Goal: Transaction & Acquisition: Book appointment/travel/reservation

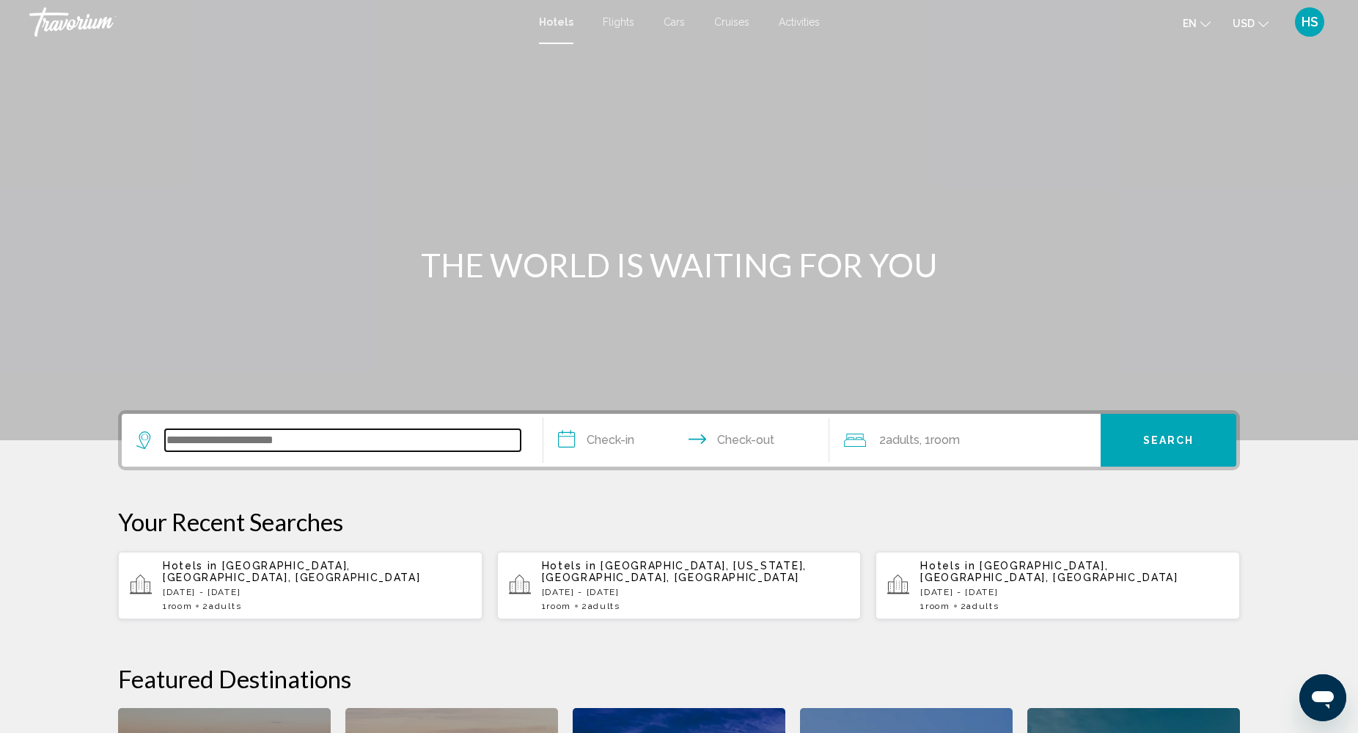
click at [232, 436] on input "Search widget" at bounding box center [343, 440] width 356 height 22
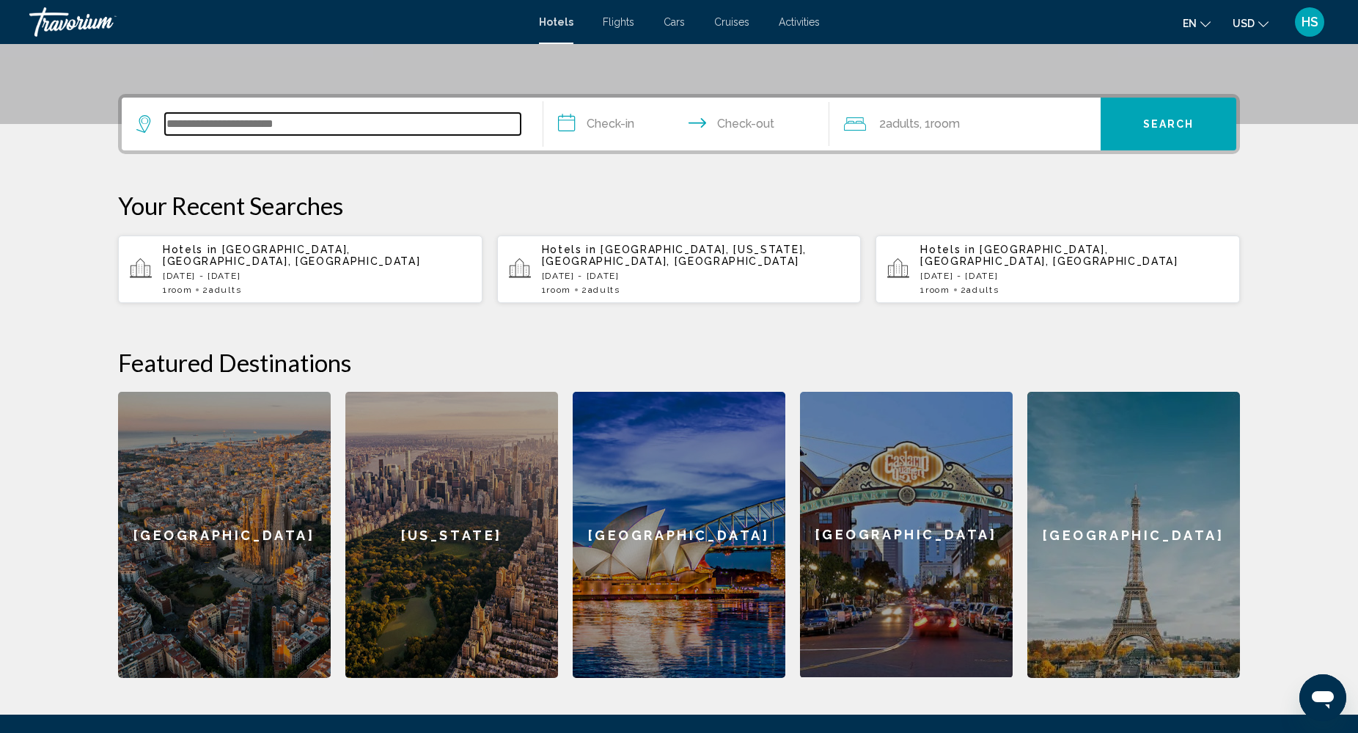
scroll to position [362, 0]
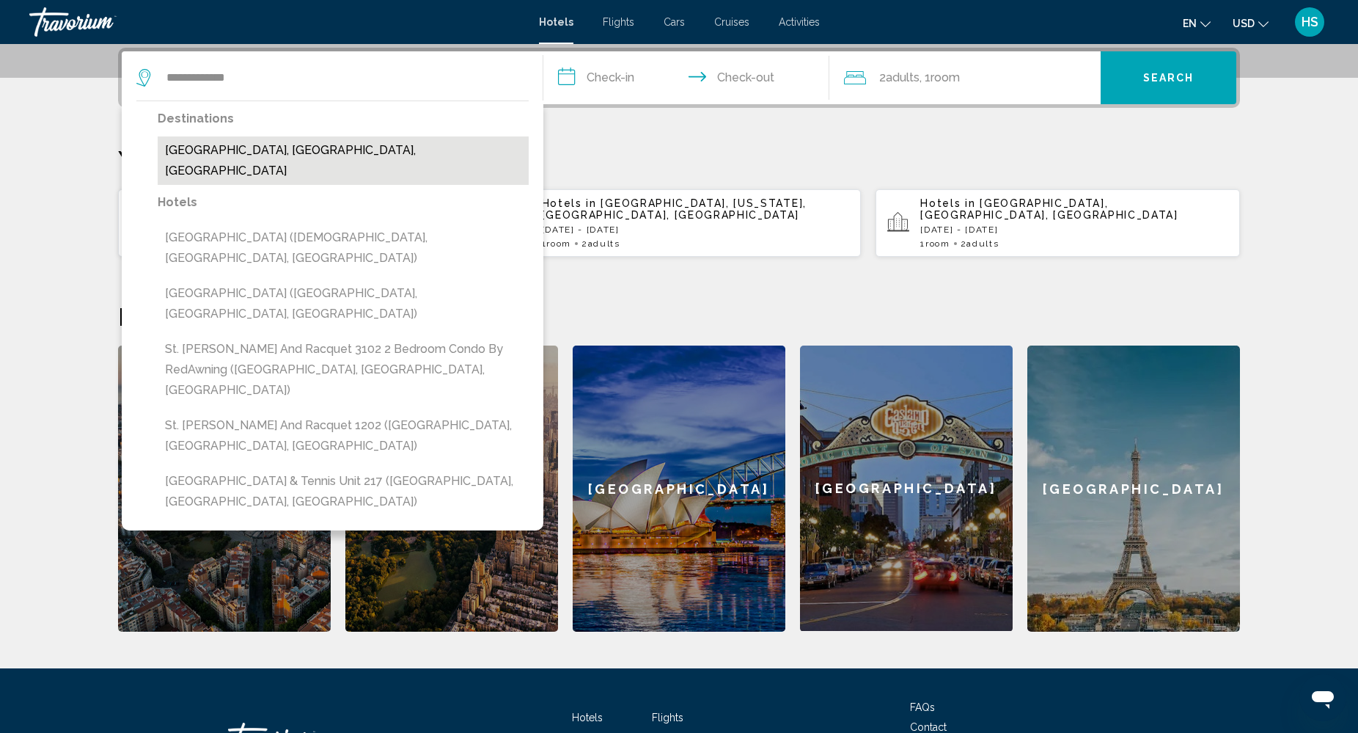
click at [396, 143] on button "[GEOGRAPHIC_DATA], [GEOGRAPHIC_DATA], [GEOGRAPHIC_DATA]" at bounding box center [343, 160] width 371 height 48
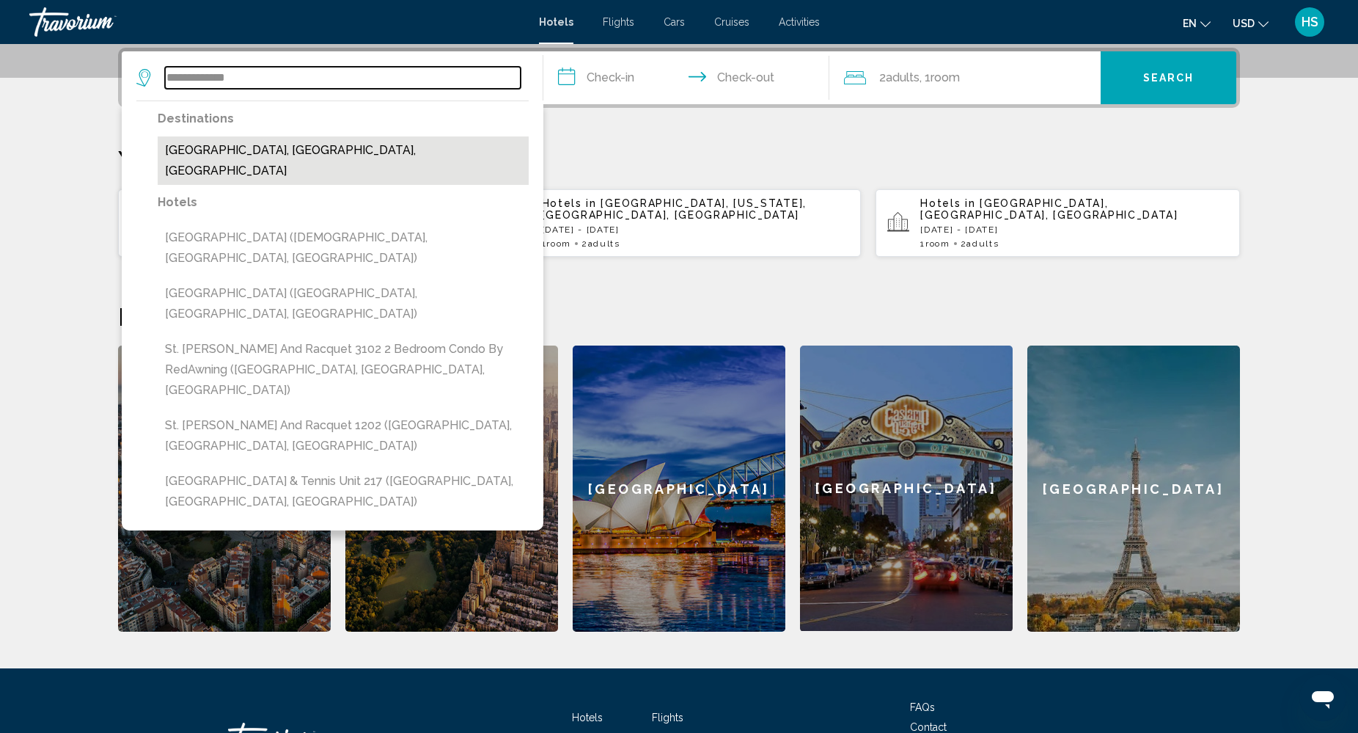
type input "**********"
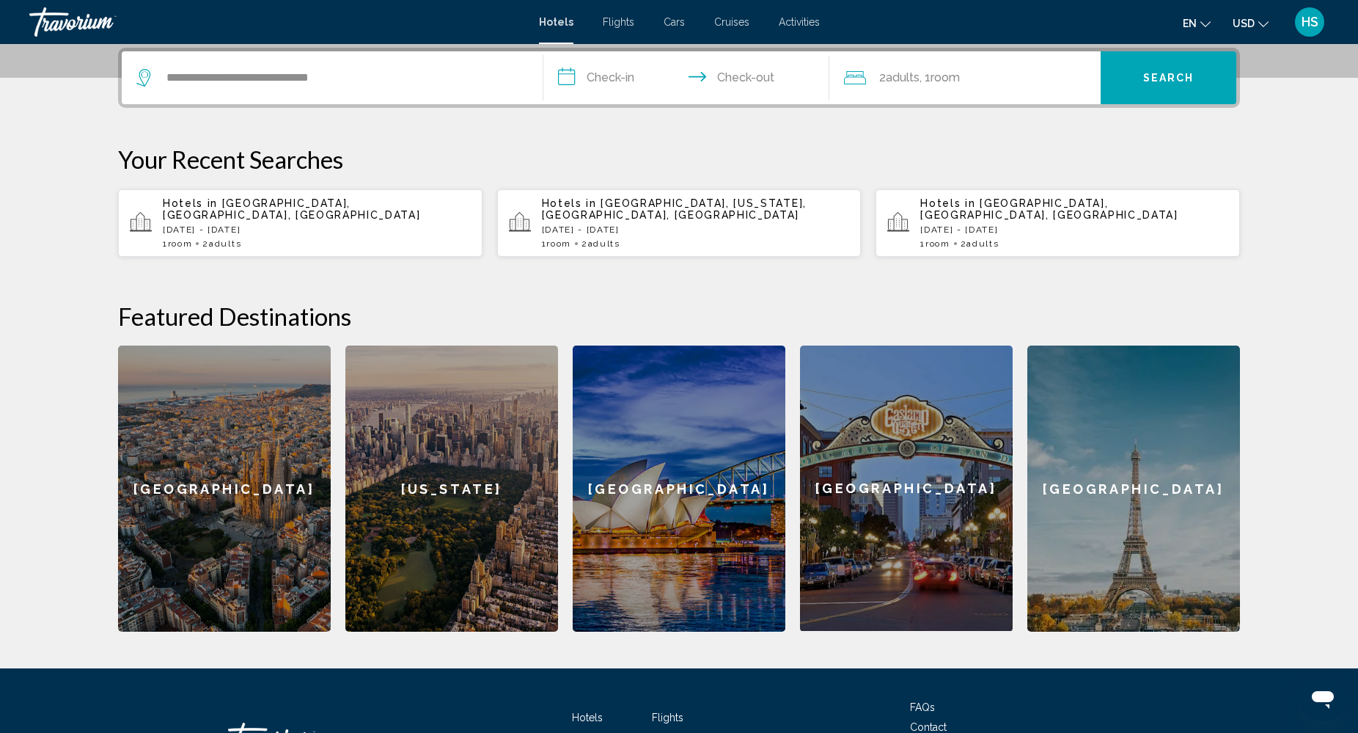
click at [634, 77] on input "**********" at bounding box center [689, 79] width 292 height 57
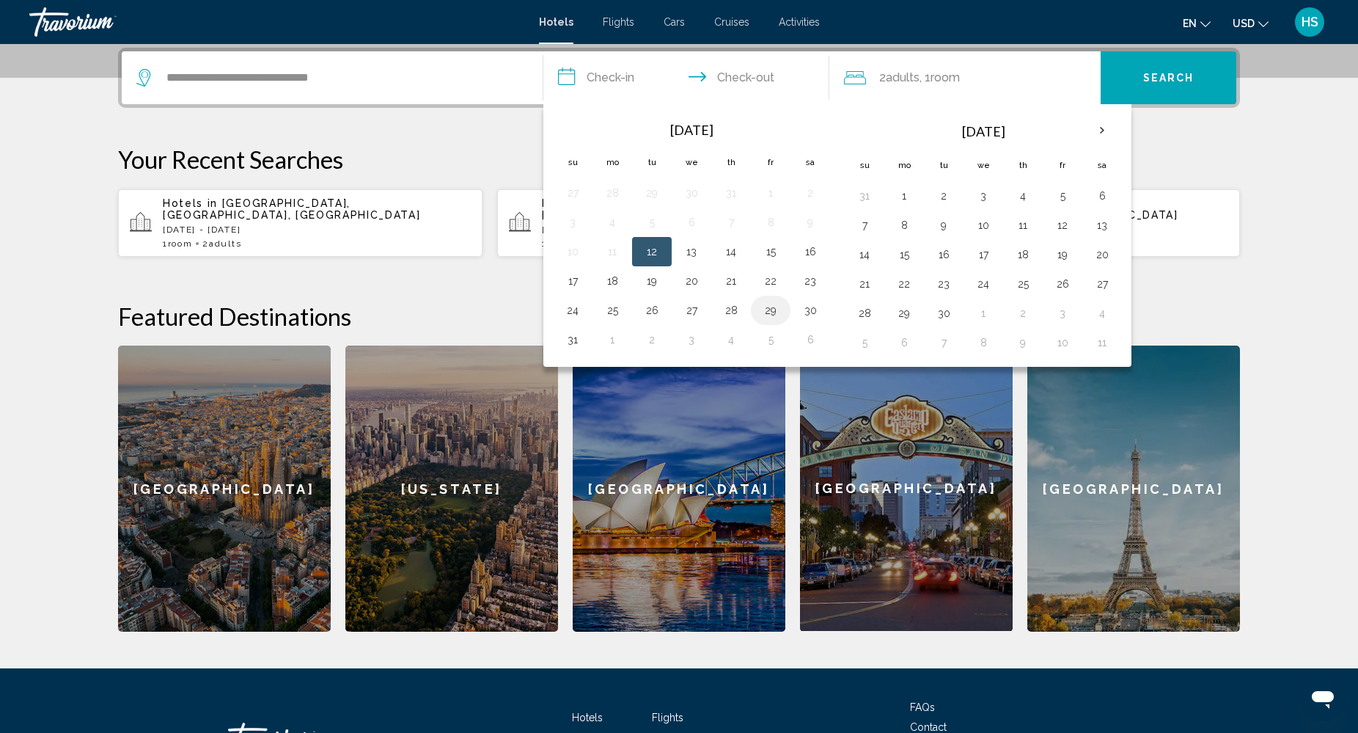
click at [766, 309] on button "29" at bounding box center [770, 310] width 23 height 21
click at [570, 337] on button "31" at bounding box center [572, 339] width 23 height 21
type input "**********"
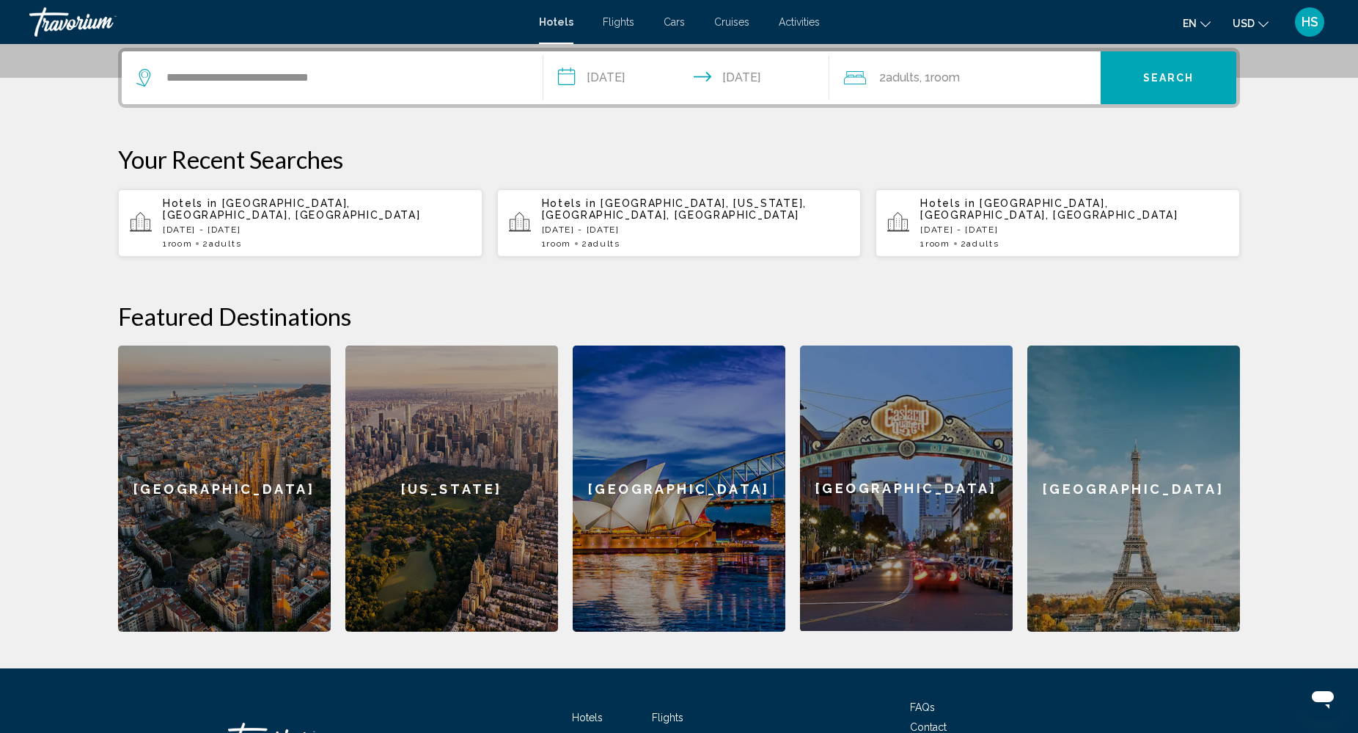
click at [1157, 77] on span "Search" at bounding box center [1168, 79] width 51 height 12
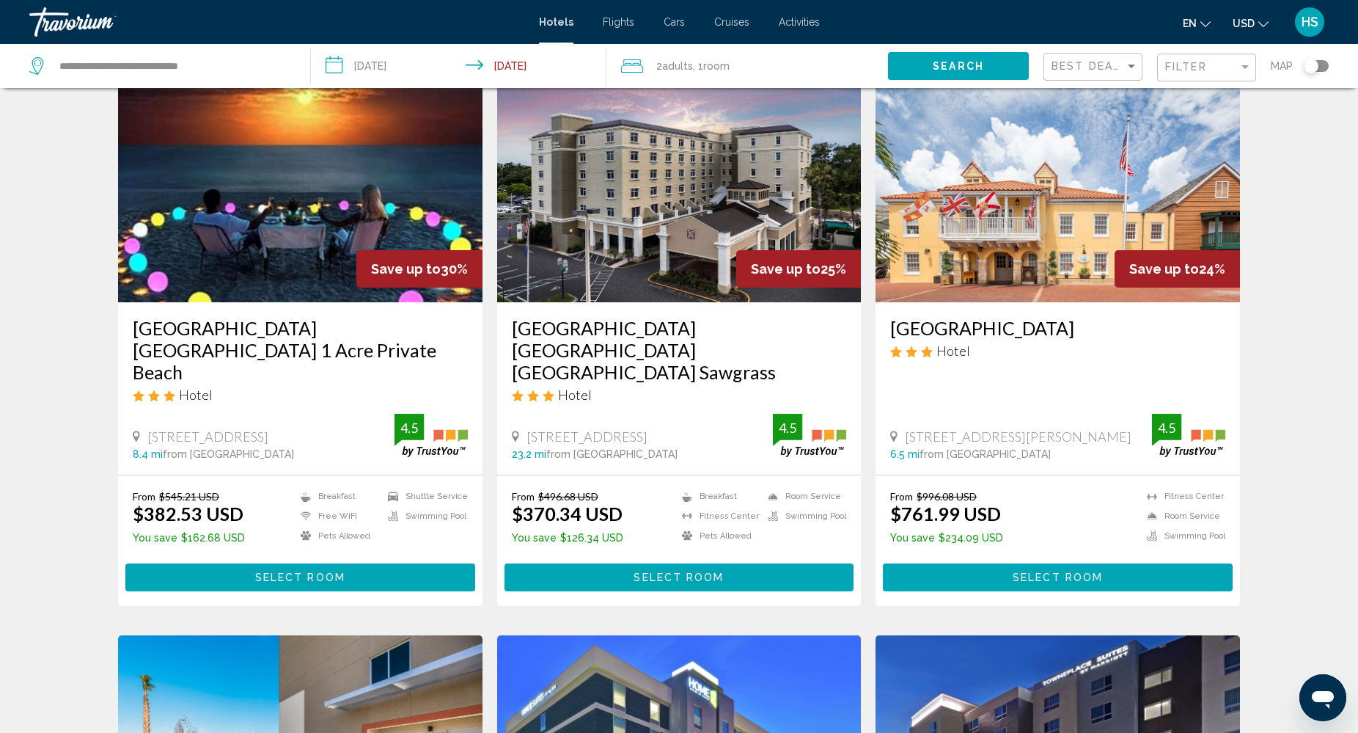
scroll to position [74, 0]
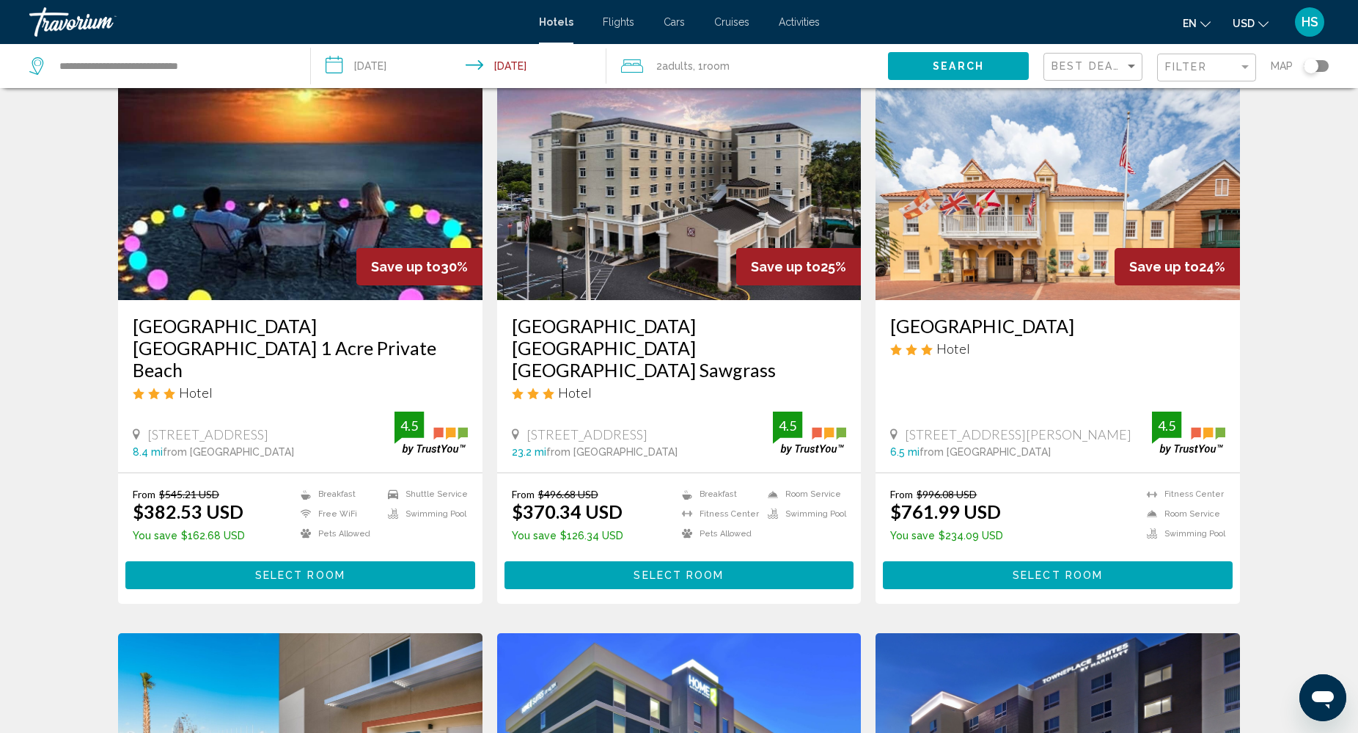
click at [724, 210] on img "Main content" at bounding box center [679, 182] width 364 height 235
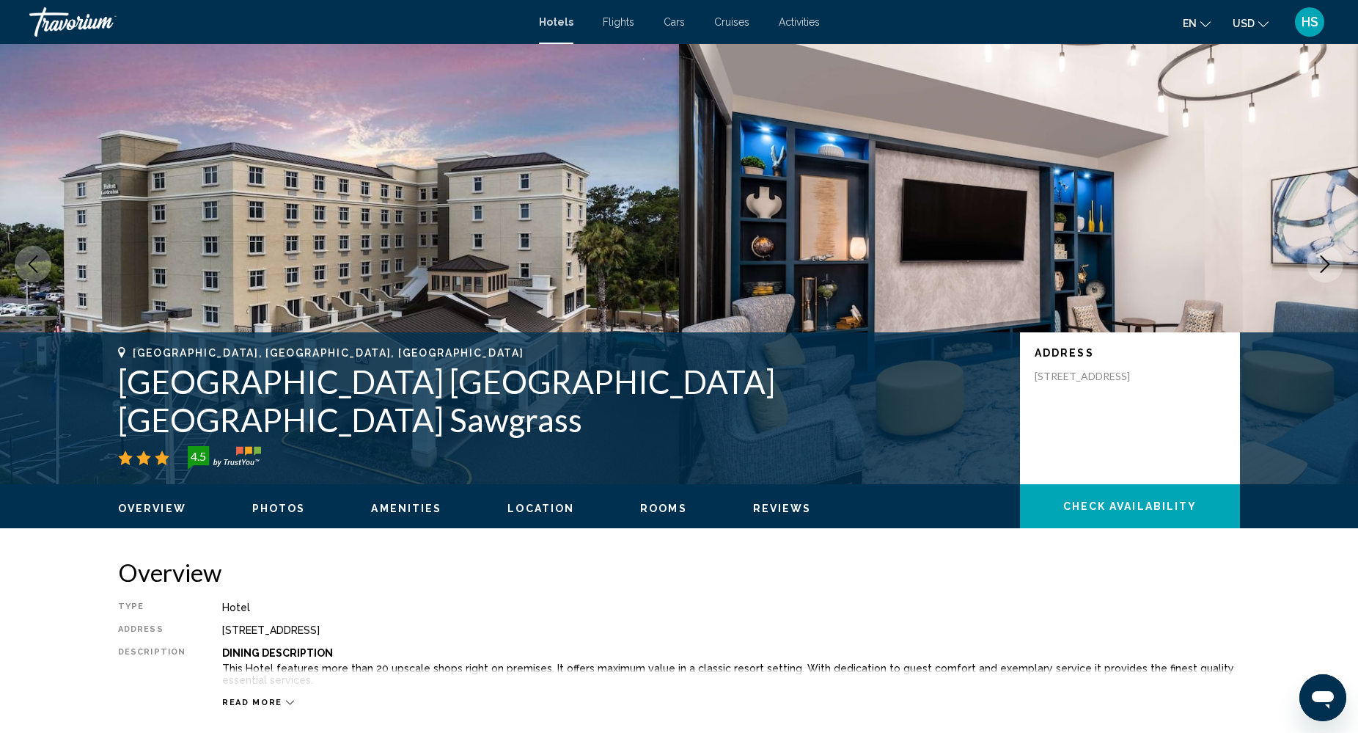
click at [1321, 257] on icon "Next image" at bounding box center [1325, 264] width 18 height 18
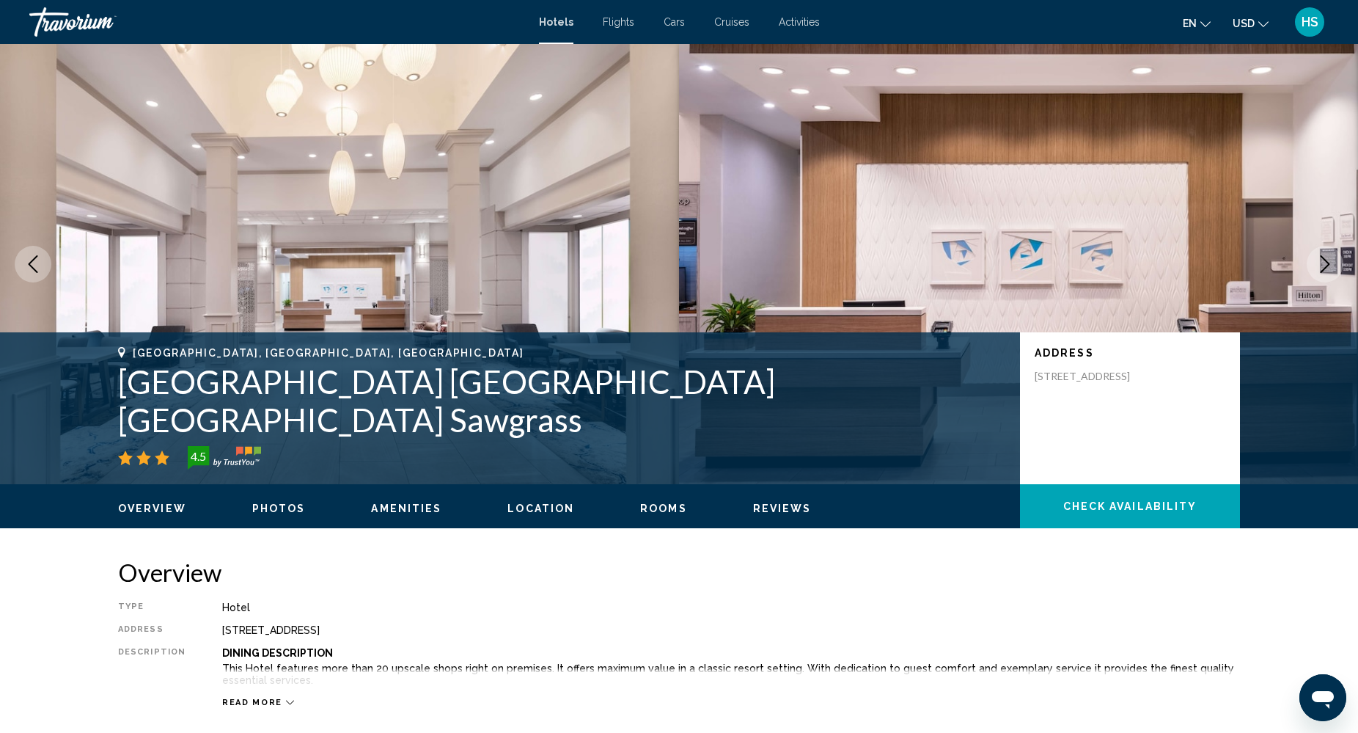
click at [1321, 257] on icon "Next image" at bounding box center [1325, 264] width 18 height 18
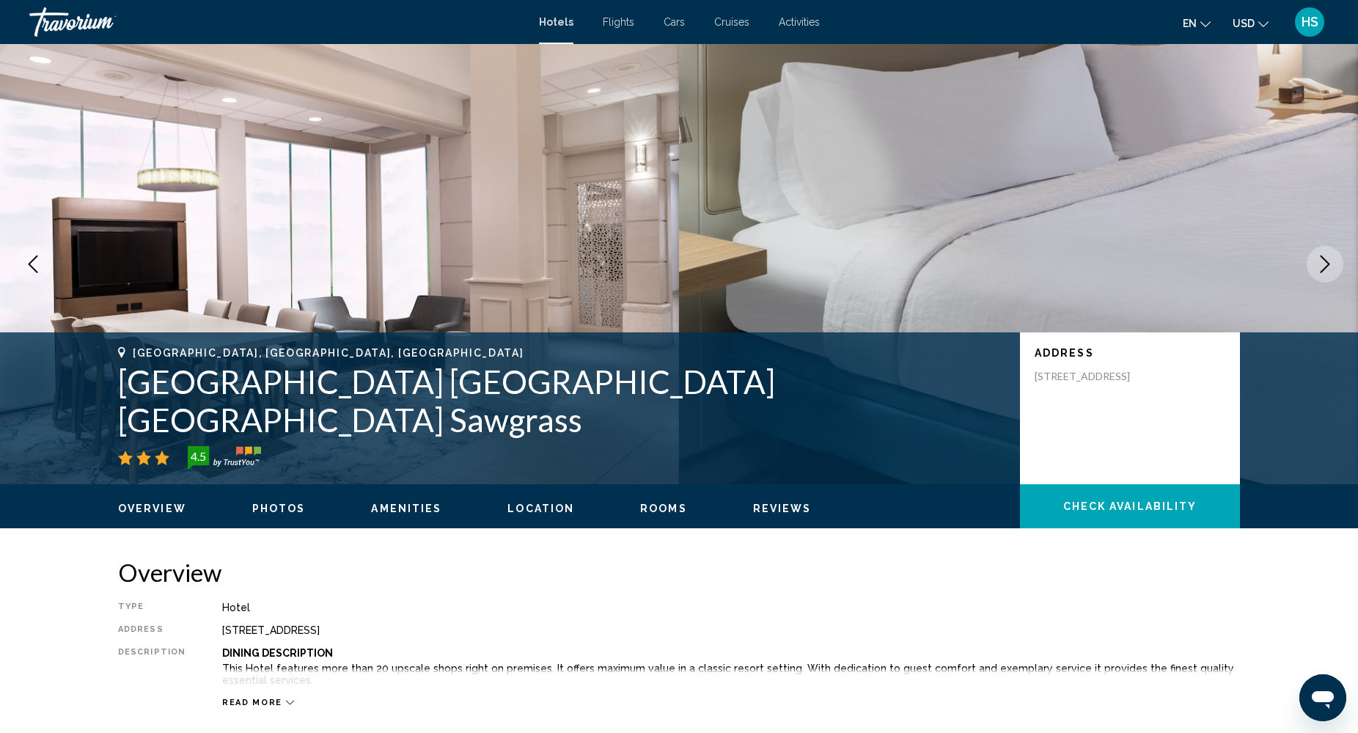
click at [1321, 257] on icon "Next image" at bounding box center [1325, 264] width 18 height 18
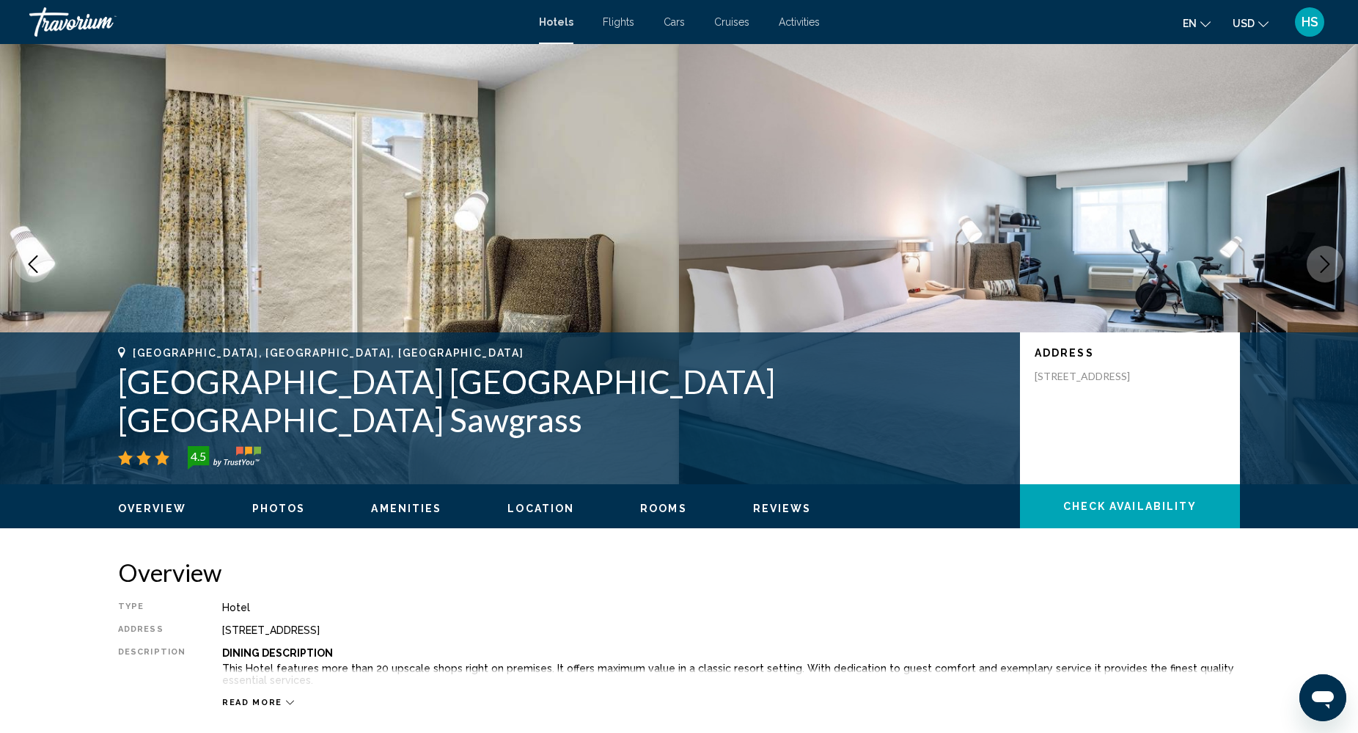
click at [1321, 257] on icon "Next image" at bounding box center [1325, 264] width 18 height 18
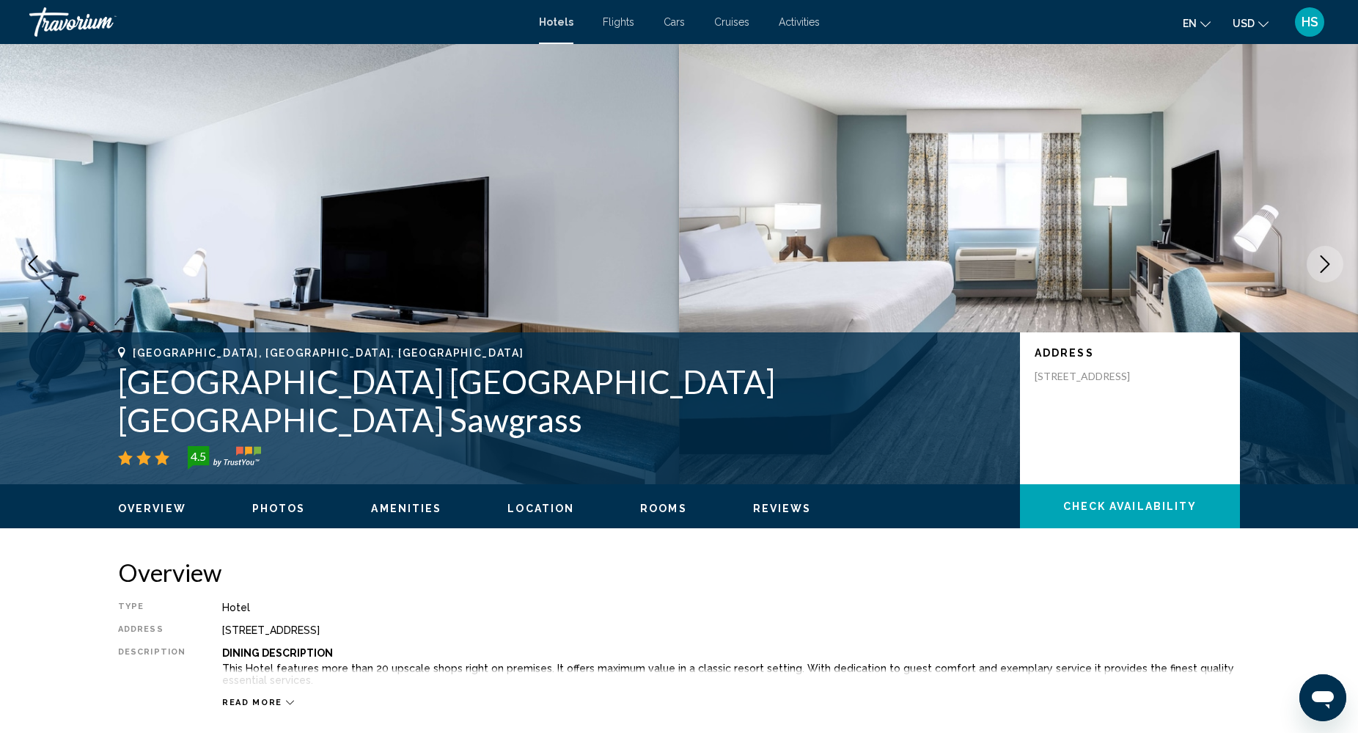
click at [1321, 257] on icon "Next image" at bounding box center [1325, 264] width 18 height 18
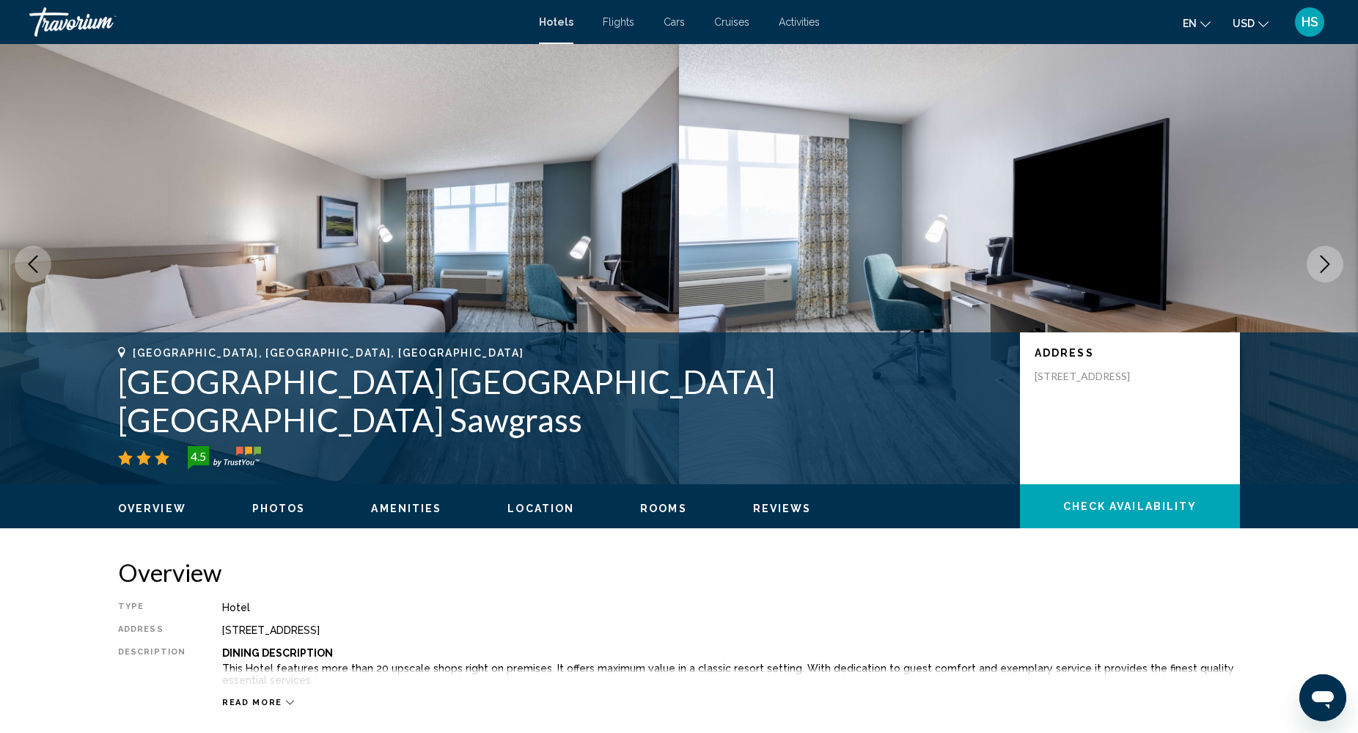
click at [1321, 257] on icon "Next image" at bounding box center [1325, 264] width 18 height 18
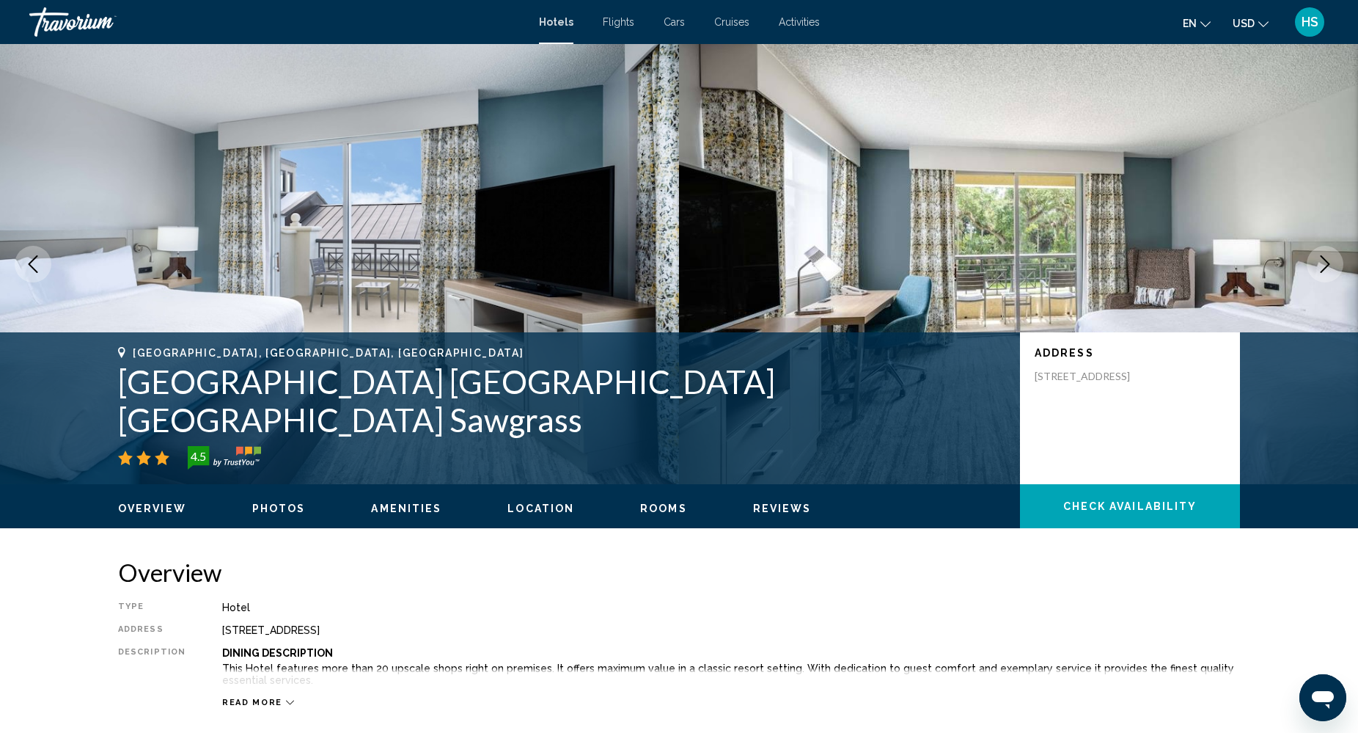
click at [1321, 257] on icon "Next image" at bounding box center [1325, 264] width 18 height 18
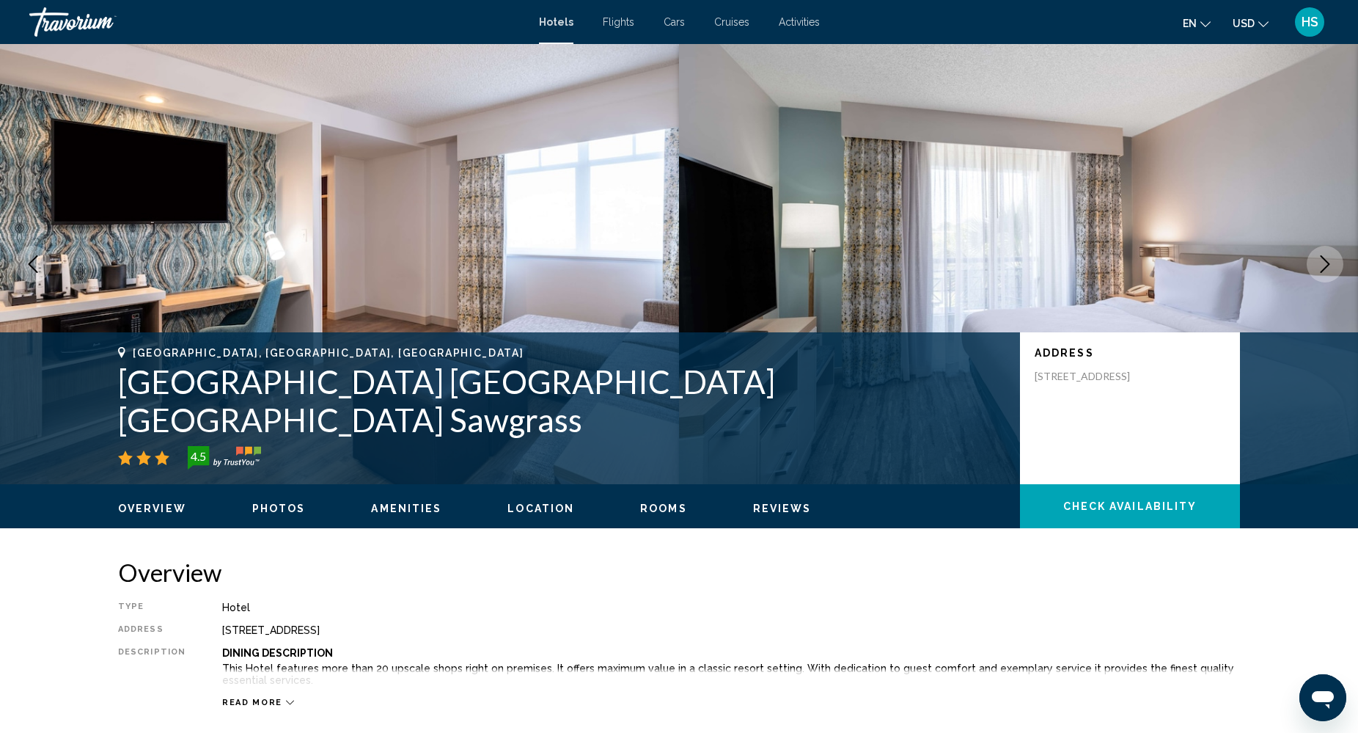
click at [1321, 257] on icon "Next image" at bounding box center [1325, 264] width 18 height 18
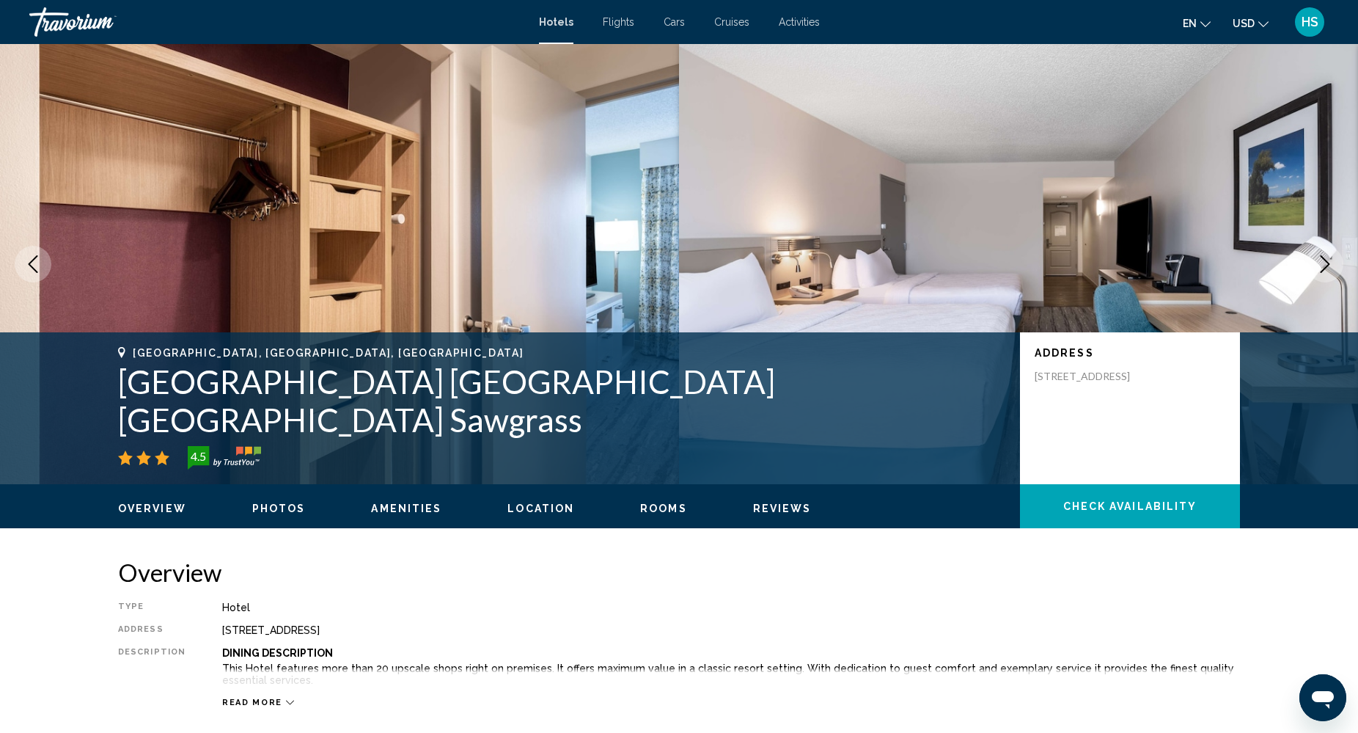
click at [1321, 257] on icon "Next image" at bounding box center [1325, 264] width 18 height 18
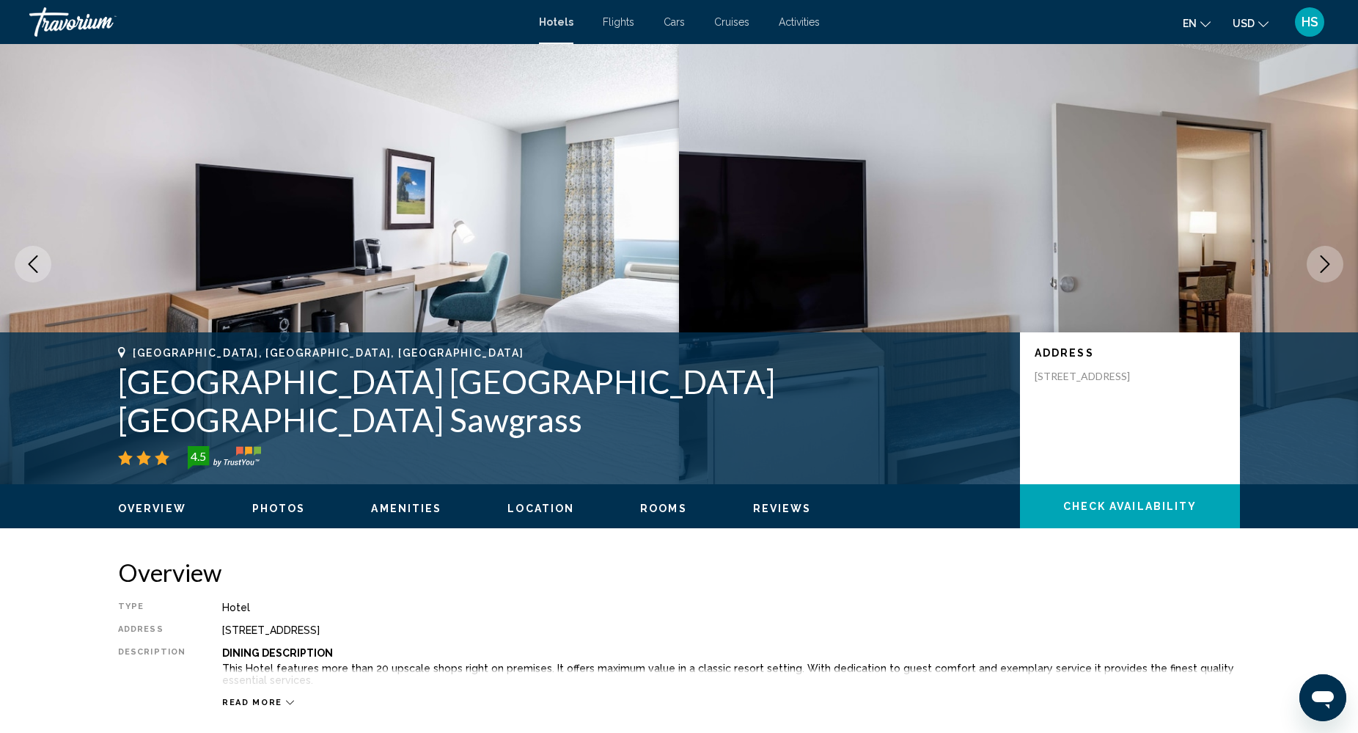
click at [1321, 257] on icon "Next image" at bounding box center [1325, 264] width 18 height 18
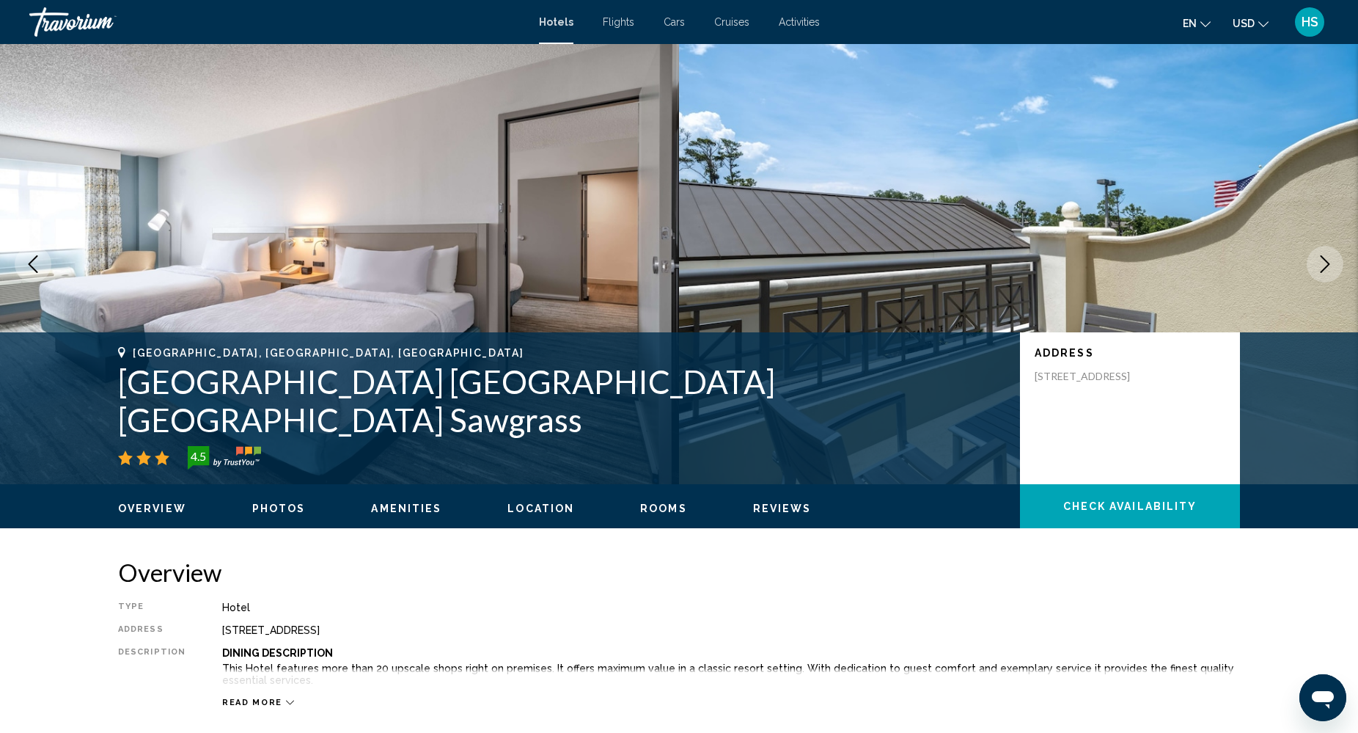
click at [1321, 257] on icon "Next image" at bounding box center [1325, 264] width 18 height 18
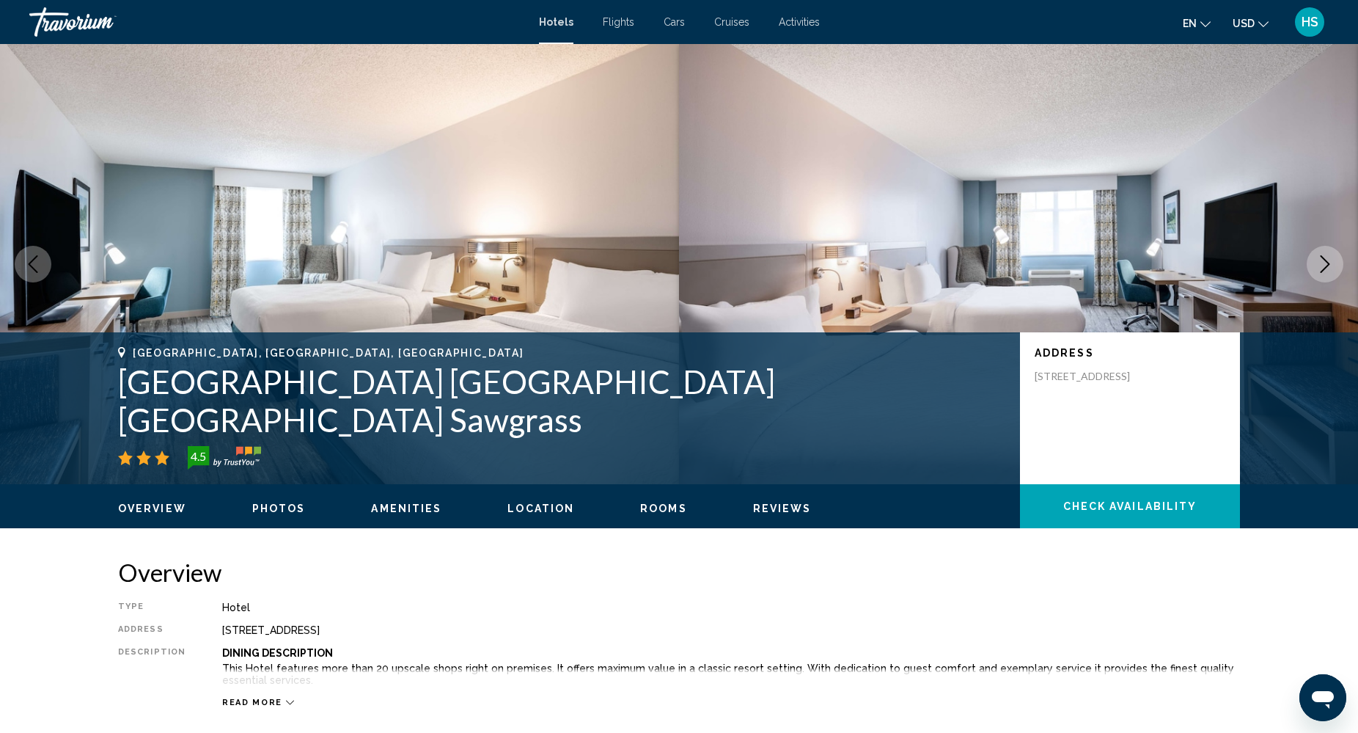
click at [1321, 257] on icon "Next image" at bounding box center [1325, 264] width 18 height 18
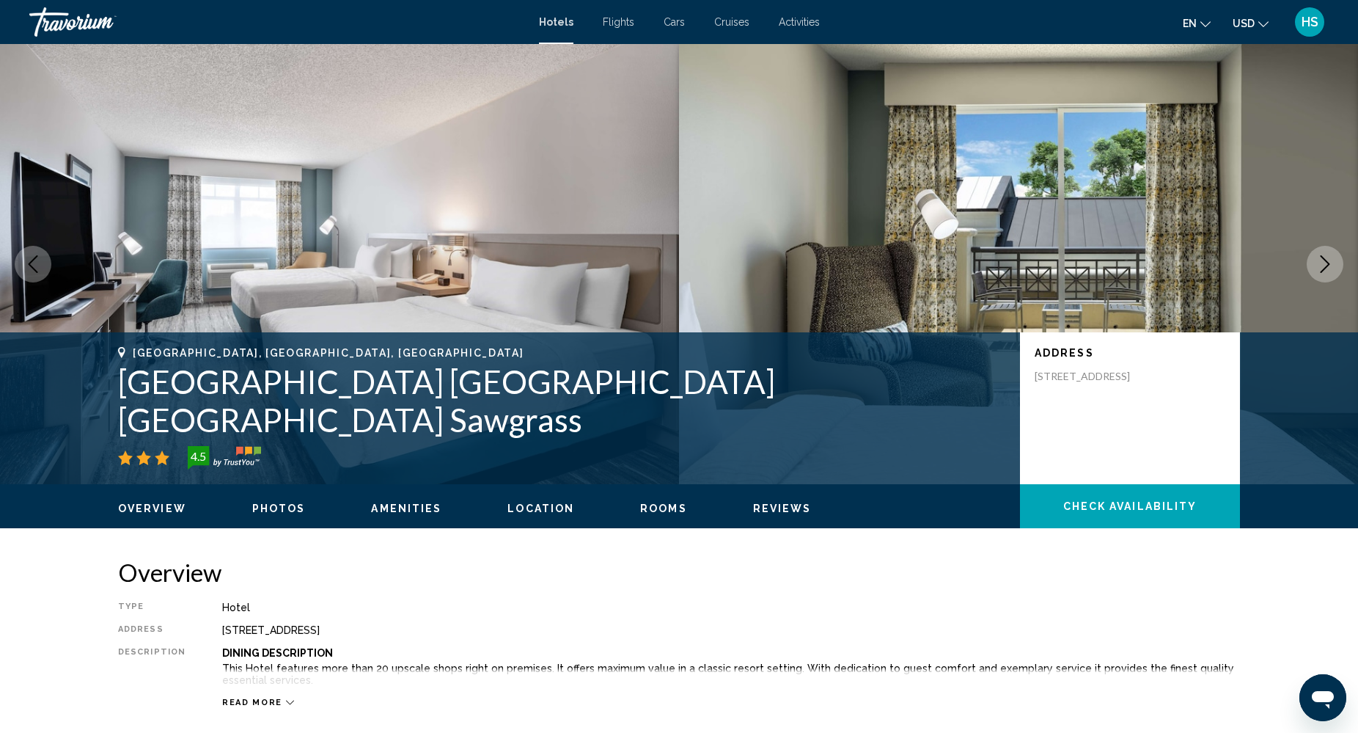
click at [1321, 257] on icon "Next image" at bounding box center [1325, 264] width 18 height 18
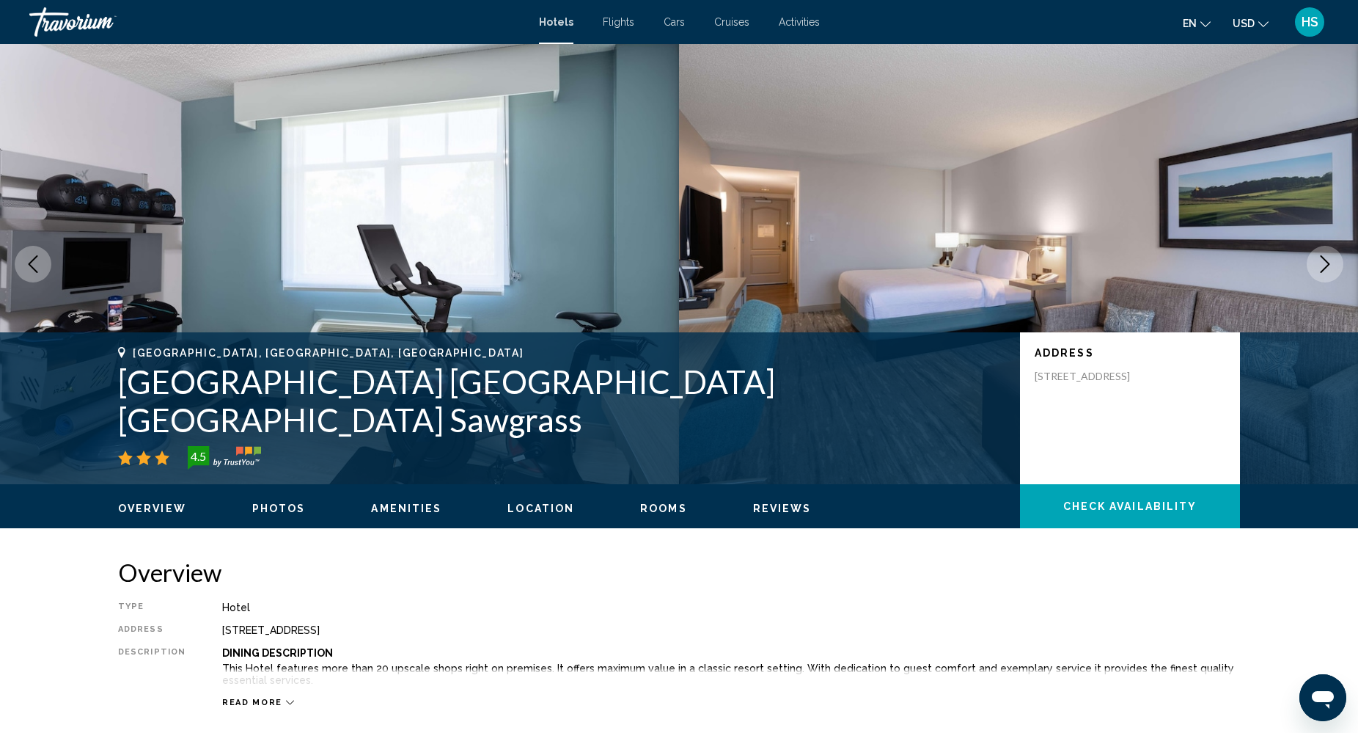
click at [1321, 257] on icon "Next image" at bounding box center [1325, 264] width 18 height 18
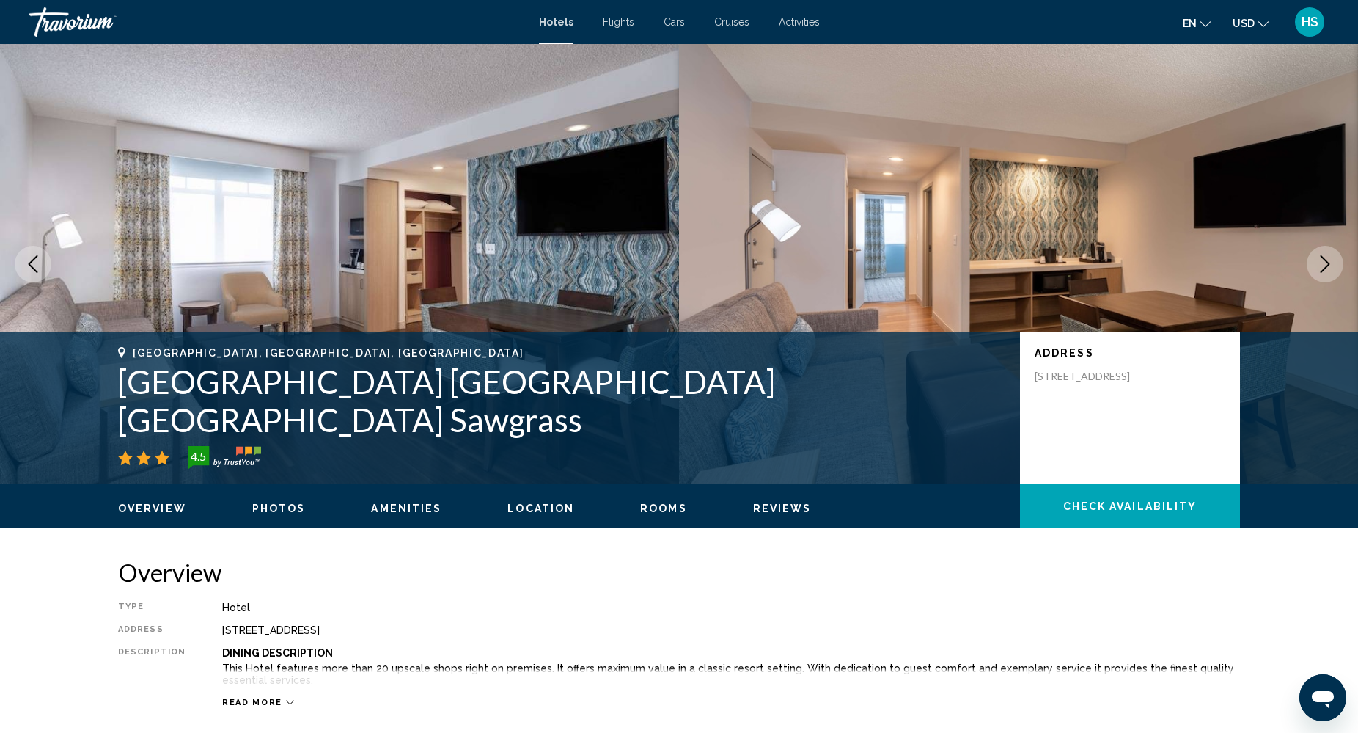
click at [1321, 257] on icon "Next image" at bounding box center [1325, 264] width 18 height 18
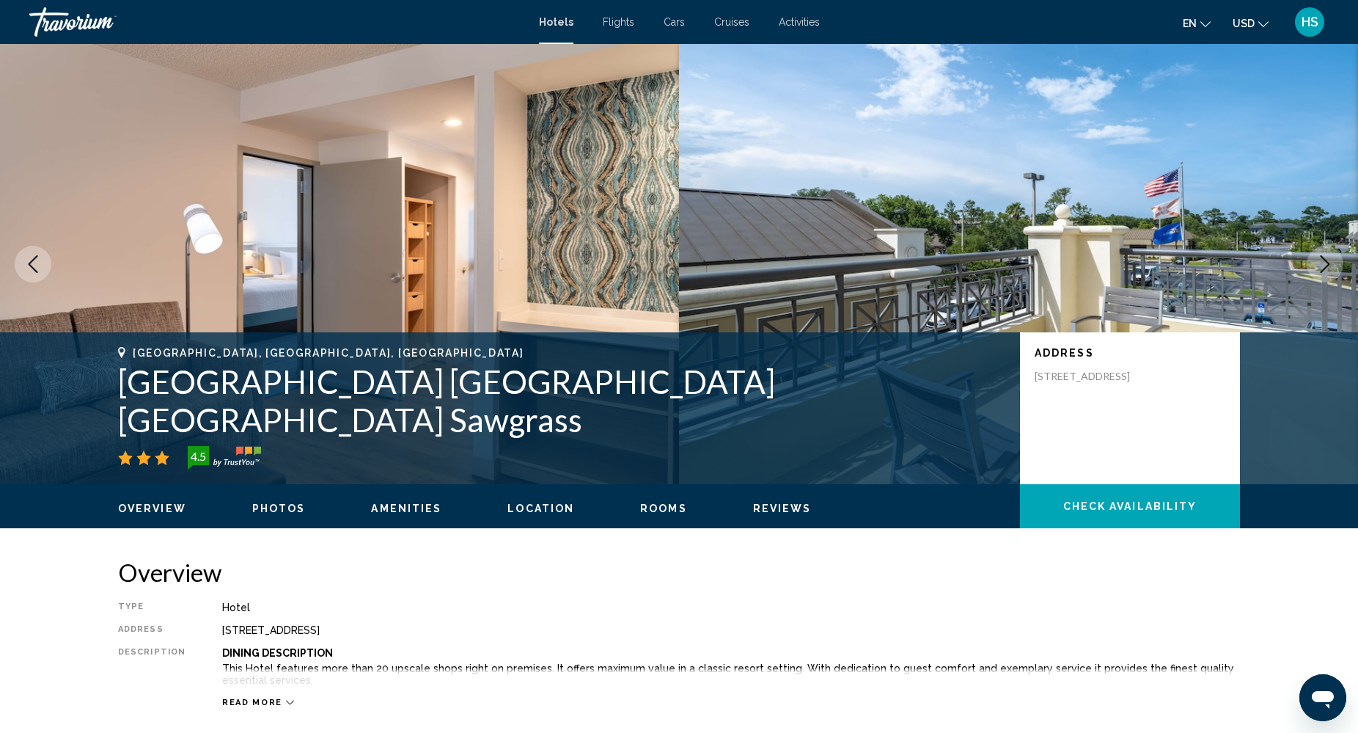
click at [1321, 257] on icon "Next image" at bounding box center [1325, 264] width 18 height 18
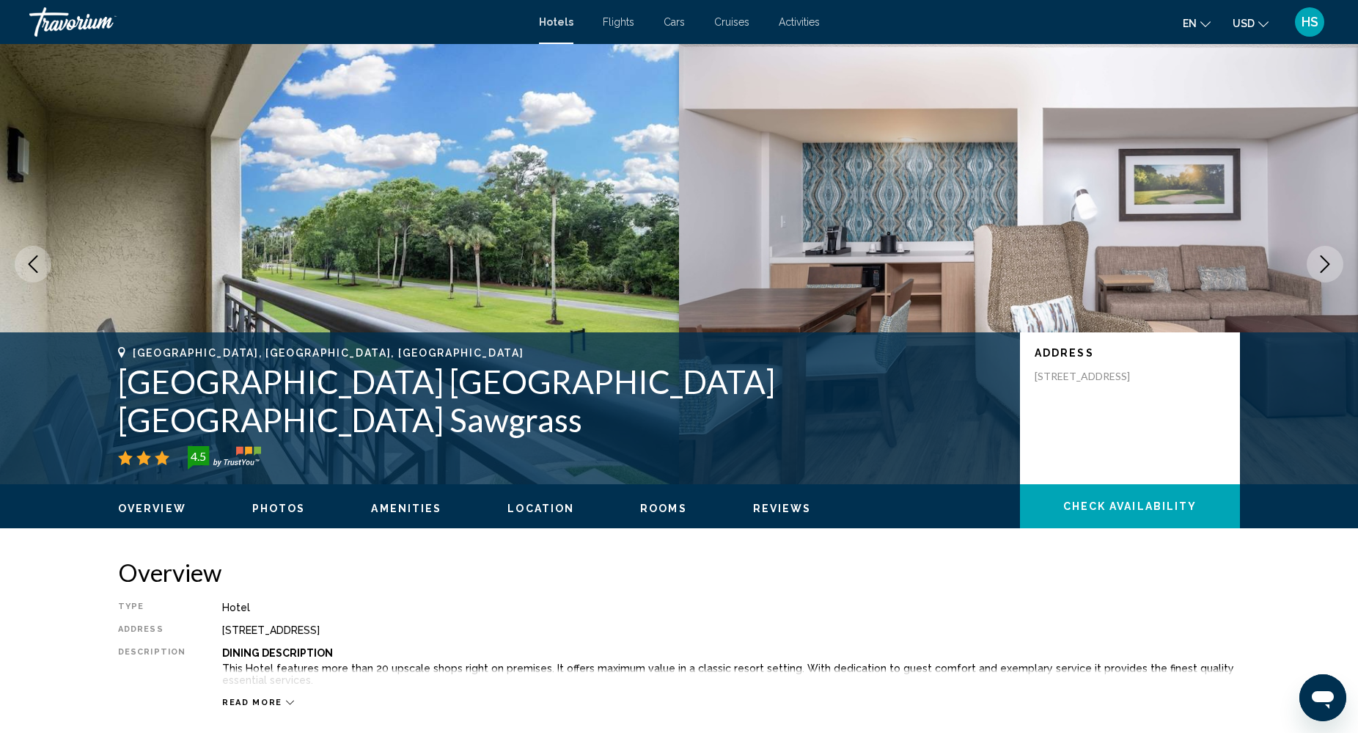
click at [1321, 257] on icon "Next image" at bounding box center [1325, 264] width 18 height 18
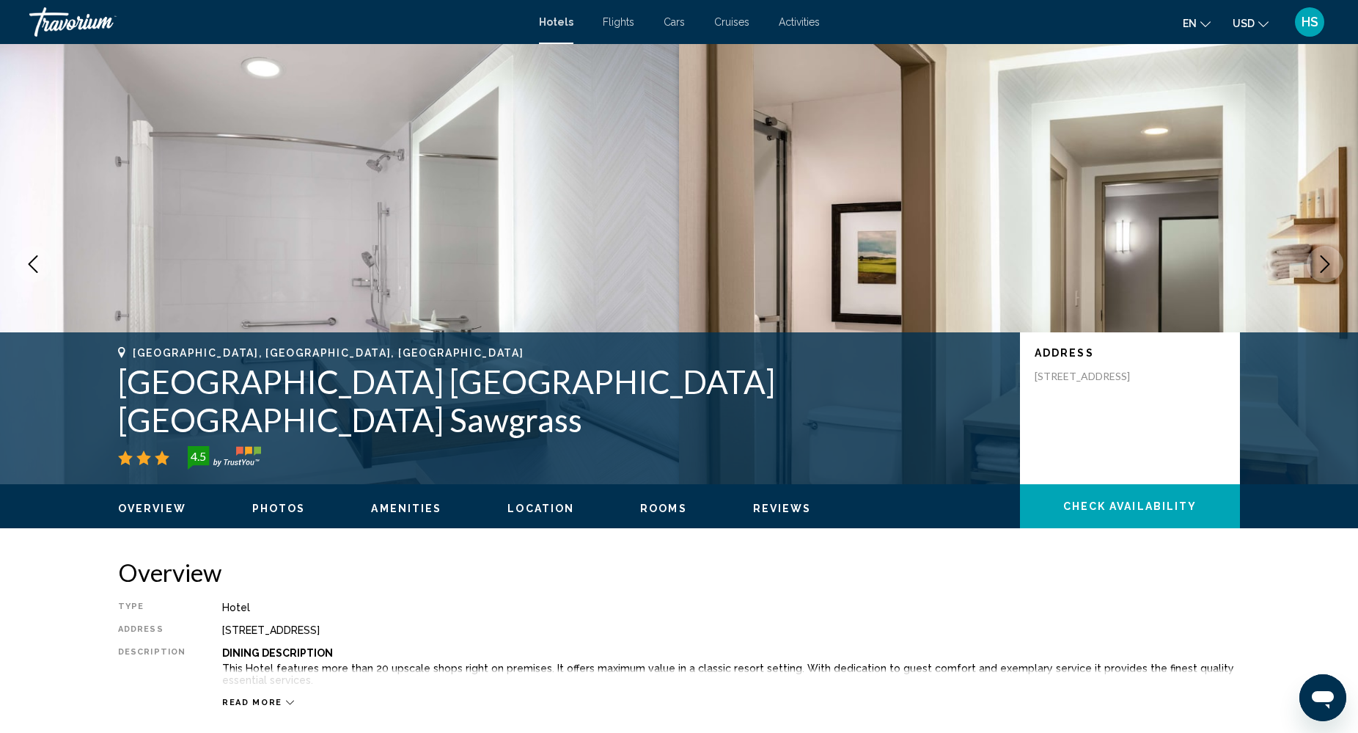
click at [1321, 257] on icon "Next image" at bounding box center [1325, 264] width 18 height 18
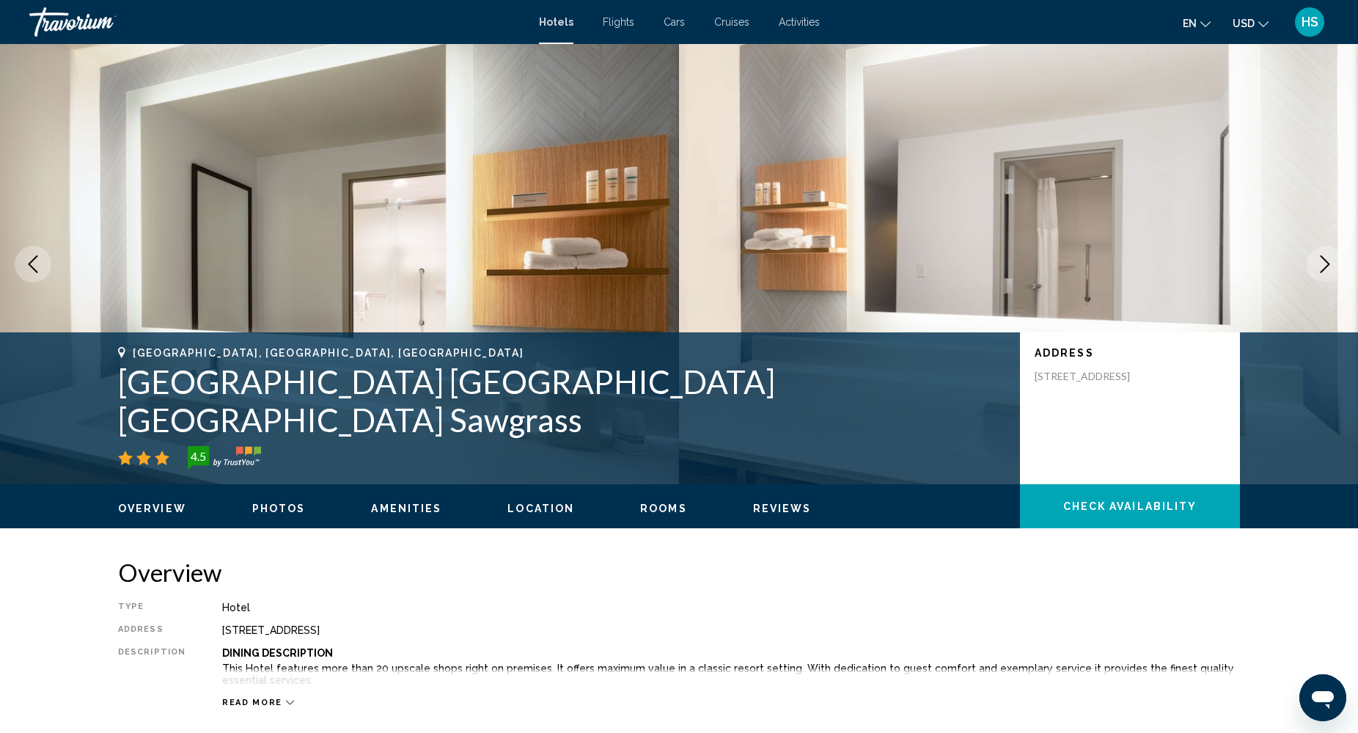
click at [1321, 257] on icon "Next image" at bounding box center [1325, 264] width 18 height 18
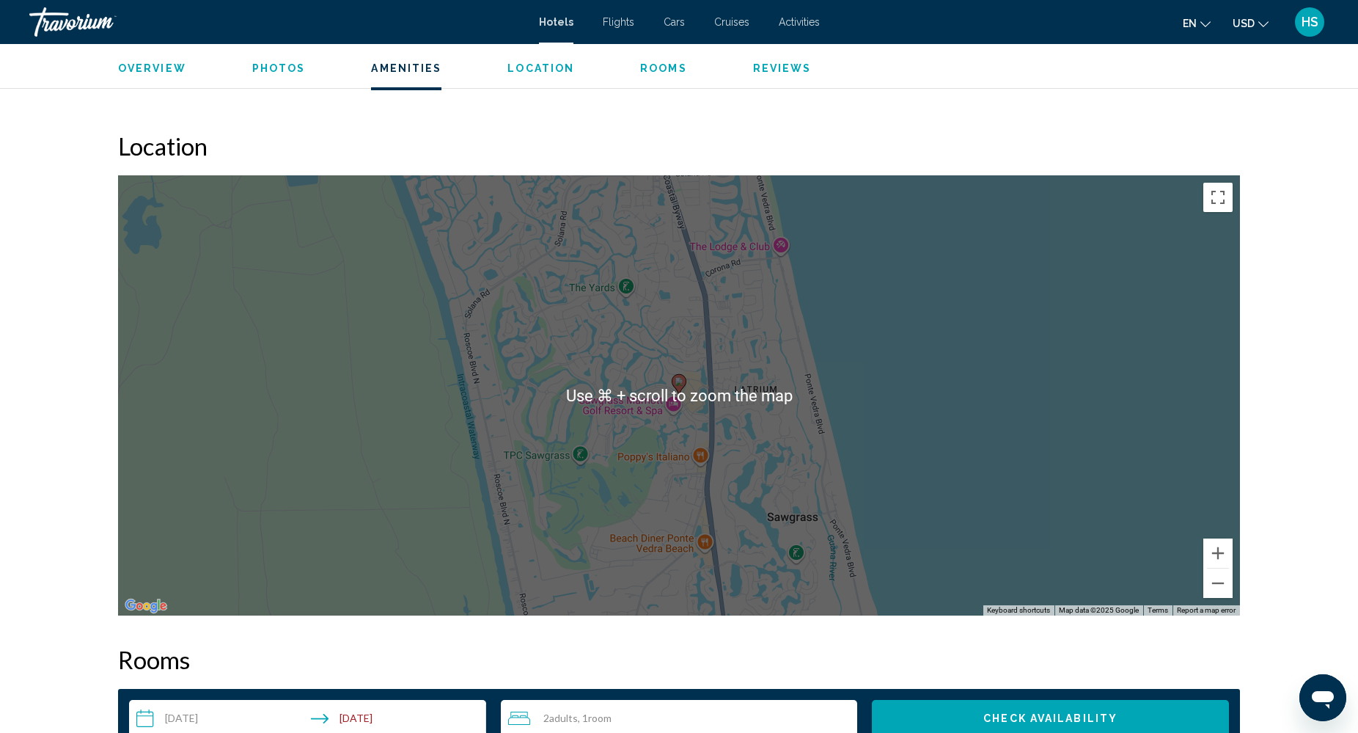
scroll to position [1238, 0]
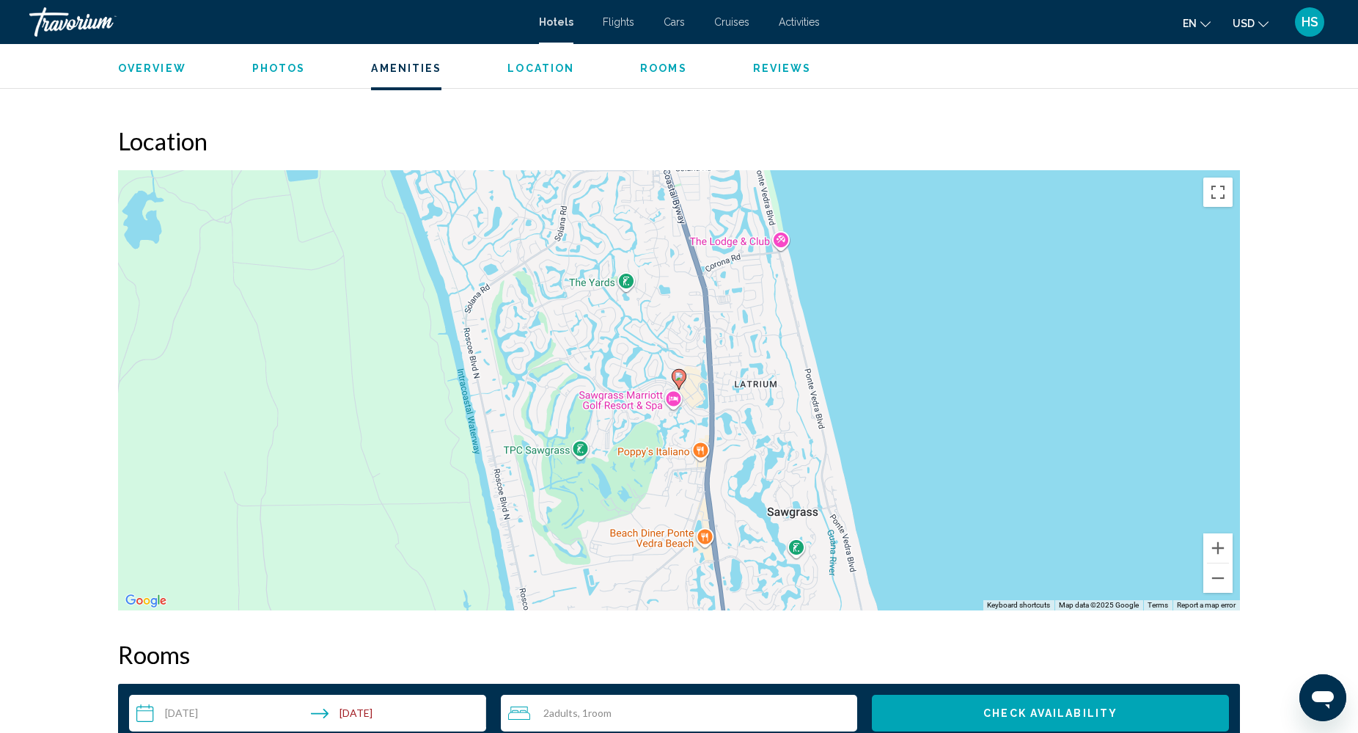
click at [799, 548] on div "To activate drag with keyboard, press Alt + Enter. Once in keyboard drag state,…" at bounding box center [679, 390] width 1122 height 440
click at [868, 466] on button "Close" at bounding box center [865, 475] width 35 height 35
click at [1221, 575] on button "Zoom out" at bounding box center [1217, 577] width 29 height 29
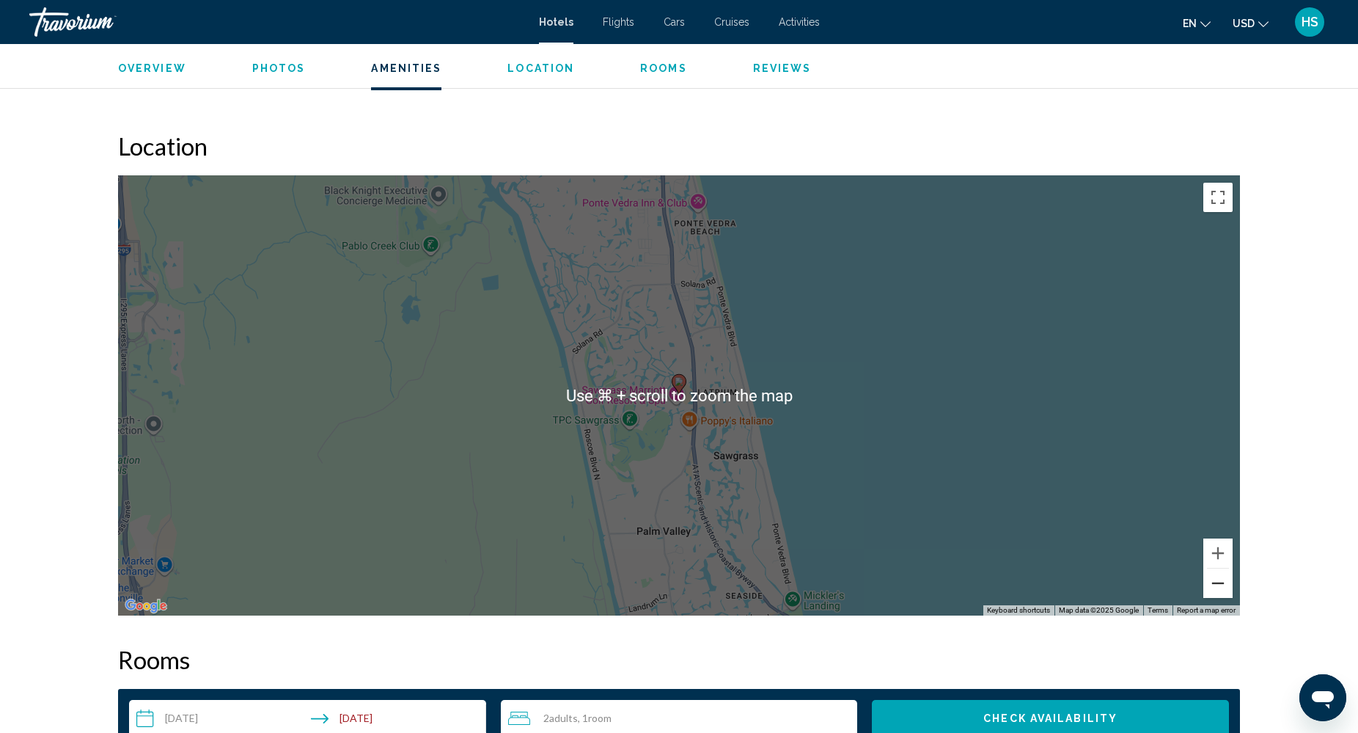
scroll to position [1234, 0]
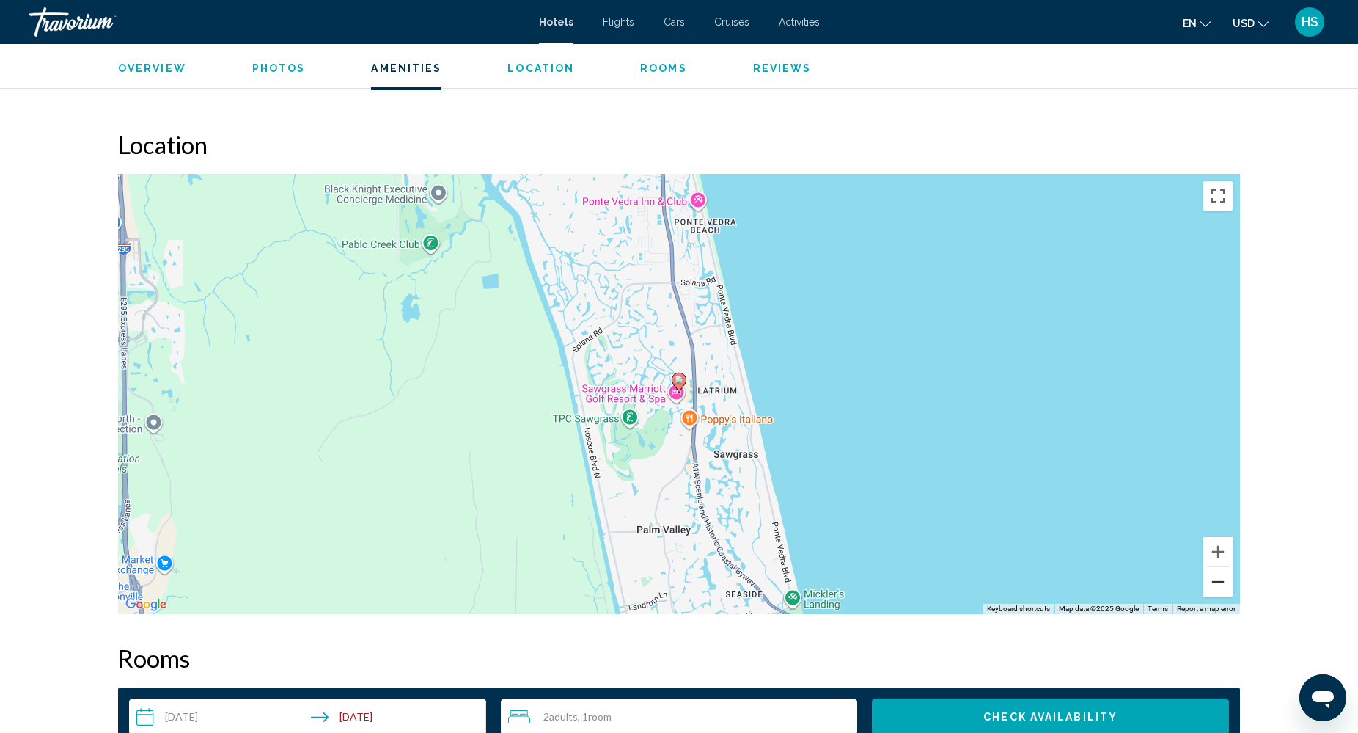
click at [1214, 584] on button "Zoom out" at bounding box center [1217, 581] width 29 height 29
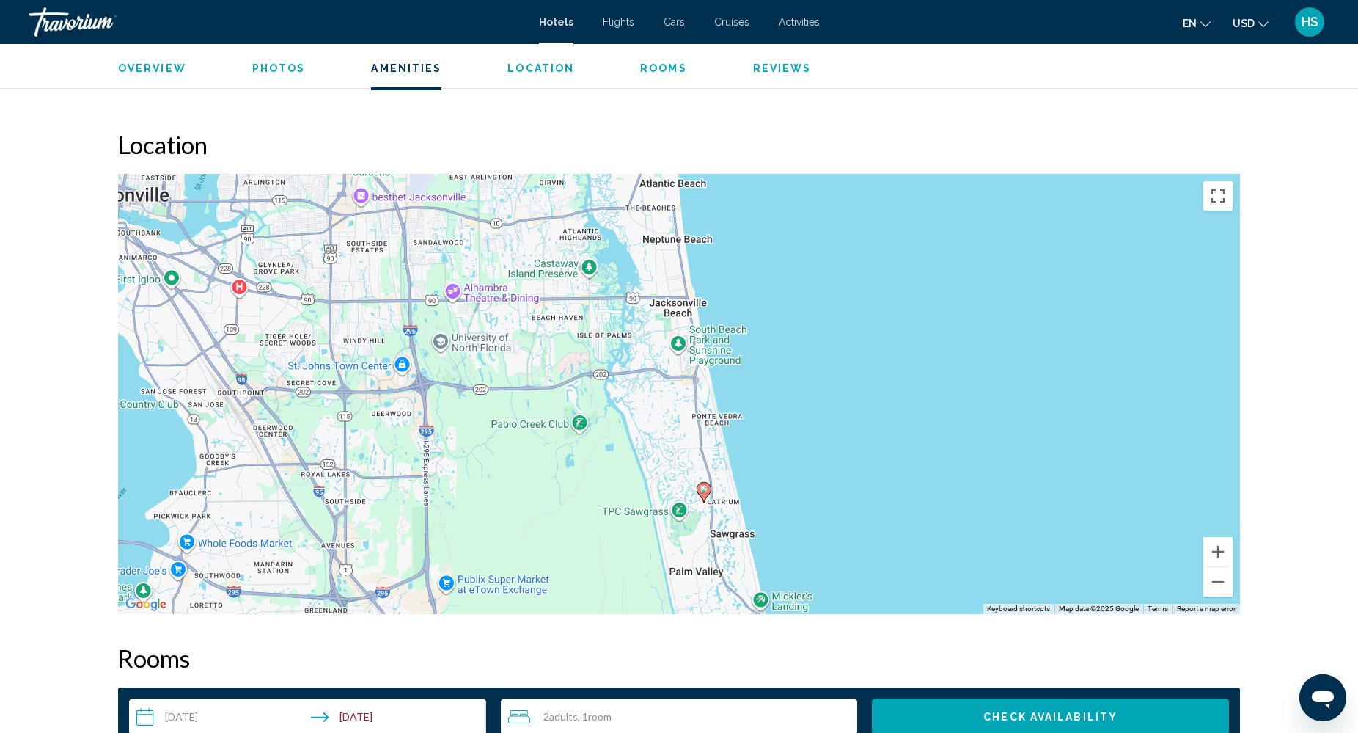
drag, startPoint x: 925, startPoint y: 514, endPoint x: 950, endPoint y: 624, distance: 112.8
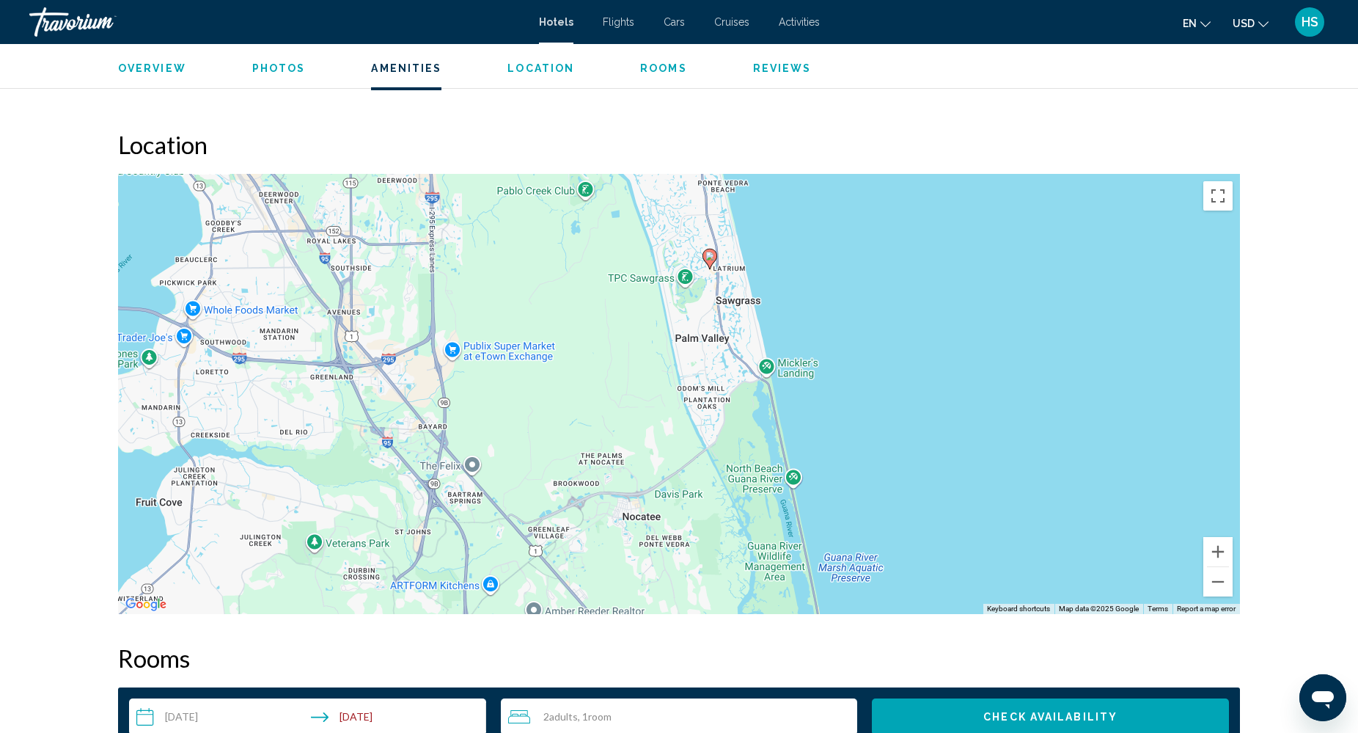
drag, startPoint x: 853, startPoint y: 529, endPoint x: 857, endPoint y: 290, distance: 239.1
click at [857, 289] on div "To activate drag with keyboard, press Alt + Enter. Once in keyboard drag state,…" at bounding box center [679, 394] width 1122 height 440
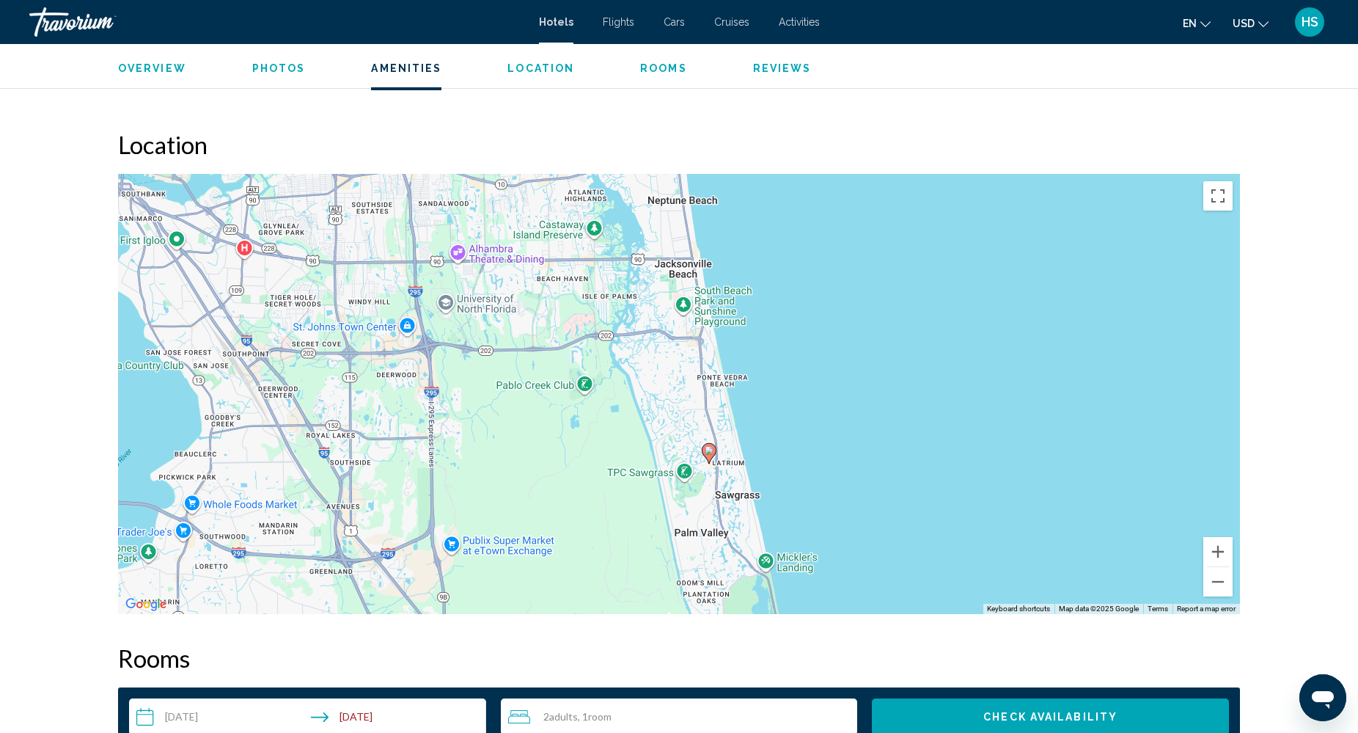
drag, startPoint x: 958, startPoint y: 371, endPoint x: 958, endPoint y: 565, distance: 193.6
click at [958, 565] on div "To activate drag with keyboard, press Alt + Enter. Once in keyboard drag state,…" at bounding box center [679, 394] width 1122 height 440
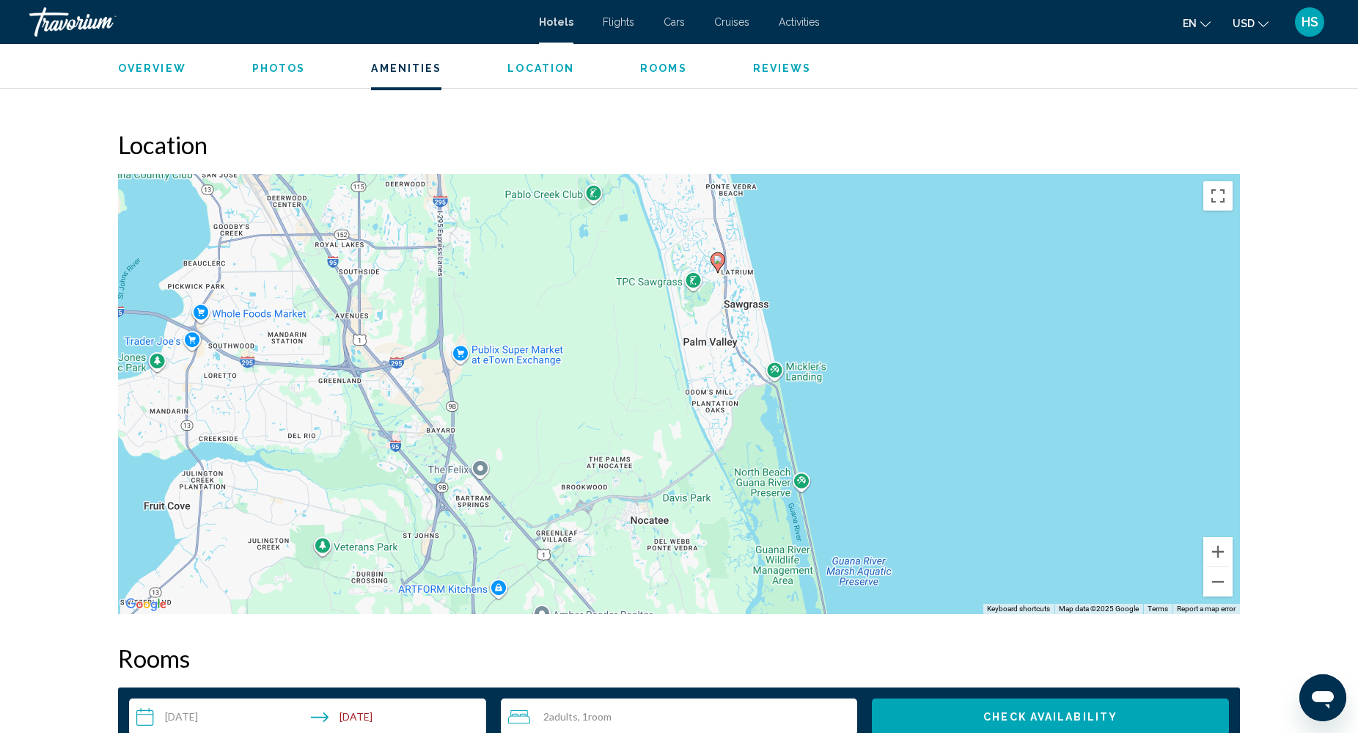
drag, startPoint x: 907, startPoint y: 506, endPoint x: 915, endPoint y: 316, distance: 190.1
click at [916, 315] on div "To activate drag with keyboard, press Alt + Enter. Once in keyboard drag state,…" at bounding box center [679, 394] width 1122 height 440
click at [1216, 551] on button "Zoom in" at bounding box center [1217, 551] width 29 height 29
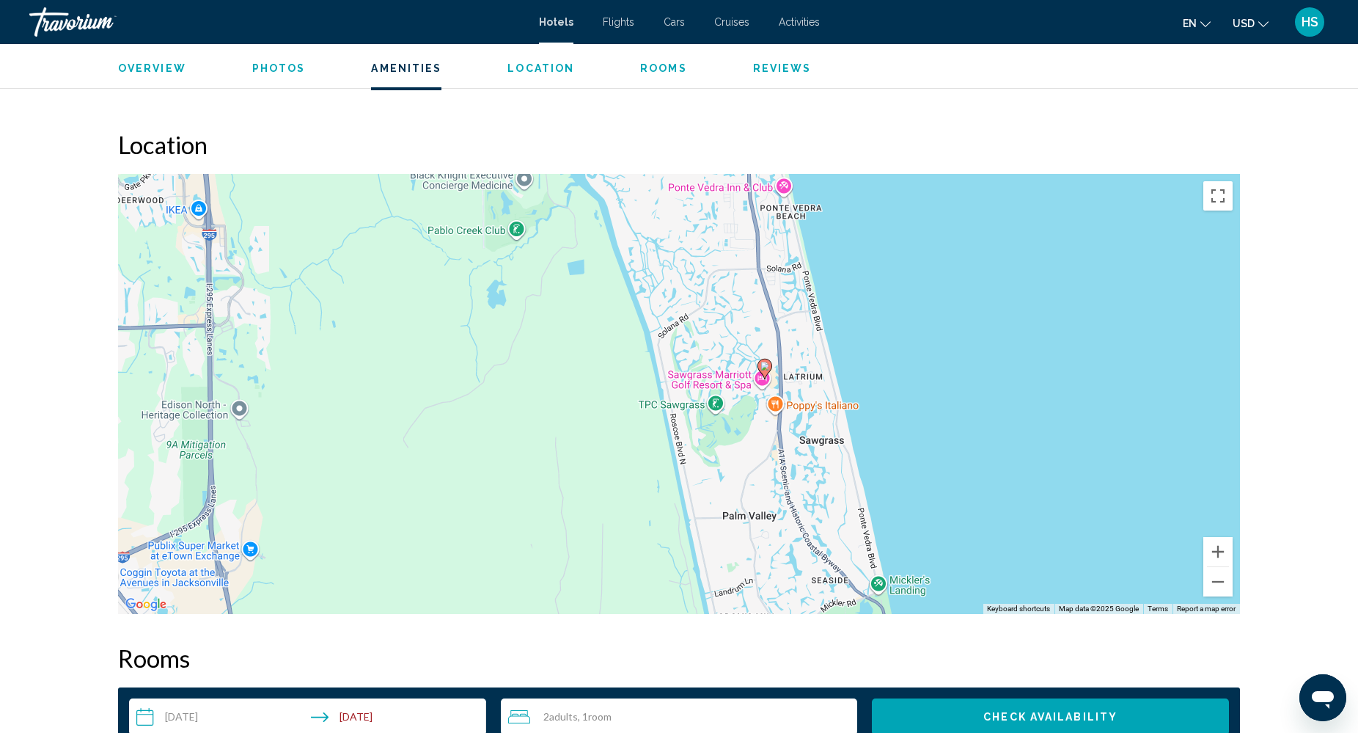
drag, startPoint x: 1009, startPoint y: 345, endPoint x: 1016, endPoint y: 572, distance: 226.7
click at [1016, 572] on div "To activate drag with keyboard, press Alt + Enter. Once in keyboard drag state,…" at bounding box center [679, 394] width 1122 height 440
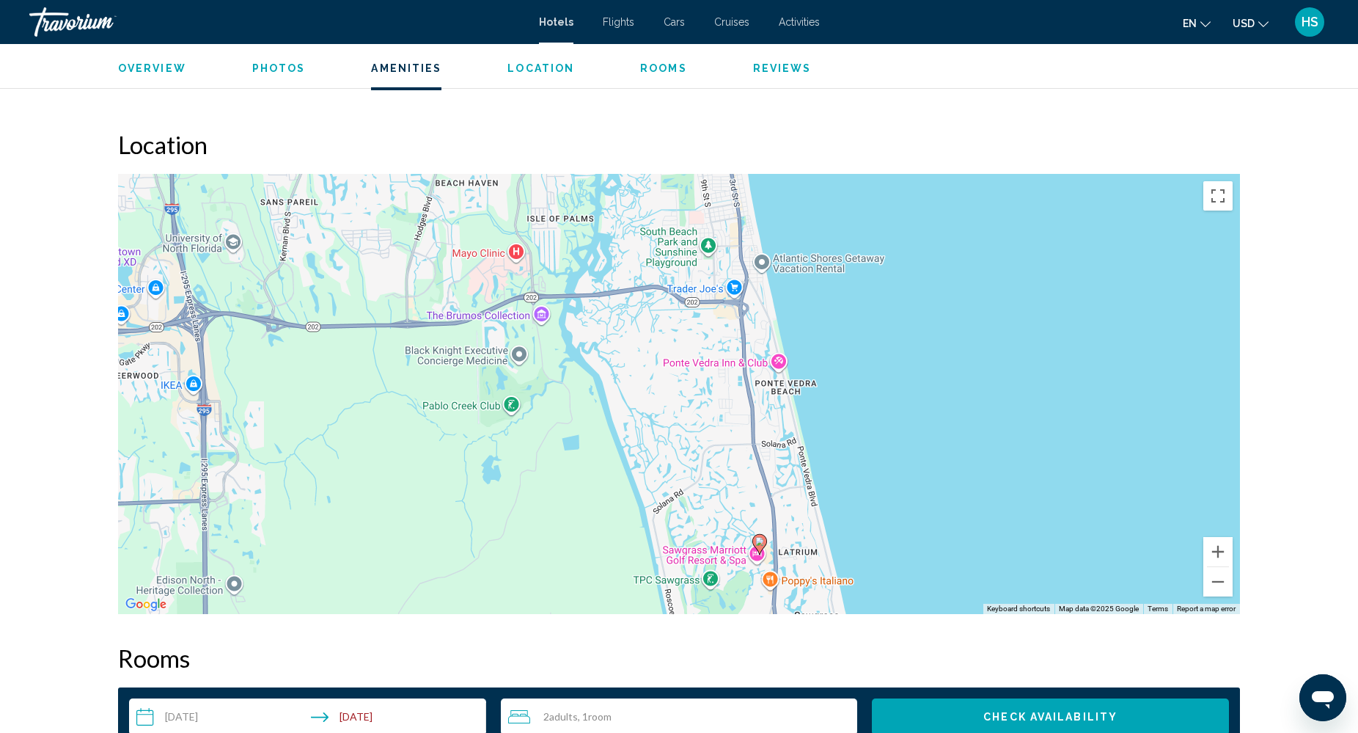
drag, startPoint x: 945, startPoint y: 350, endPoint x: 941, endPoint y: 525, distance: 175.3
click at [941, 525] on div "To activate drag with keyboard, press Alt + Enter. Once in keyboard drag state,…" at bounding box center [679, 394] width 1122 height 440
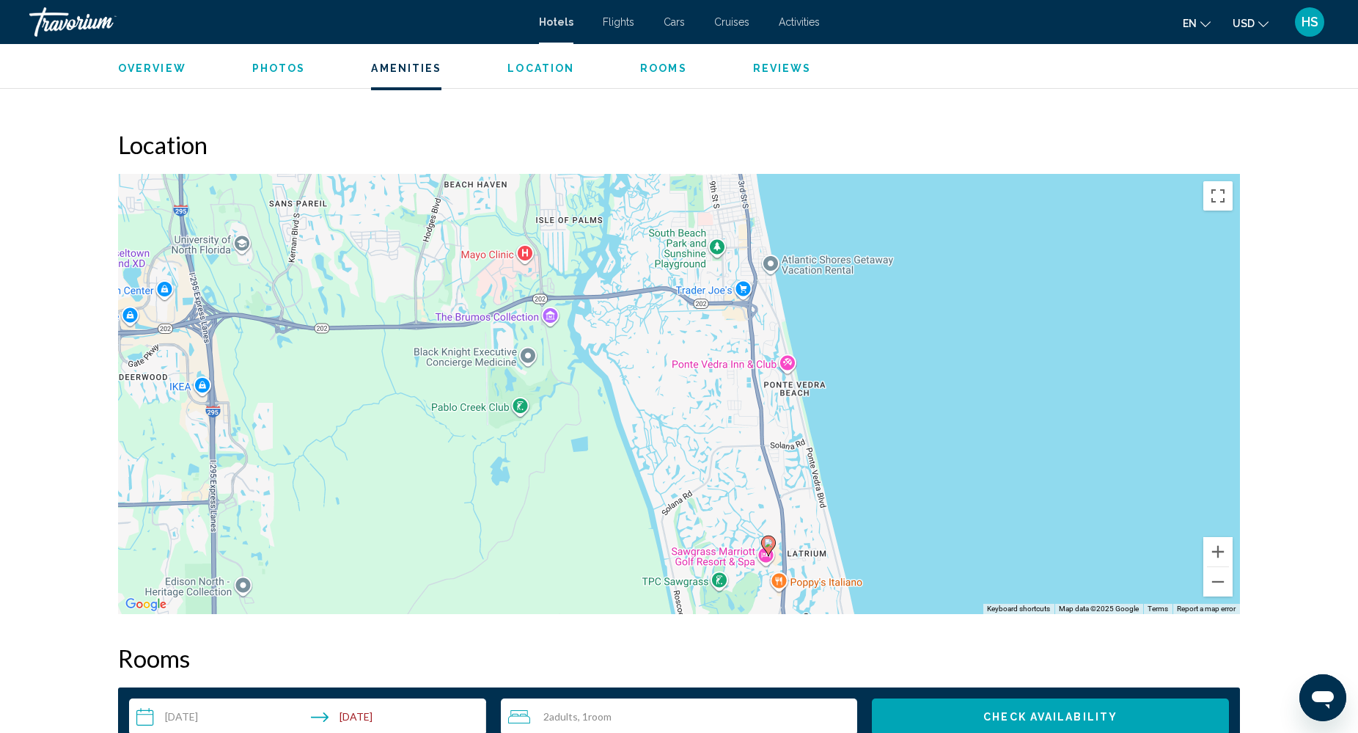
drag, startPoint x: 932, startPoint y: 441, endPoint x: 940, endPoint y: 447, distance: 10.0
click at [940, 447] on div "To activate drag with keyboard, press Alt + Enter. Once in keyboard drag state,…" at bounding box center [679, 394] width 1122 height 440
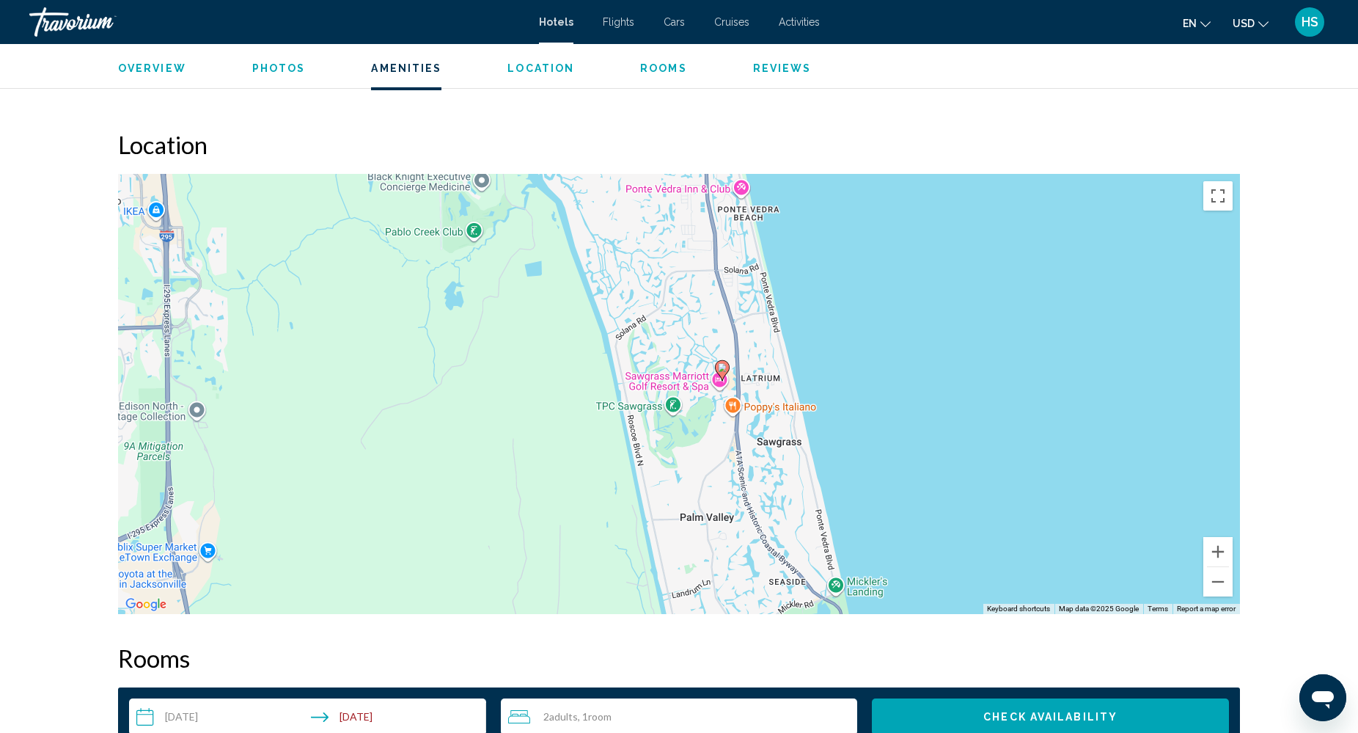
drag, startPoint x: 940, startPoint y: 447, endPoint x: 892, endPoint y: 270, distance: 183.0
click at [892, 270] on div "To activate drag with keyboard, press Alt + Enter. Once in keyboard drag state,…" at bounding box center [679, 394] width 1122 height 440
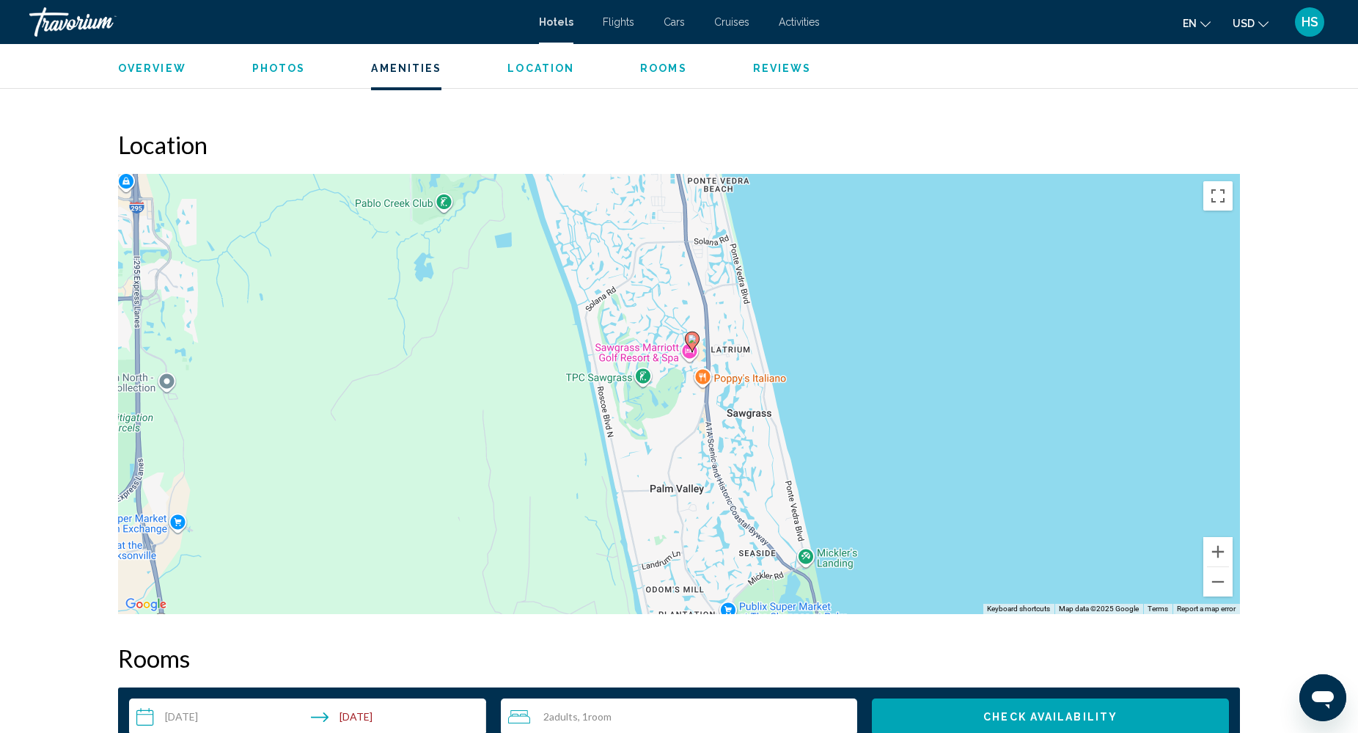
drag, startPoint x: 892, startPoint y: 270, endPoint x: 861, endPoint y: 242, distance: 42.1
click at [861, 242] on div "To activate drag with keyboard, press Alt + Enter. Once in keyboard drag state,…" at bounding box center [679, 394] width 1122 height 440
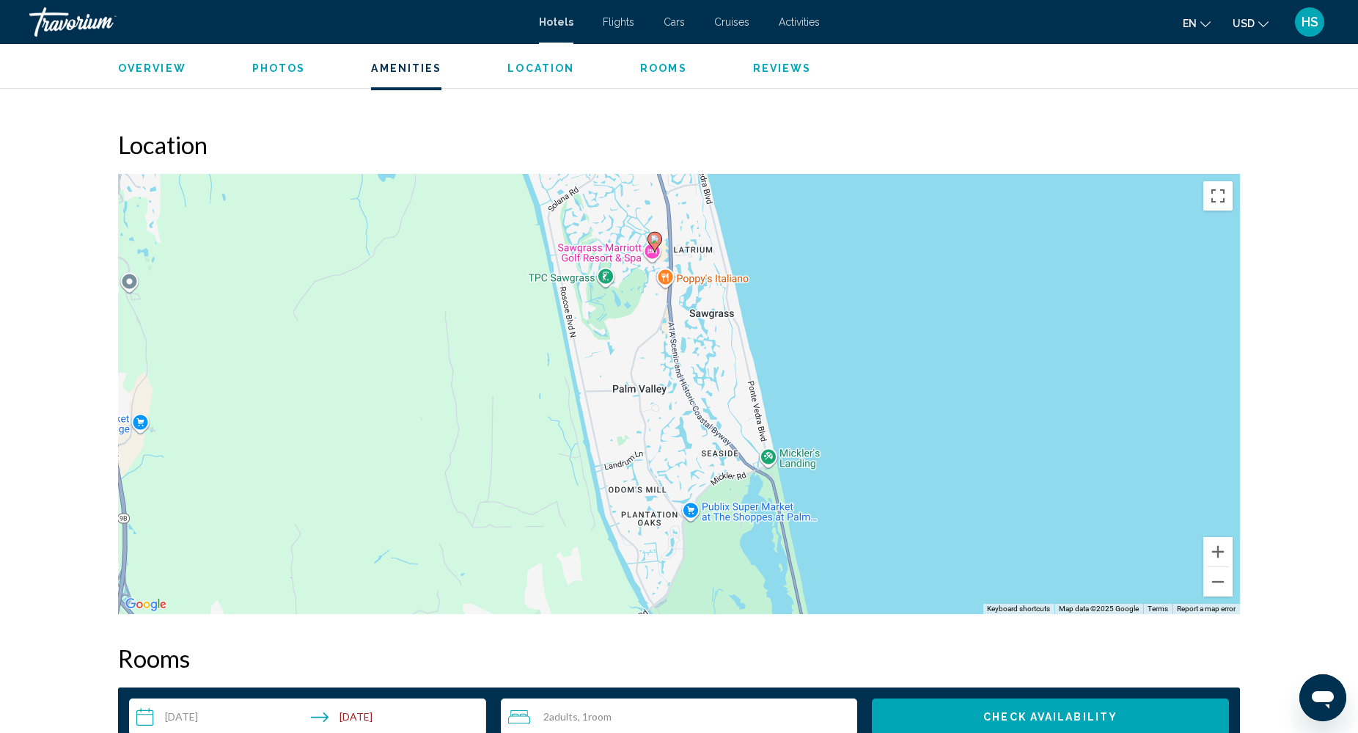
drag, startPoint x: 942, startPoint y: 499, endPoint x: 900, endPoint y: 362, distance: 142.4
click at [900, 362] on div "To activate drag with keyboard, press Alt + Enter. Once in keyboard drag state,…" at bounding box center [679, 394] width 1122 height 440
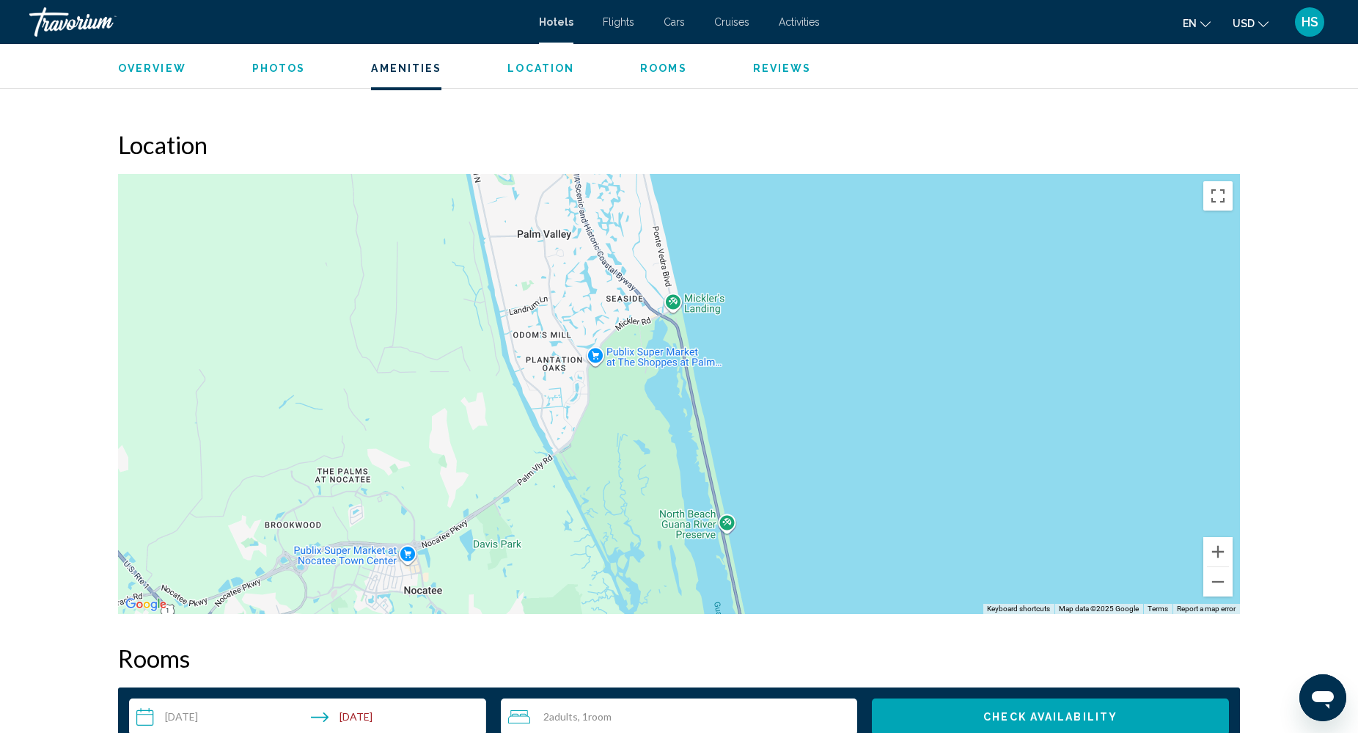
drag, startPoint x: 907, startPoint y: 461, endPoint x: 815, endPoint y: 348, distance: 146.5
click at [815, 348] on div "To activate drag with keyboard, press Alt + Enter. Once in keyboard drag state,…" at bounding box center [679, 394] width 1122 height 440
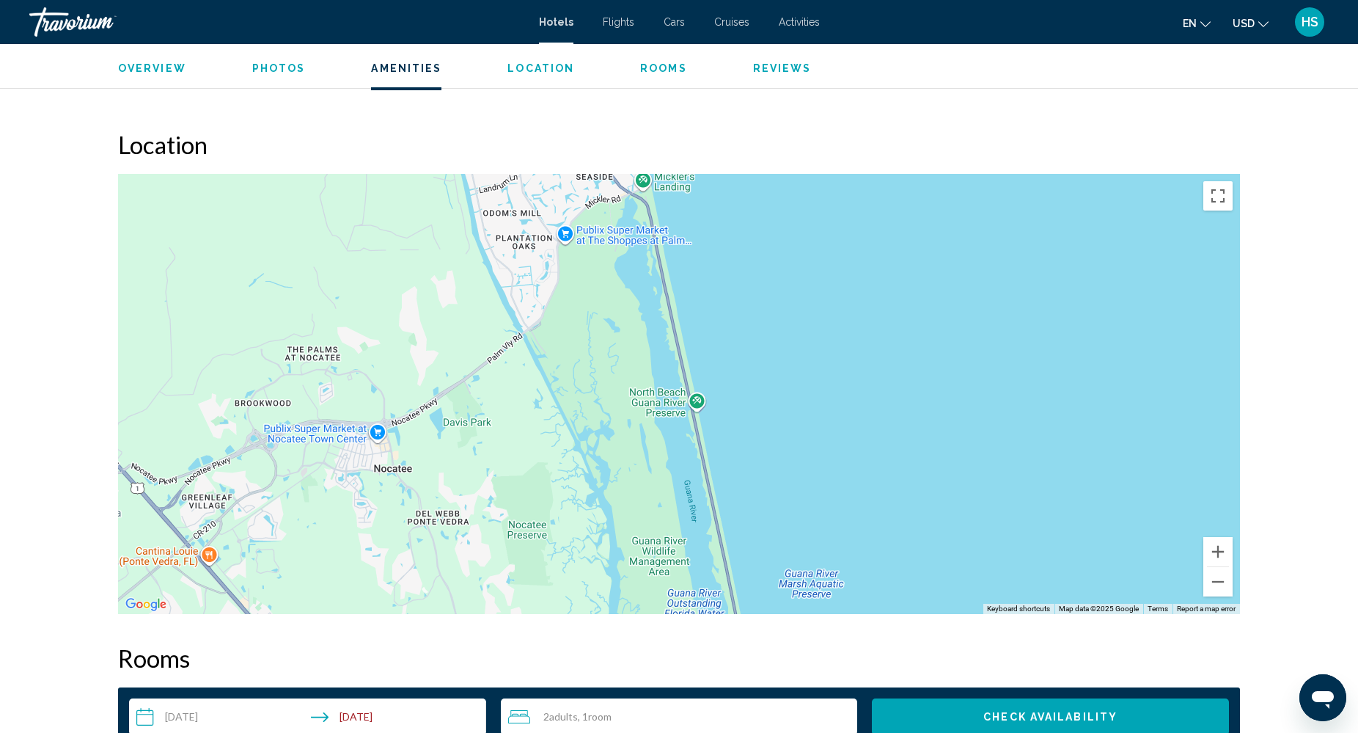
drag, startPoint x: 843, startPoint y: 465, endPoint x: 809, endPoint y: 340, distance: 129.8
click at [809, 340] on div "To activate drag with keyboard, press Alt + Enter. Once in keyboard drag state,…" at bounding box center [679, 394] width 1122 height 440
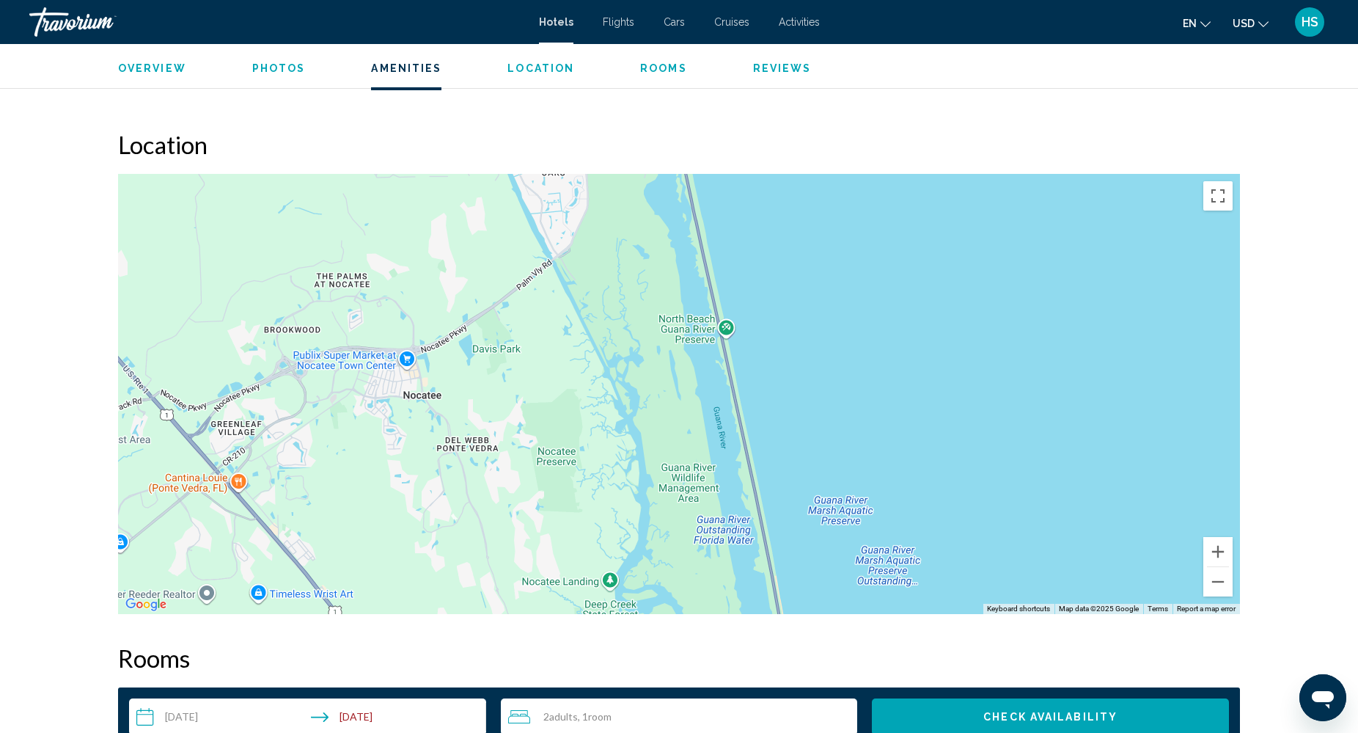
drag, startPoint x: 821, startPoint y: 391, endPoint x: 851, endPoint y: 315, distance: 82.0
click at [851, 315] on div "Main content" at bounding box center [679, 394] width 1122 height 440
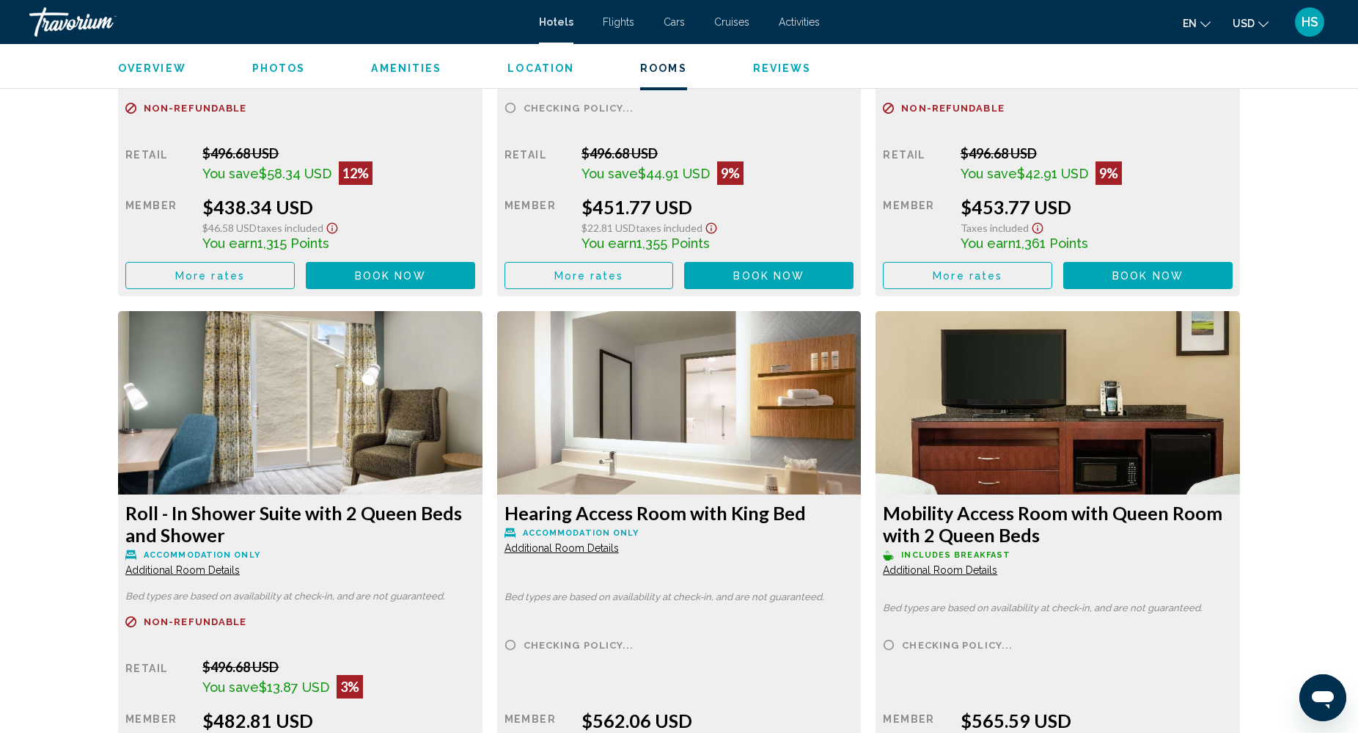
scroll to position [2824, 0]
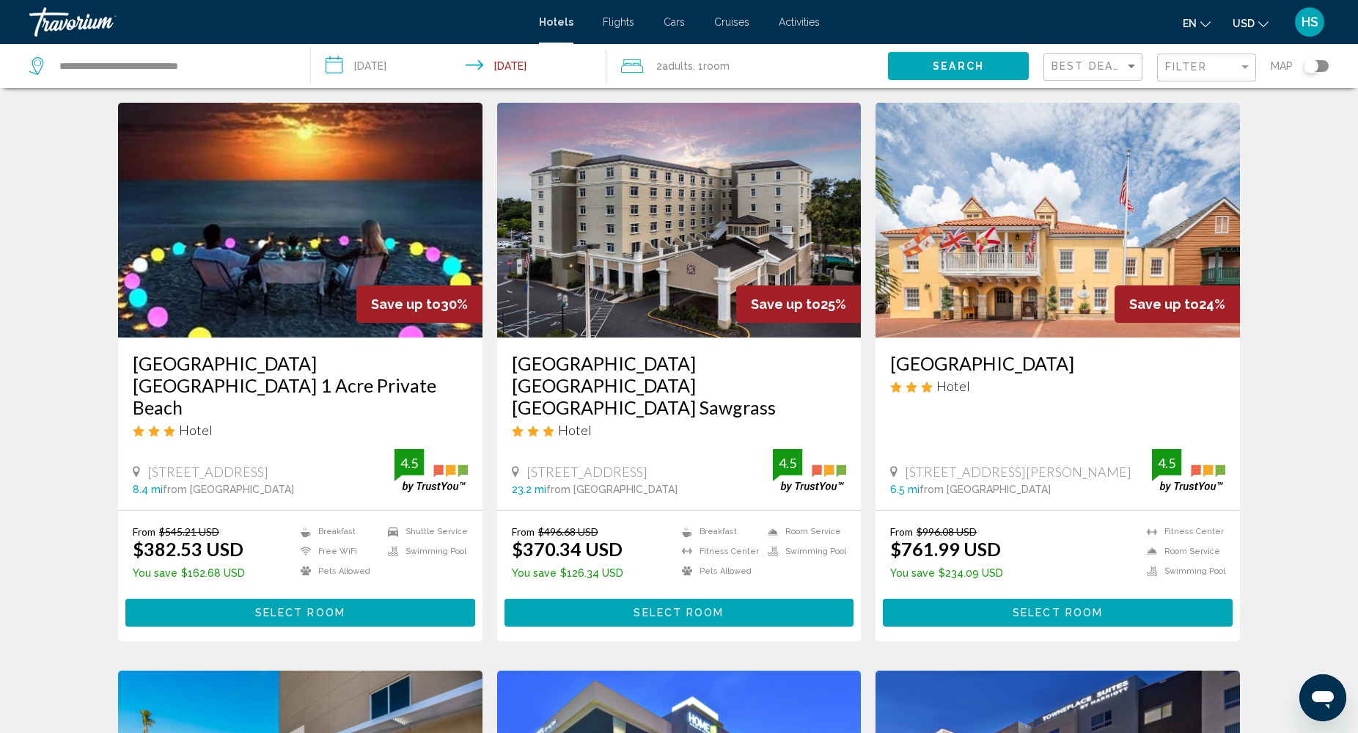
scroll to position [41, 0]
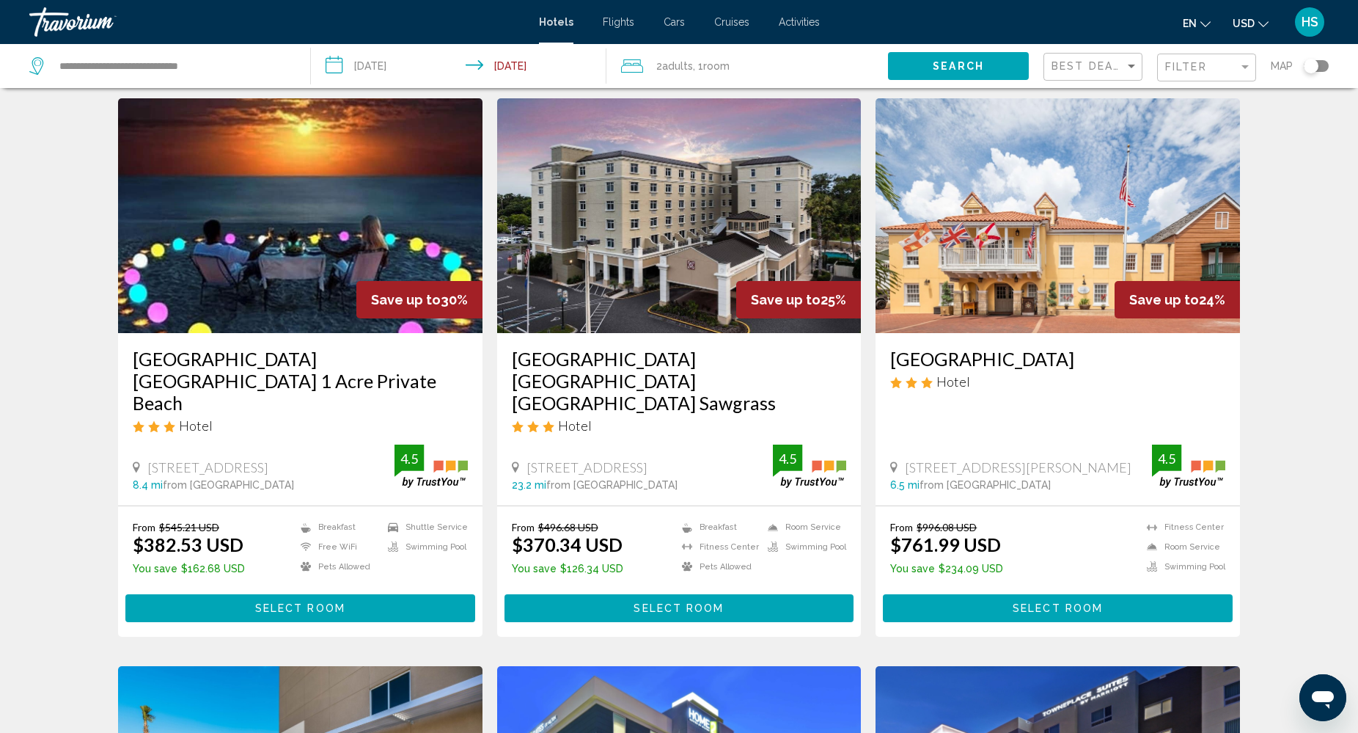
click at [1074, 232] on img "Main content" at bounding box center [1058, 215] width 364 height 235
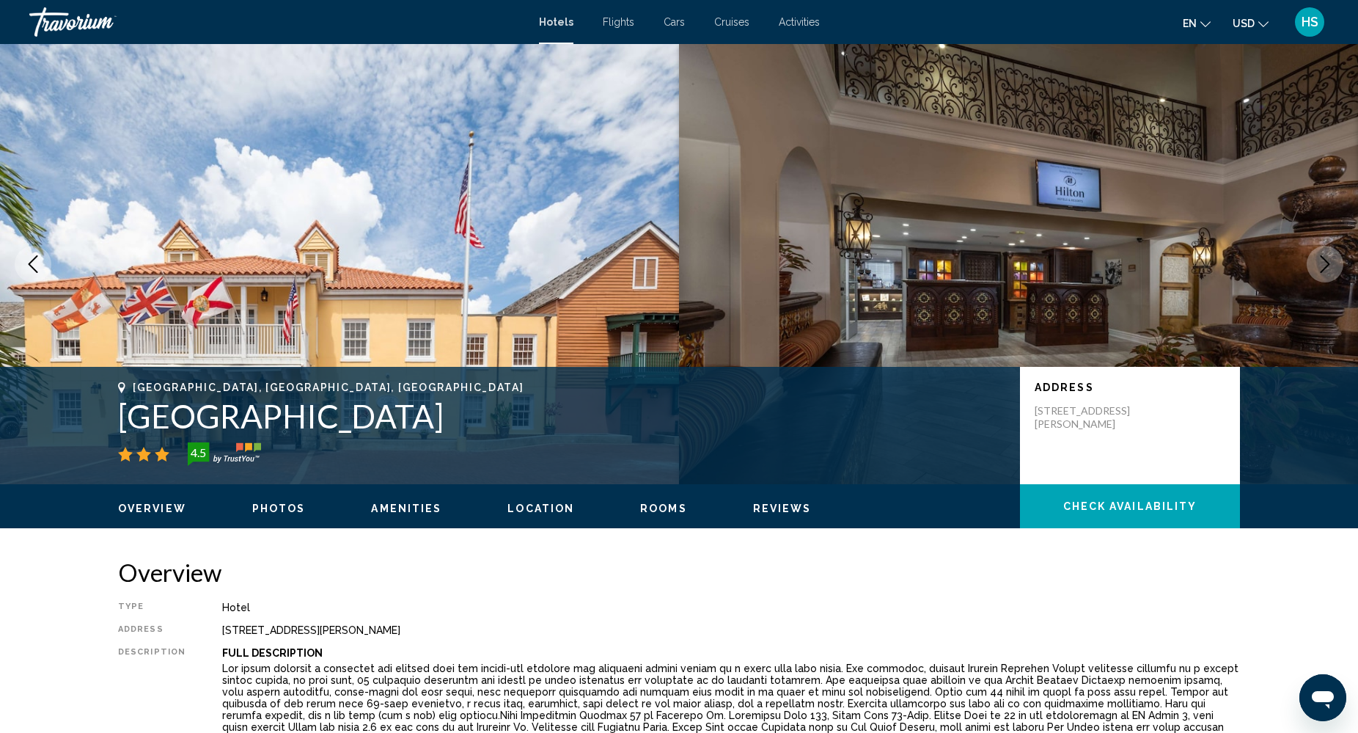
click at [1328, 265] on icon "Next image" at bounding box center [1326, 264] width 10 height 18
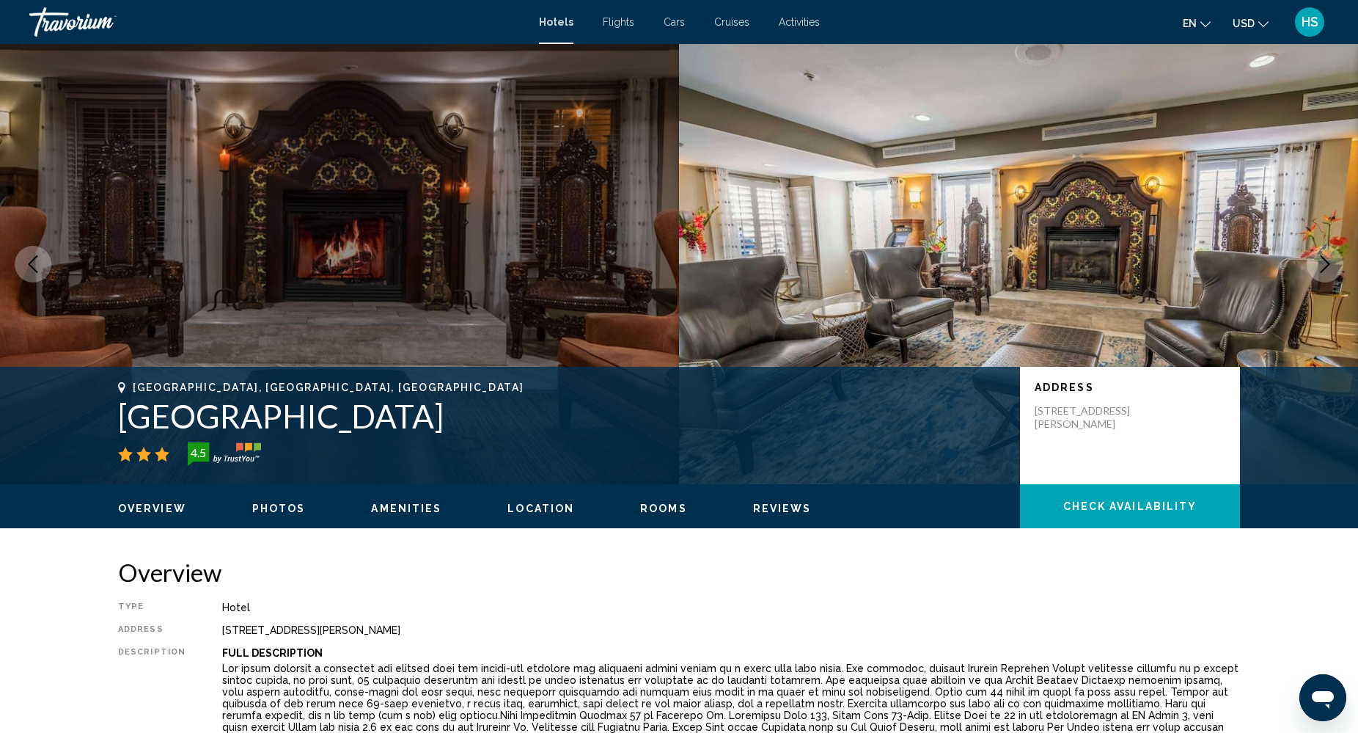
click at [1328, 265] on icon "Next image" at bounding box center [1326, 264] width 10 height 18
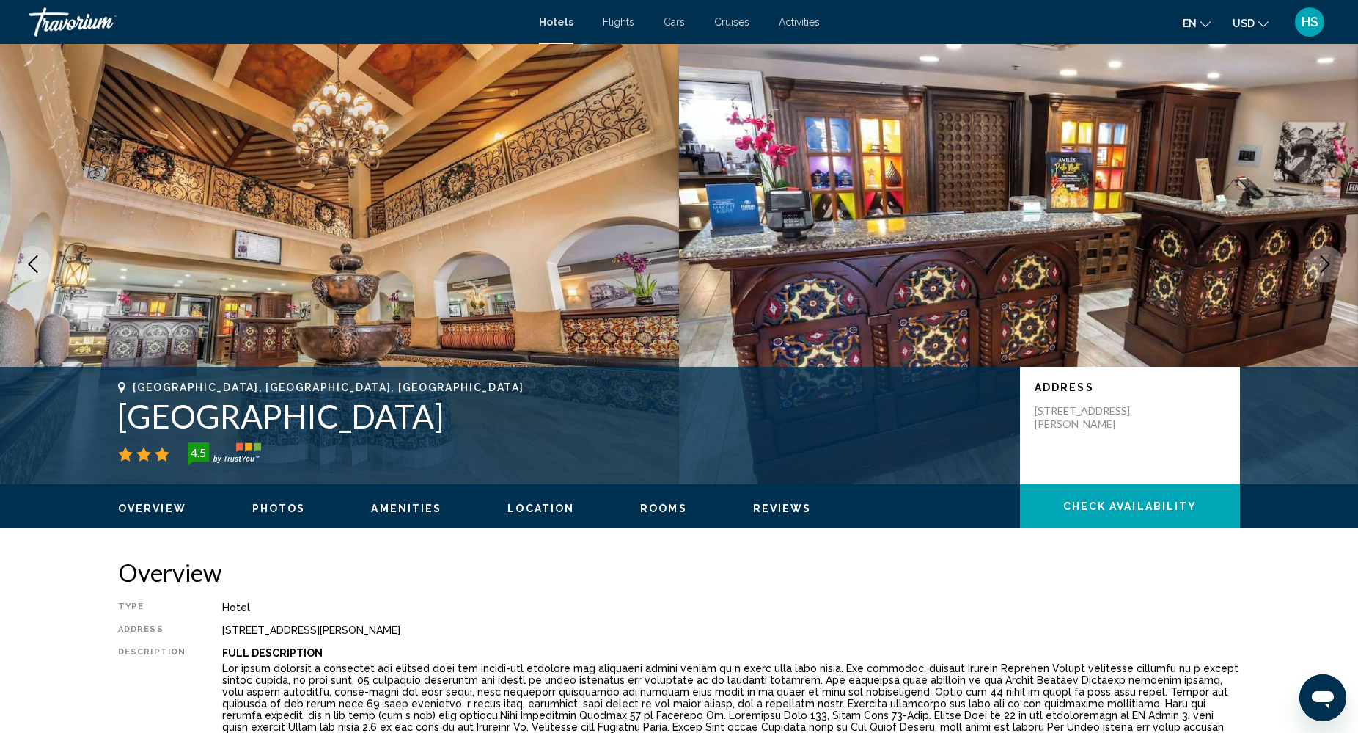
click at [1328, 265] on icon "Next image" at bounding box center [1326, 264] width 10 height 18
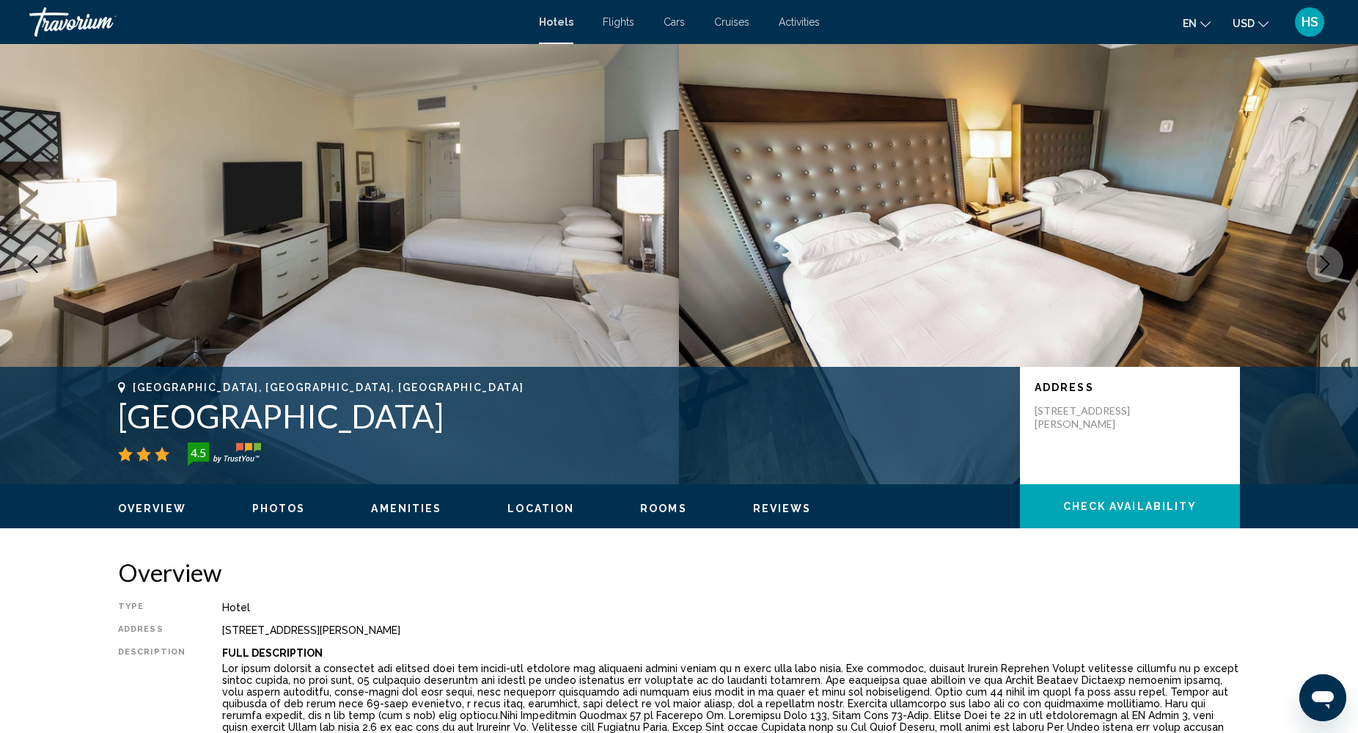
click at [1328, 265] on icon "Next image" at bounding box center [1326, 264] width 10 height 18
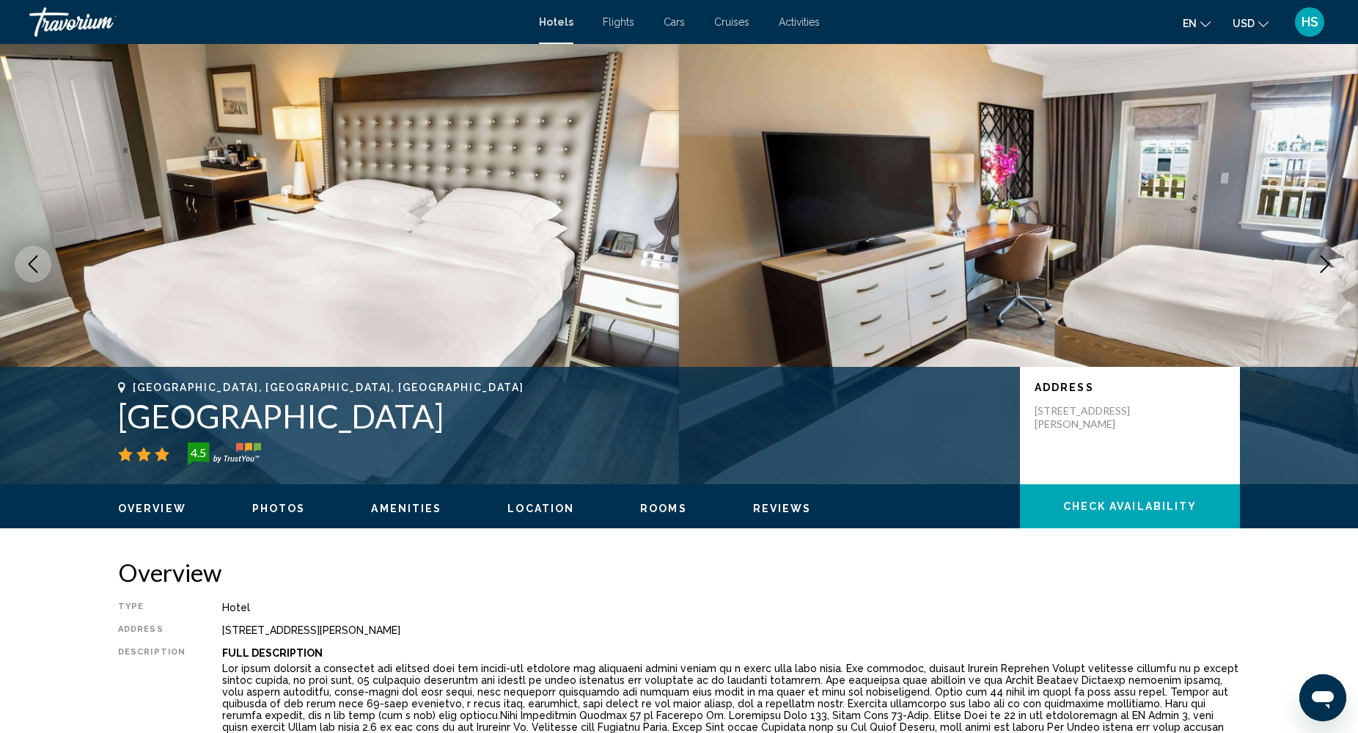
click at [1328, 265] on icon "Next image" at bounding box center [1326, 264] width 10 height 18
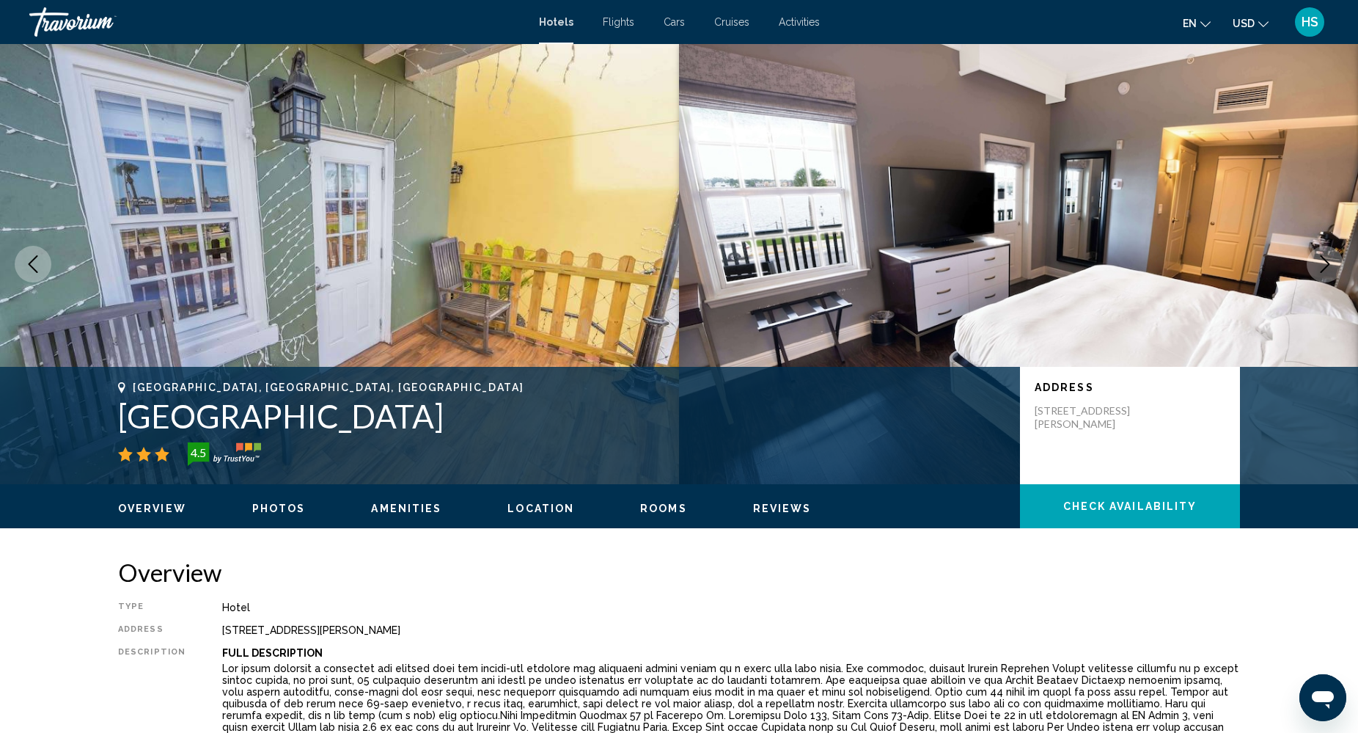
click at [1328, 265] on icon "Next image" at bounding box center [1326, 264] width 10 height 18
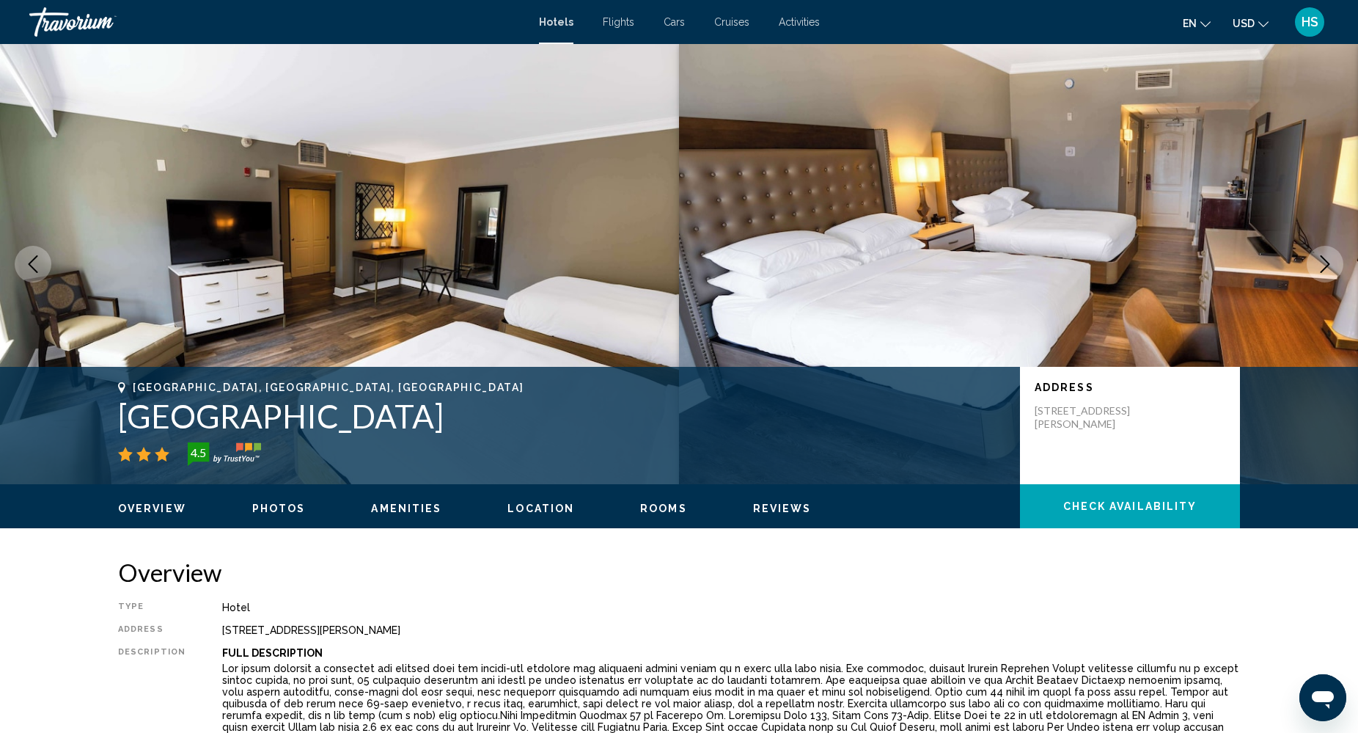
click at [1328, 265] on icon "Next image" at bounding box center [1326, 264] width 10 height 18
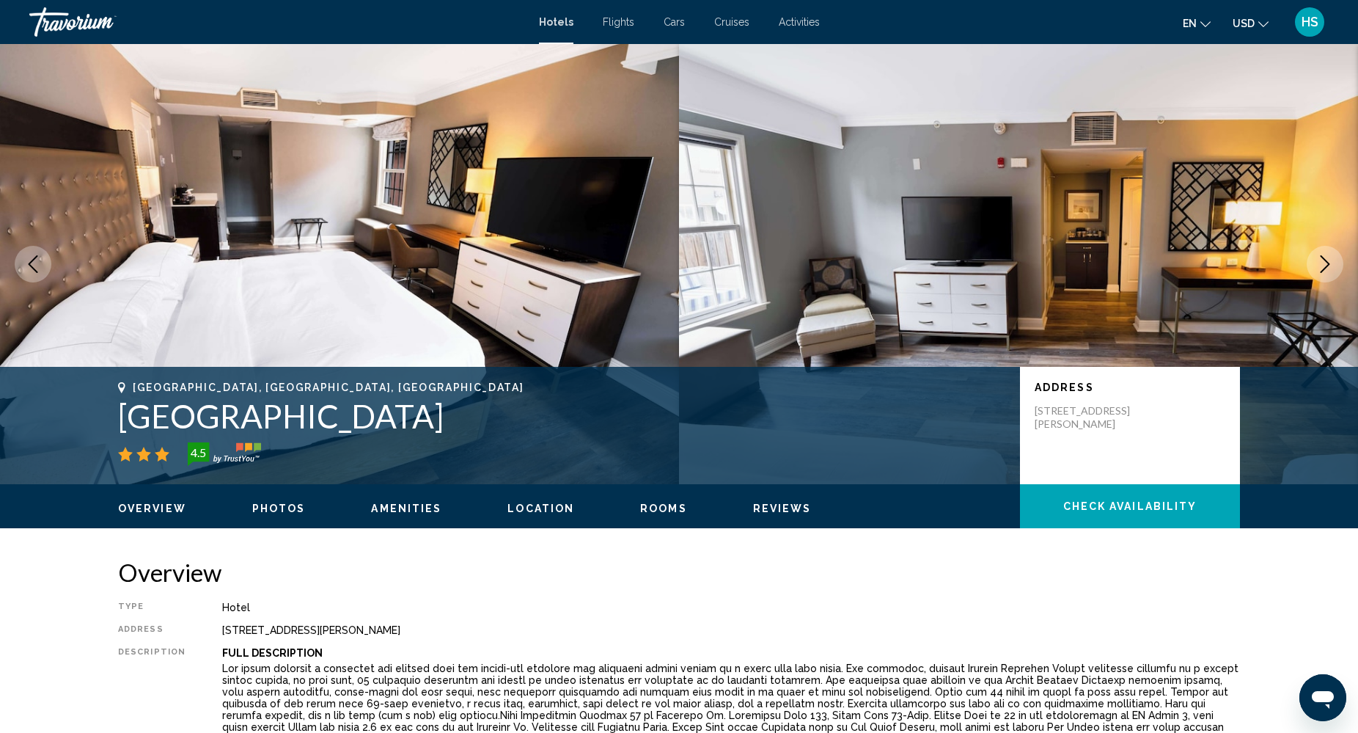
click at [1328, 265] on icon "Next image" at bounding box center [1326, 264] width 10 height 18
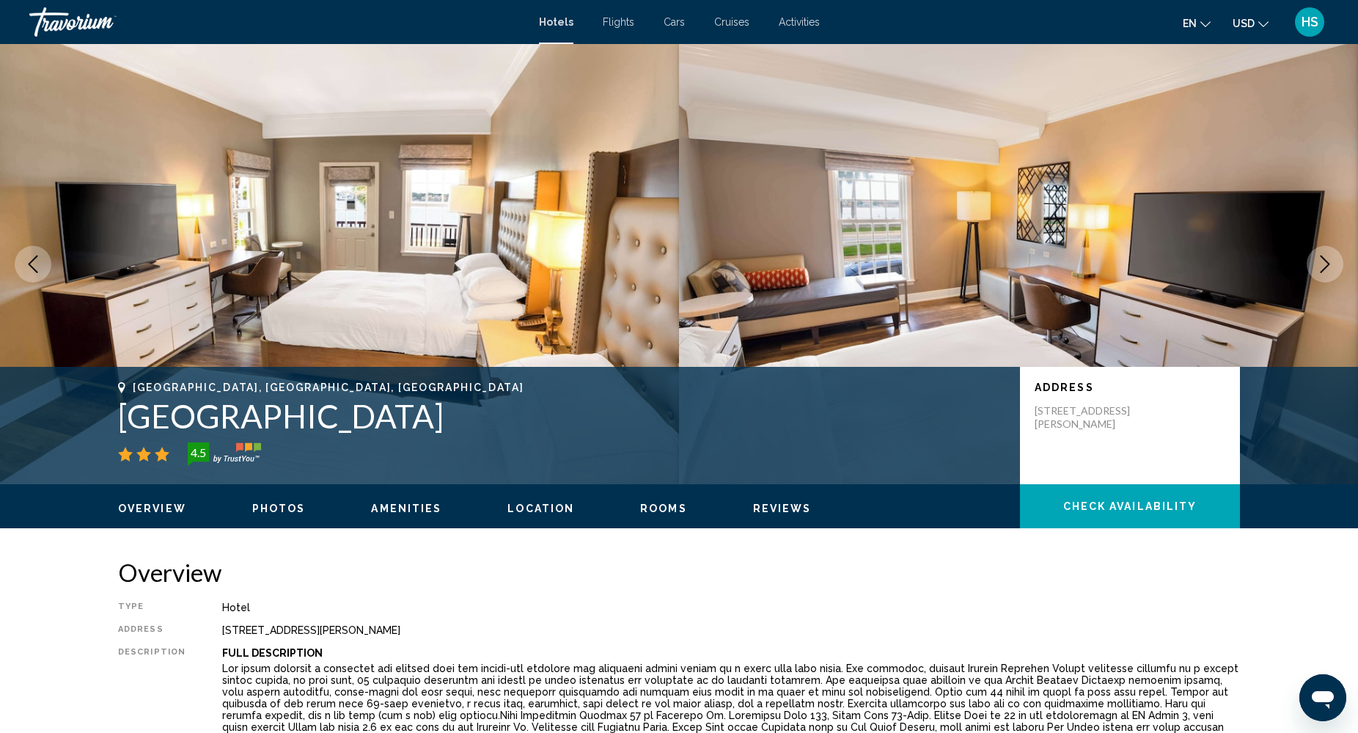
click at [1328, 265] on icon "Next image" at bounding box center [1326, 264] width 10 height 18
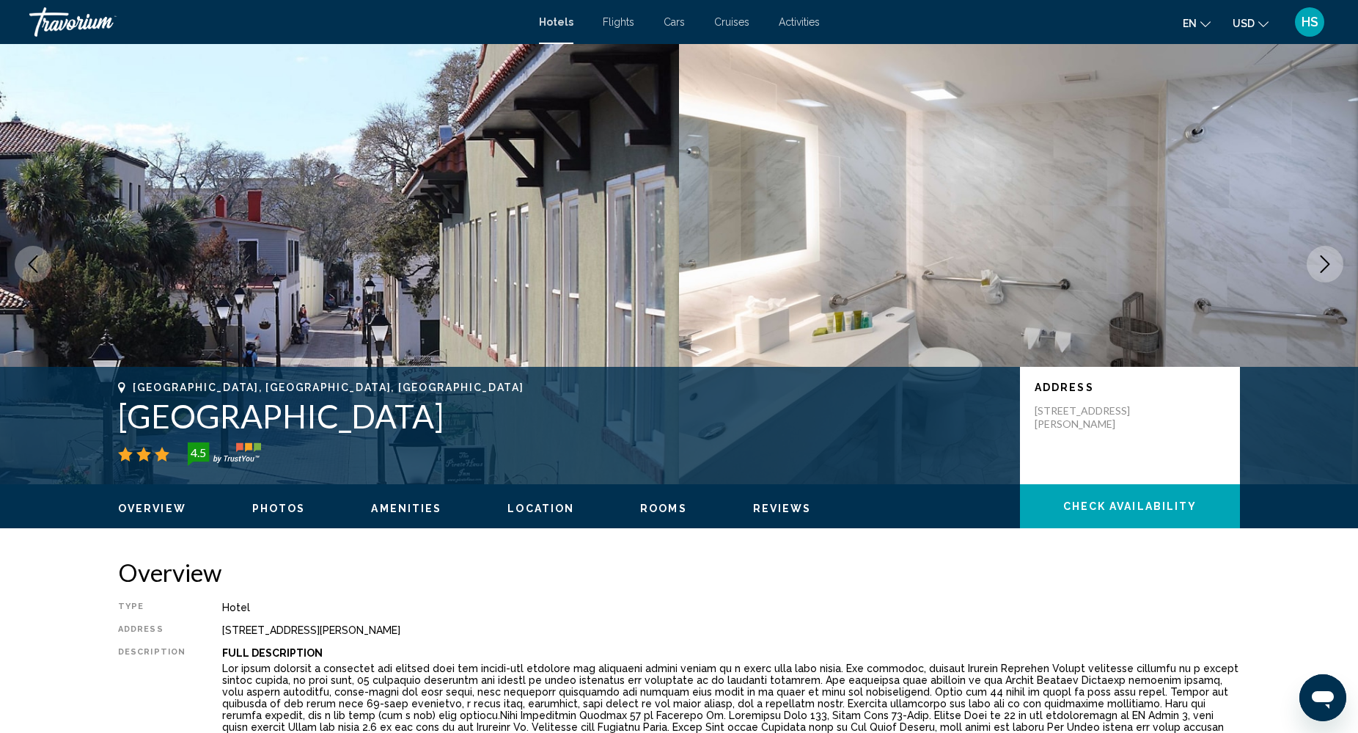
click at [1328, 265] on icon "Next image" at bounding box center [1326, 264] width 10 height 18
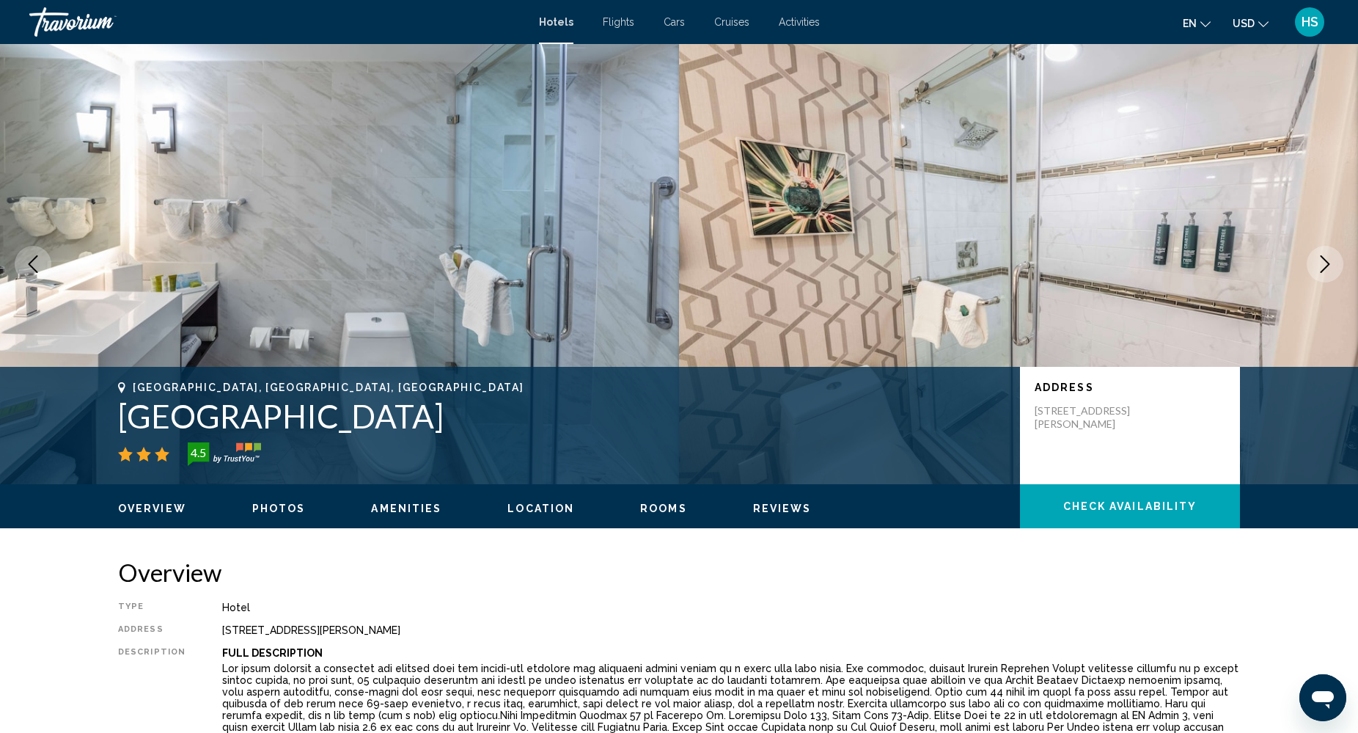
click at [1328, 265] on icon "Next image" at bounding box center [1326, 264] width 10 height 18
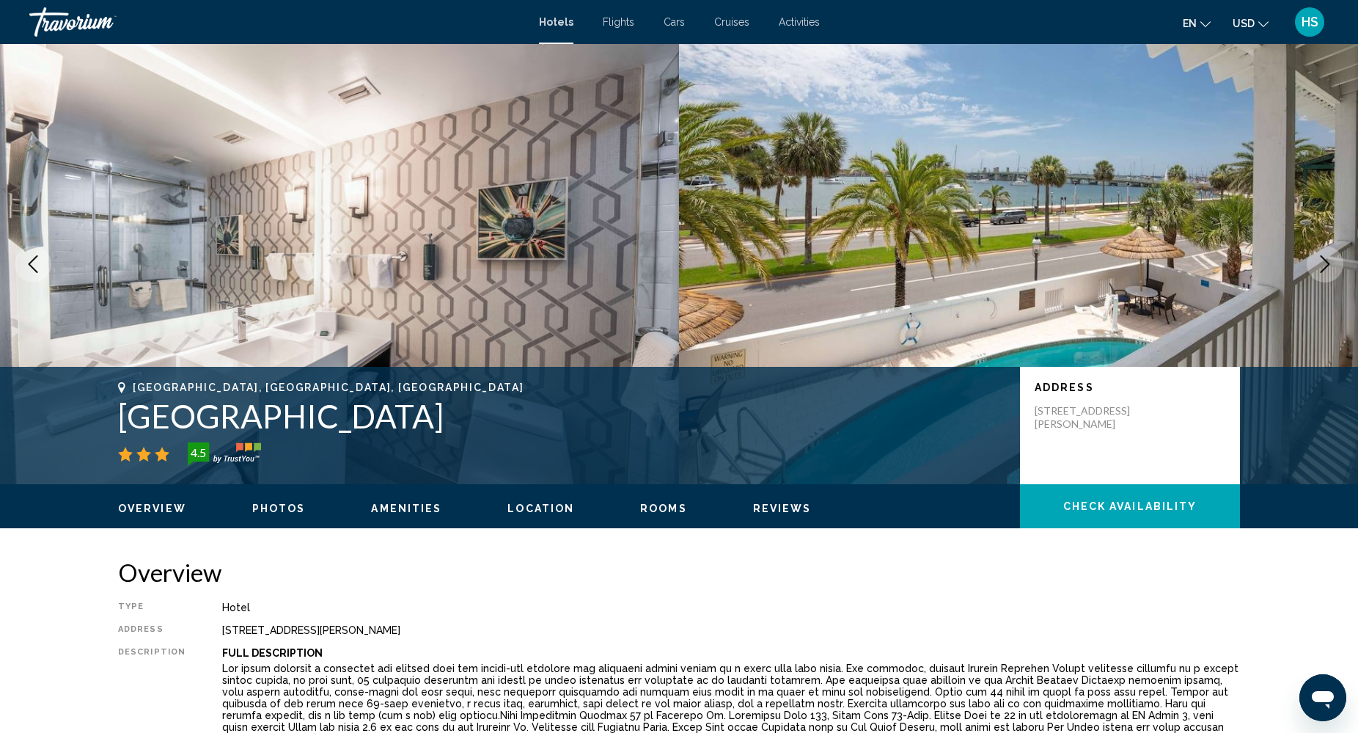
click at [1328, 265] on icon "Next image" at bounding box center [1326, 264] width 10 height 18
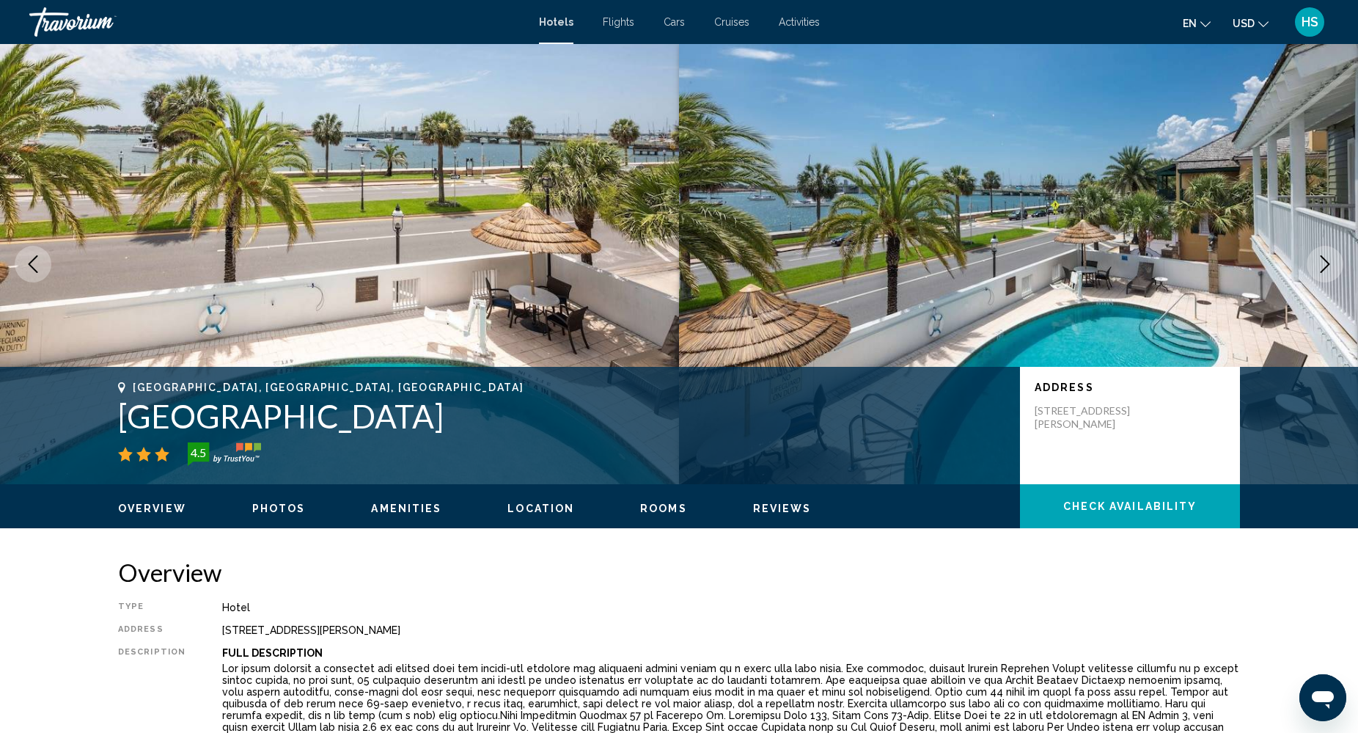
click at [1328, 265] on icon "Next image" at bounding box center [1326, 264] width 10 height 18
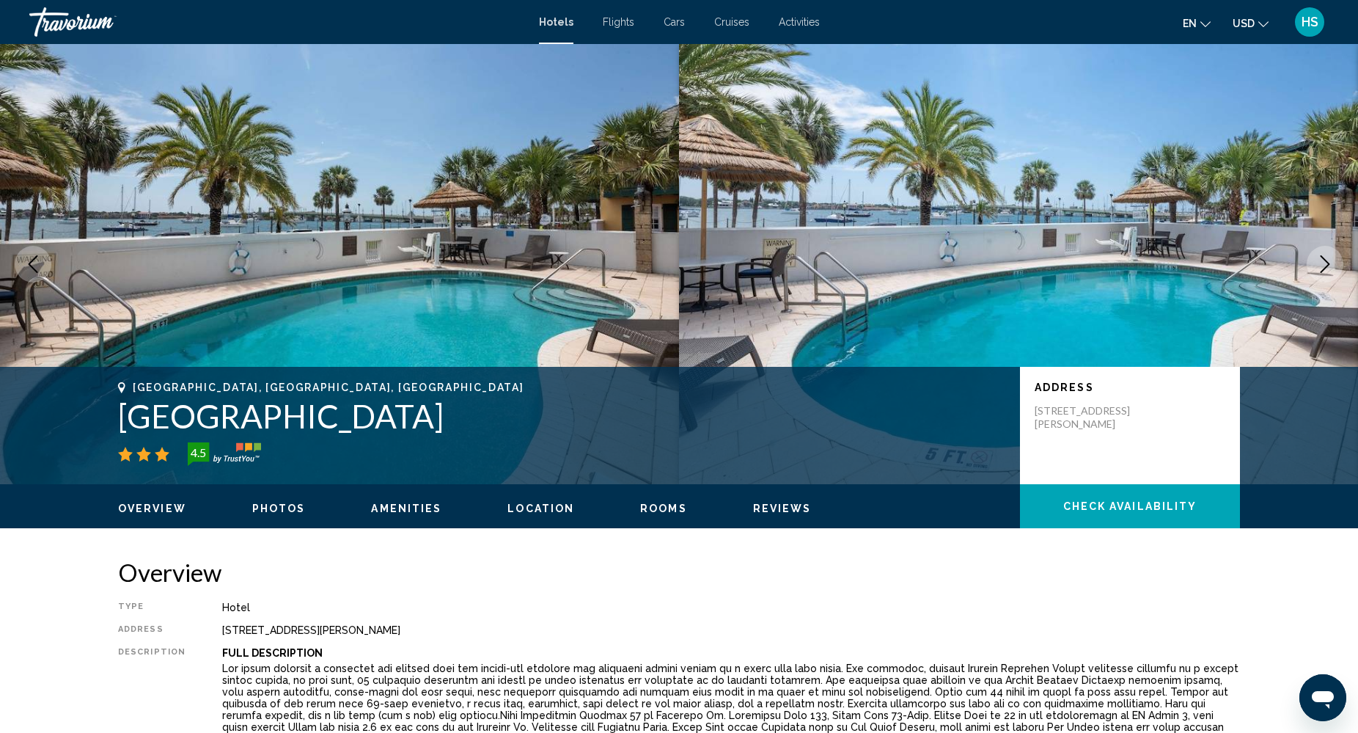
click at [1328, 265] on icon "Next image" at bounding box center [1326, 264] width 10 height 18
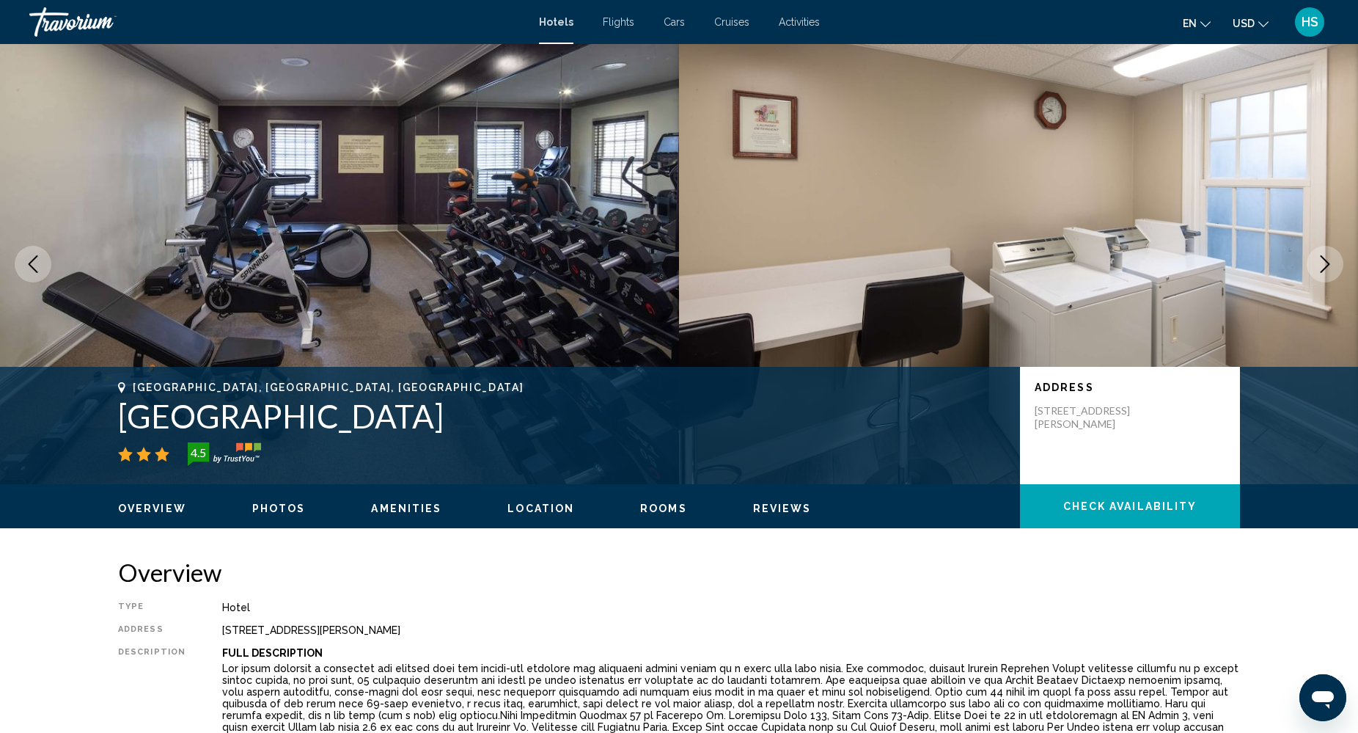
click at [1328, 265] on icon "Next image" at bounding box center [1326, 264] width 10 height 18
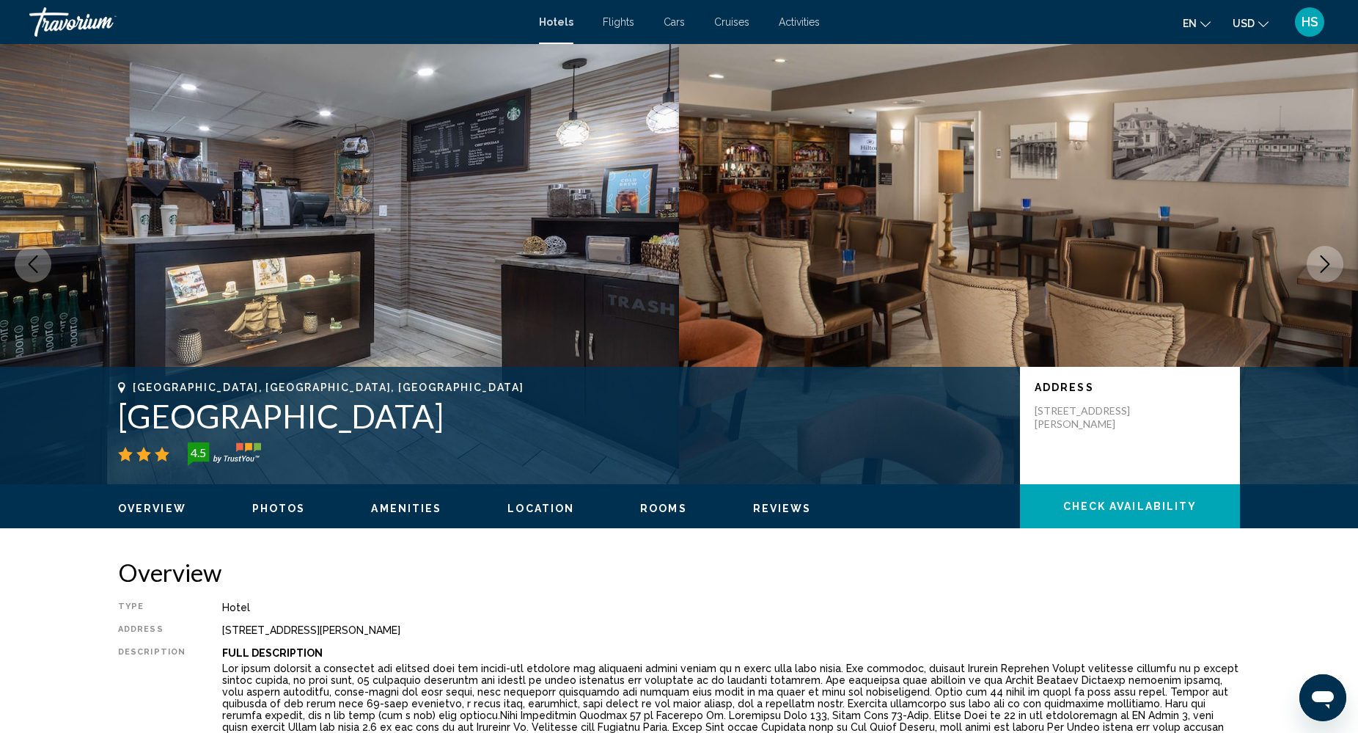
click at [1328, 265] on icon "Next image" at bounding box center [1326, 264] width 10 height 18
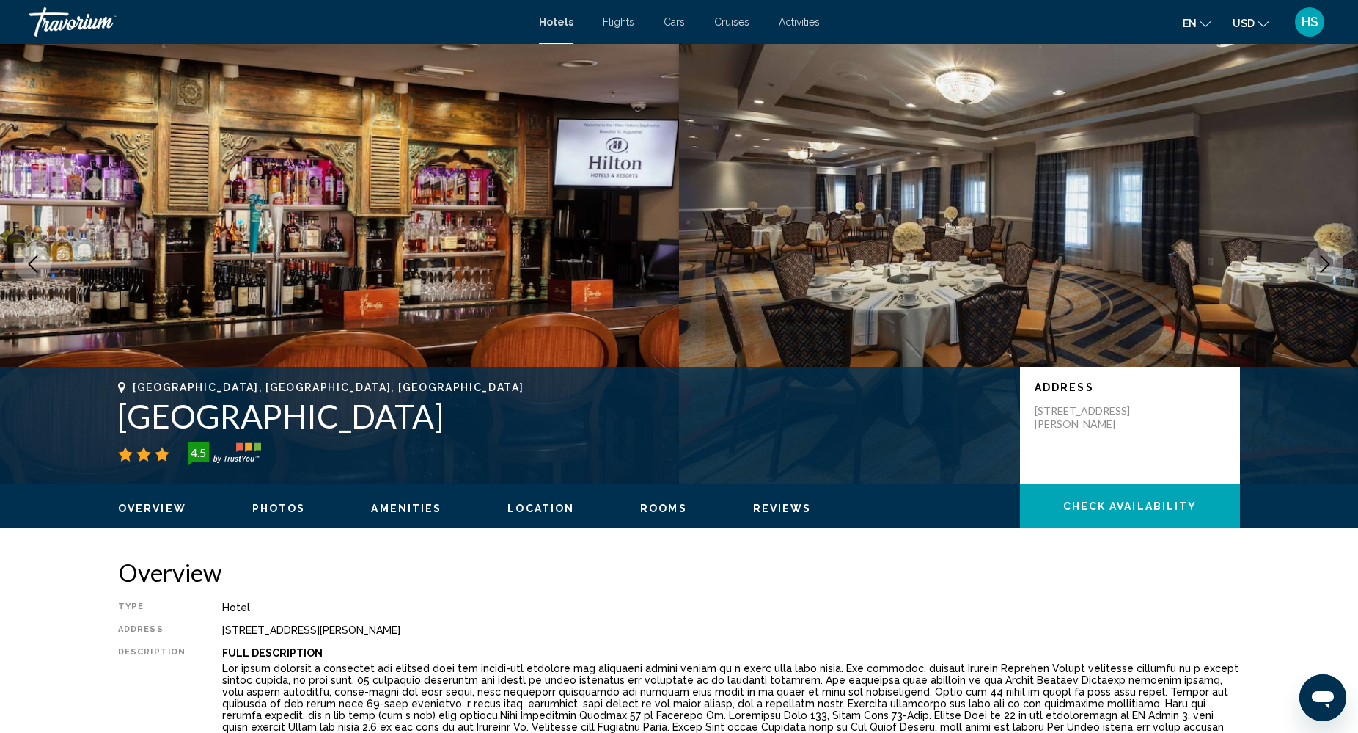
click at [1328, 265] on icon "Next image" at bounding box center [1326, 264] width 10 height 18
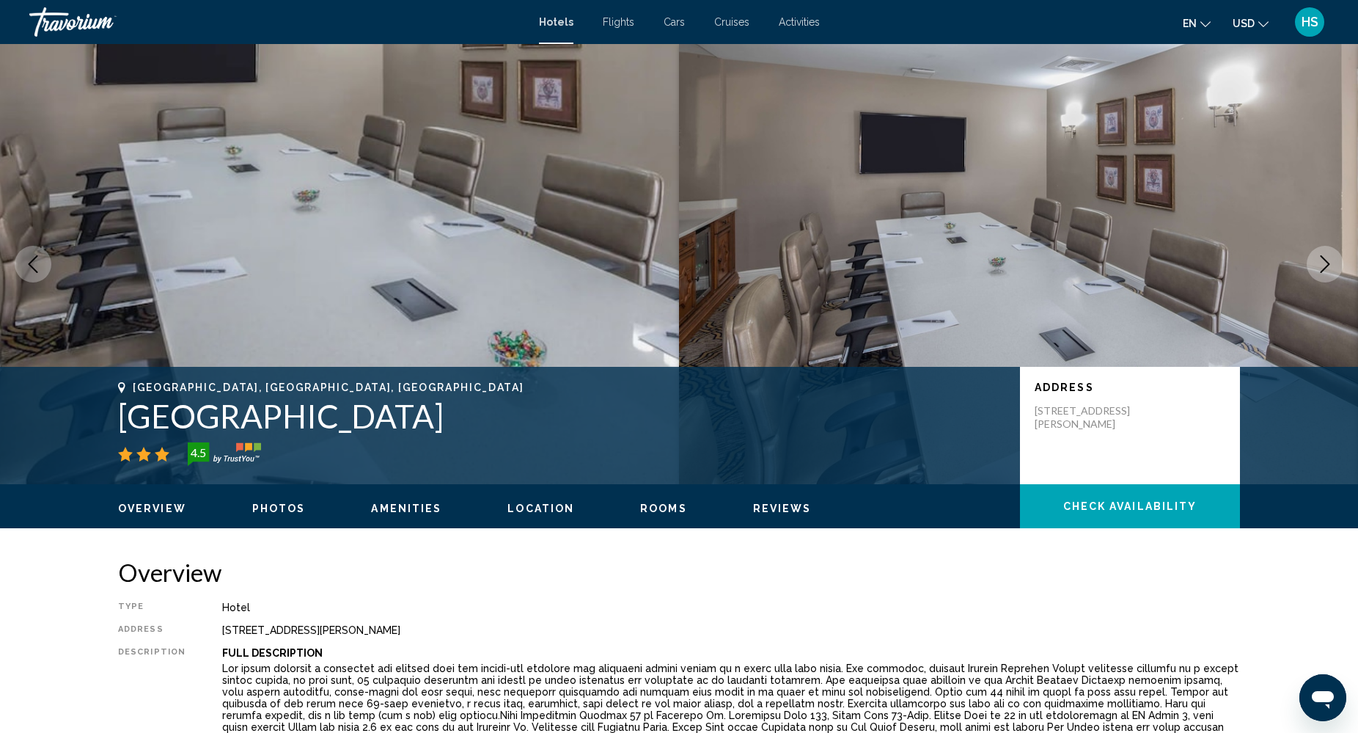
click at [1328, 265] on icon "Next image" at bounding box center [1326, 264] width 10 height 18
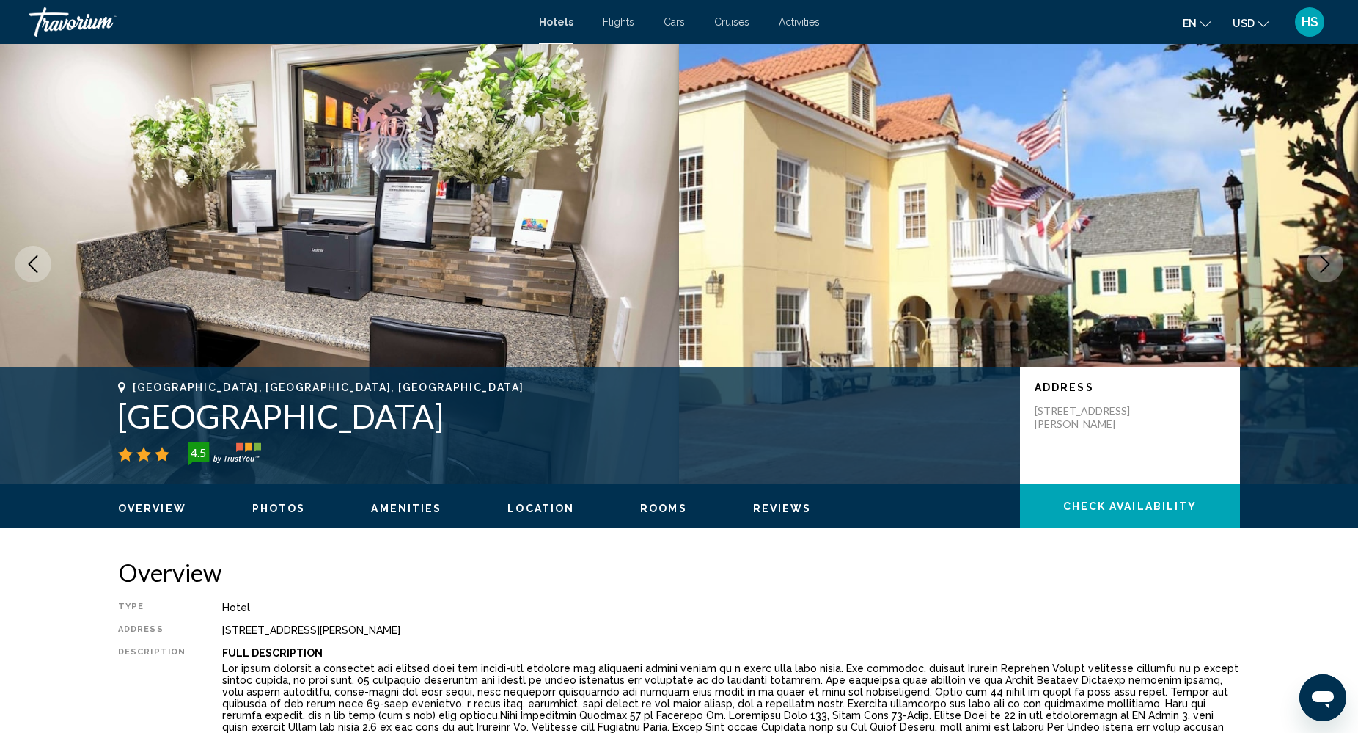
click at [1328, 265] on icon "Next image" at bounding box center [1326, 264] width 10 height 18
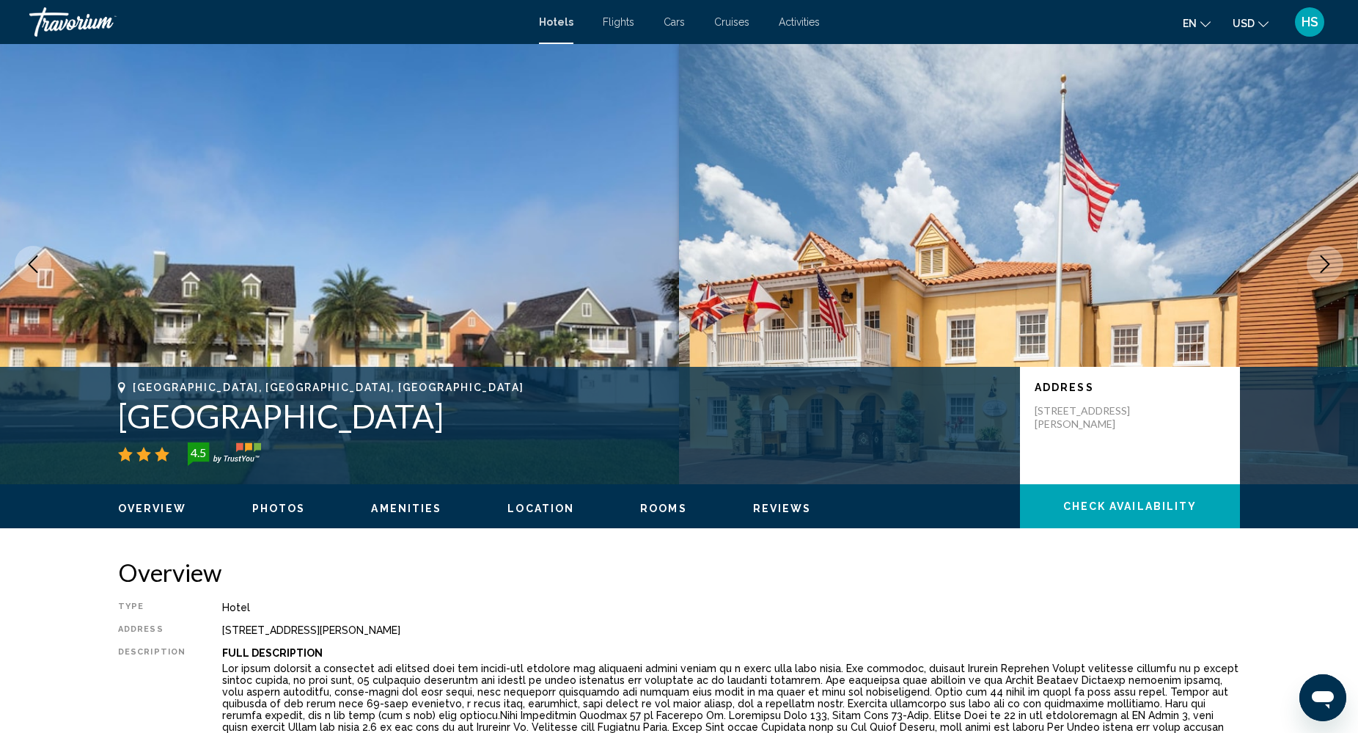
click at [1328, 265] on icon "Next image" at bounding box center [1326, 264] width 10 height 18
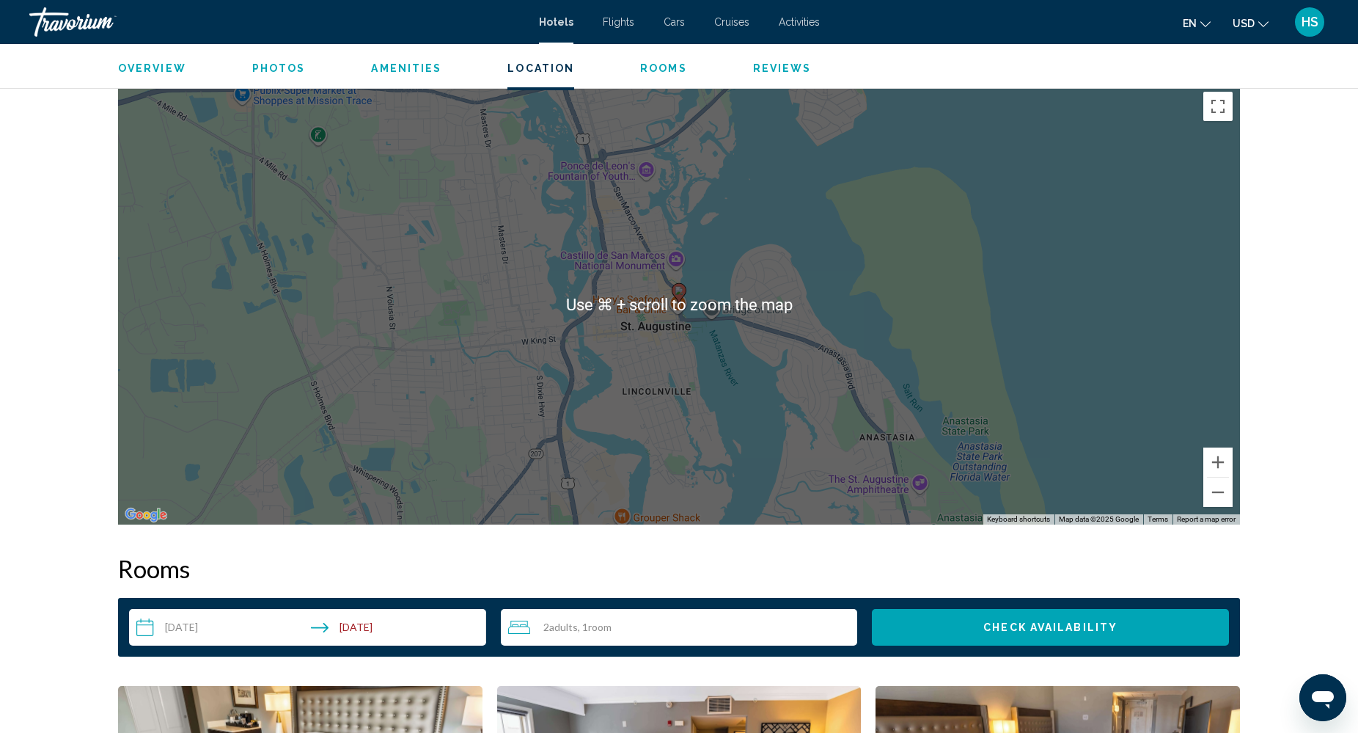
scroll to position [1387, 0]
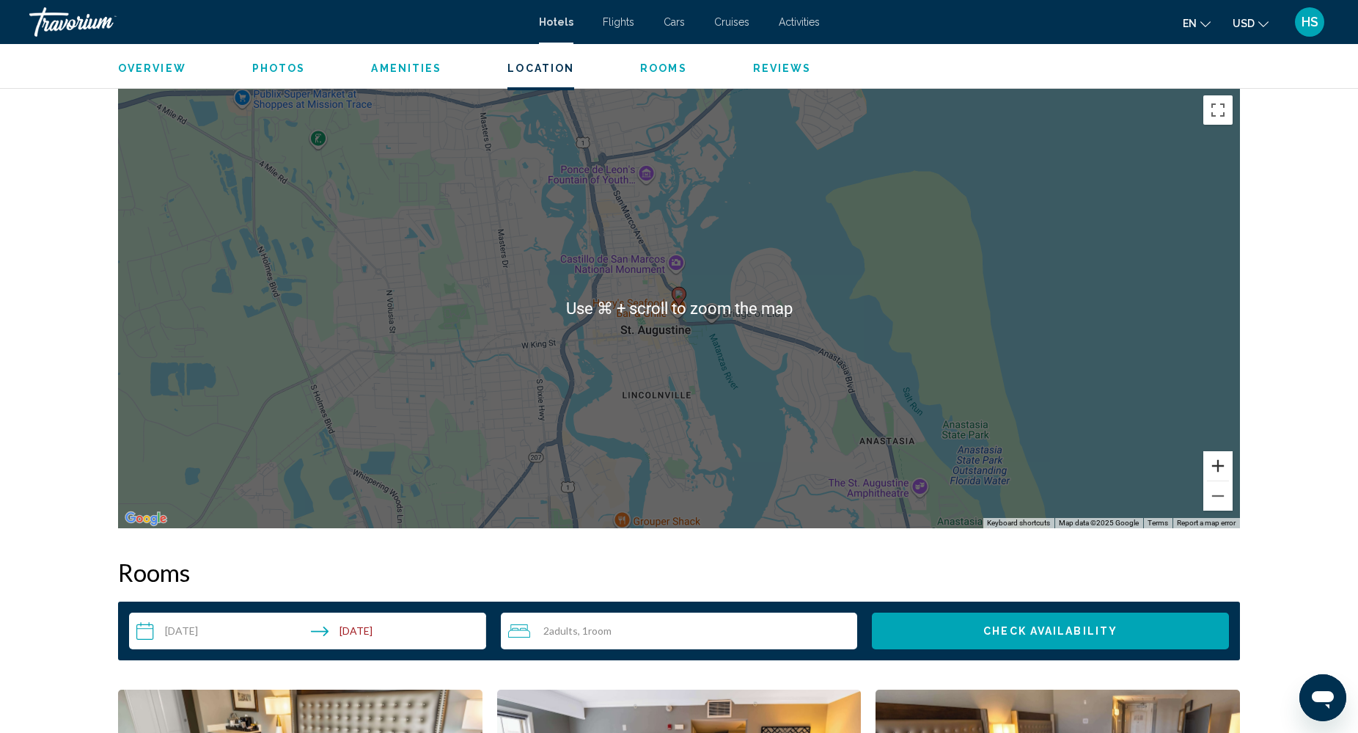
click at [1225, 460] on button "Zoom in" at bounding box center [1217, 465] width 29 height 29
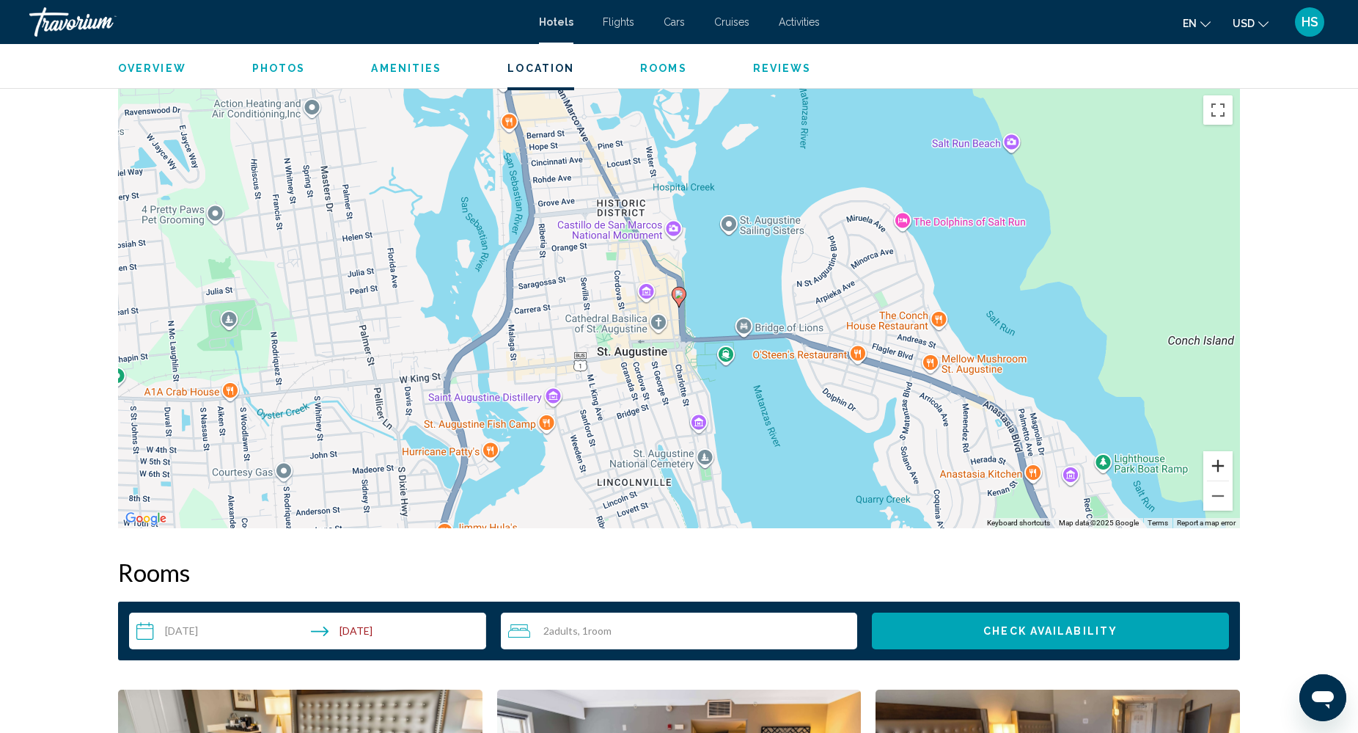
click at [1225, 460] on button "Zoom in" at bounding box center [1217, 465] width 29 height 29
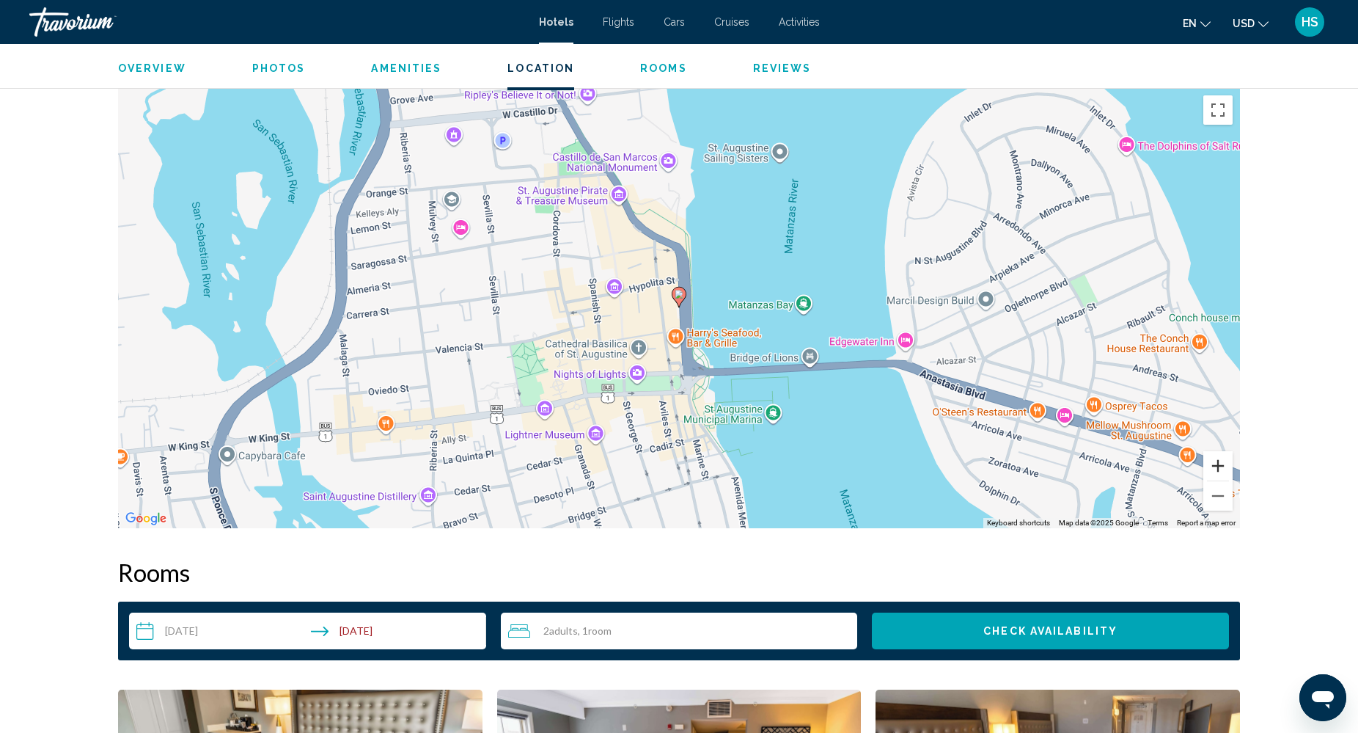
click at [1225, 462] on button "Zoom in" at bounding box center [1217, 465] width 29 height 29
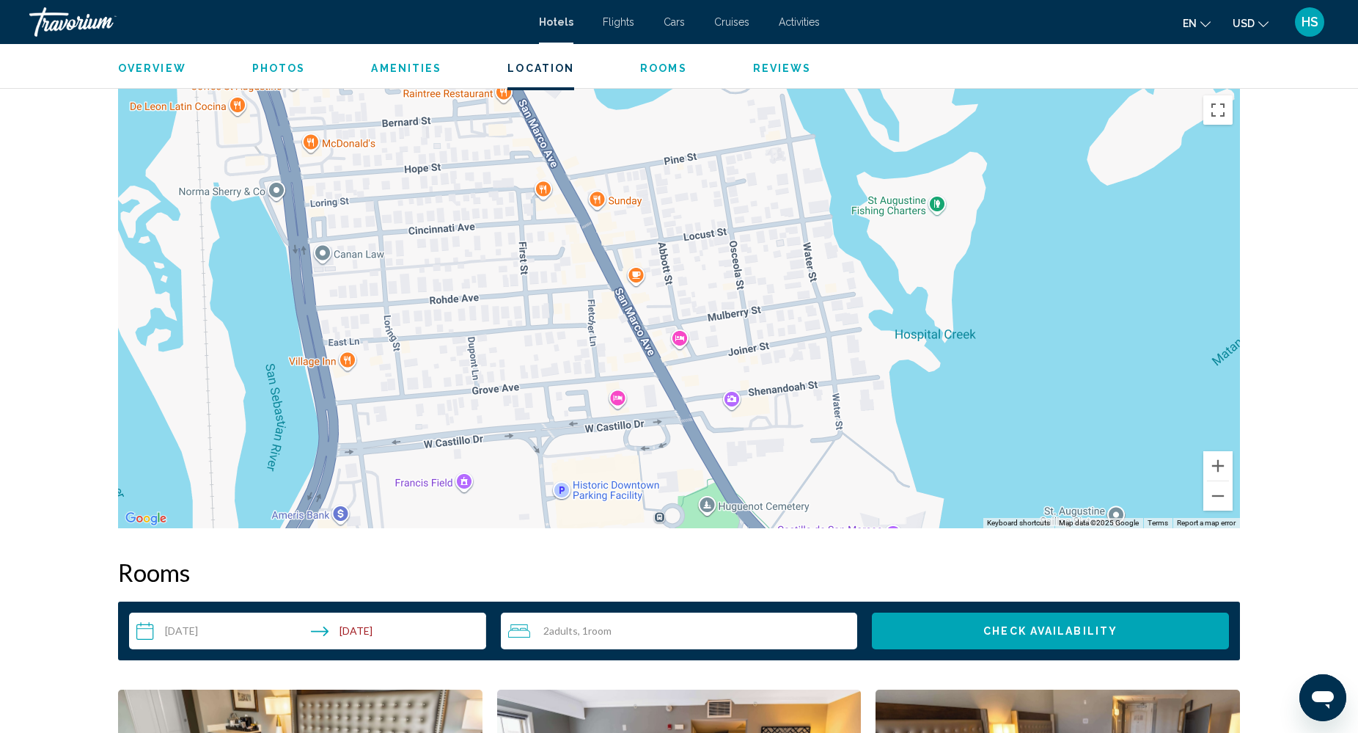
drag, startPoint x: 837, startPoint y: 296, endPoint x: 1074, endPoint y: 804, distance: 561.0
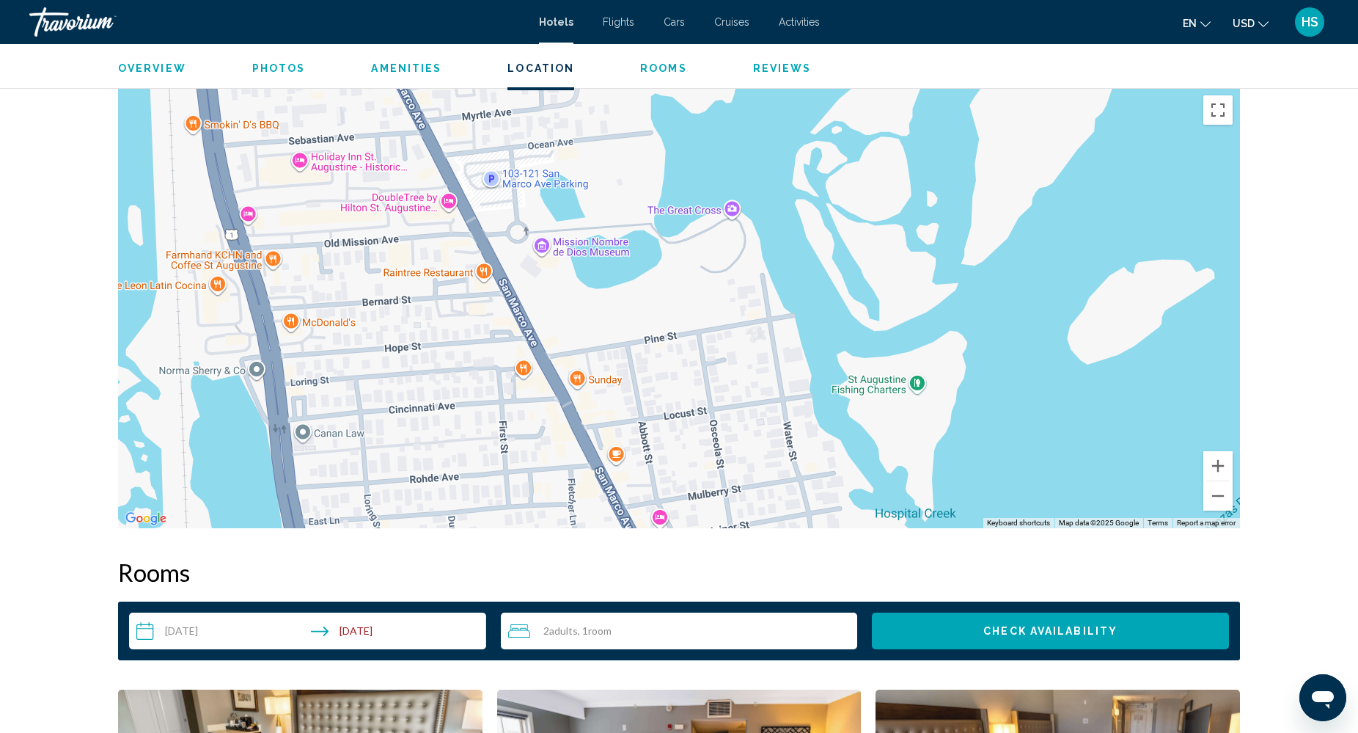
drag, startPoint x: 1048, startPoint y: 349, endPoint x: 1047, endPoint y: 397, distance: 48.4
click at [1048, 397] on div "Main content" at bounding box center [679, 308] width 1122 height 440
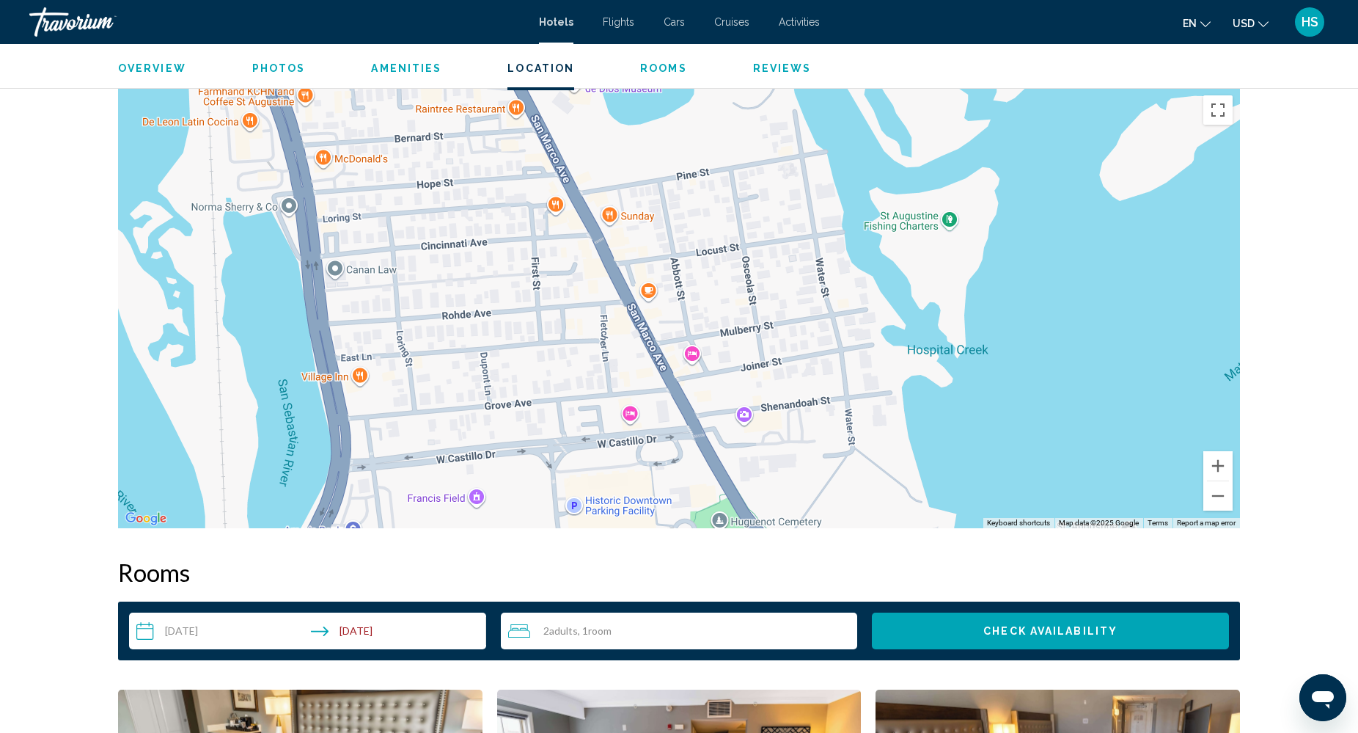
drag, startPoint x: 1019, startPoint y: 529, endPoint x: 1014, endPoint y: 499, distance: 31.2
click at [1014, 499] on div "Overview Type Hotel Address [STREET_ADDRESS][PERSON_NAME] Description Full Desc…" at bounding box center [679, 702] width 1137 height 3062
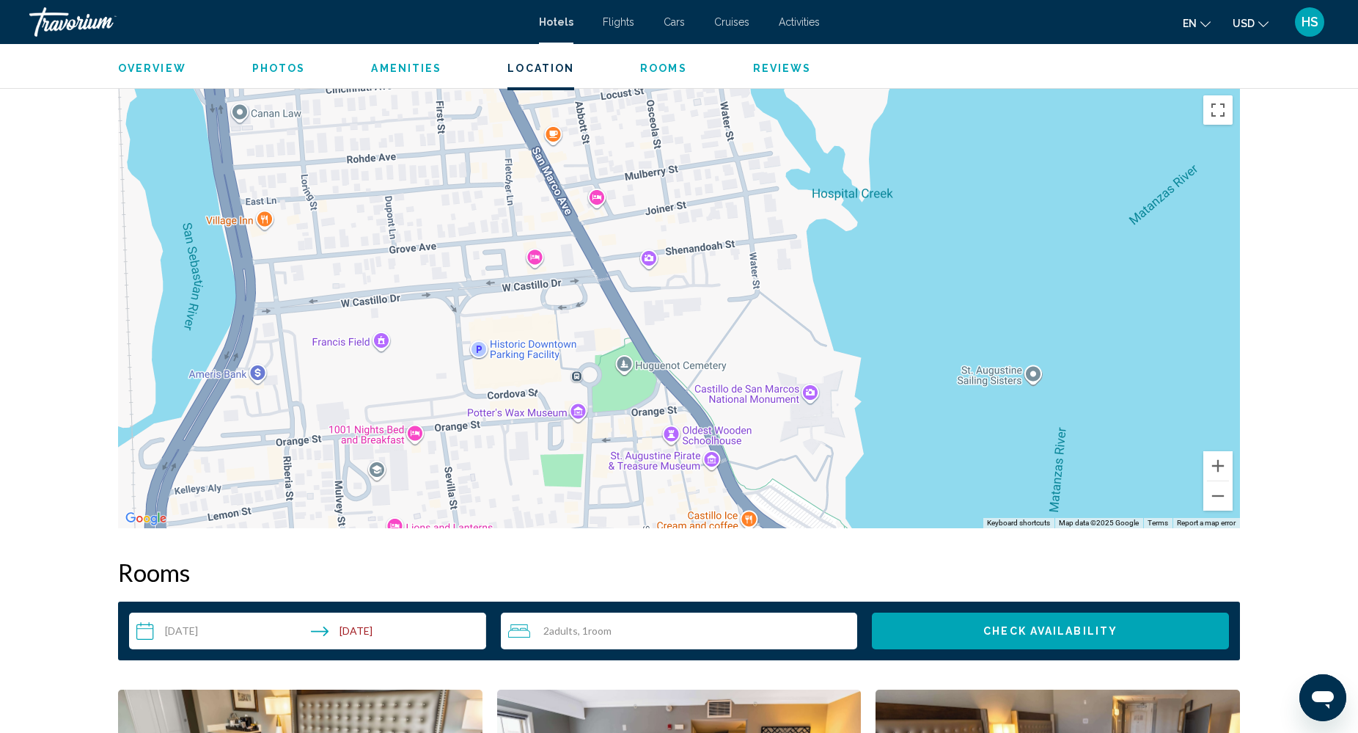
drag, startPoint x: 1008, startPoint y: 490, endPoint x: 907, endPoint y: 330, distance: 188.8
click at [910, 327] on div "Main content" at bounding box center [679, 308] width 1122 height 440
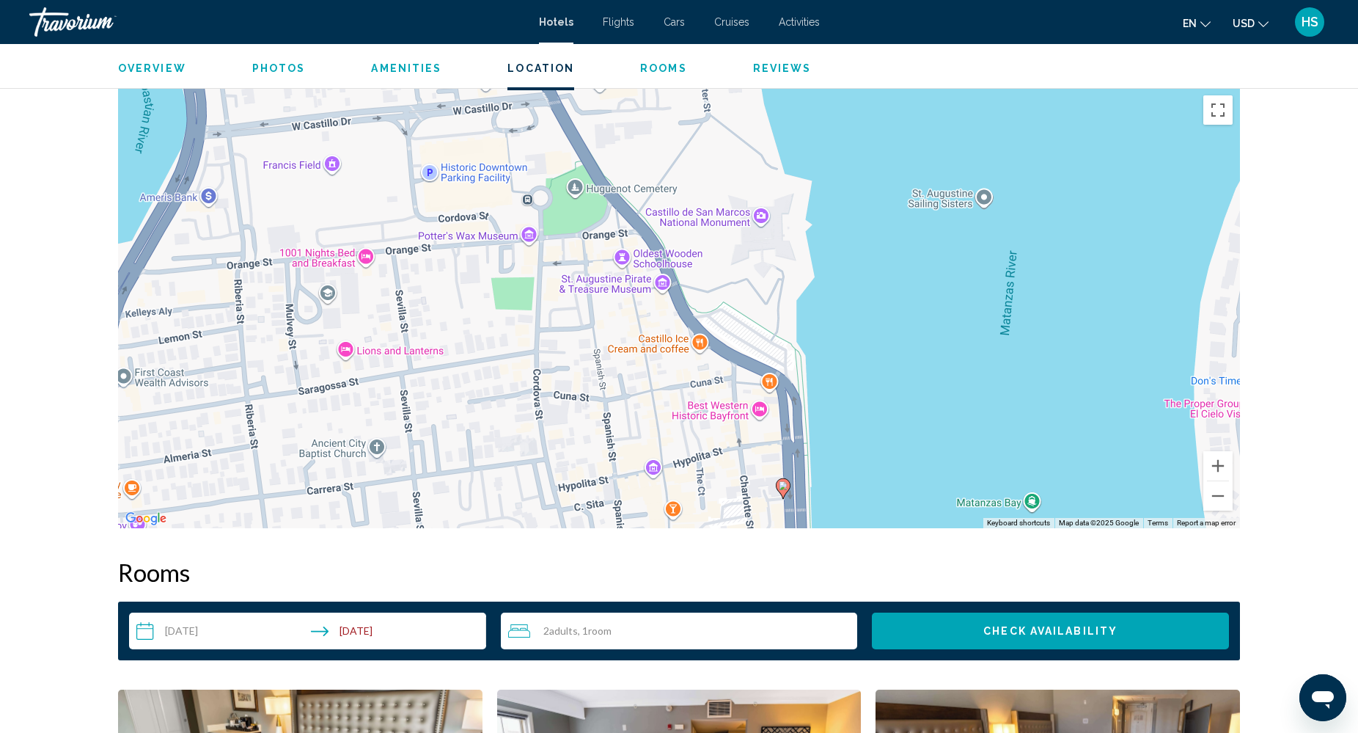
drag, startPoint x: 907, startPoint y: 330, endPoint x: 859, endPoint y: 153, distance: 183.9
click at [859, 153] on div "To activate drag with keyboard, press Alt + Enter. Once in keyboard drag state,…" at bounding box center [679, 308] width 1122 height 440
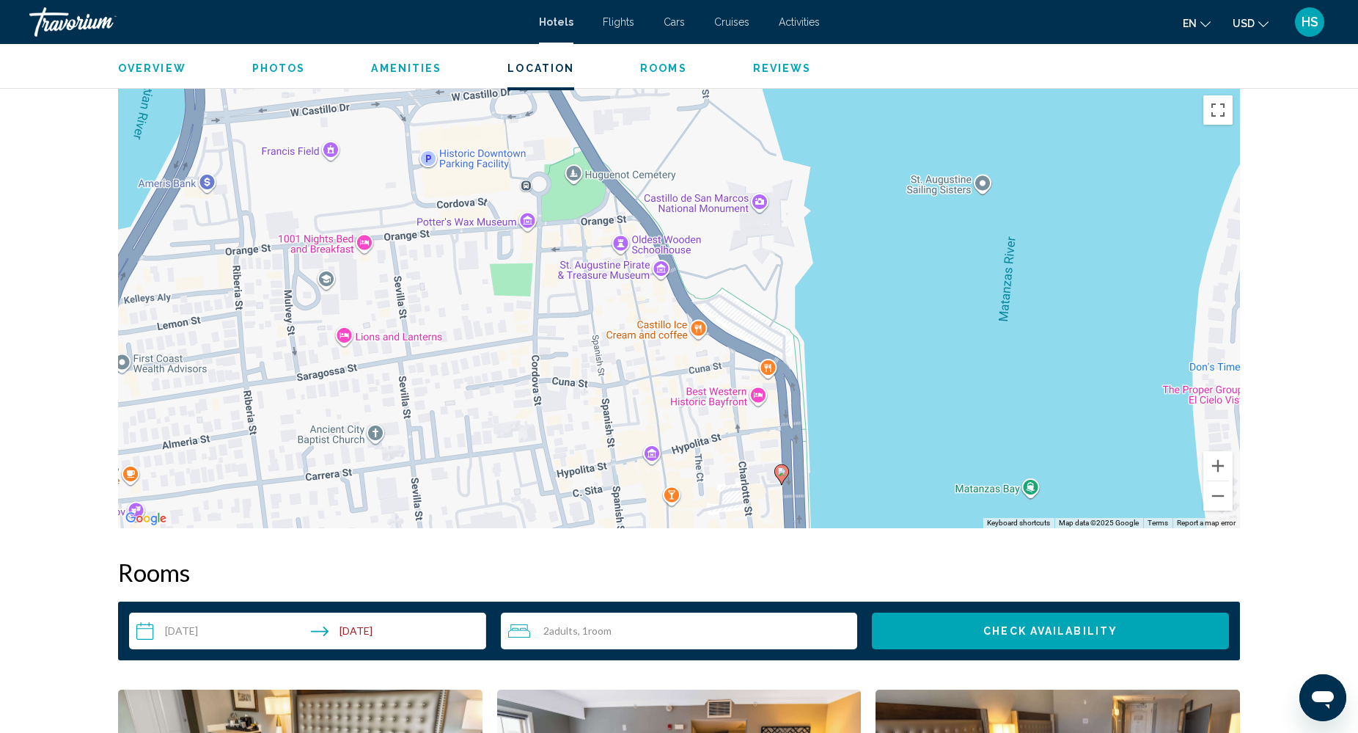
drag, startPoint x: 859, startPoint y: 153, endPoint x: 812, endPoint y: -3, distance: 162.2
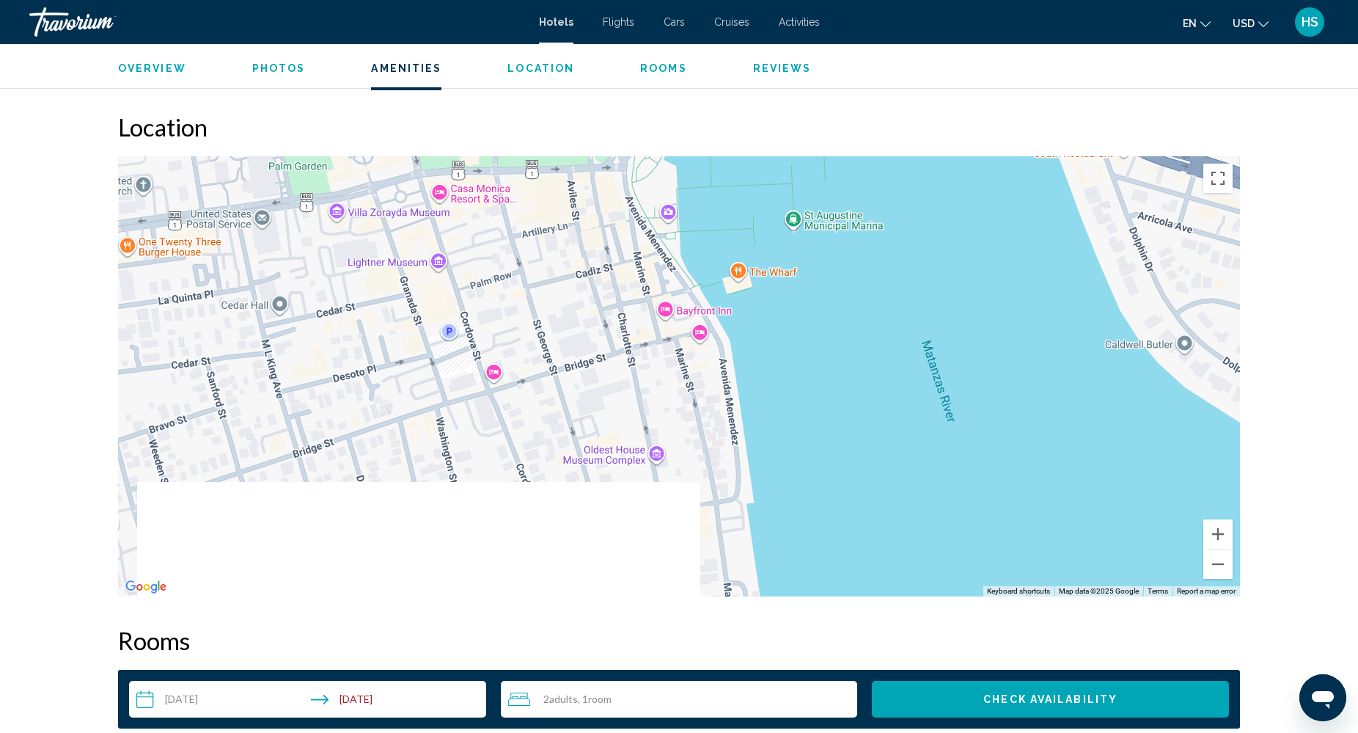
drag, startPoint x: 966, startPoint y: 405, endPoint x: 845, endPoint y: 249, distance: 197.7
click at [845, 249] on div "To activate drag with keyboard, press Alt + Enter. Once in keyboard drag state,…" at bounding box center [679, 376] width 1122 height 440
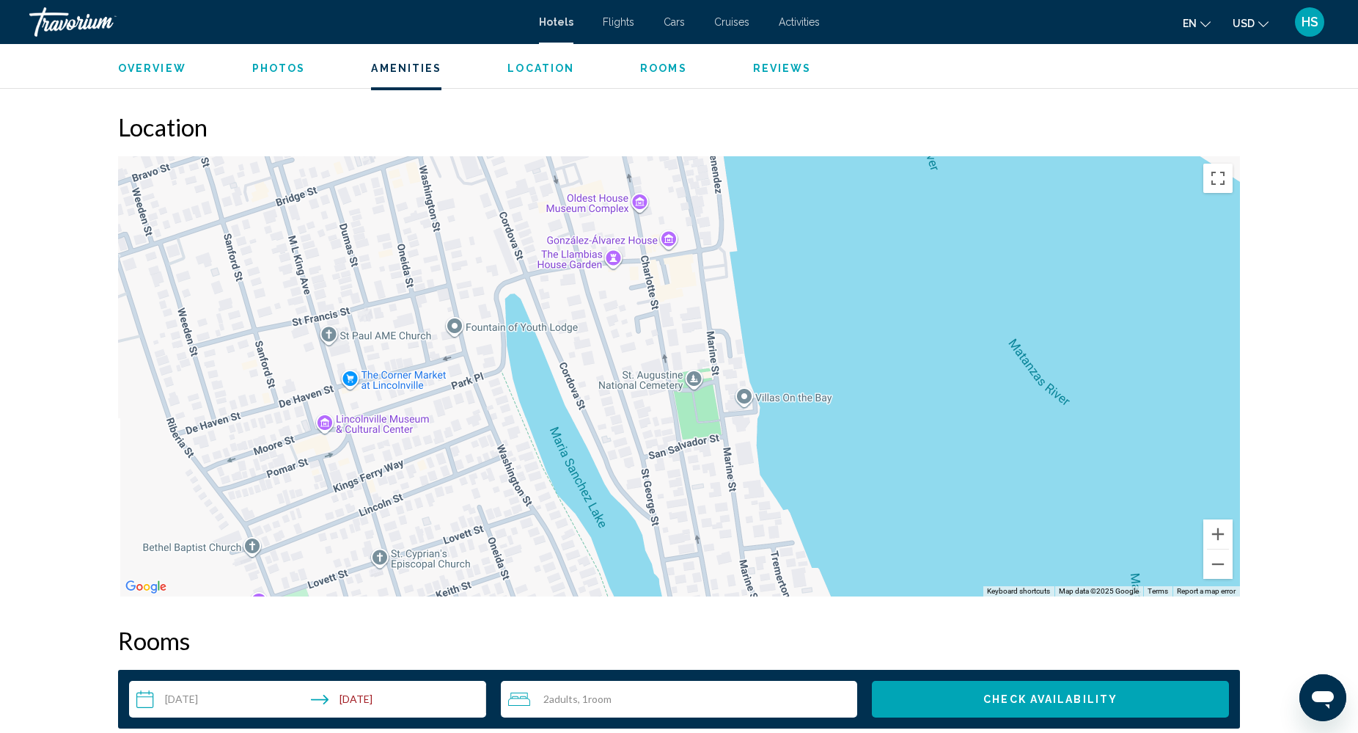
drag, startPoint x: 922, startPoint y: 402, endPoint x: 917, endPoint y: 168, distance: 234.0
click at [917, 168] on div "Main content" at bounding box center [679, 376] width 1122 height 440
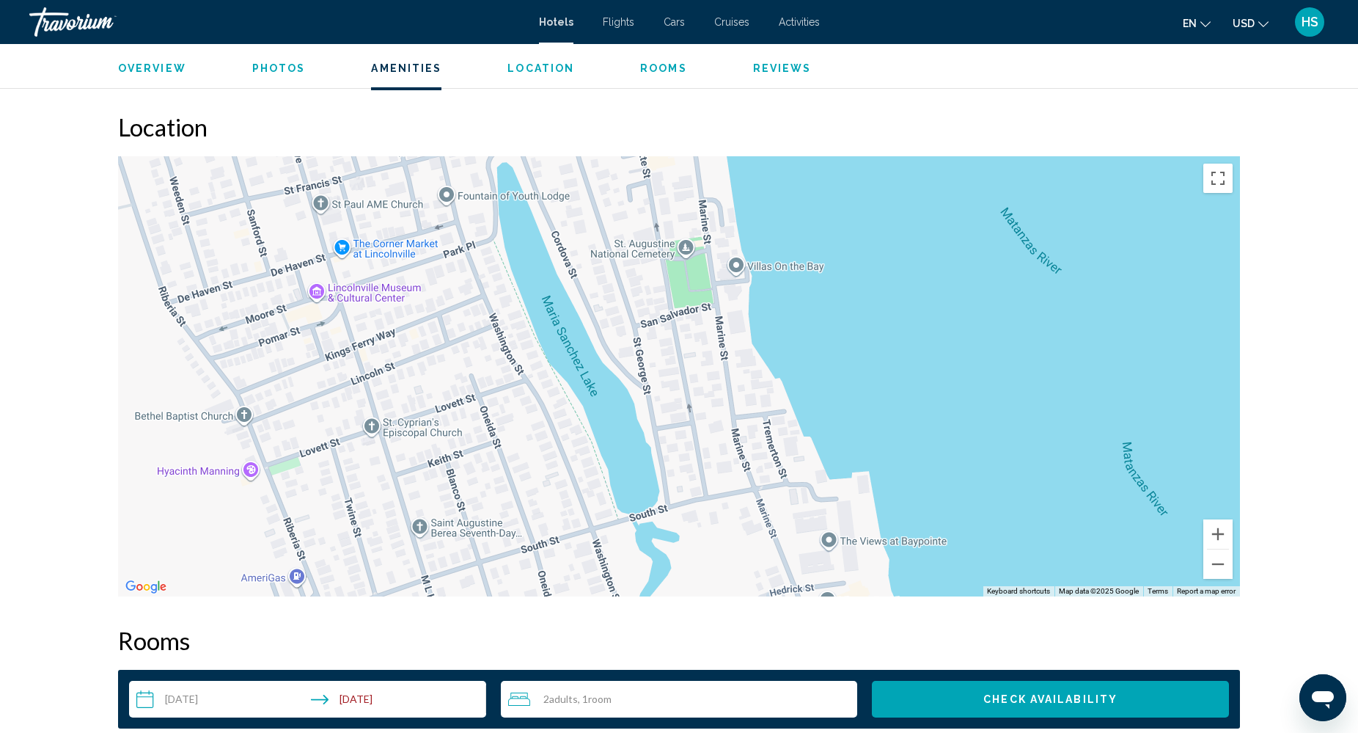
drag, startPoint x: 955, startPoint y: 335, endPoint x: 947, endPoint y: 199, distance: 135.9
click at [947, 199] on div "Main content" at bounding box center [679, 376] width 1122 height 440
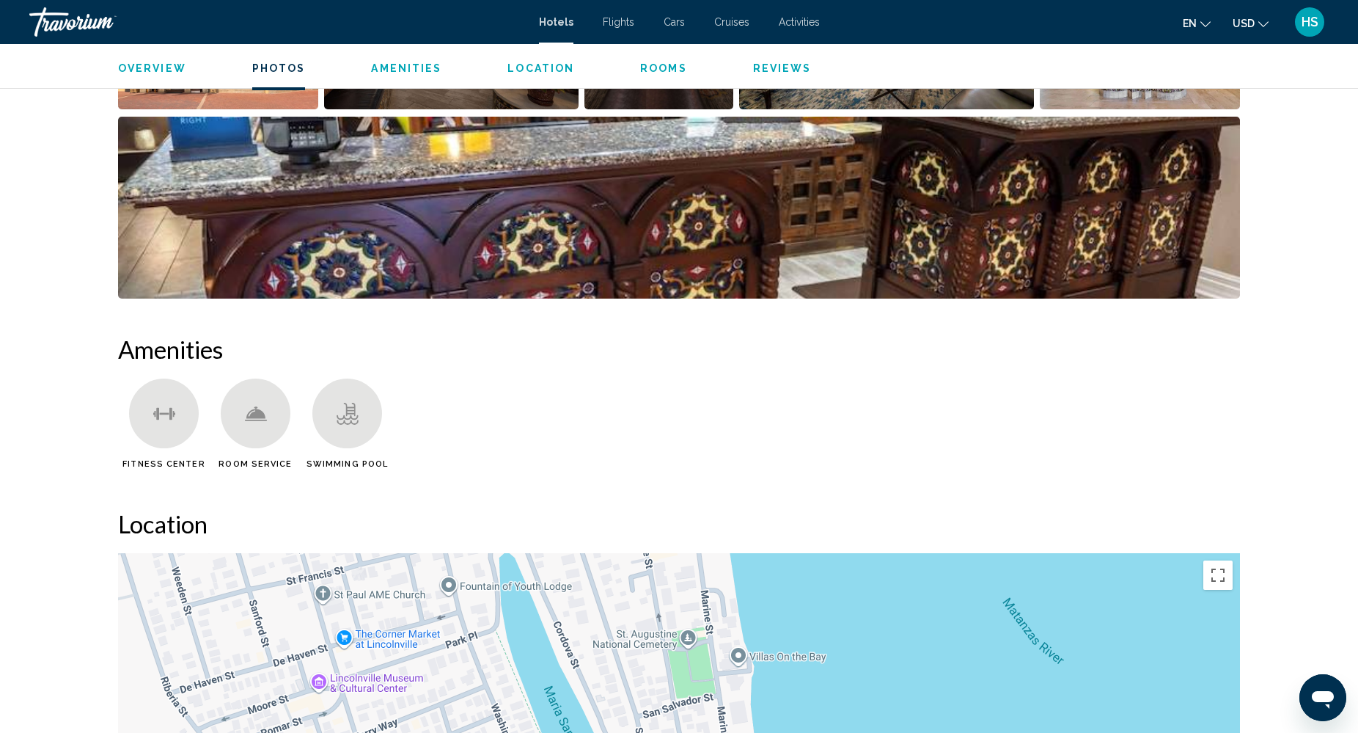
scroll to position [895, 0]
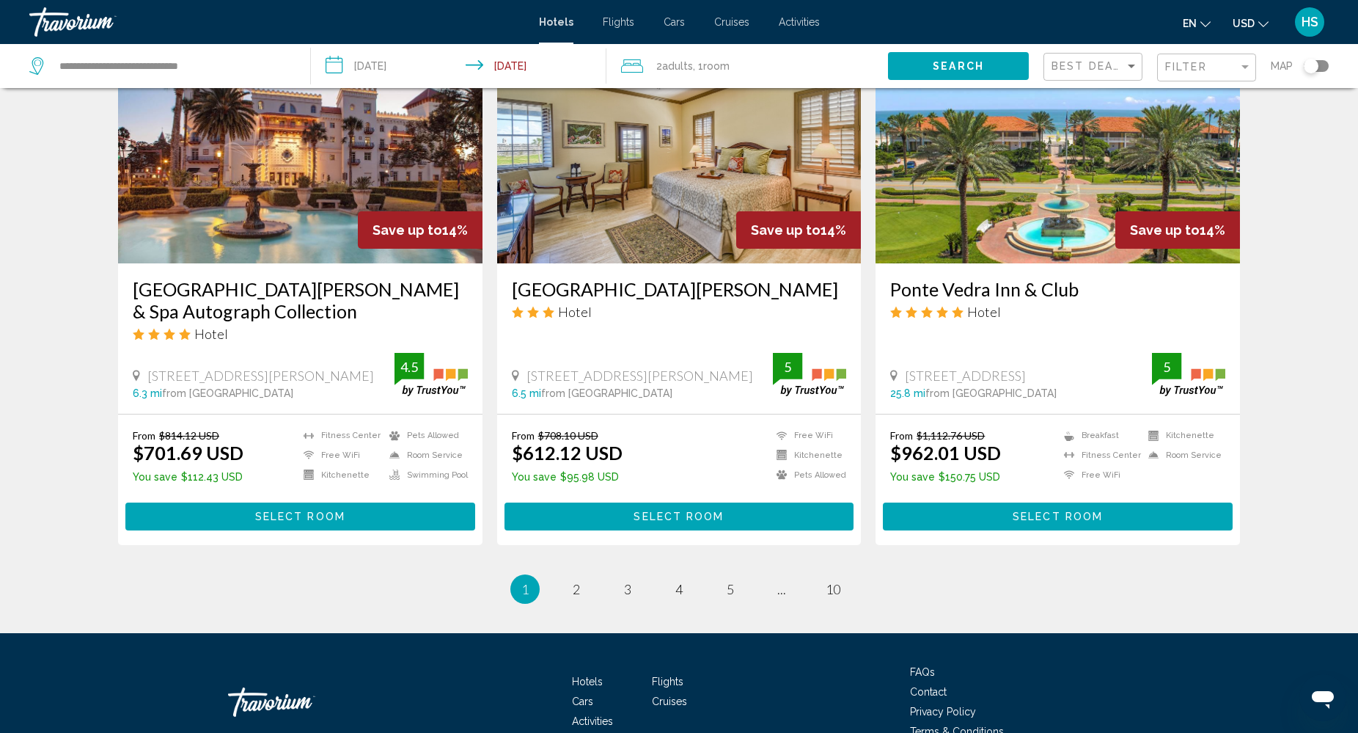
scroll to position [1758, 0]
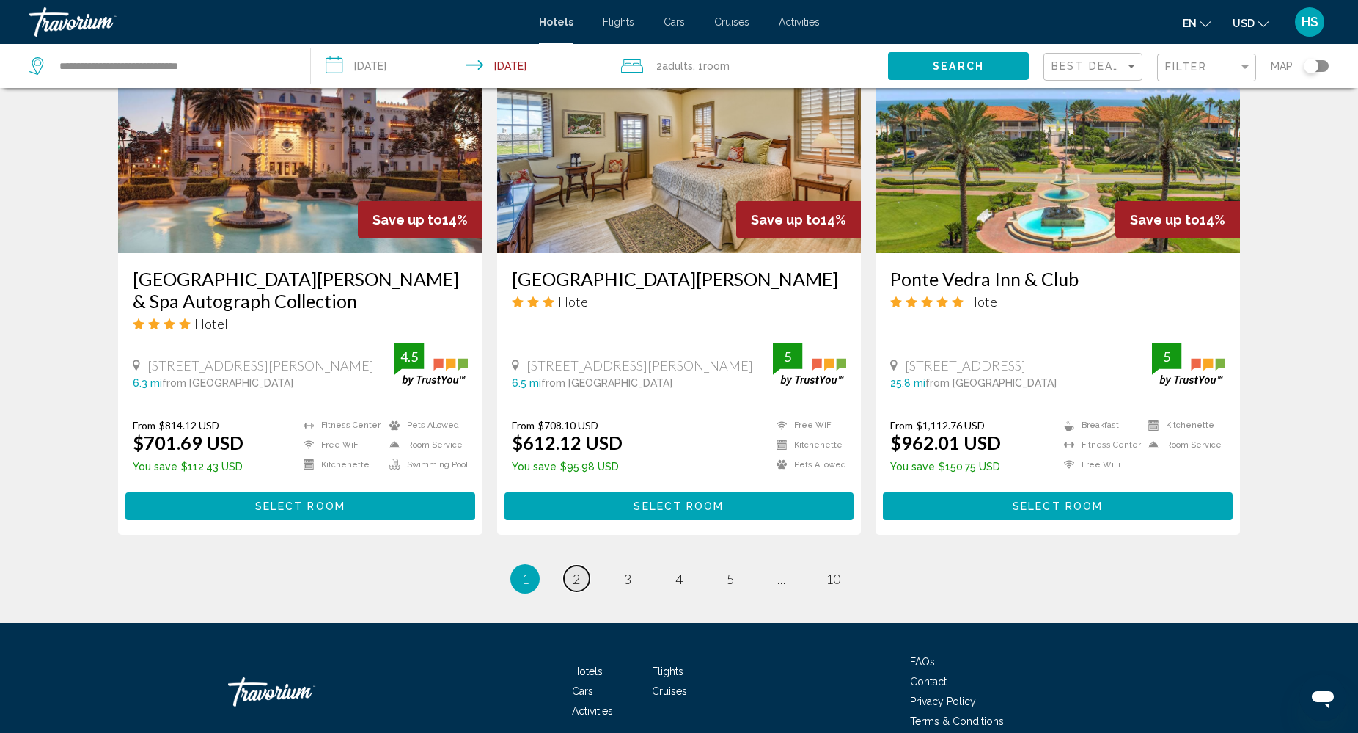
click at [577, 574] on span "2" at bounding box center [576, 578] width 7 height 16
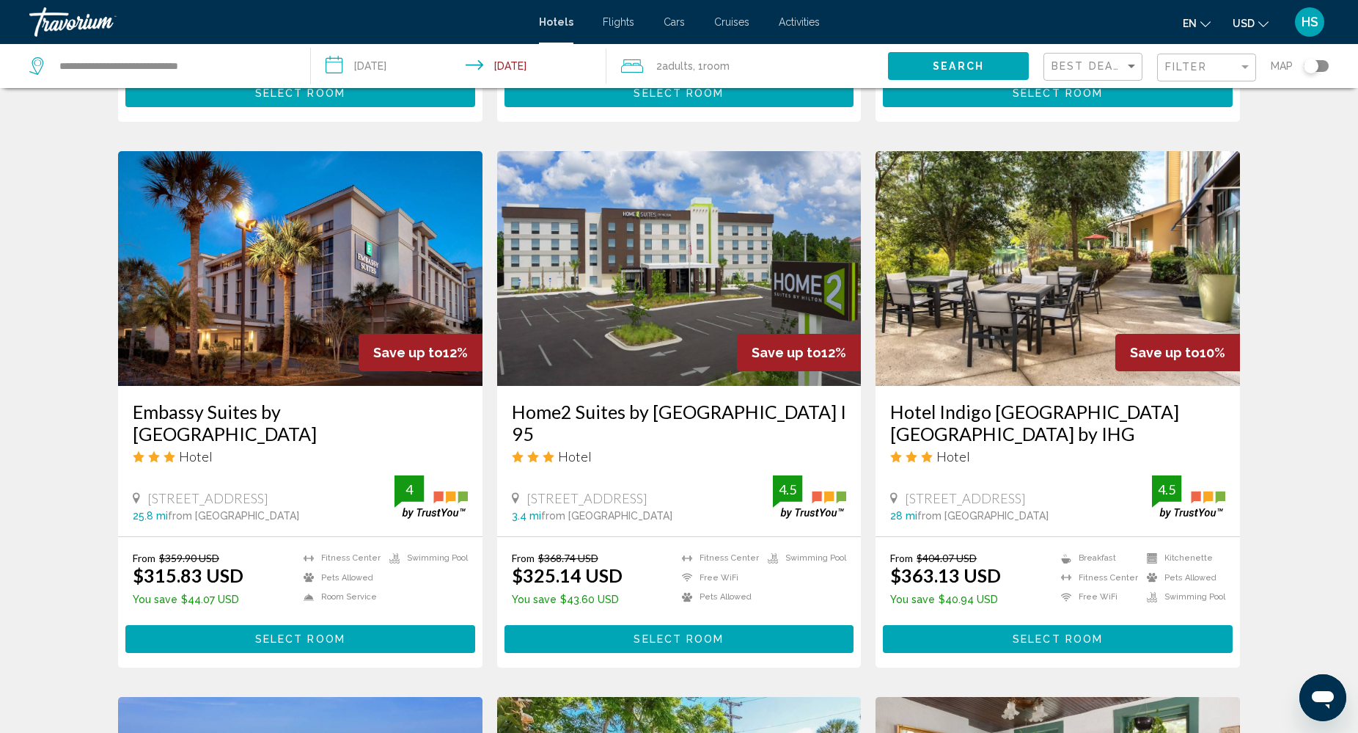
scroll to position [532, 0]
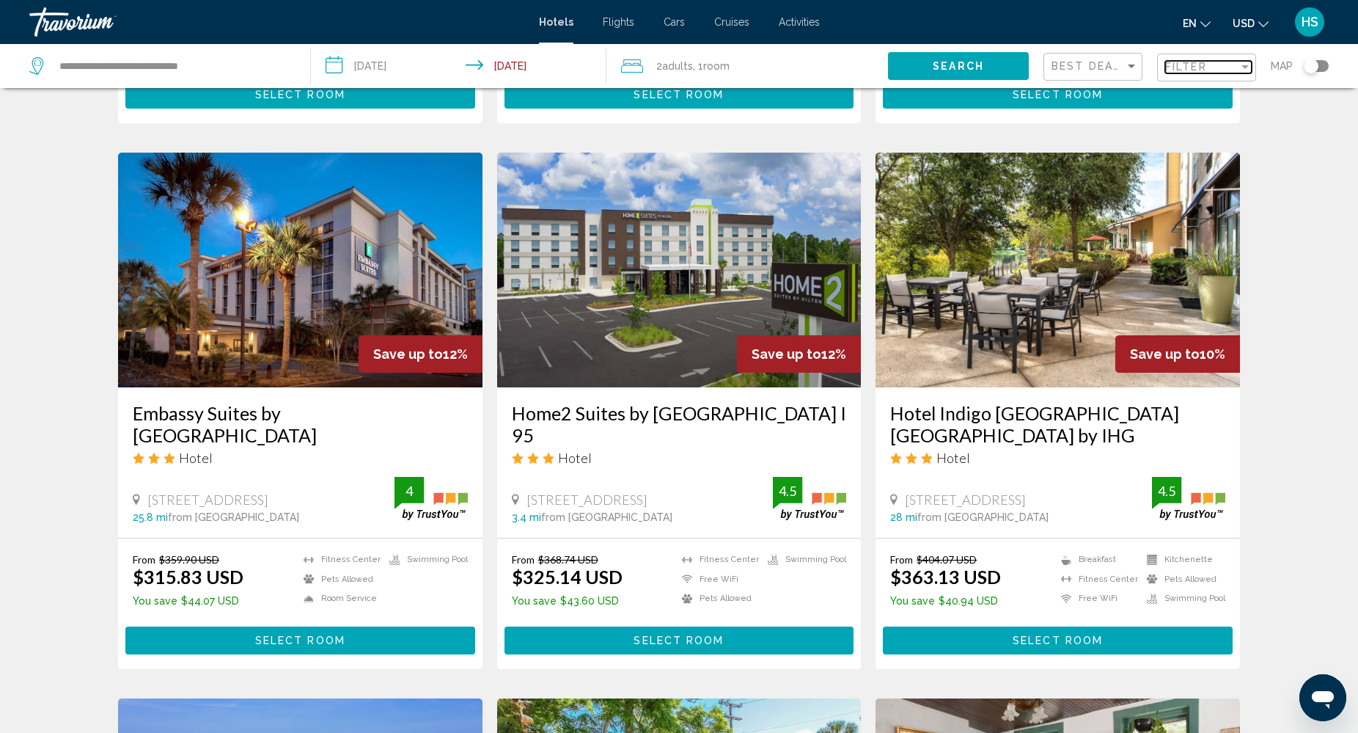
click at [1180, 61] on span "Filter" at bounding box center [1186, 67] width 42 height 12
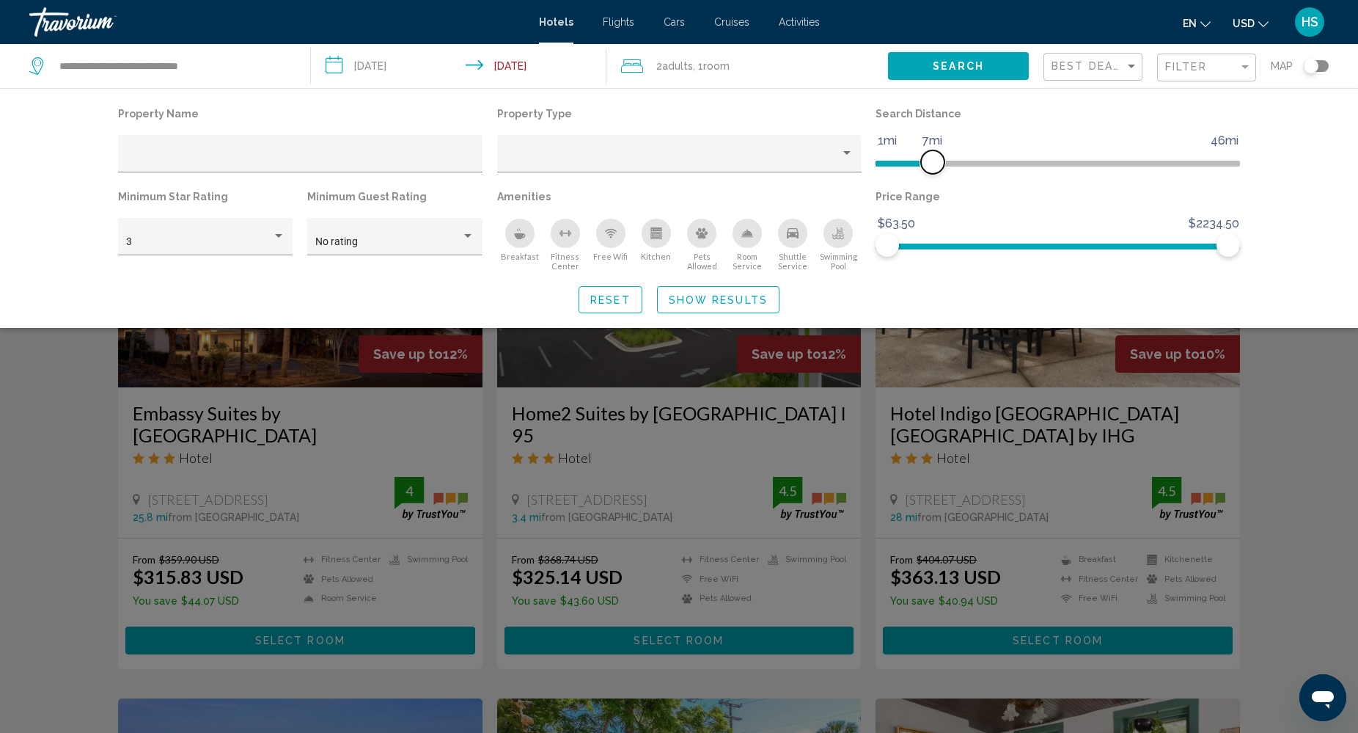
drag, startPoint x: 1104, startPoint y: 157, endPoint x: 932, endPoint y: 156, distance: 171.6
click at [932, 156] on span "Hotel Filters" at bounding box center [932, 161] width 23 height 23
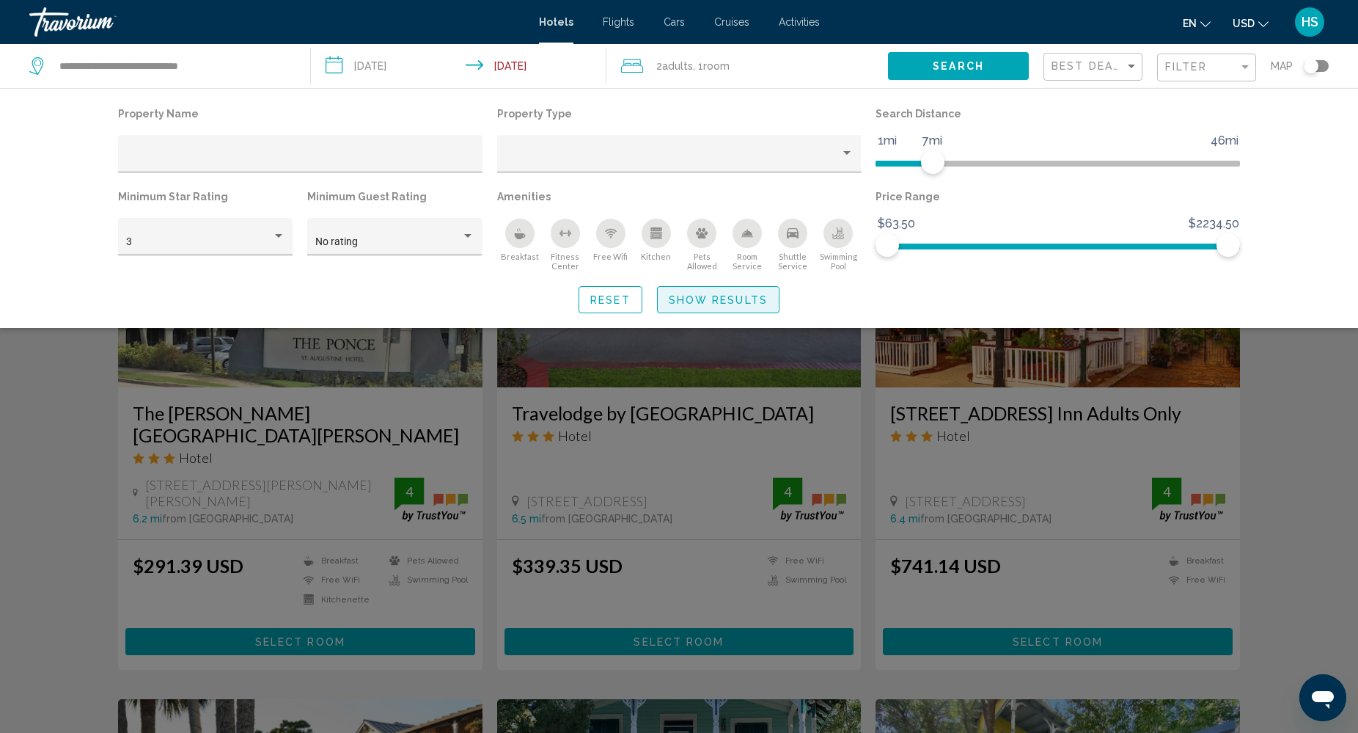
click at [692, 300] on span "Show Results" at bounding box center [718, 300] width 99 height 12
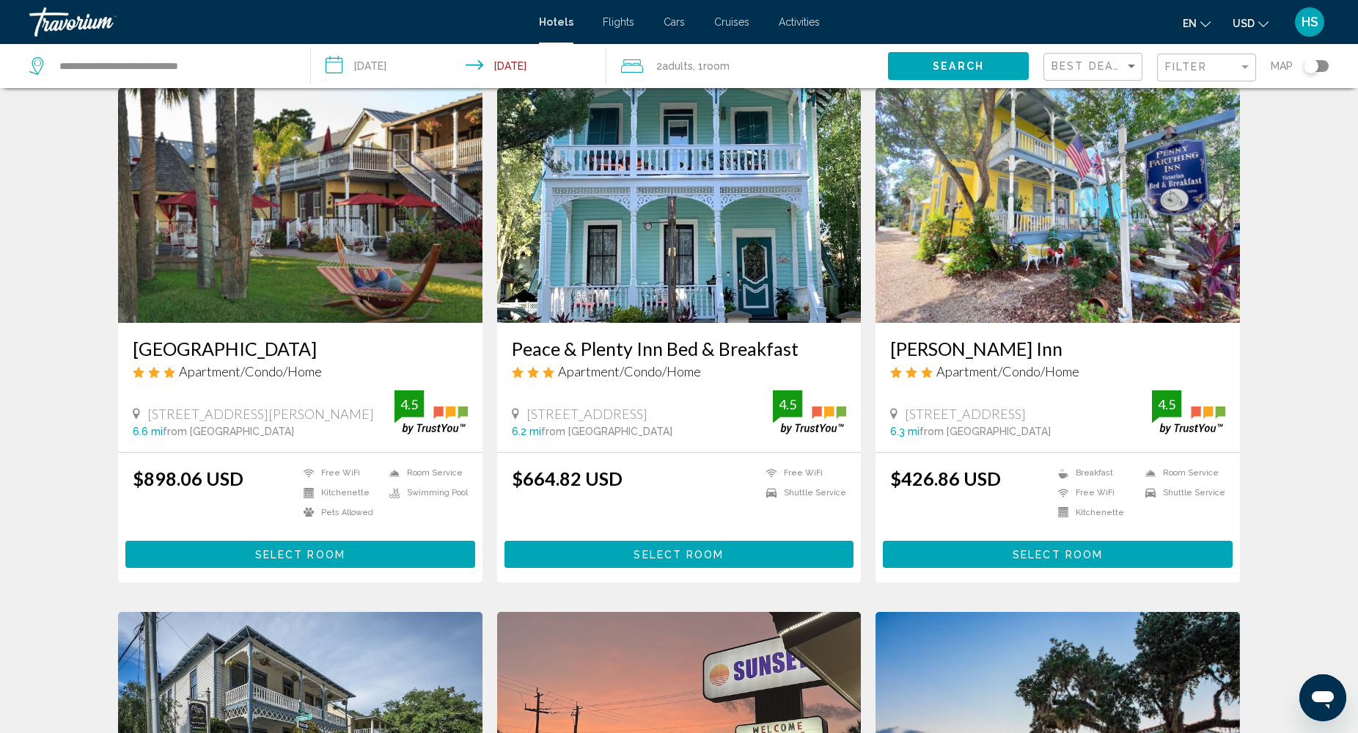
scroll to position [1120, 0]
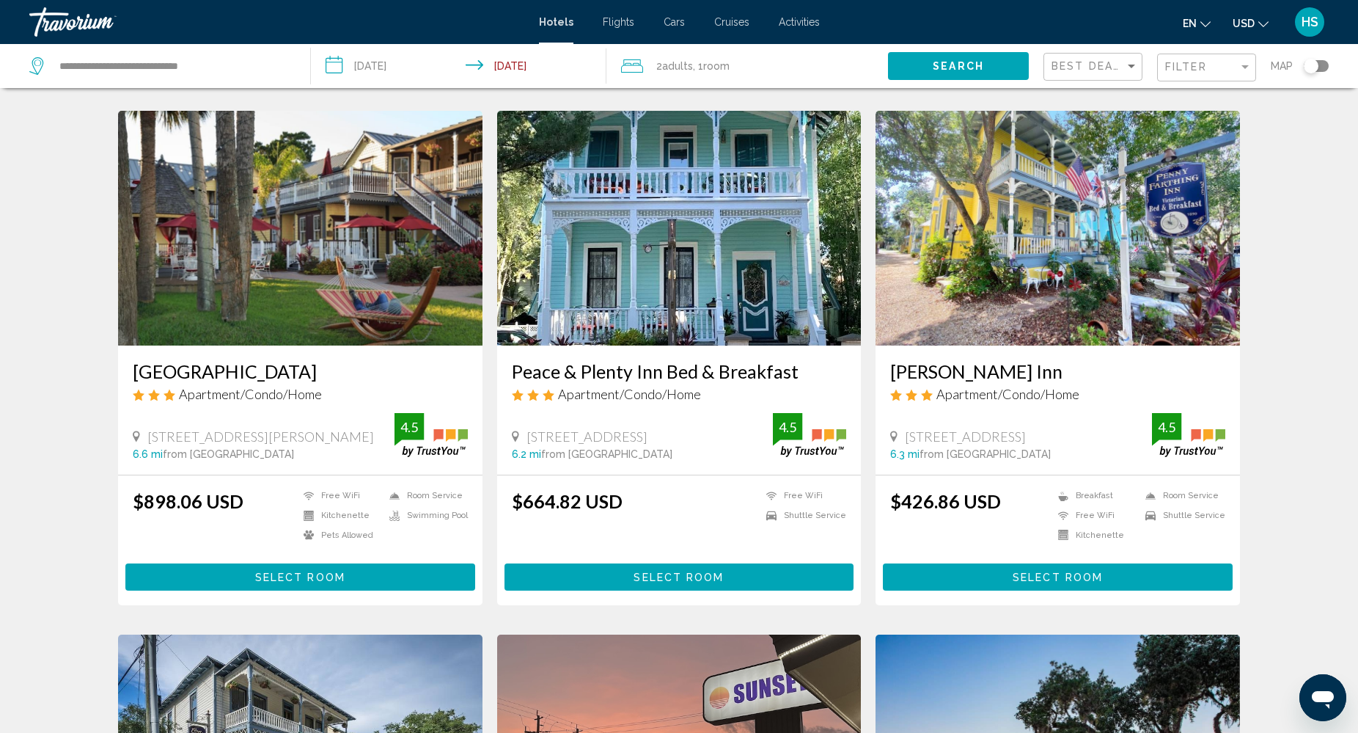
click at [1060, 280] on img "Main content" at bounding box center [1058, 228] width 364 height 235
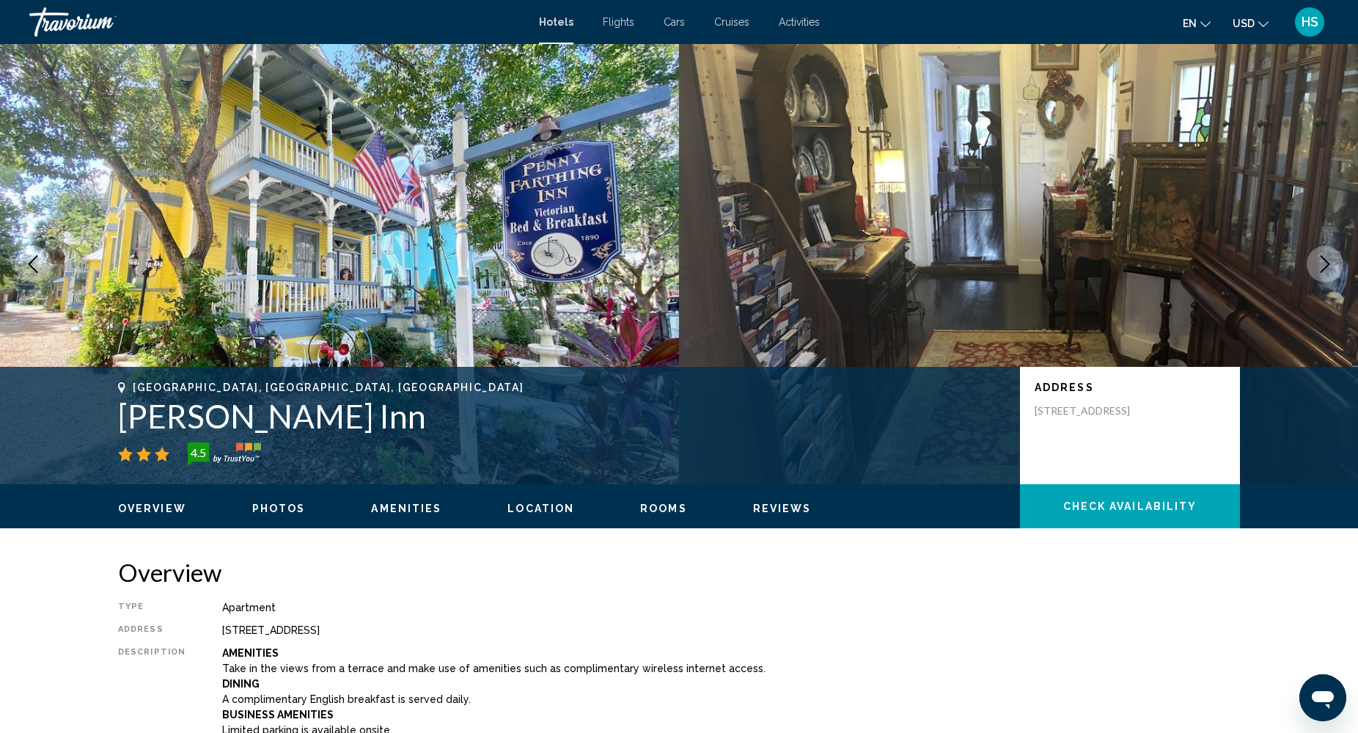
click at [1329, 262] on icon "Next image" at bounding box center [1325, 264] width 18 height 18
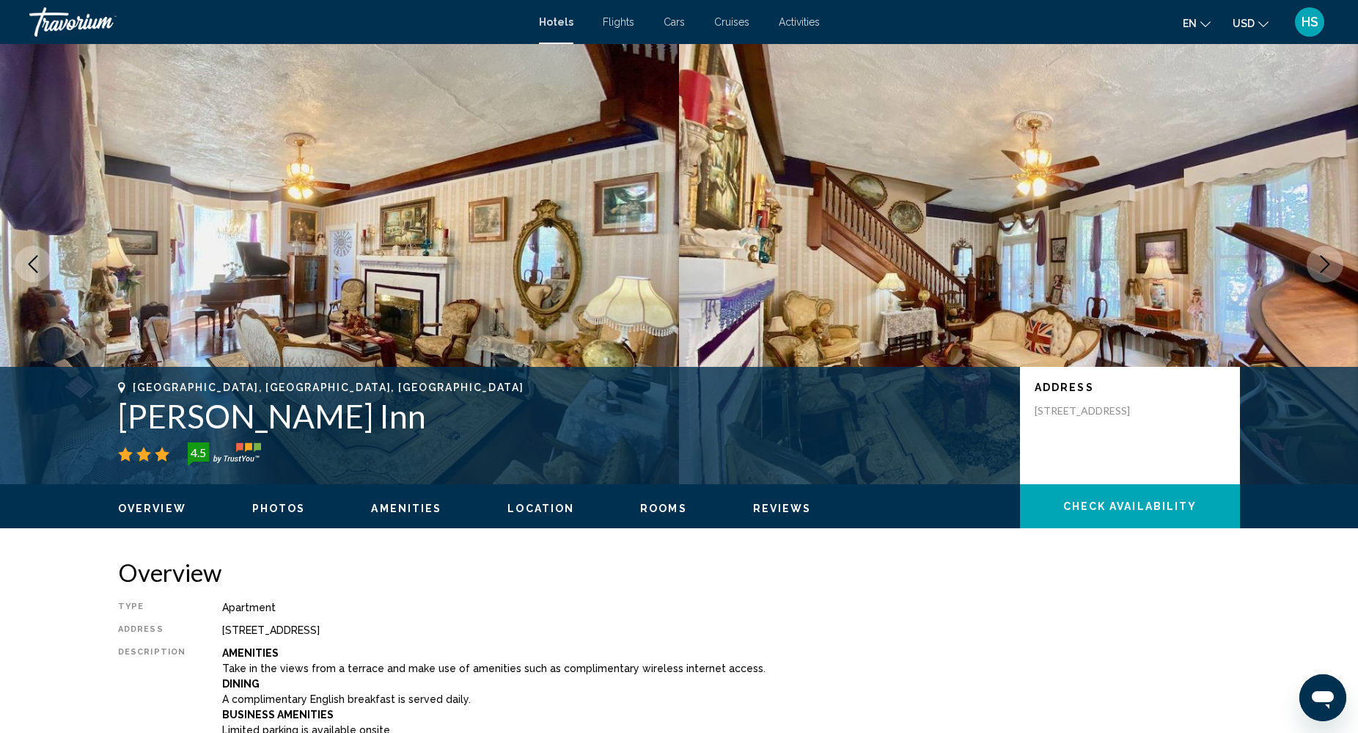
click at [1329, 262] on icon "Next image" at bounding box center [1325, 264] width 18 height 18
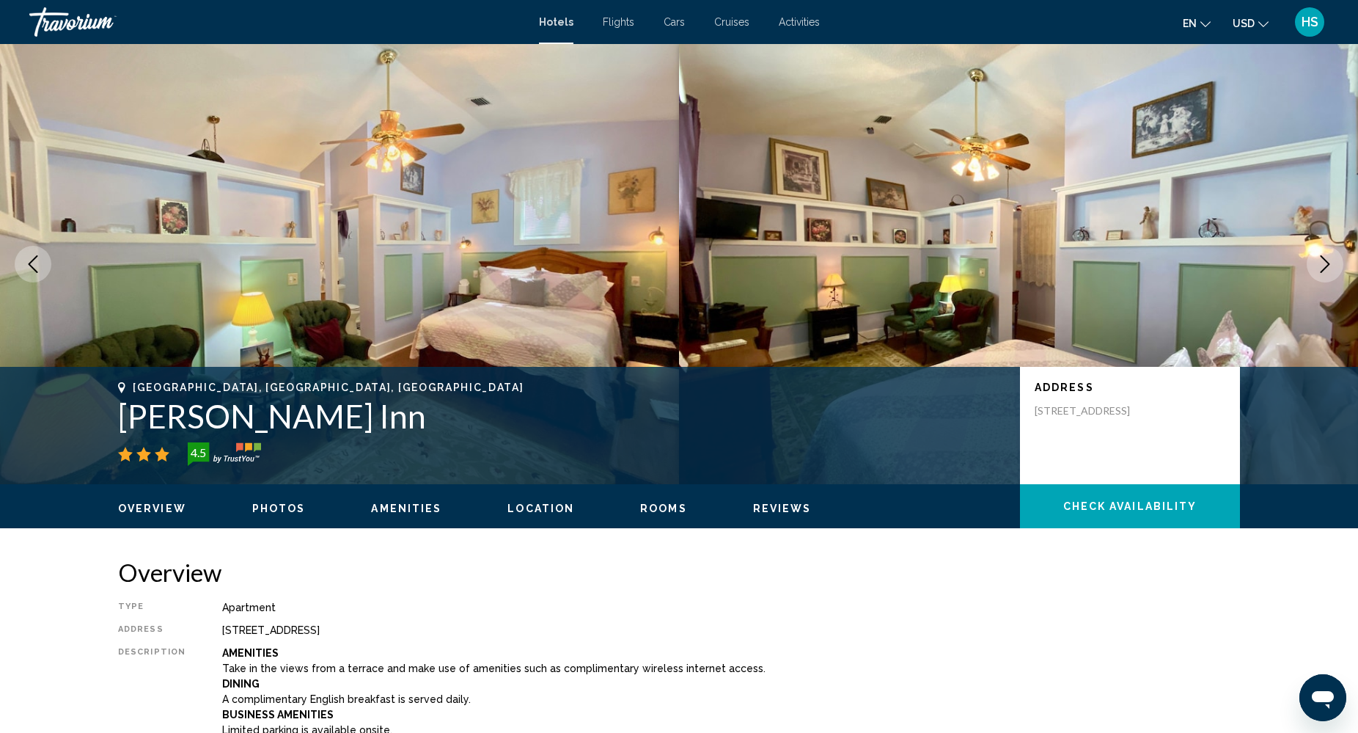
click at [1329, 262] on icon "Next image" at bounding box center [1325, 264] width 18 height 18
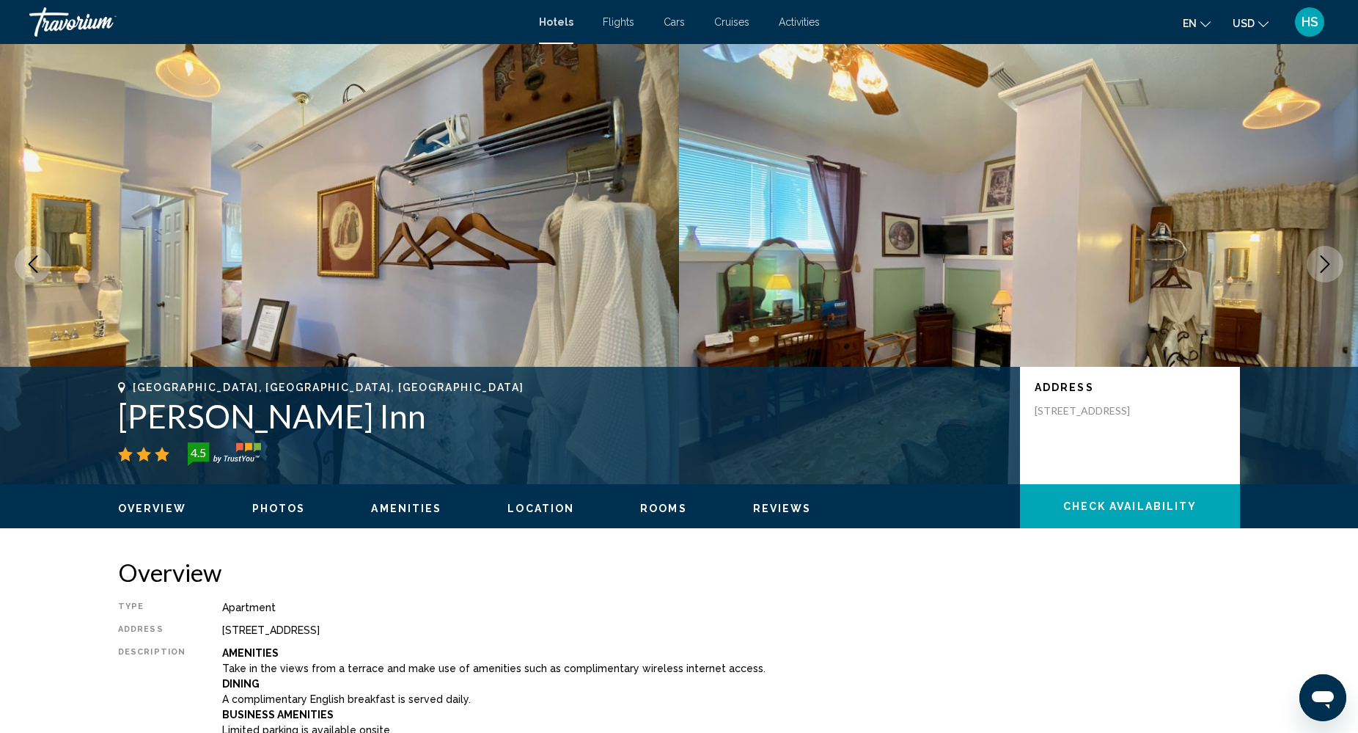
click at [1329, 262] on icon "Next image" at bounding box center [1325, 264] width 18 height 18
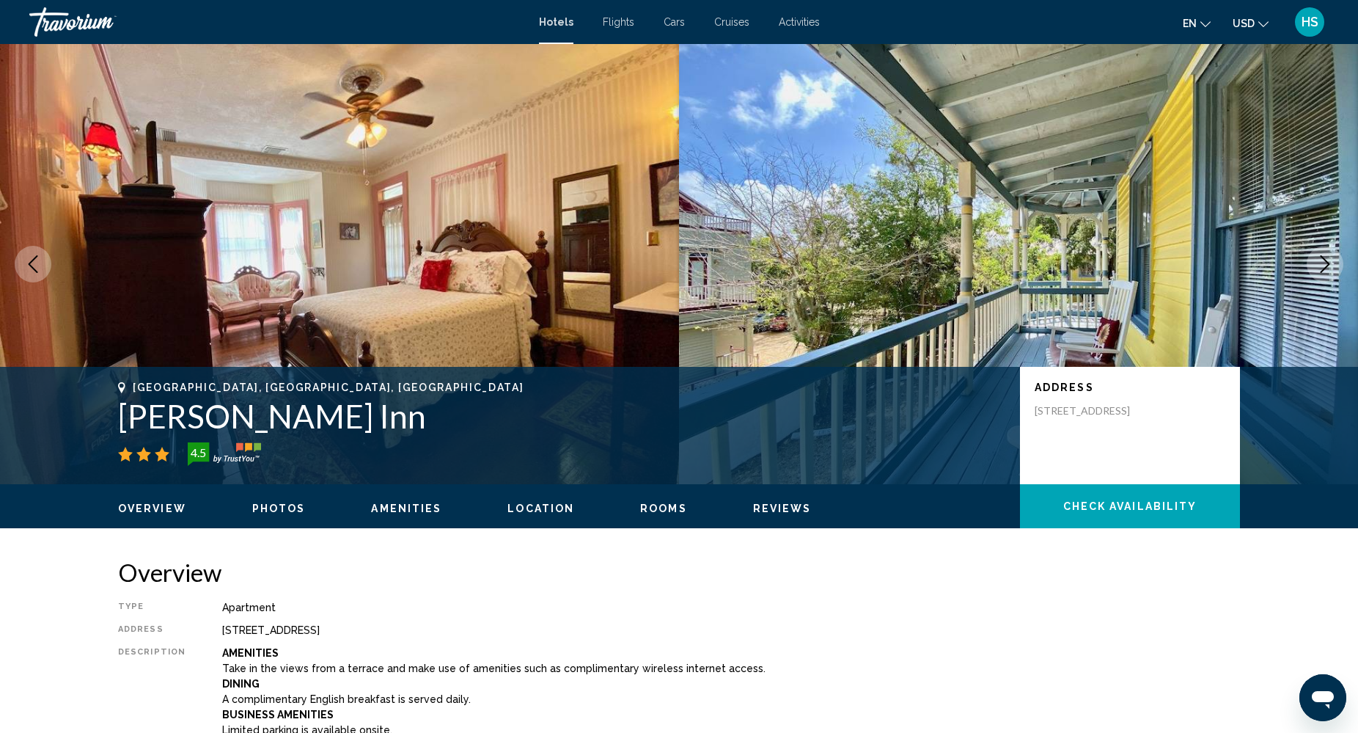
click at [1329, 262] on icon "Next image" at bounding box center [1325, 264] width 18 height 18
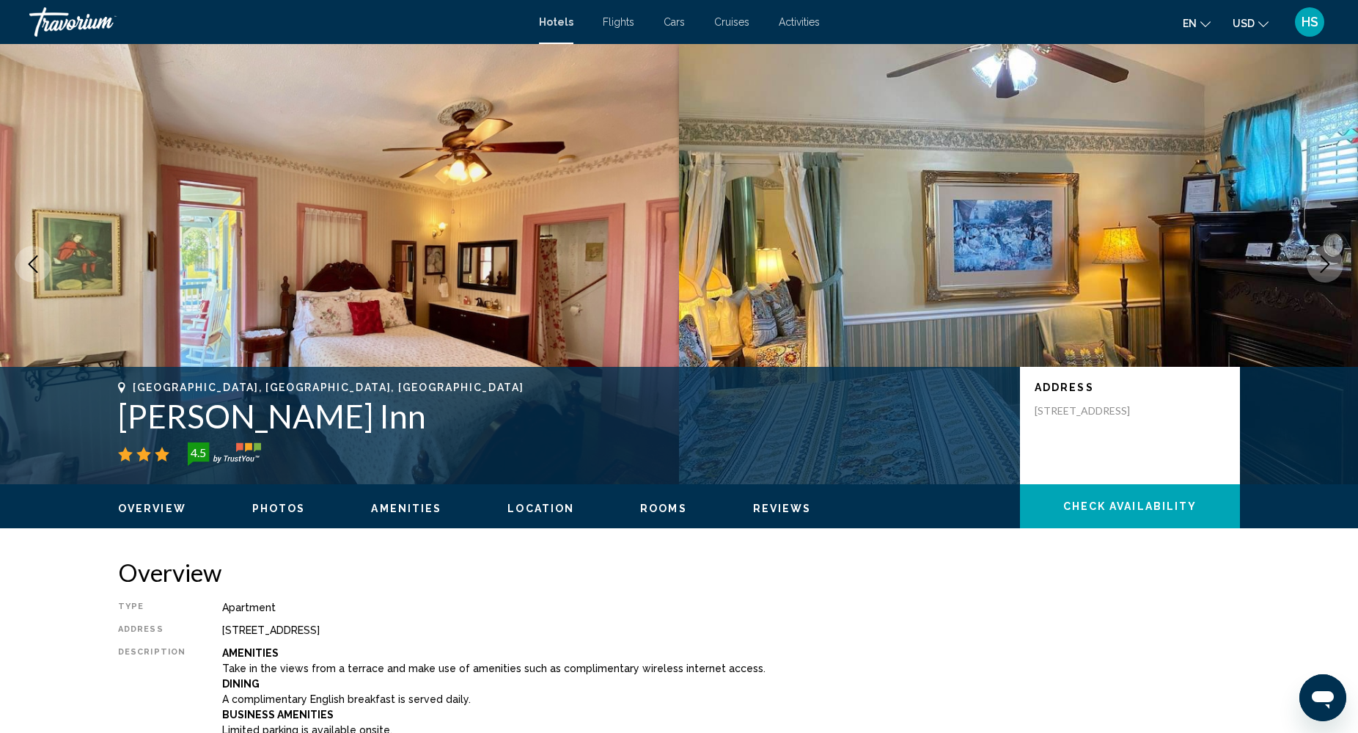
click at [1329, 262] on icon "Next image" at bounding box center [1325, 264] width 18 height 18
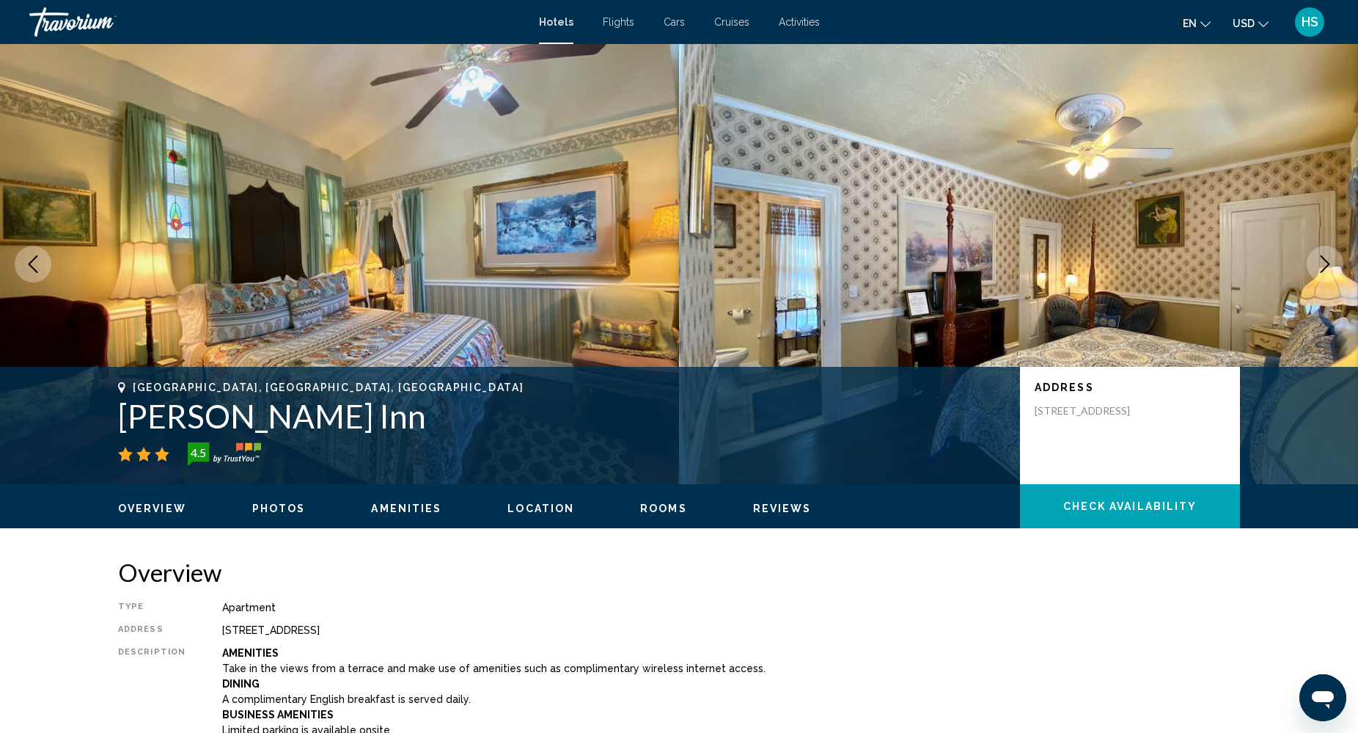
click at [1329, 260] on icon "Next image" at bounding box center [1325, 264] width 18 height 18
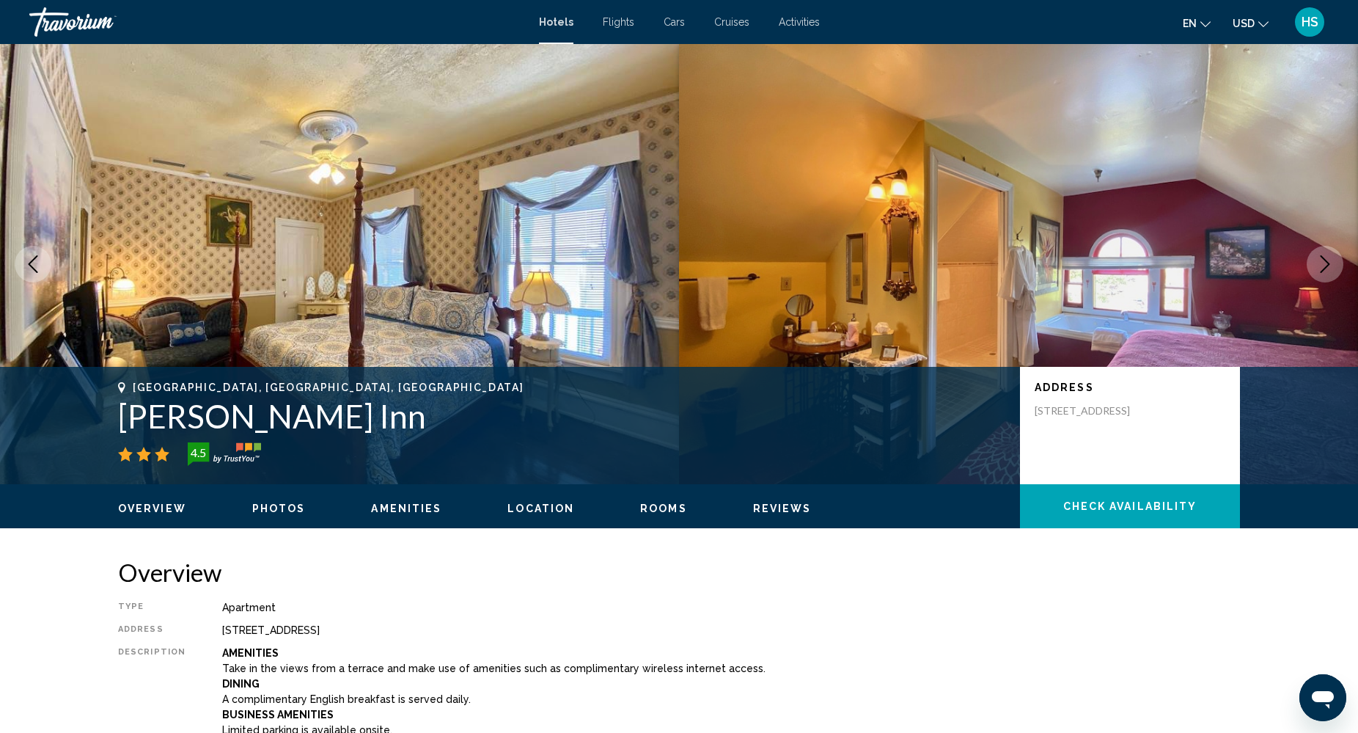
click at [1329, 260] on icon "Next image" at bounding box center [1325, 264] width 18 height 18
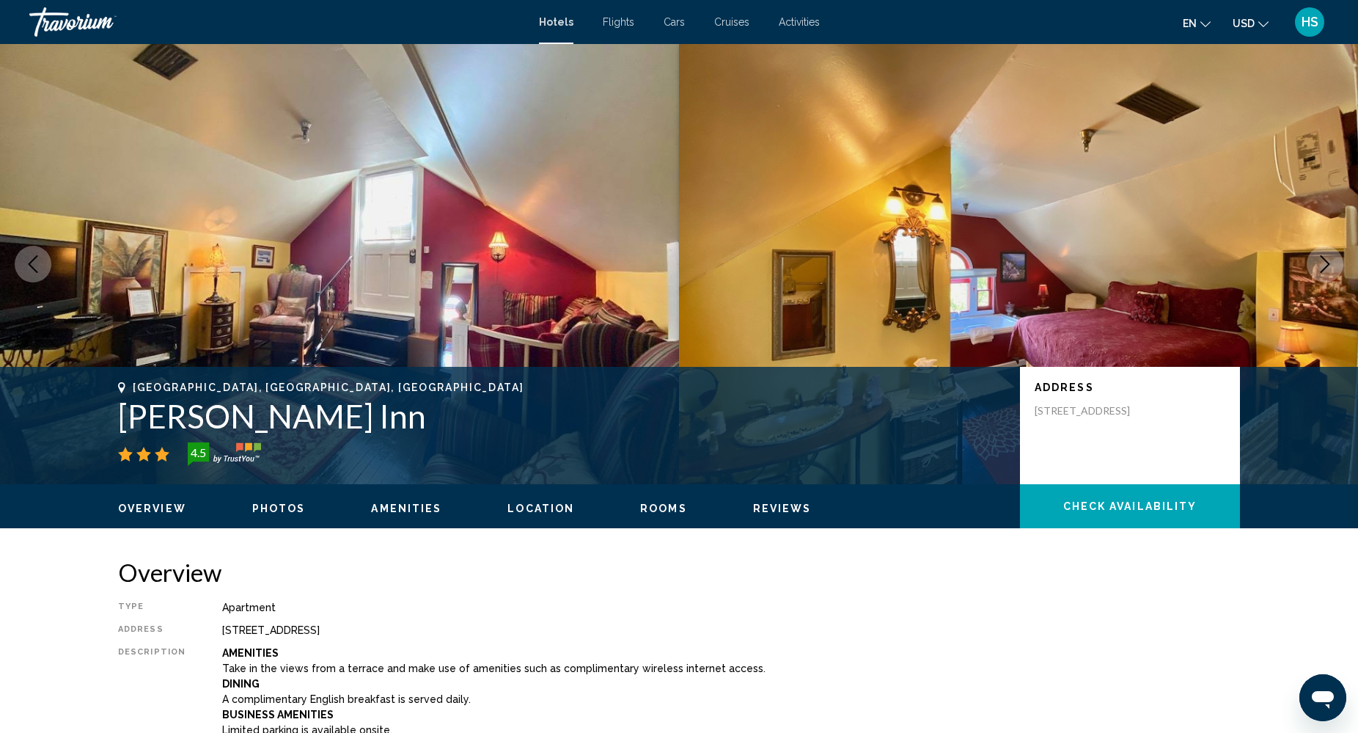
click at [1329, 260] on icon "Next image" at bounding box center [1325, 264] width 18 height 18
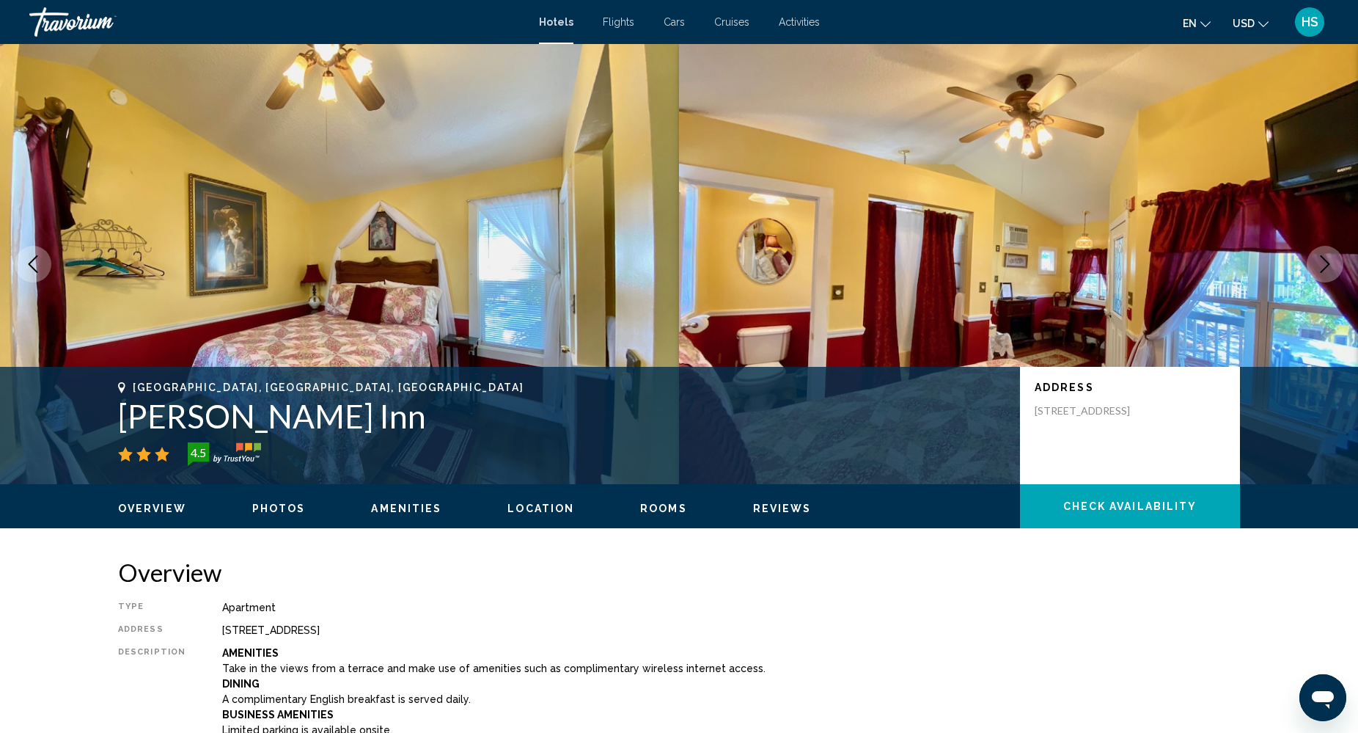
click at [1329, 260] on icon "Next image" at bounding box center [1325, 264] width 18 height 18
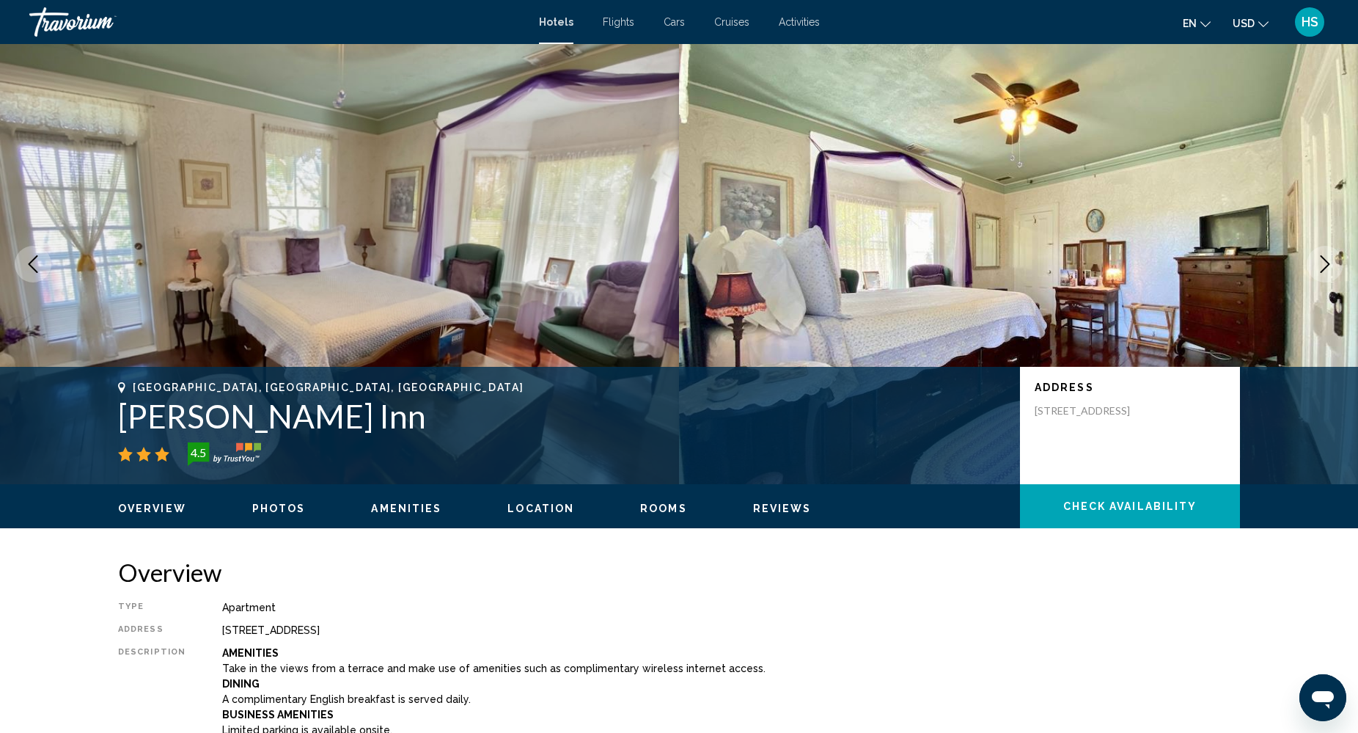
click at [1329, 260] on icon "Next image" at bounding box center [1325, 264] width 18 height 18
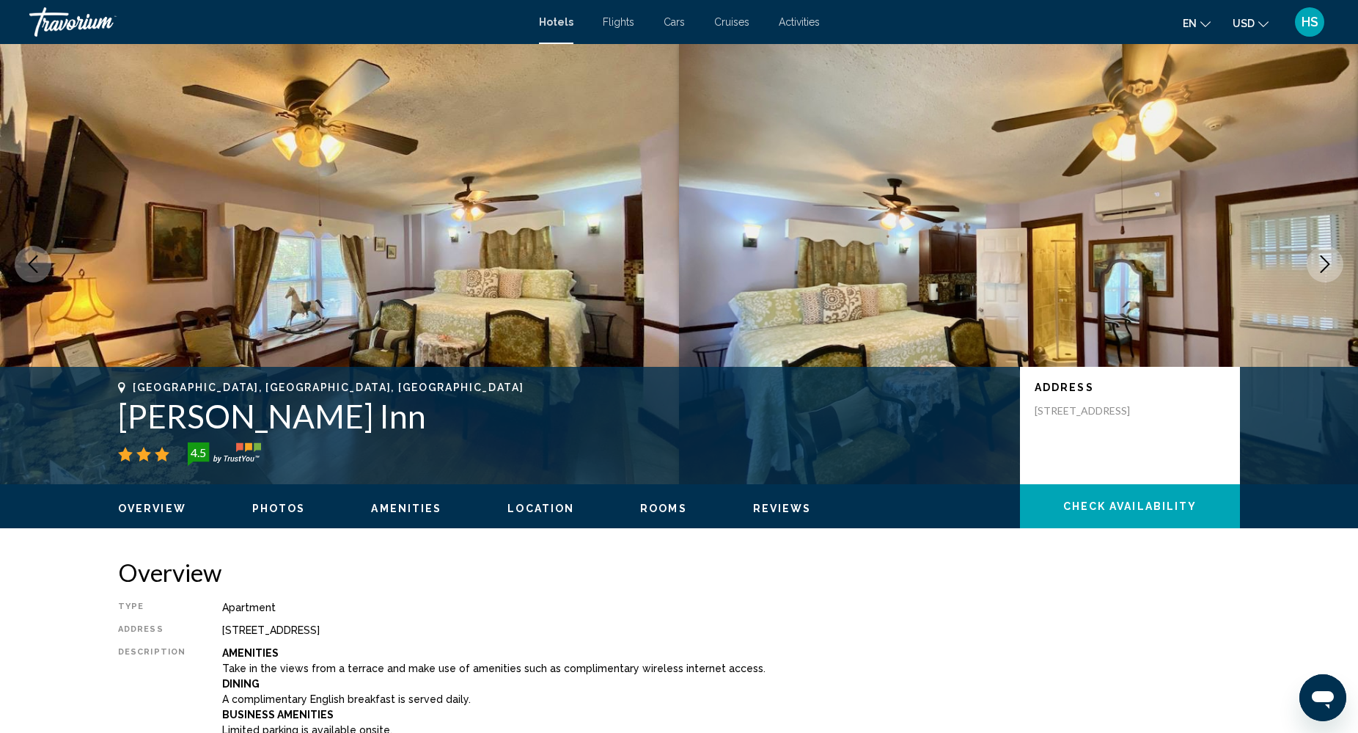
click at [1329, 260] on icon "Next image" at bounding box center [1325, 264] width 18 height 18
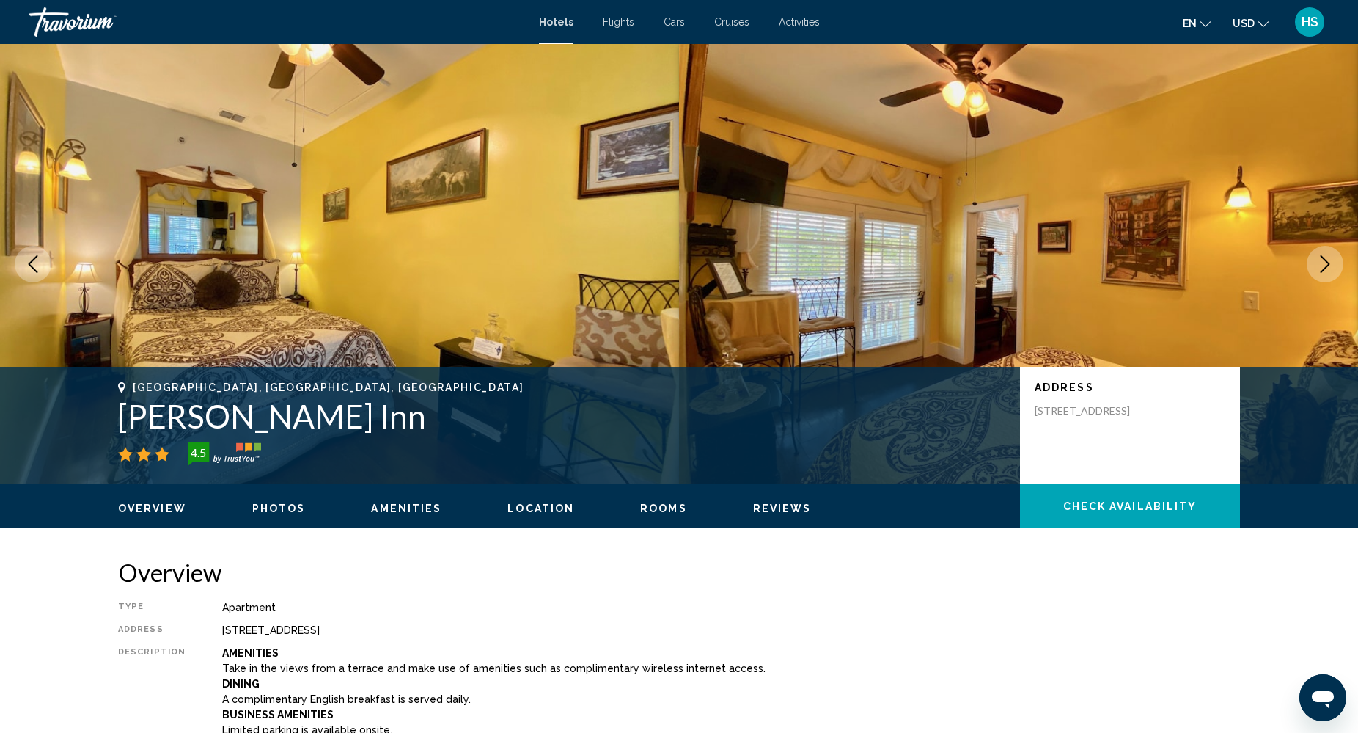
click at [1329, 260] on icon "Next image" at bounding box center [1325, 264] width 18 height 18
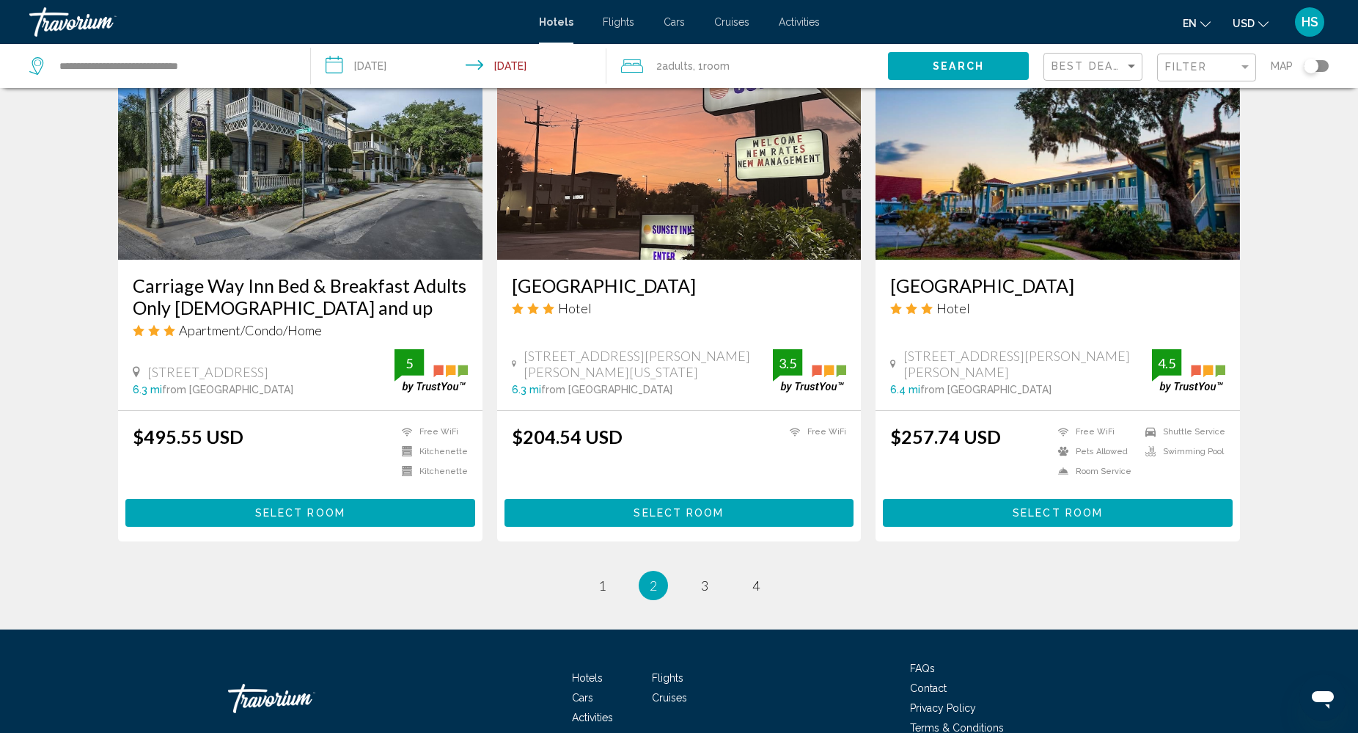
scroll to position [1732, 0]
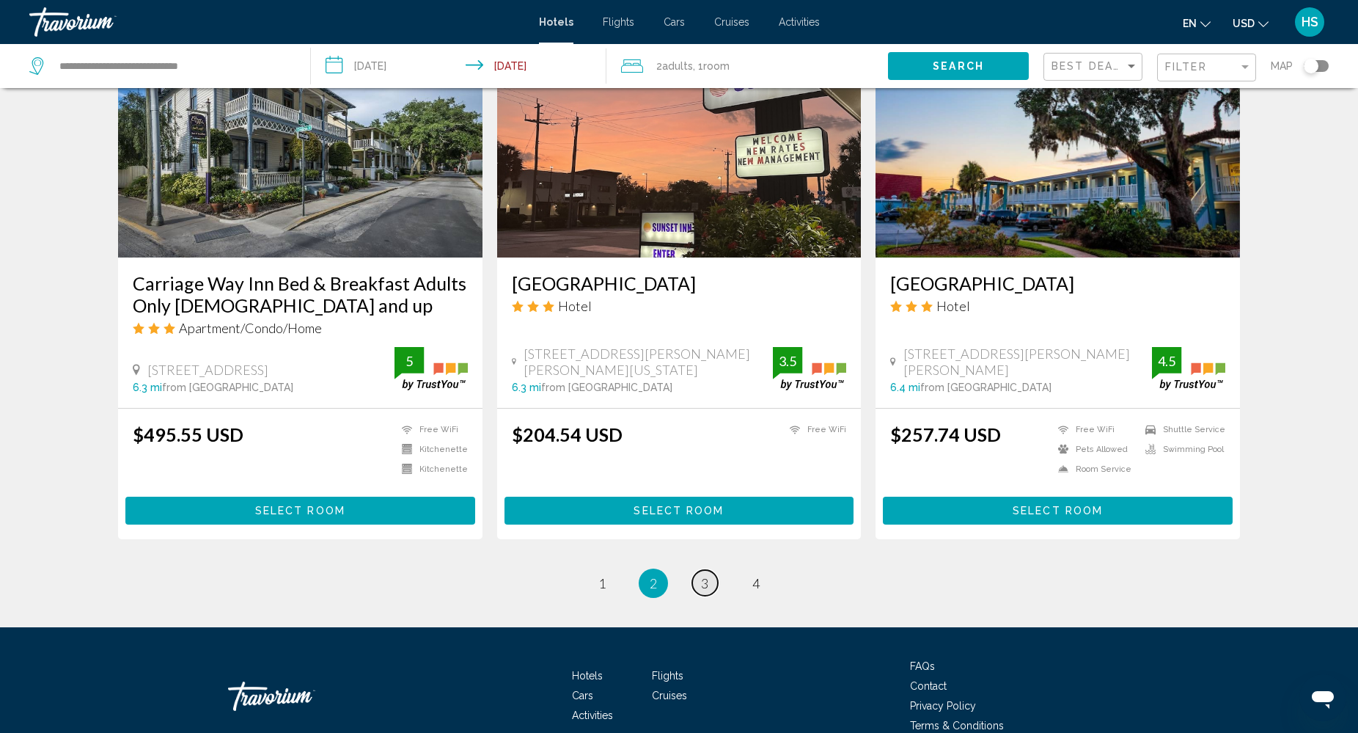
click at [704, 579] on span "3" at bounding box center [704, 583] width 7 height 16
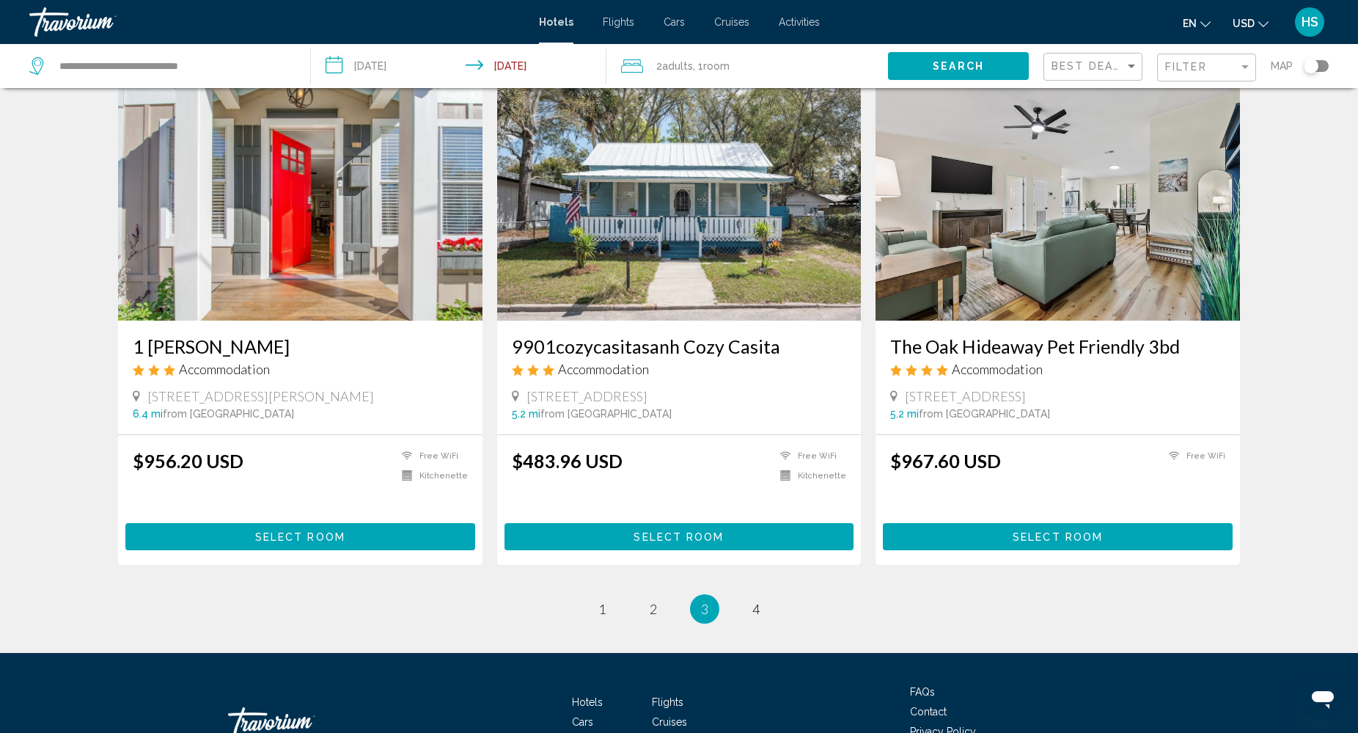
scroll to position [1658, 0]
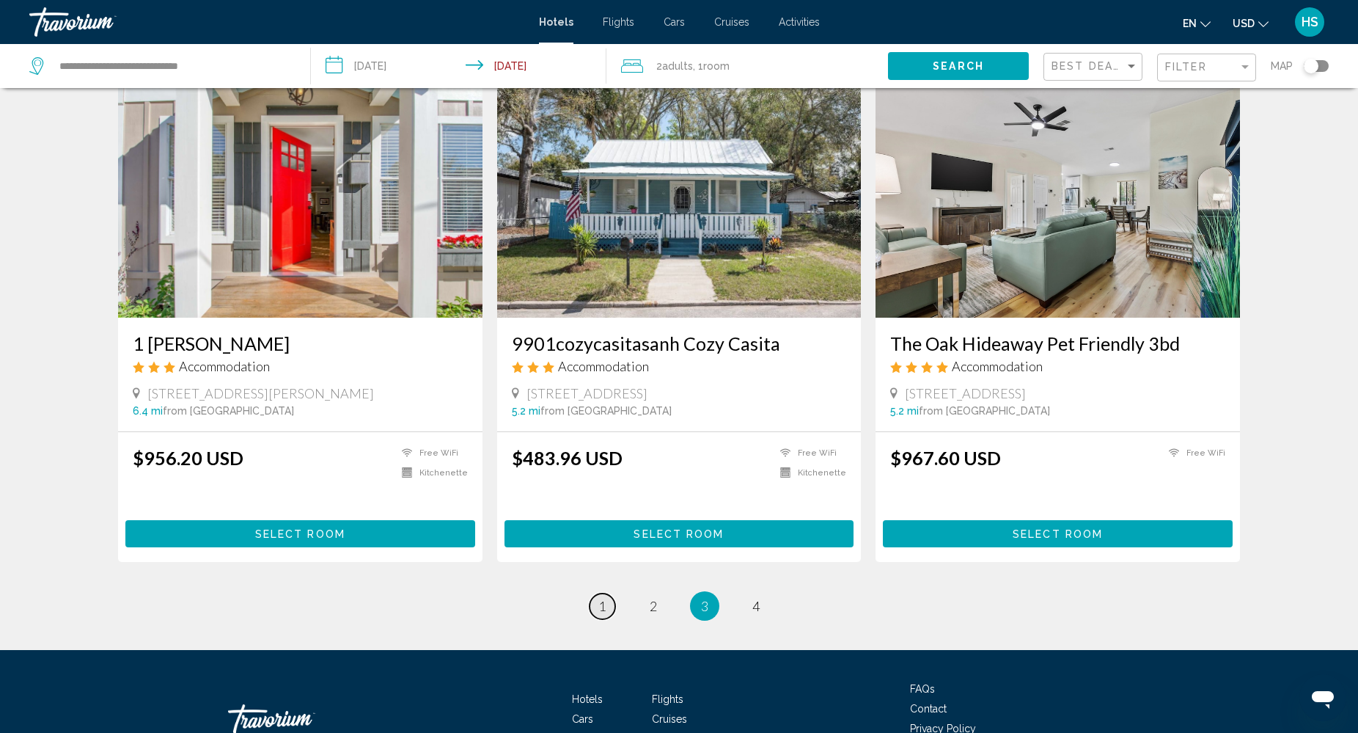
click at [602, 598] on span "1" at bounding box center [601, 606] width 7 height 16
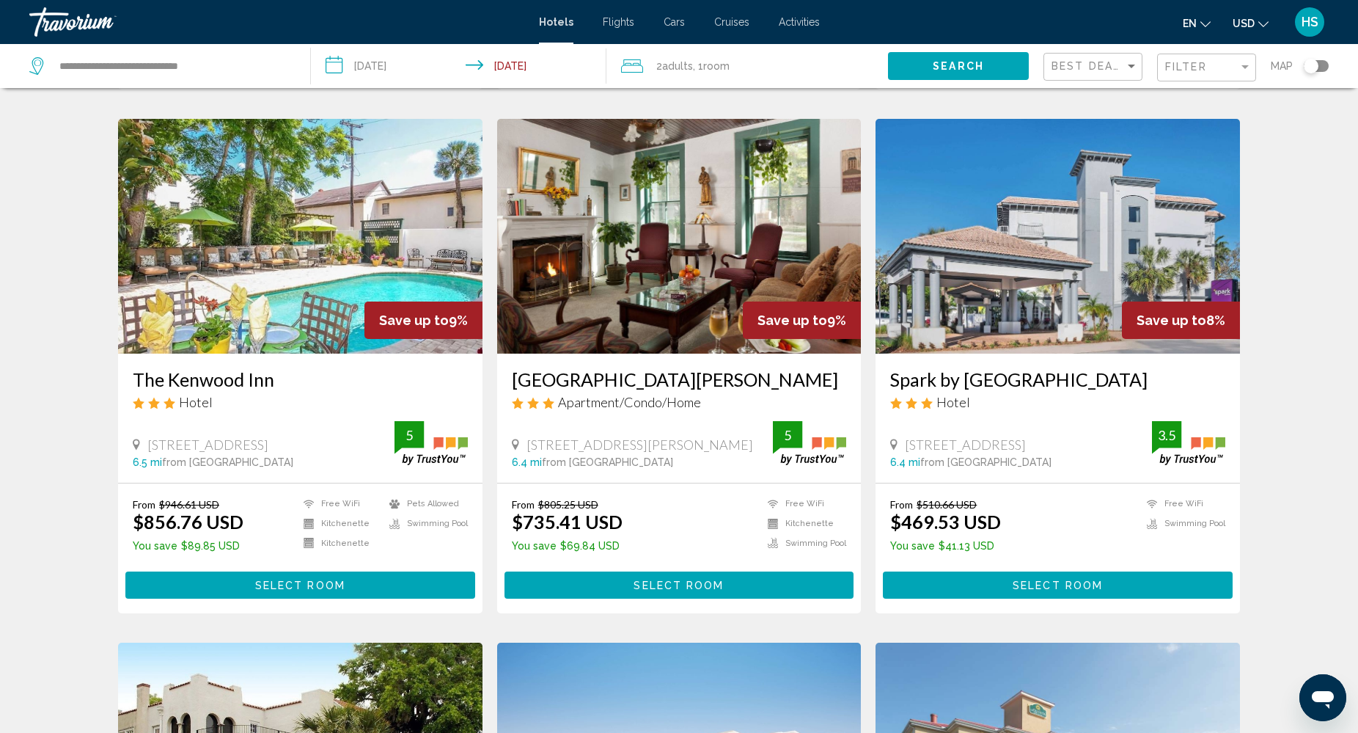
scroll to position [1087, 0]
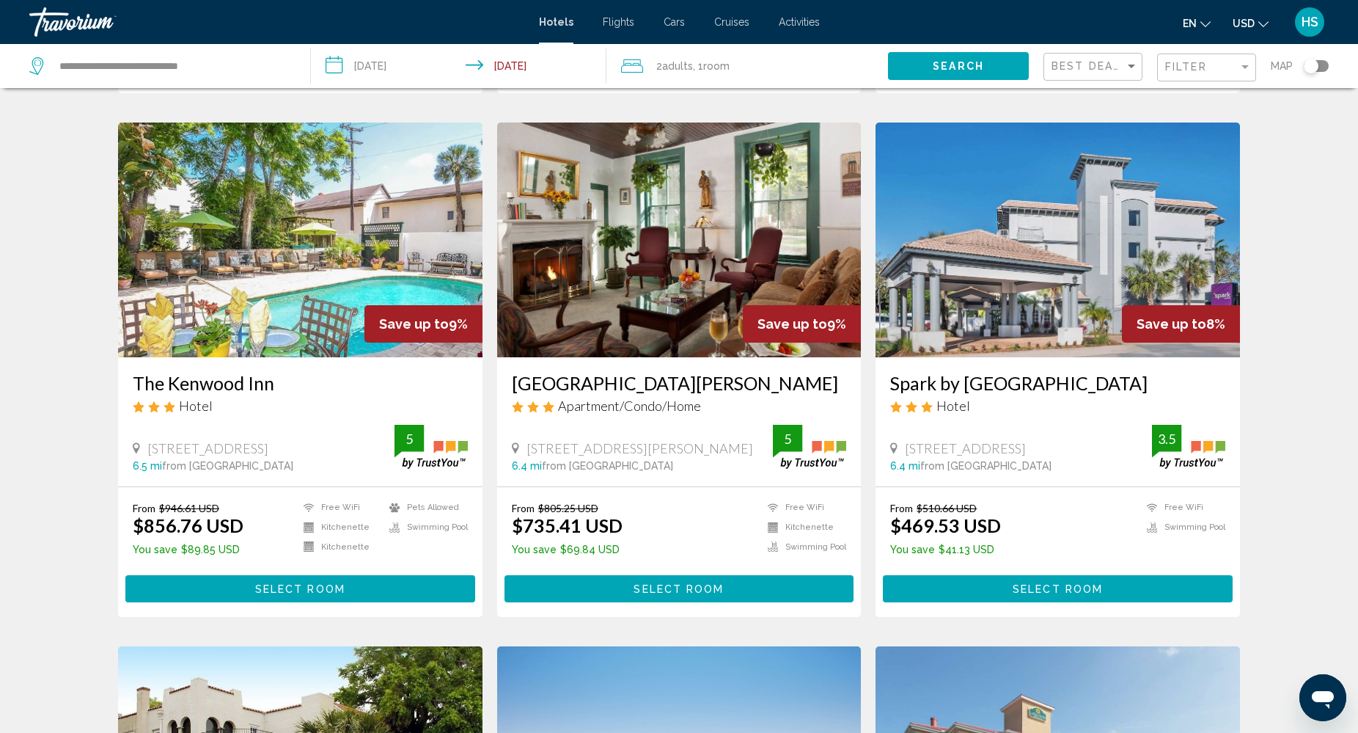
click at [1068, 300] on img "Main content" at bounding box center [1058, 239] width 364 height 235
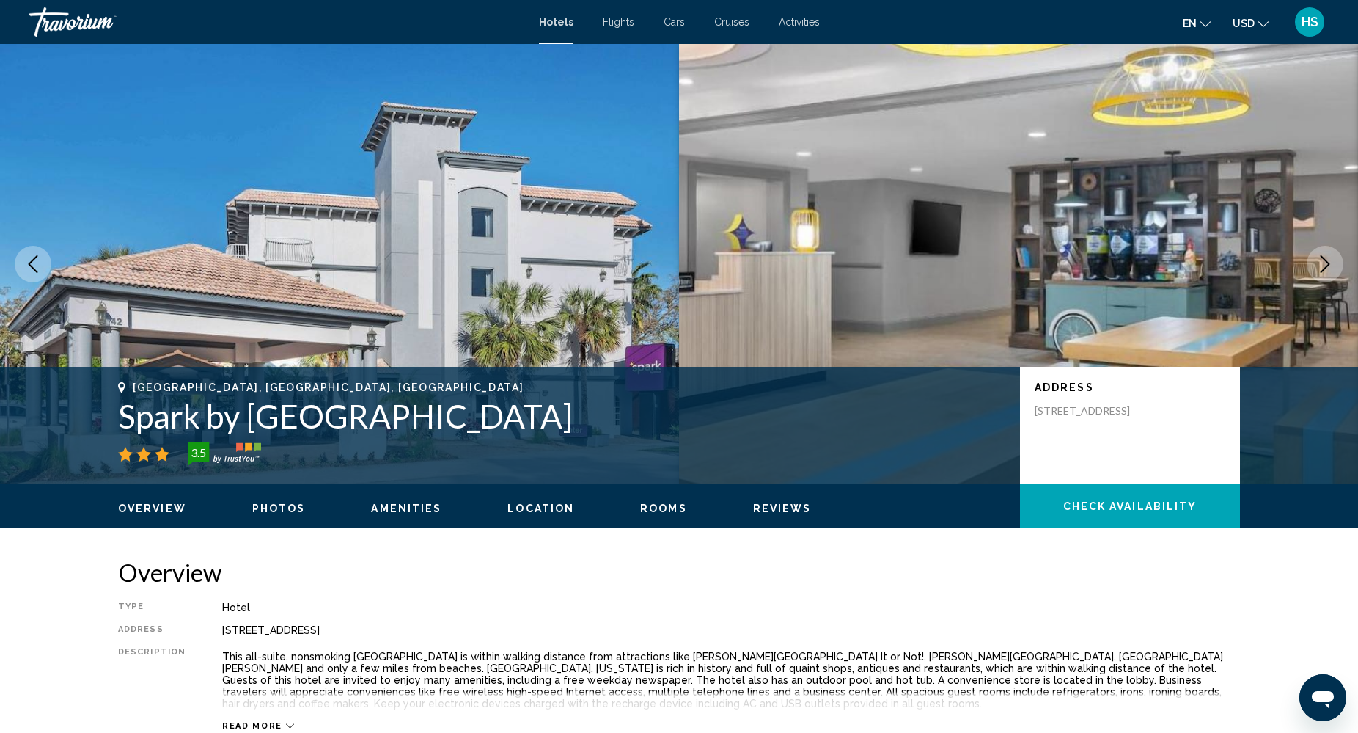
click at [1326, 266] on icon "Next image" at bounding box center [1326, 264] width 10 height 18
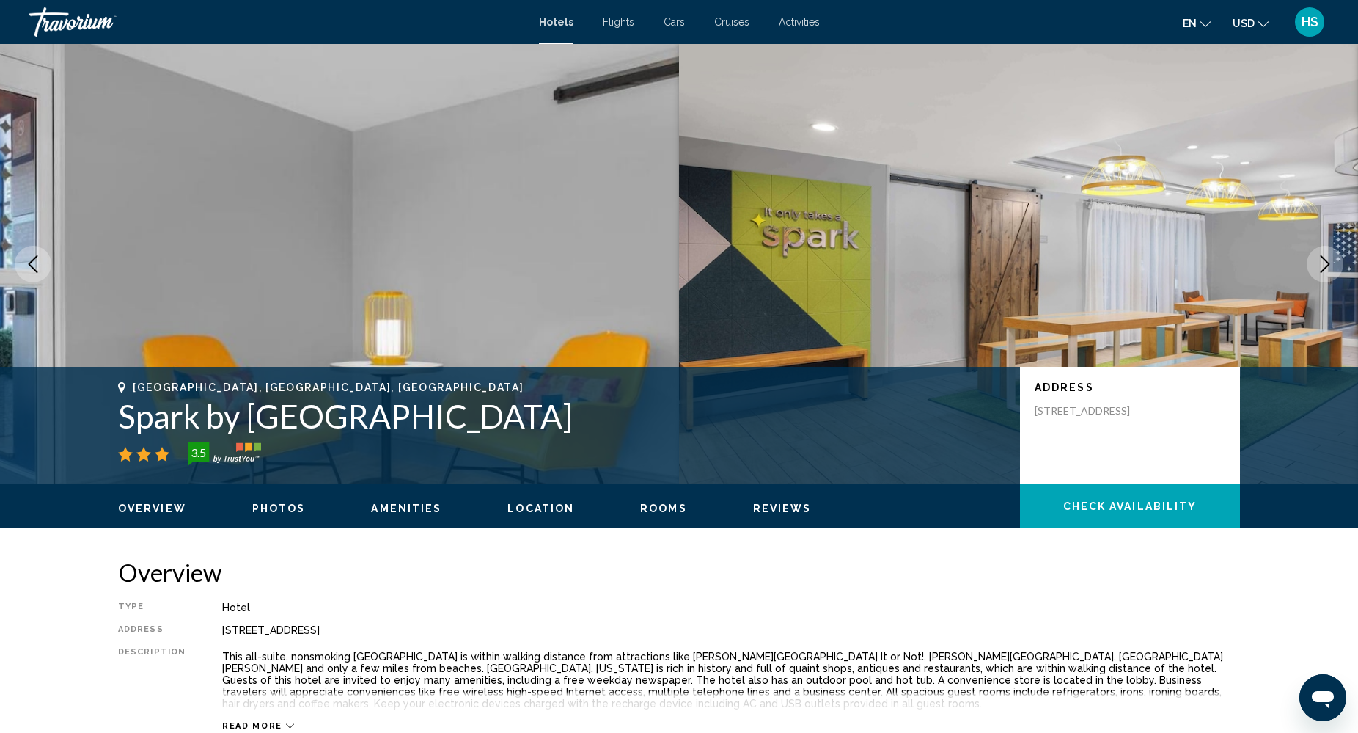
click at [1326, 266] on icon "Next image" at bounding box center [1326, 264] width 10 height 18
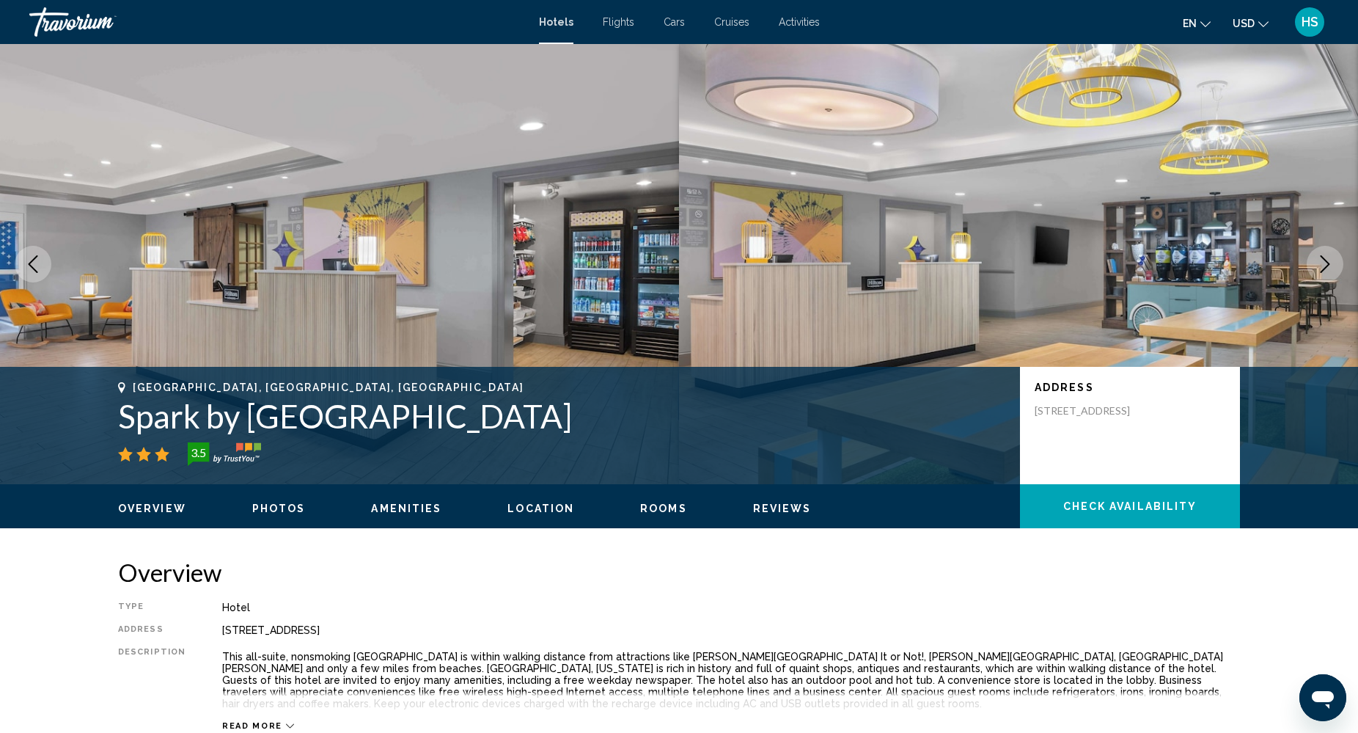
click at [1326, 266] on icon "Next image" at bounding box center [1326, 264] width 10 height 18
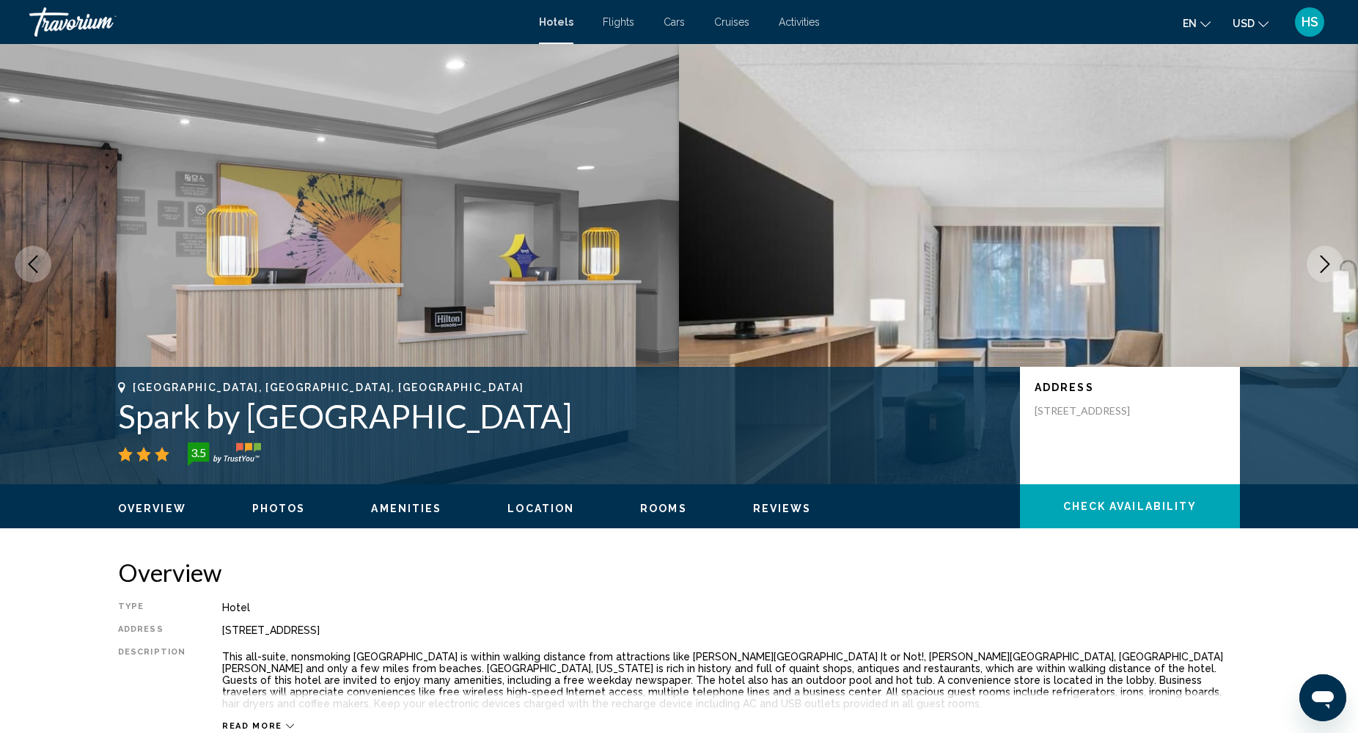
click at [1326, 266] on icon "Next image" at bounding box center [1326, 264] width 10 height 18
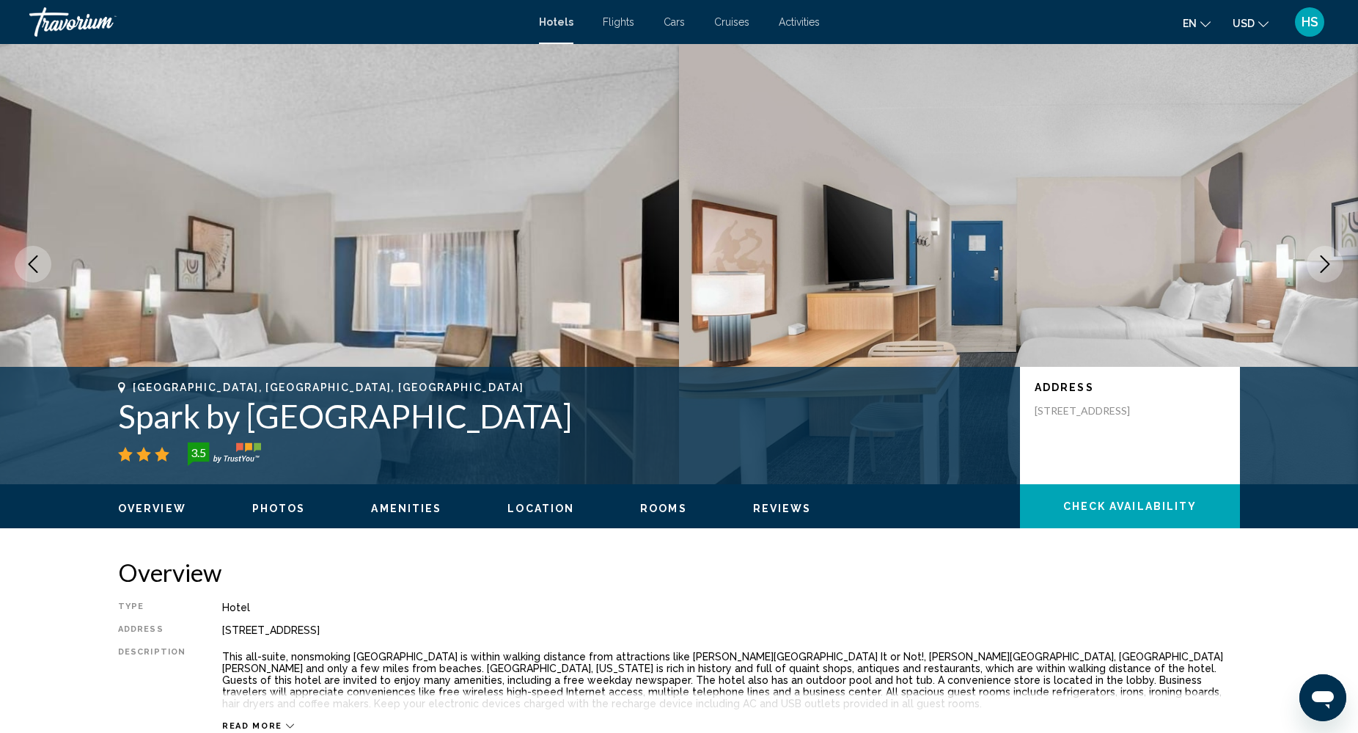
click at [1326, 266] on icon "Next image" at bounding box center [1326, 264] width 10 height 18
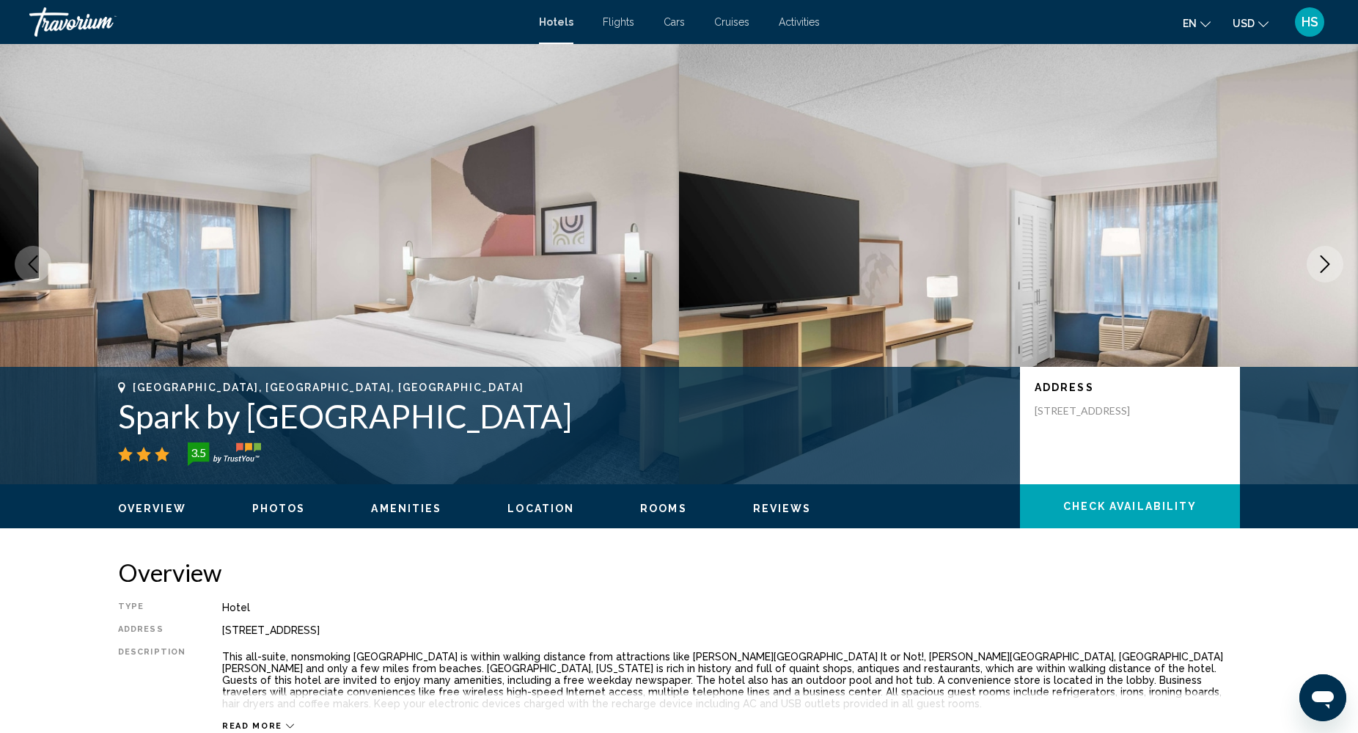
click at [1326, 266] on icon "Next image" at bounding box center [1326, 264] width 10 height 18
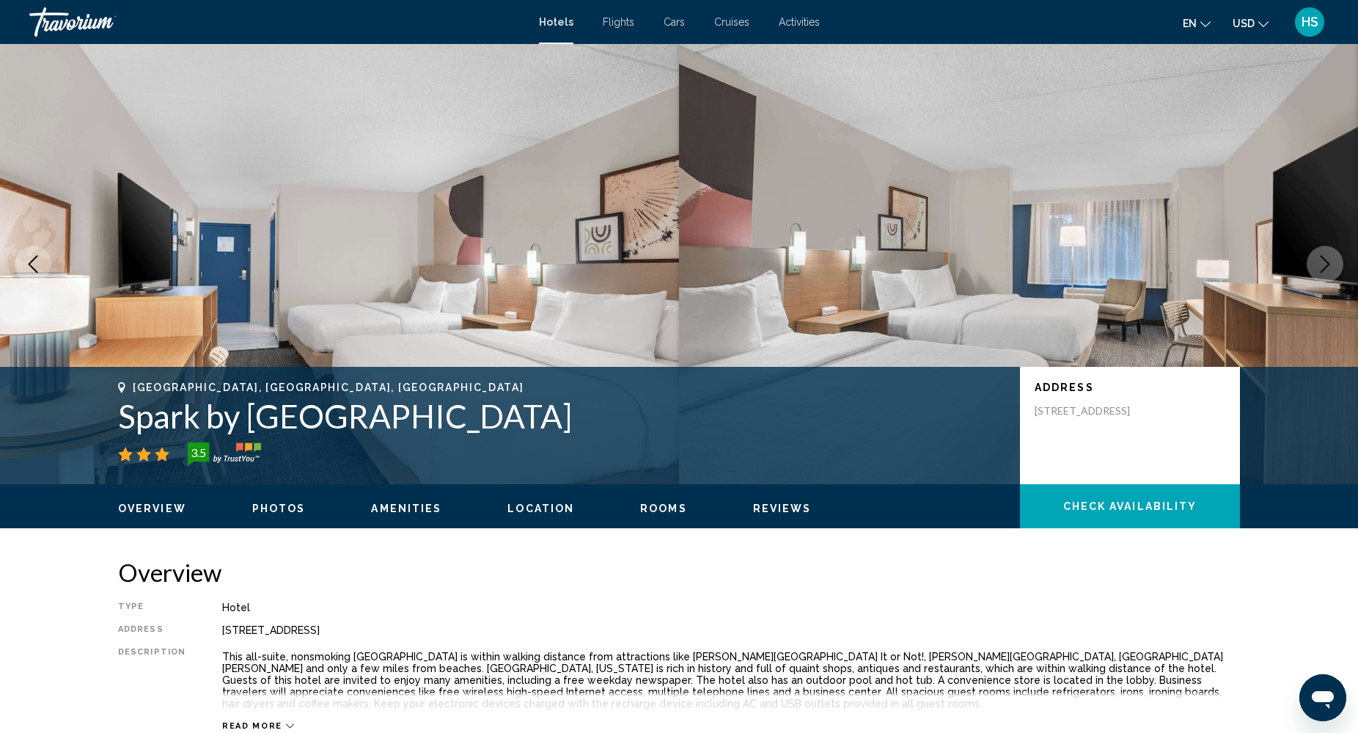
click at [1326, 266] on icon "Next image" at bounding box center [1326, 264] width 10 height 18
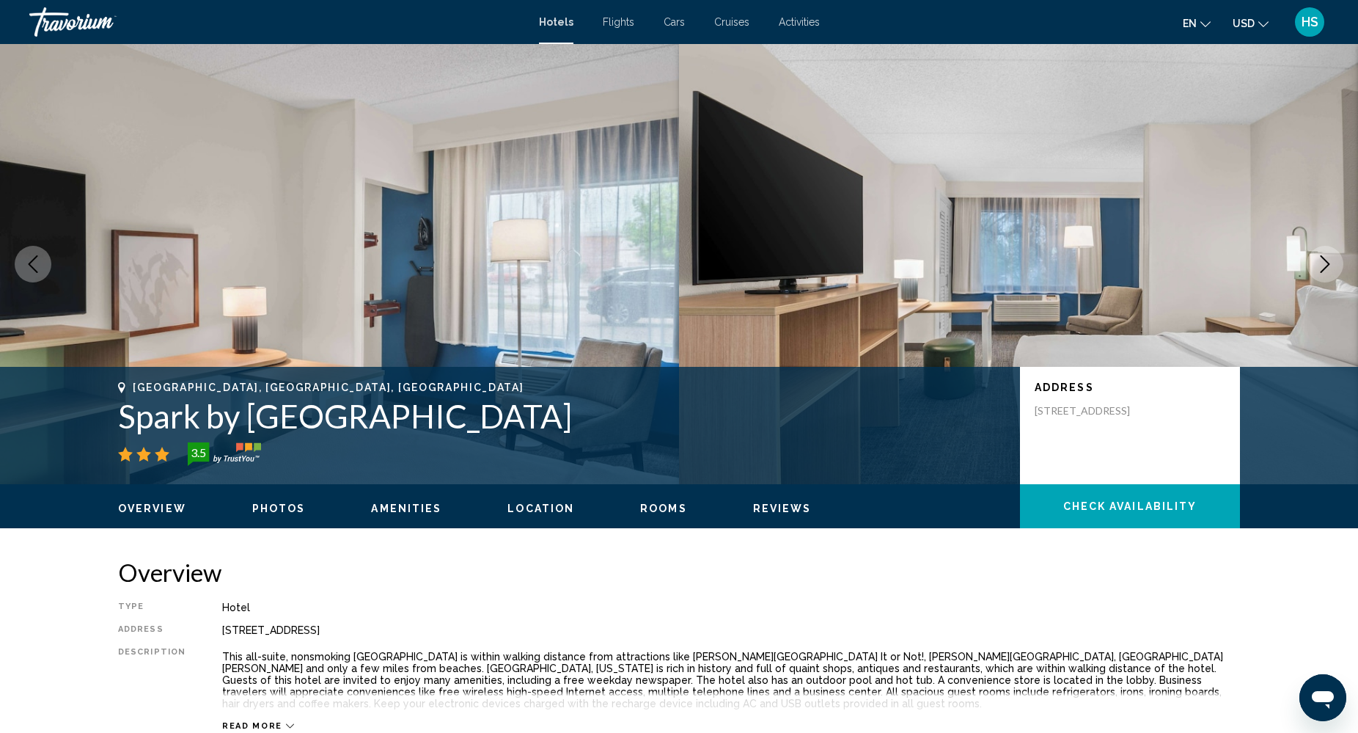
click at [1326, 266] on icon "Next image" at bounding box center [1326, 264] width 10 height 18
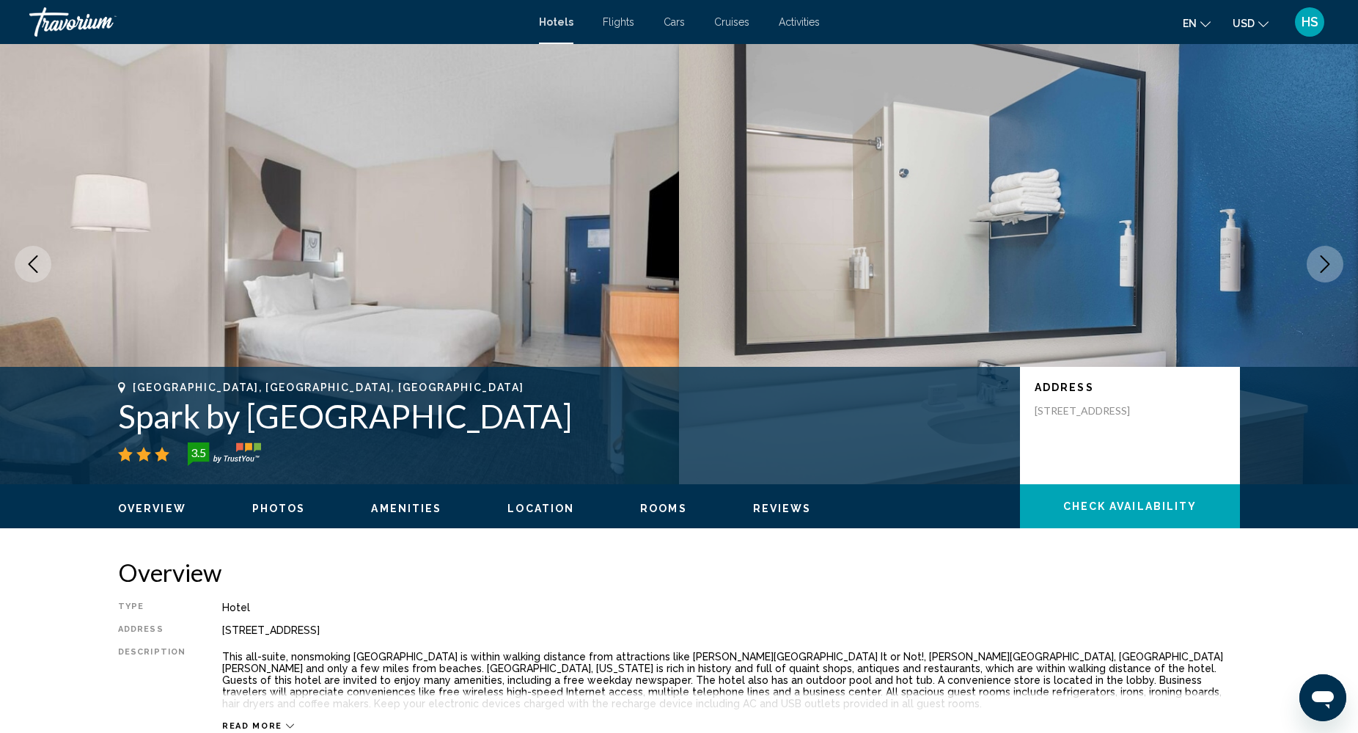
click at [1326, 266] on icon "Next image" at bounding box center [1326, 264] width 10 height 18
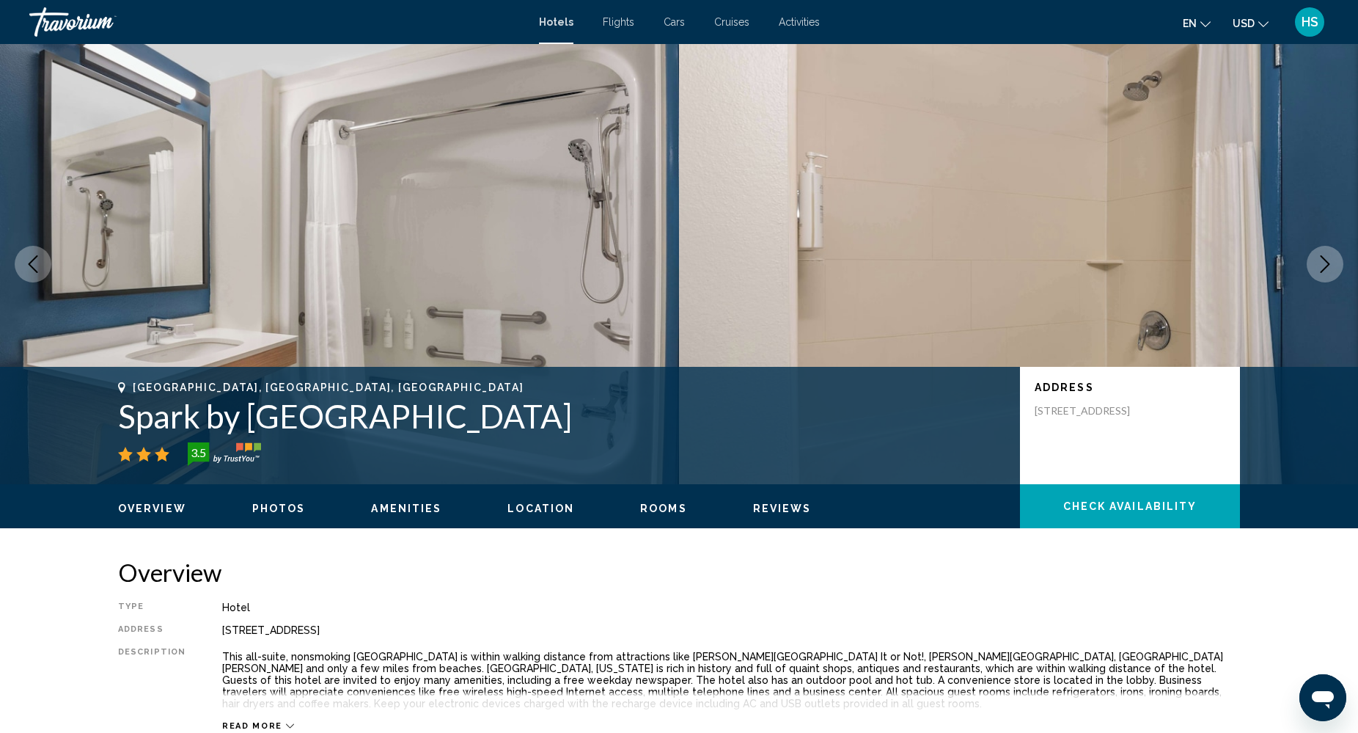
click at [1326, 266] on icon "Next image" at bounding box center [1326, 264] width 10 height 18
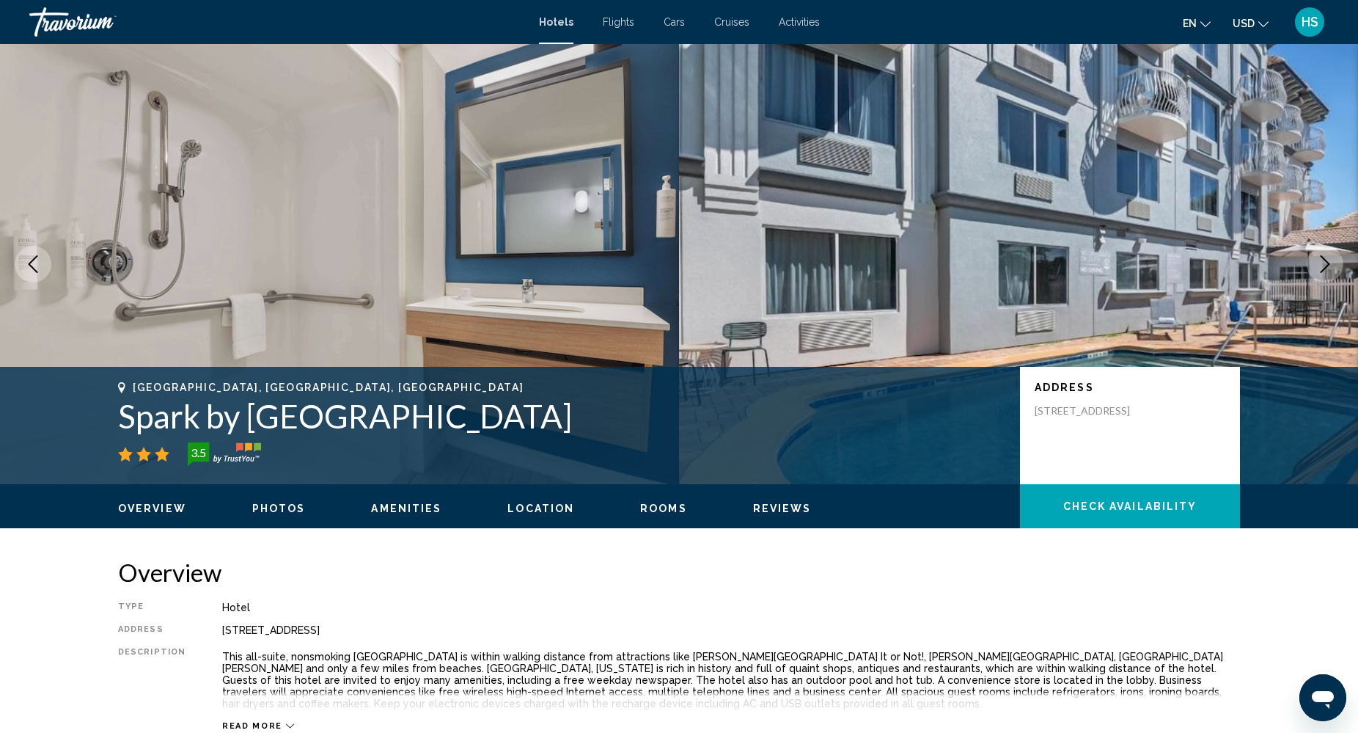
click at [1326, 266] on icon "Next image" at bounding box center [1326, 264] width 10 height 18
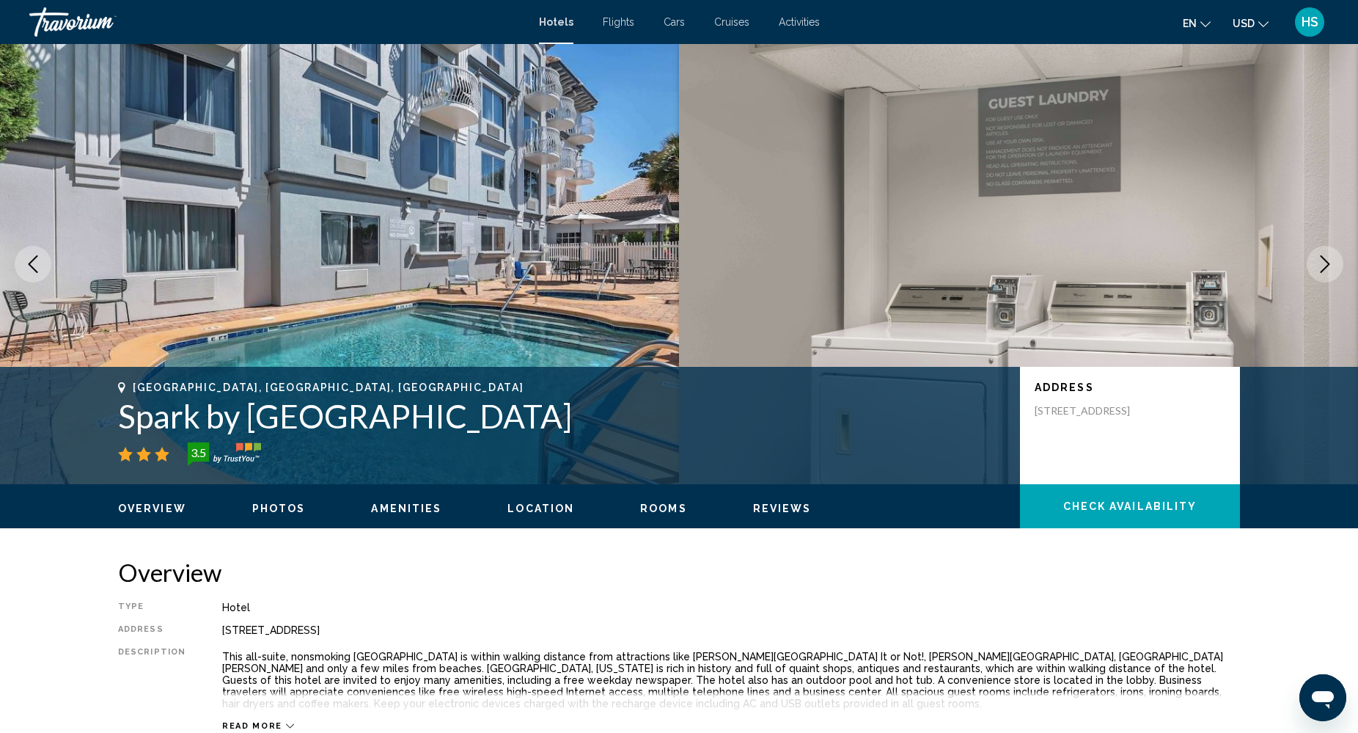
click at [1326, 266] on icon "Next image" at bounding box center [1326, 264] width 10 height 18
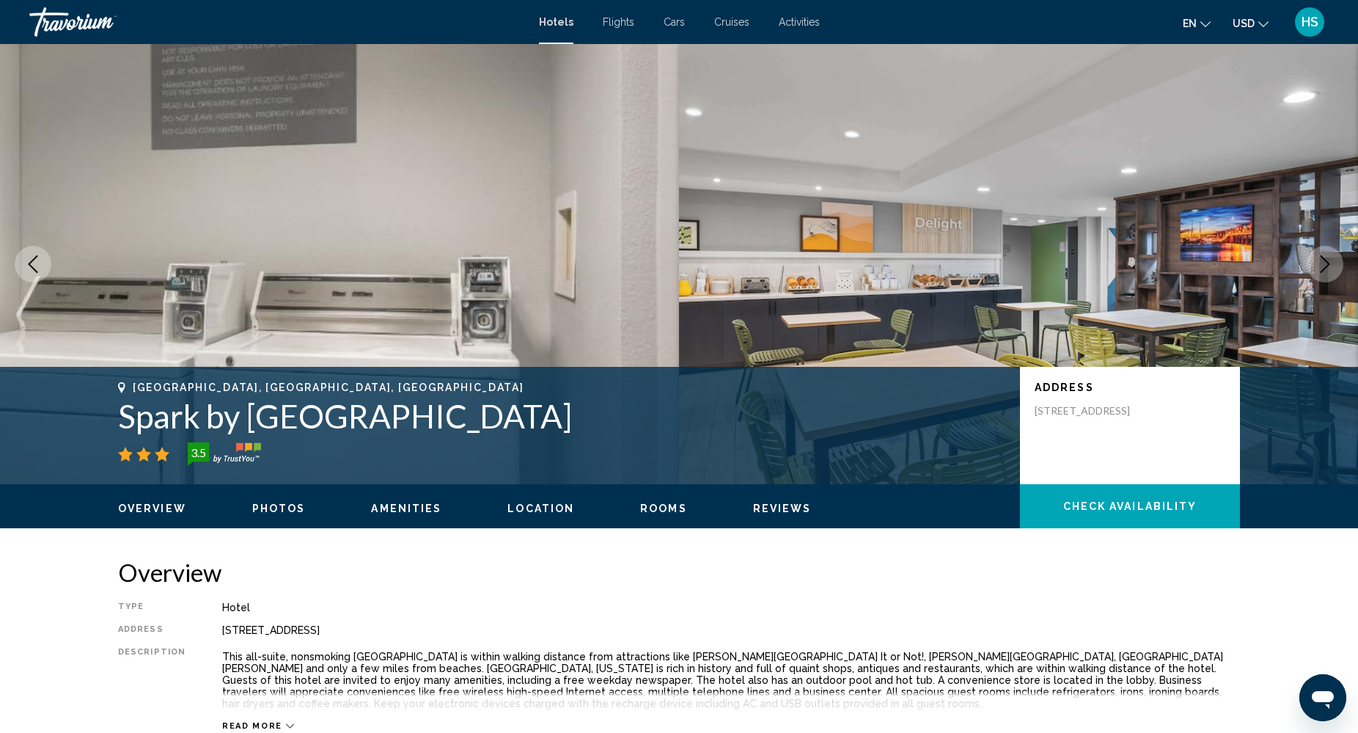
click at [1326, 266] on icon "Next image" at bounding box center [1326, 264] width 10 height 18
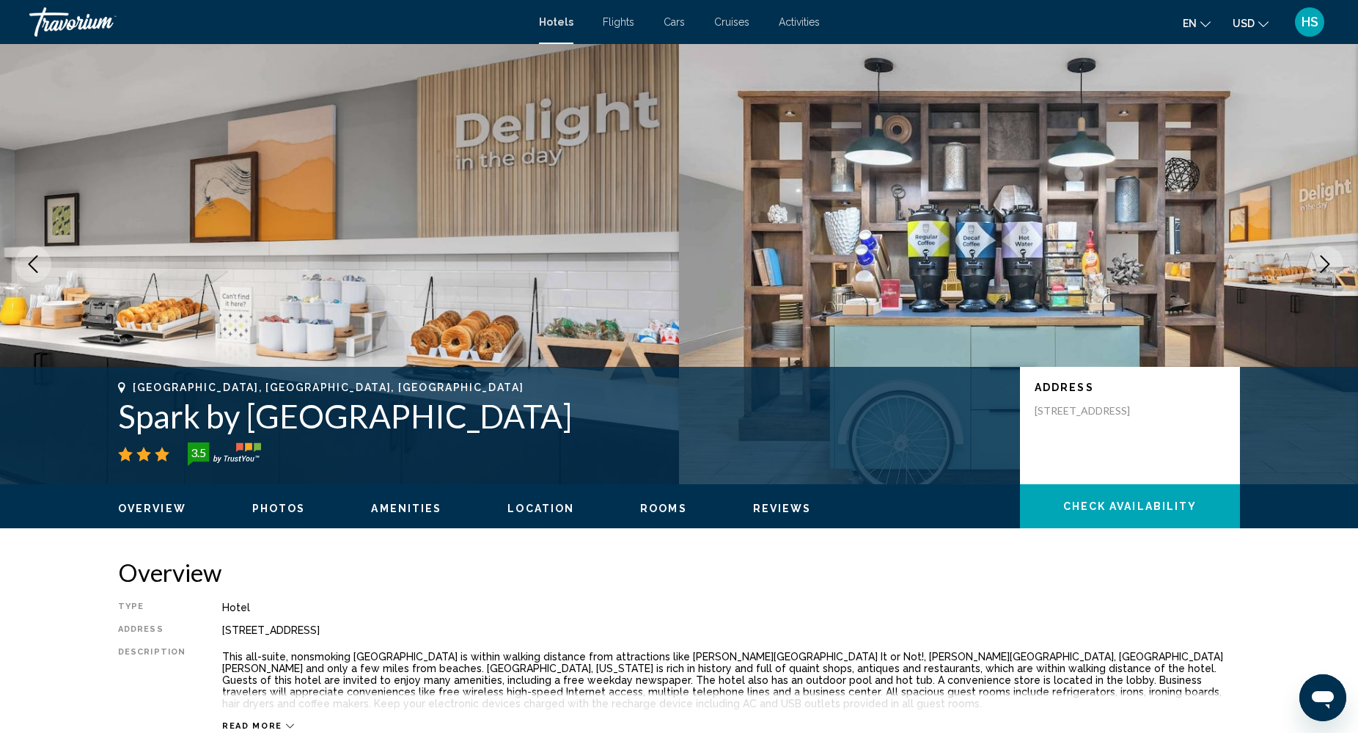
click at [1326, 266] on icon "Next image" at bounding box center [1326, 264] width 10 height 18
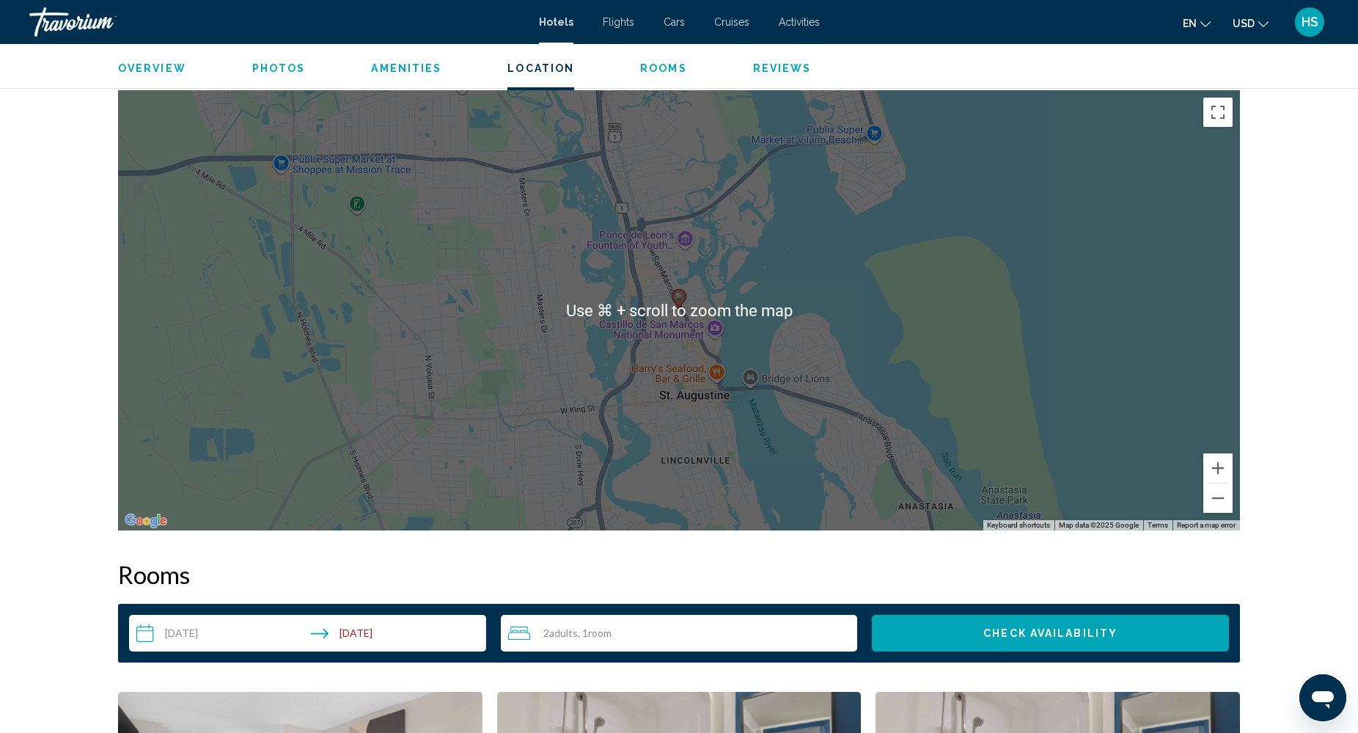
scroll to position [1330, 0]
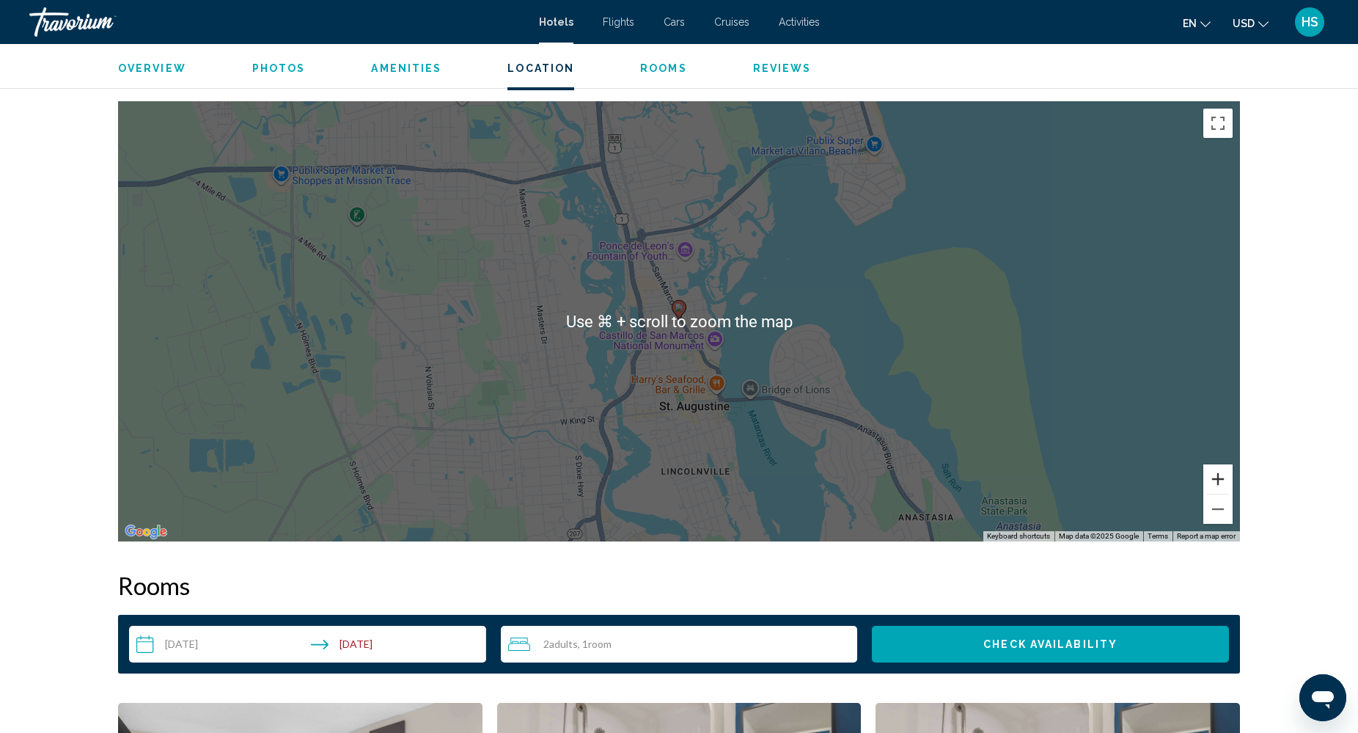
click at [1224, 474] on button "Zoom in" at bounding box center [1217, 478] width 29 height 29
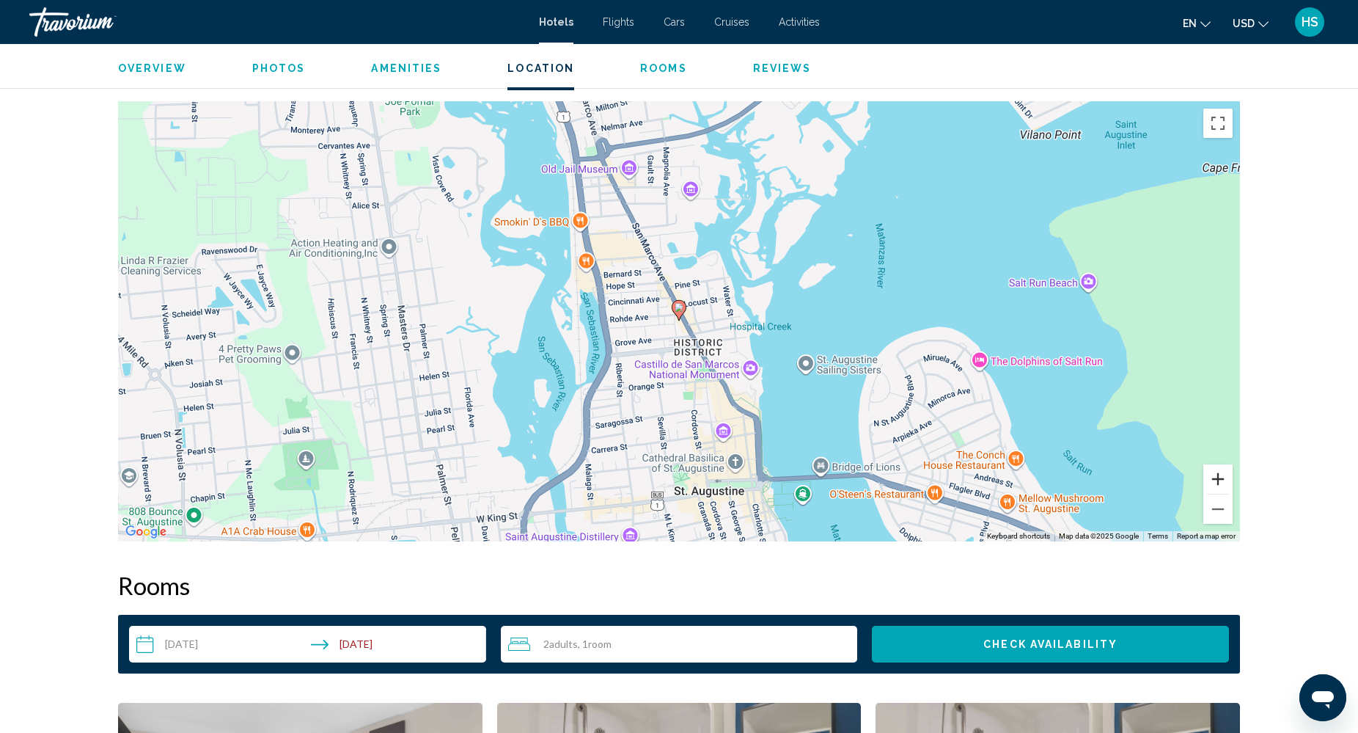
click at [1224, 474] on button "Zoom in" at bounding box center [1217, 478] width 29 height 29
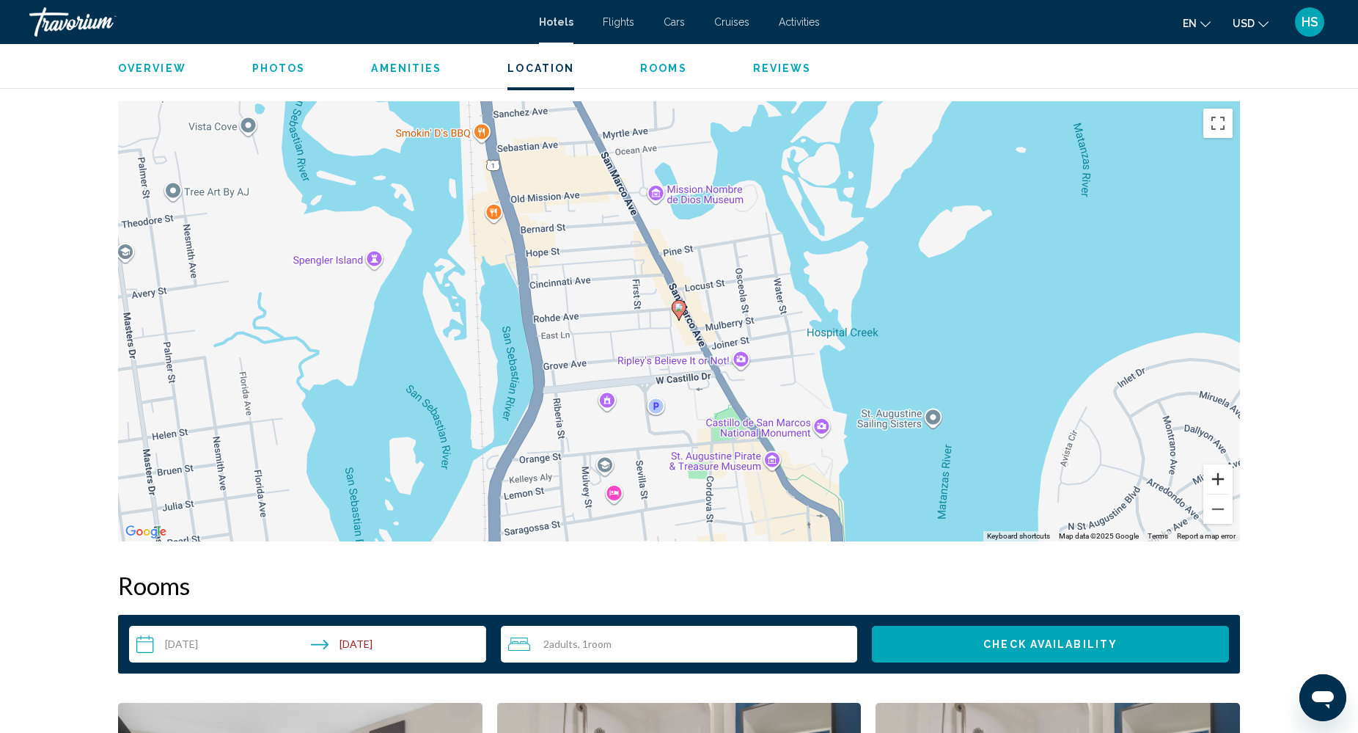
click at [1224, 474] on button "Zoom in" at bounding box center [1217, 478] width 29 height 29
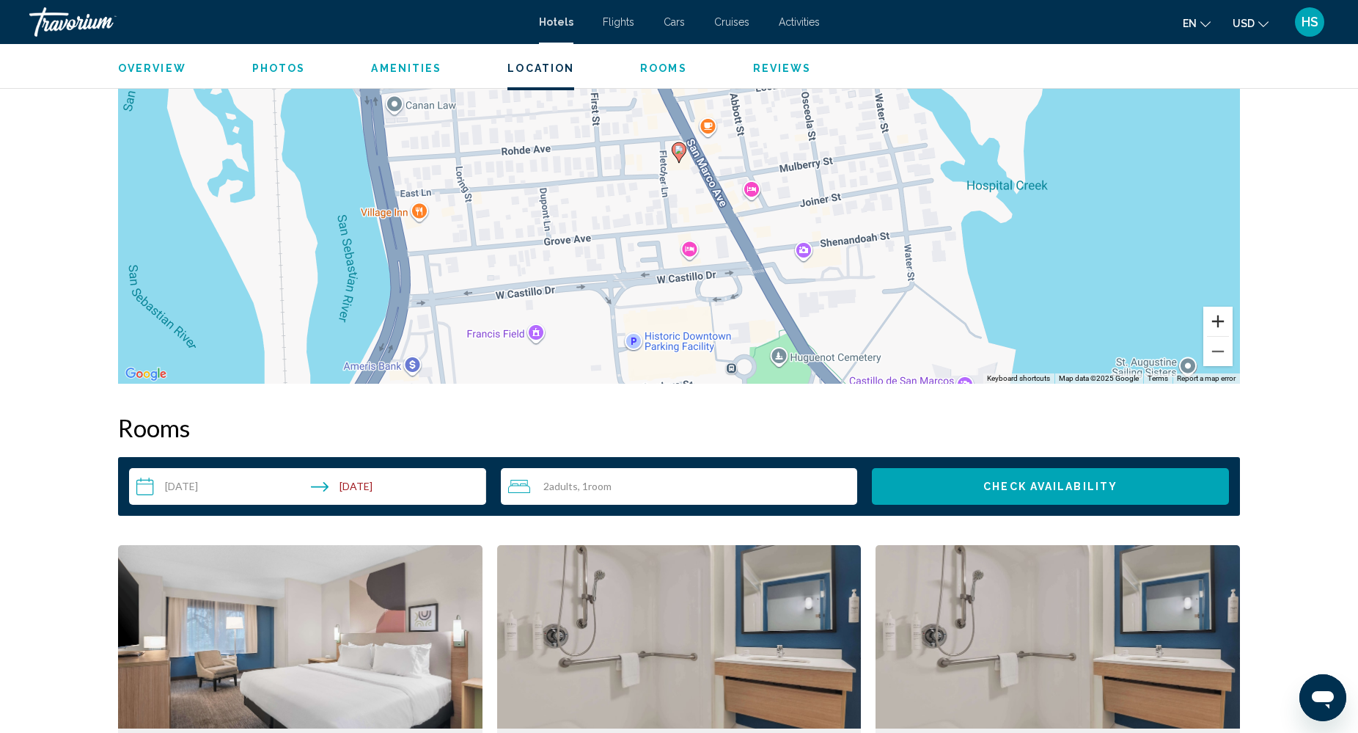
scroll to position [1479, 0]
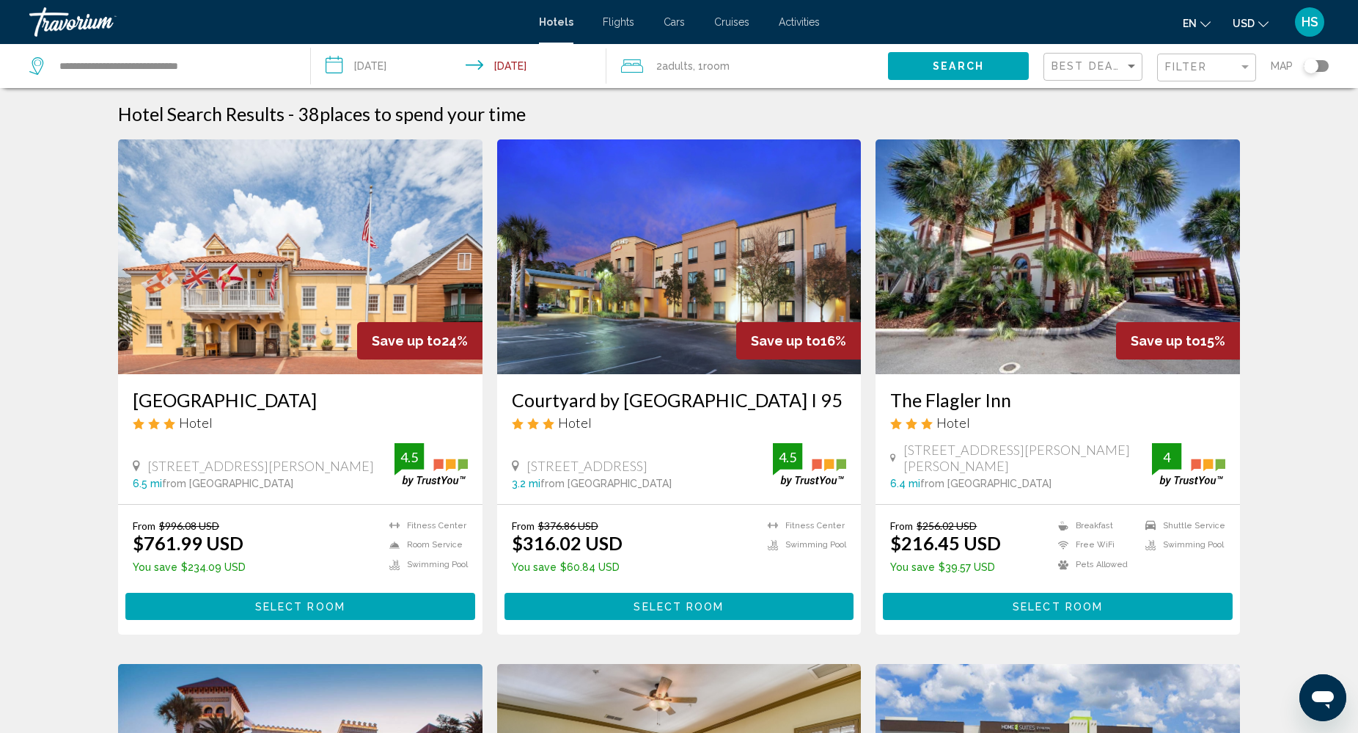
click at [1321, 64] on div "Toggle map" at bounding box center [1316, 66] width 25 height 12
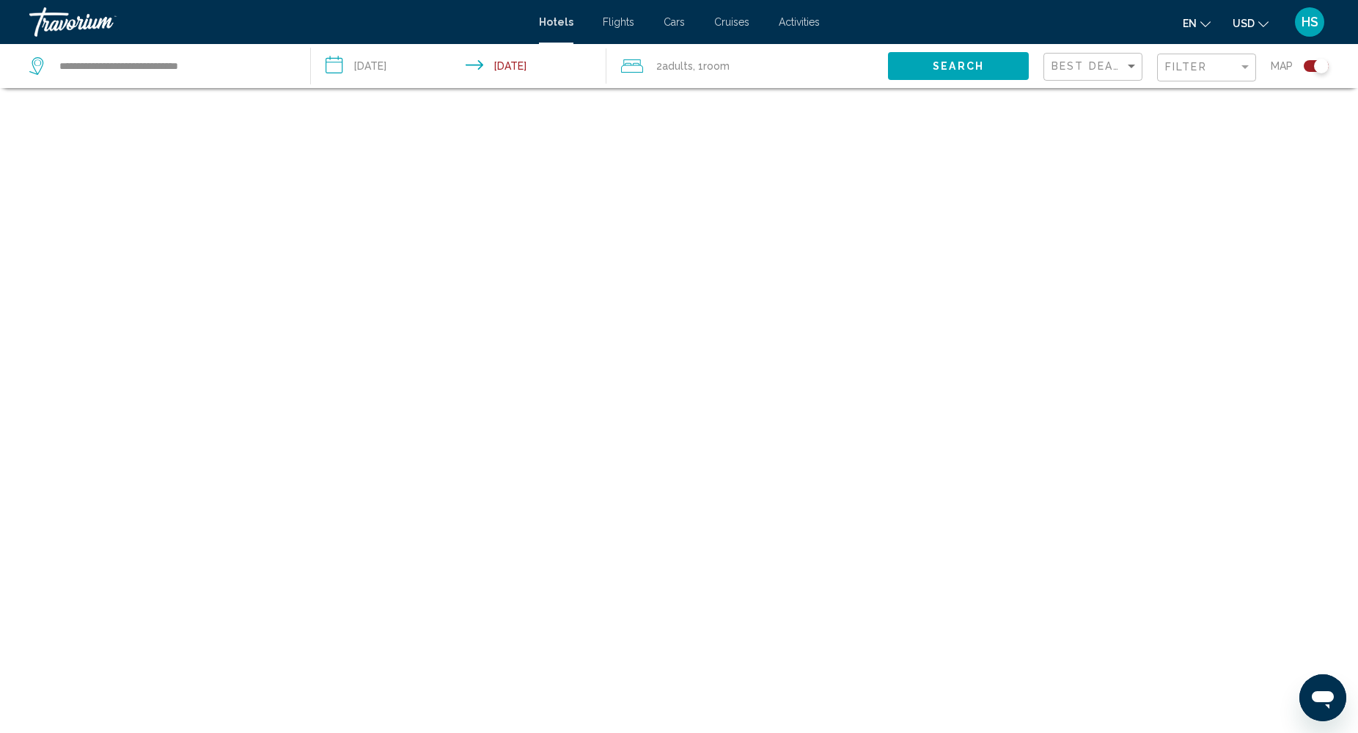
scroll to position [88, 0]
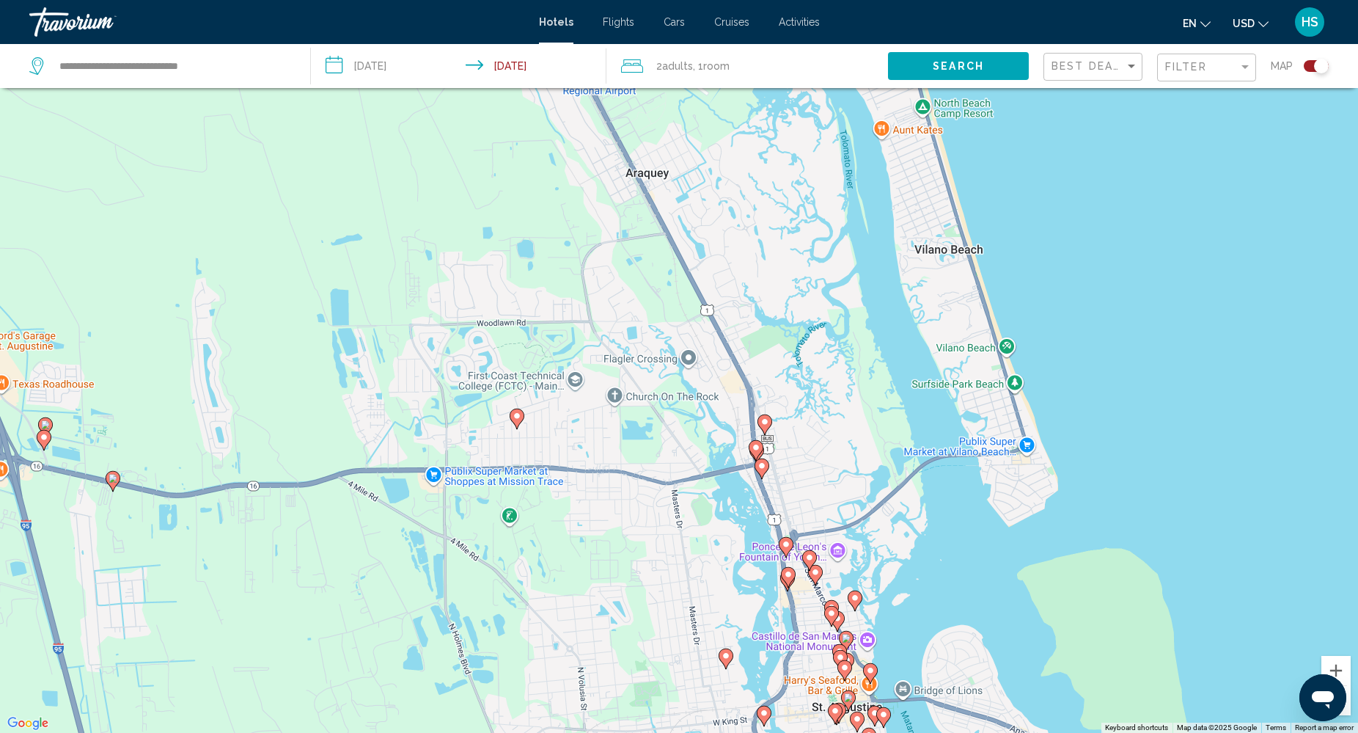
drag, startPoint x: 1280, startPoint y: 278, endPoint x: 1031, endPoint y: 613, distance: 417.2
click at [1031, 613] on div "To activate drag with keyboard, press Alt + Enter. Once in keyboard drag state,…" at bounding box center [679, 366] width 1358 height 733
click at [1180, 76] on div "Filter" at bounding box center [1208, 67] width 87 height 27
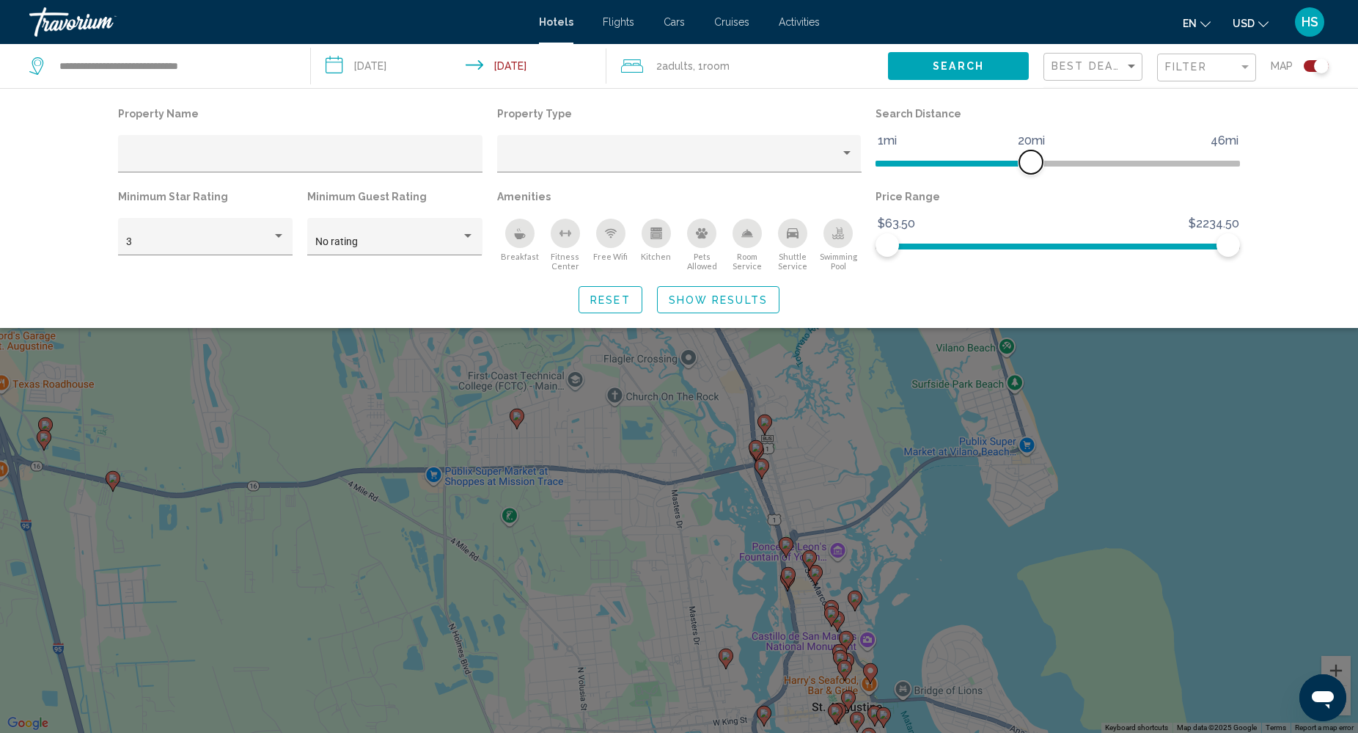
drag, startPoint x: 933, startPoint y: 158, endPoint x: 1031, endPoint y: 164, distance: 98.4
click at [1031, 164] on span "Hotel Filters" at bounding box center [1030, 161] width 23 height 23
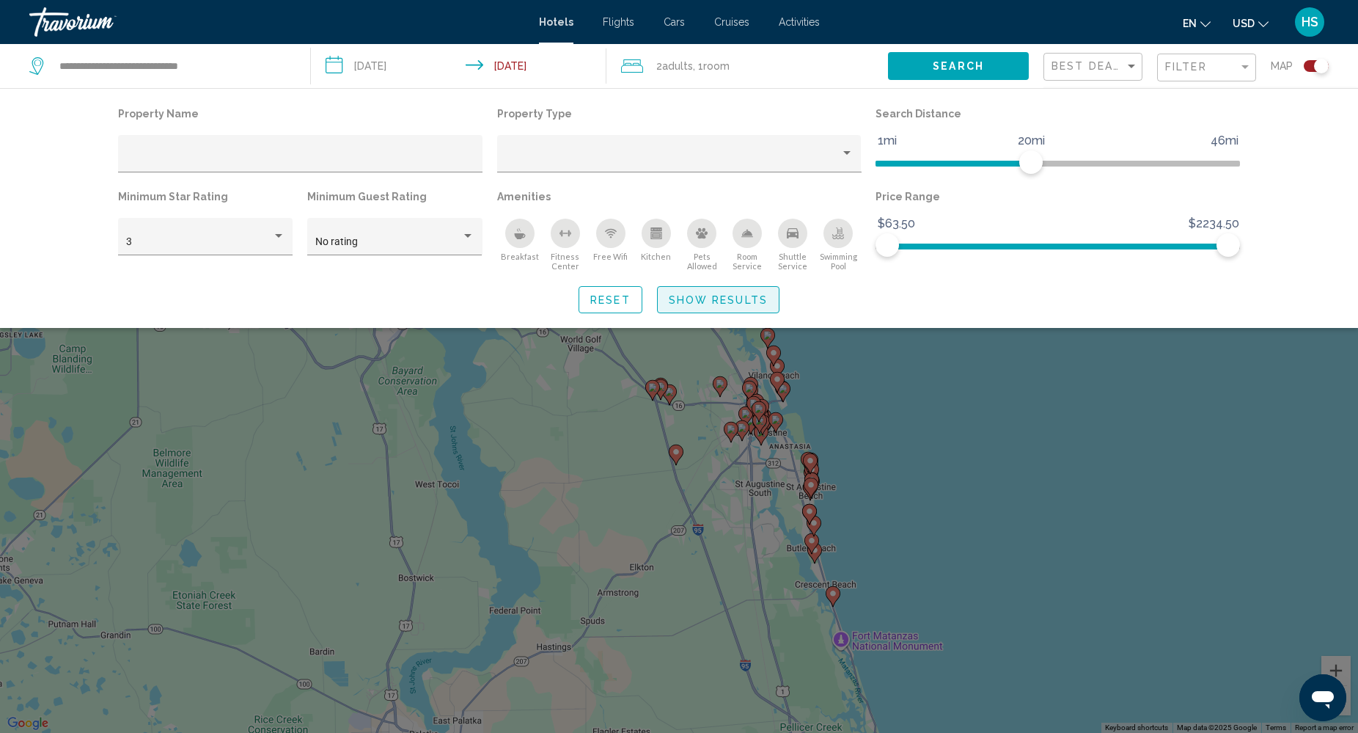
click at [744, 296] on span "Show Results" at bounding box center [718, 300] width 99 height 12
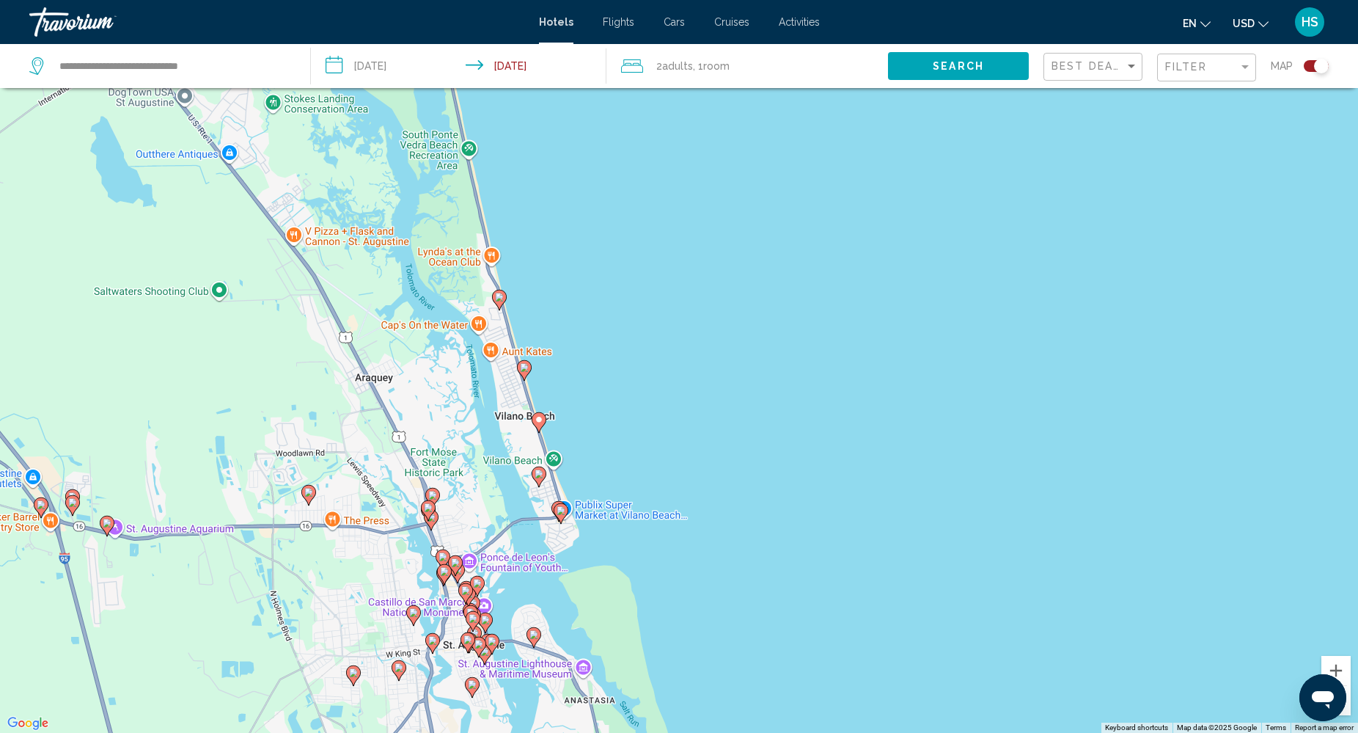
drag, startPoint x: 356, startPoint y: 356, endPoint x: 713, endPoint y: 457, distance: 370.5
click at [713, 459] on div "To activate drag with keyboard, press Alt + Enter. Once in keyboard drag state,…" at bounding box center [679, 366] width 1358 height 733
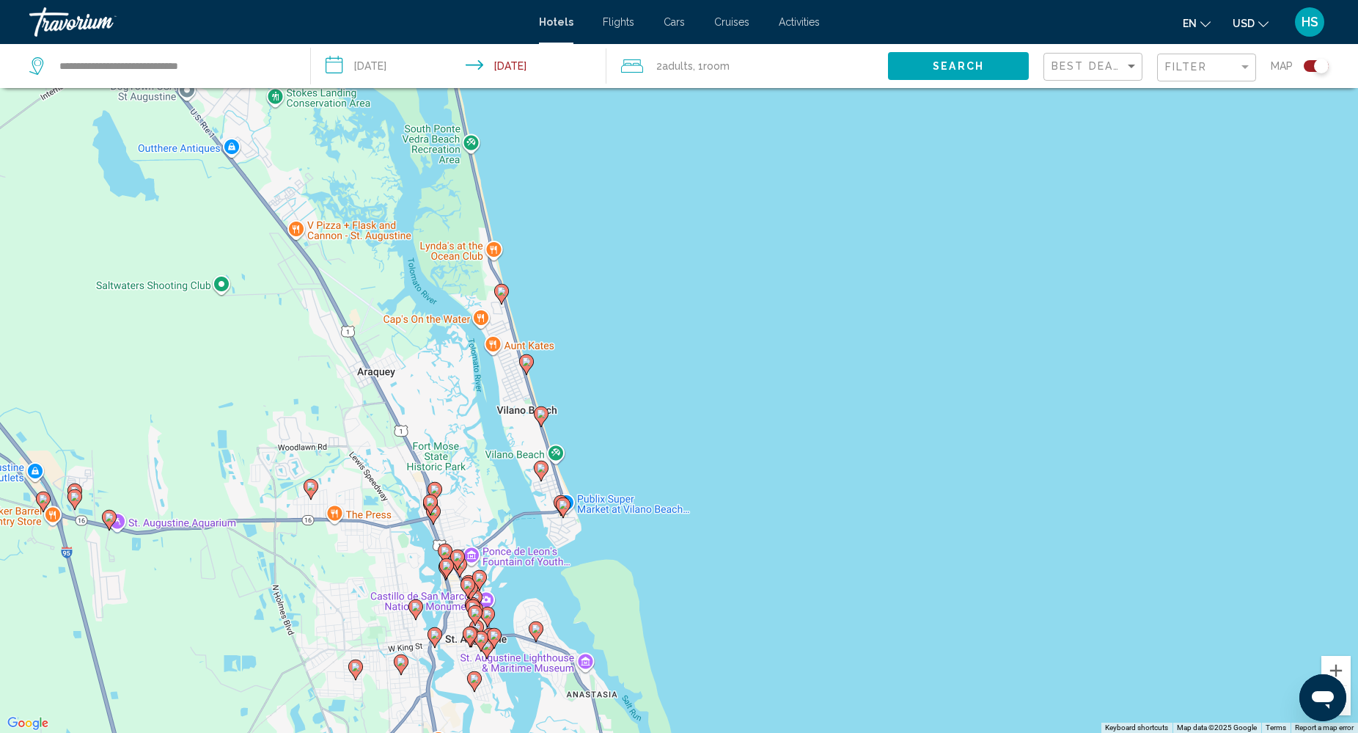
click at [538, 413] on image "Main content" at bounding box center [541, 413] width 9 height 9
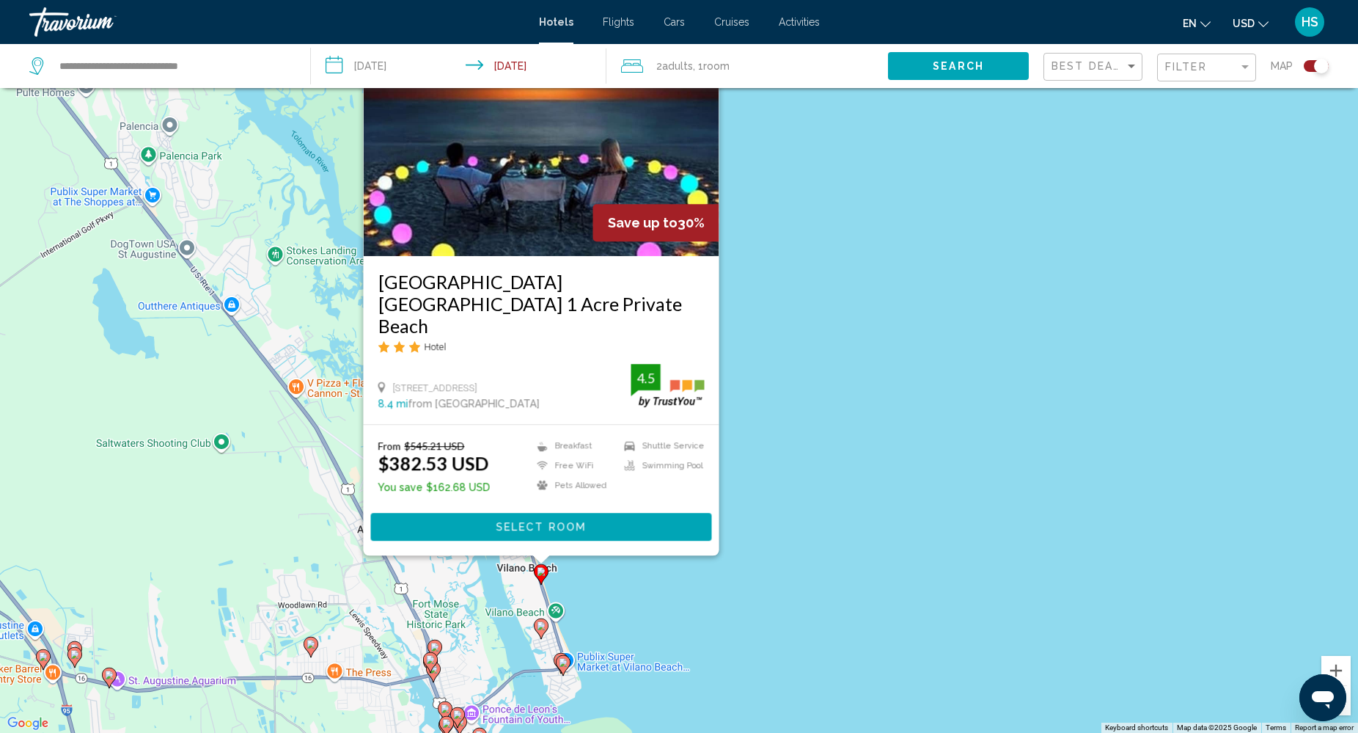
click at [865, 315] on div "To activate drag with keyboard, press Alt + Enter. Once in keyboard drag state,…" at bounding box center [679, 366] width 1358 height 733
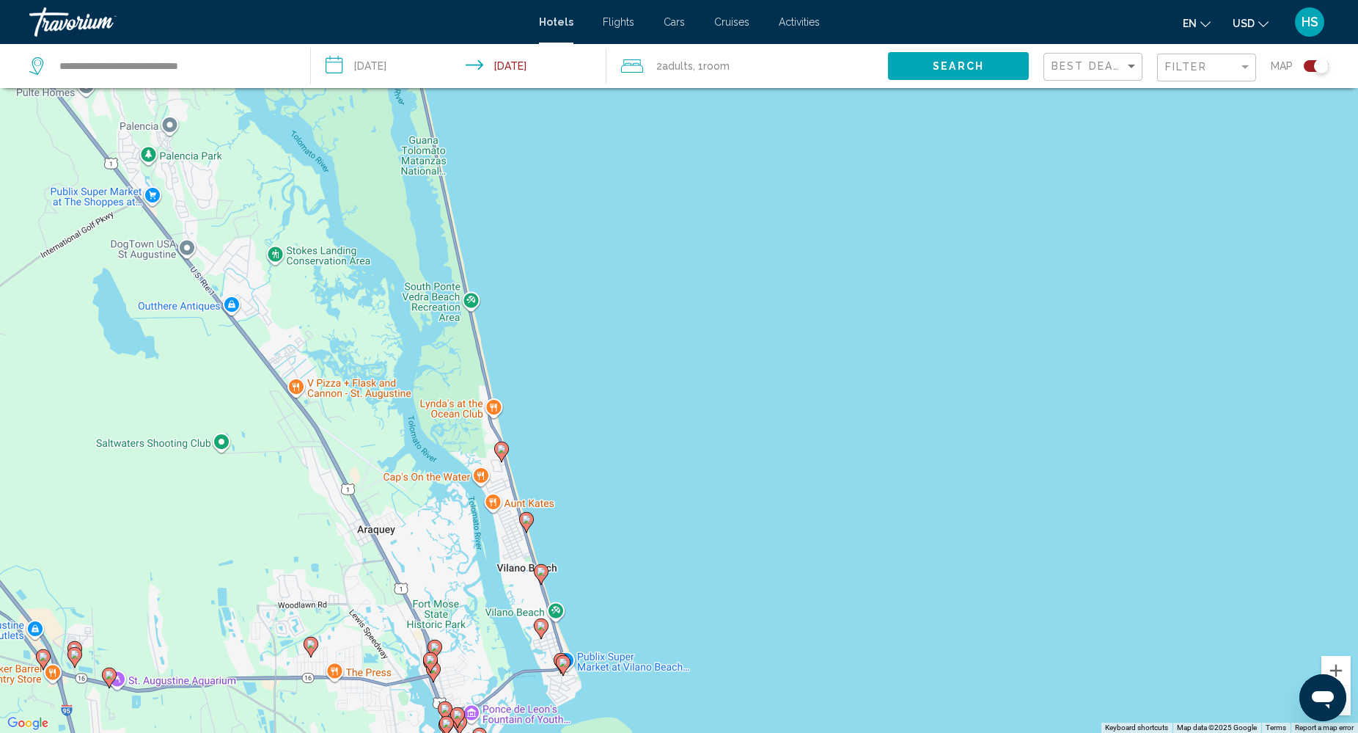
click at [525, 512] on icon "Main content" at bounding box center [526, 521] width 13 height 19
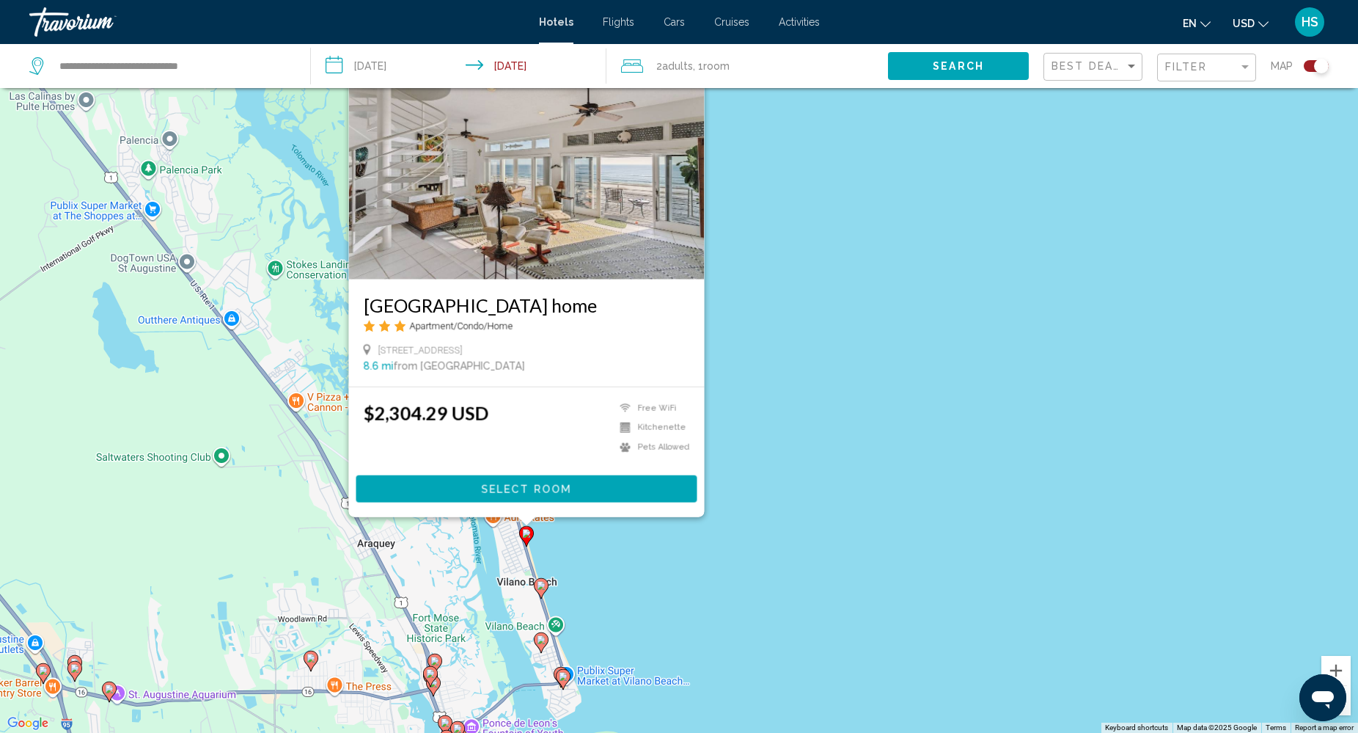
click at [843, 378] on div "To activate drag with keyboard, press Alt + Enter. Once in keyboard drag state,…" at bounding box center [679, 366] width 1358 height 733
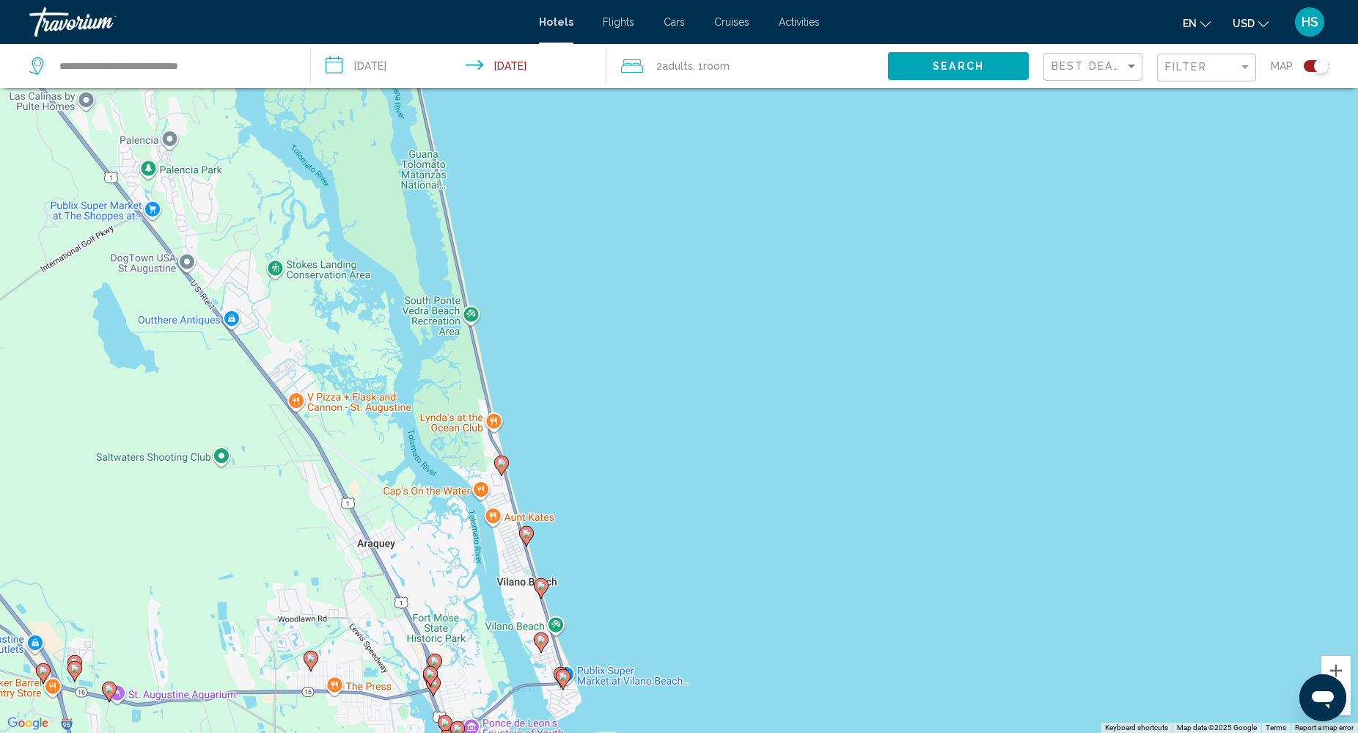
click at [502, 463] on image "Main content" at bounding box center [501, 462] width 9 height 9
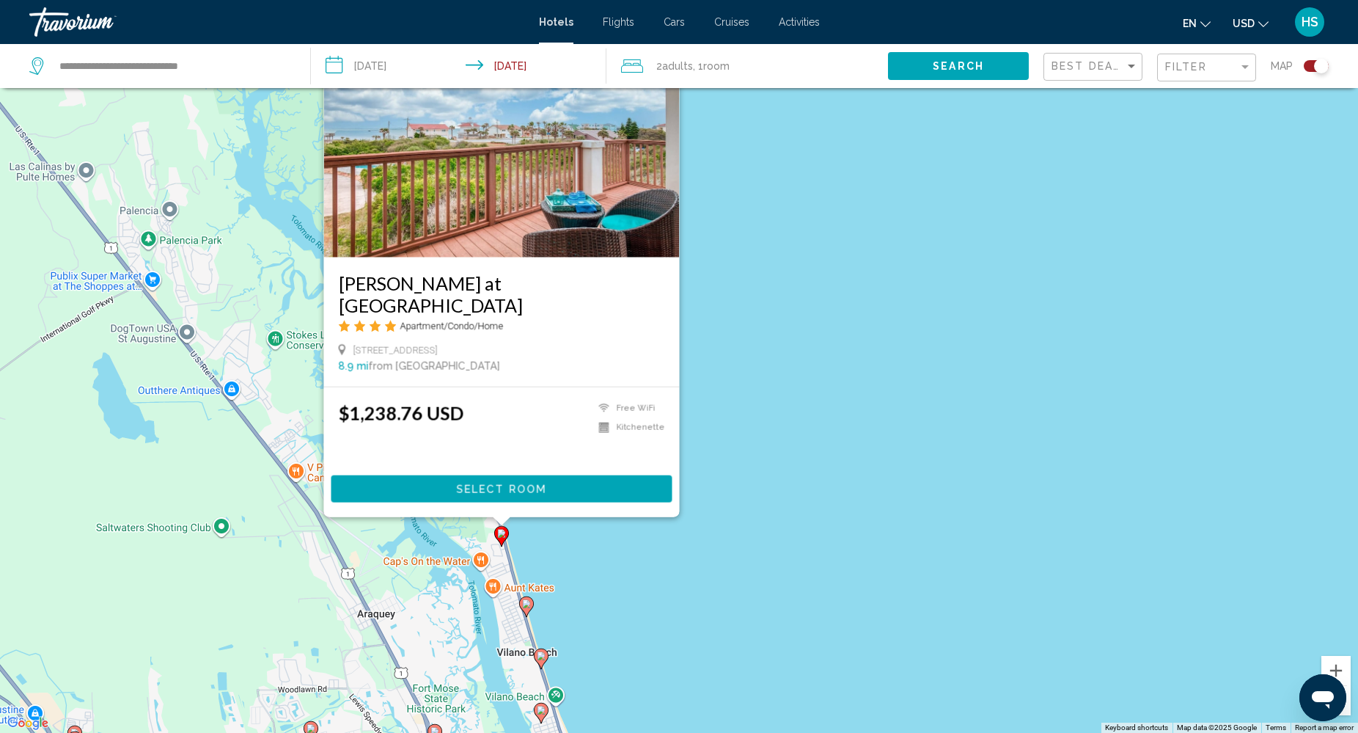
click at [819, 417] on div "To activate drag with keyboard, press Alt + Enter. Once in keyboard drag state,…" at bounding box center [679, 366] width 1358 height 733
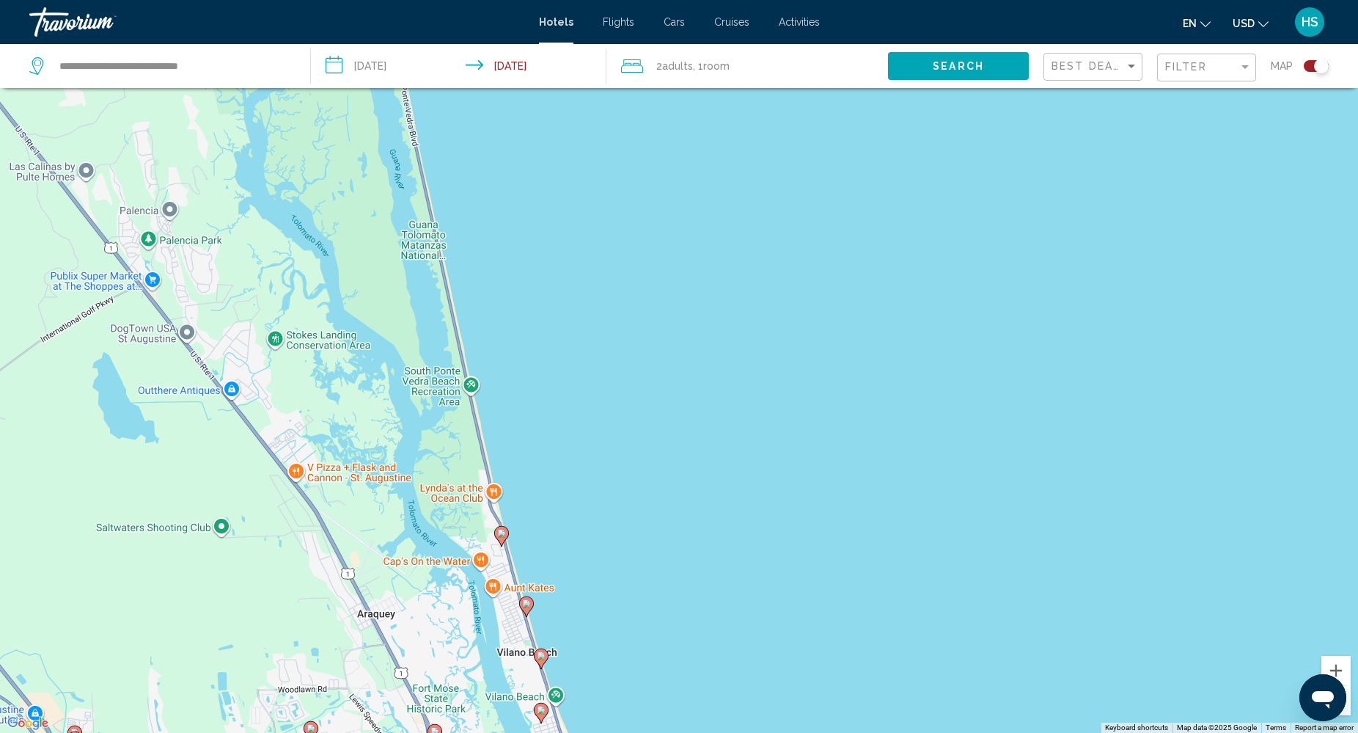
click at [503, 531] on image "Main content" at bounding box center [501, 533] width 9 height 9
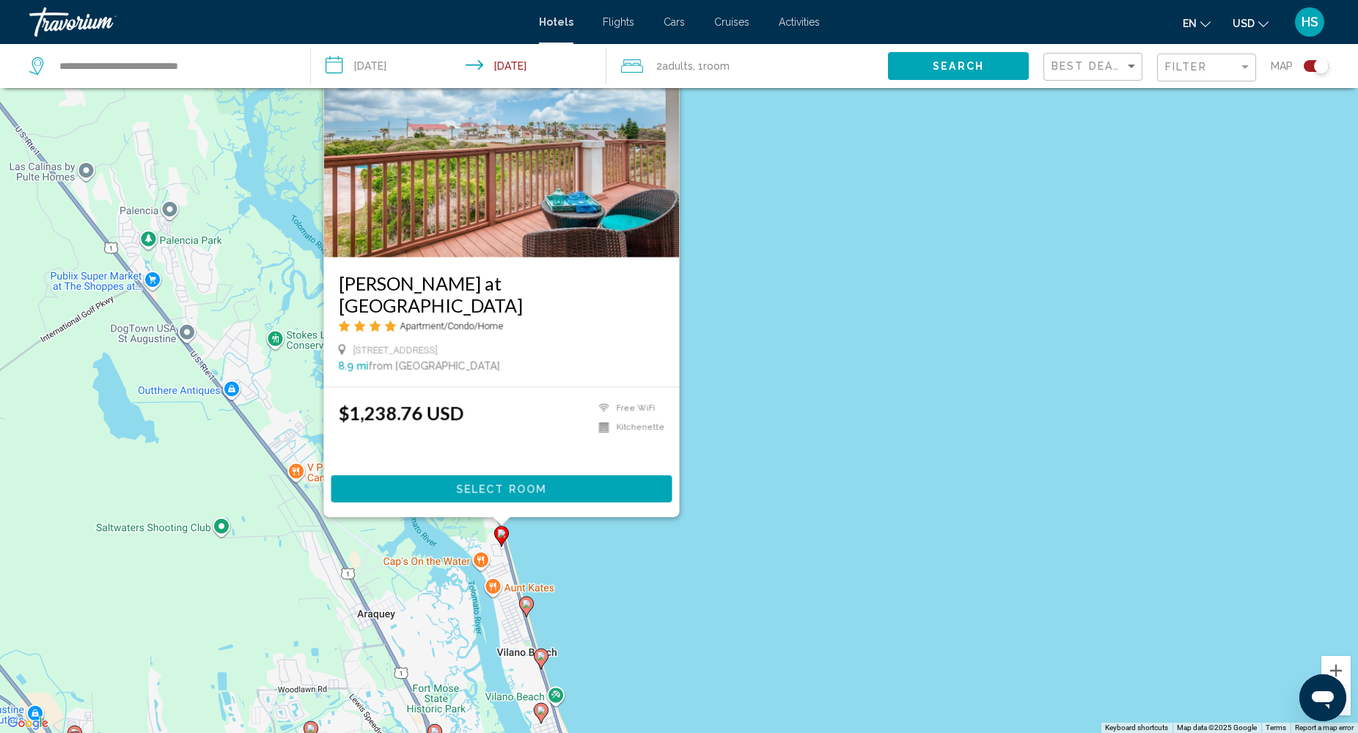
click at [746, 375] on div "To activate drag with keyboard, press Alt + Enter. Once in keyboard drag state,…" at bounding box center [679, 366] width 1358 height 733
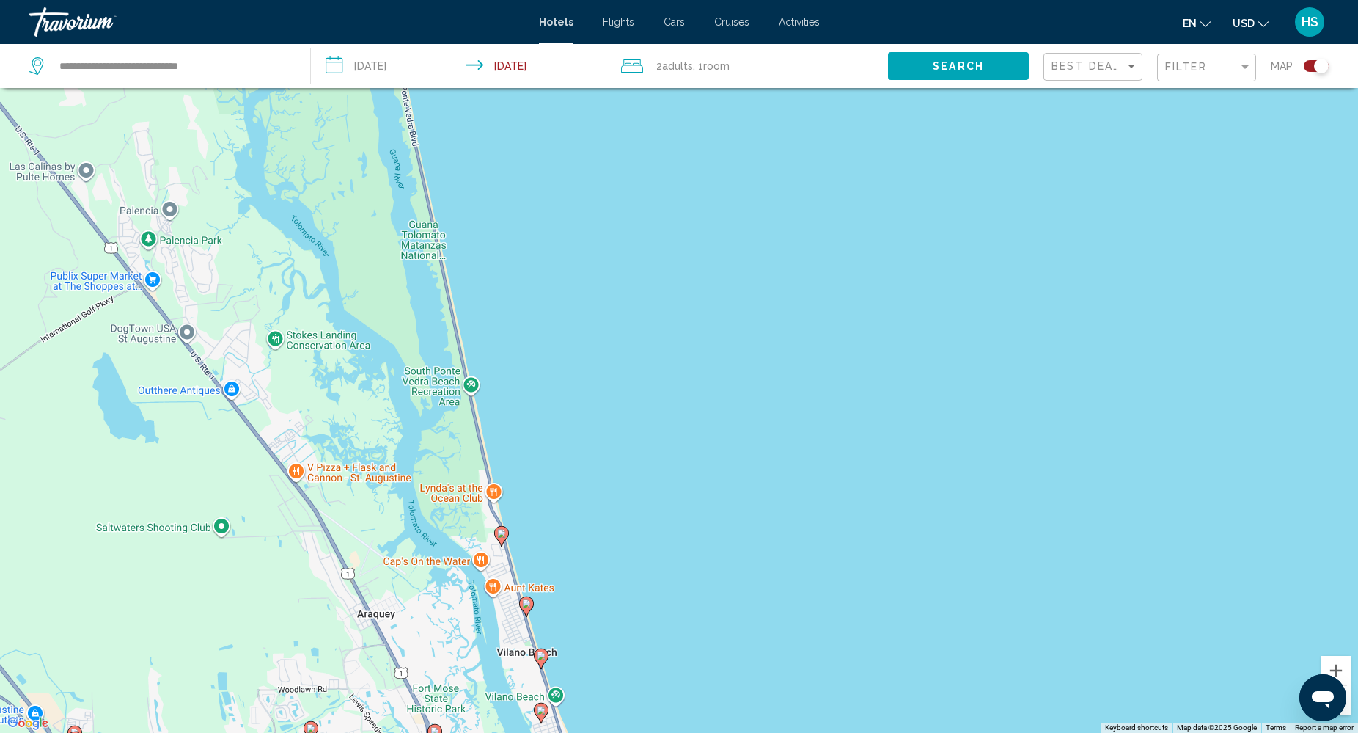
click at [538, 663] on icon "Main content" at bounding box center [541, 657] width 15 height 21
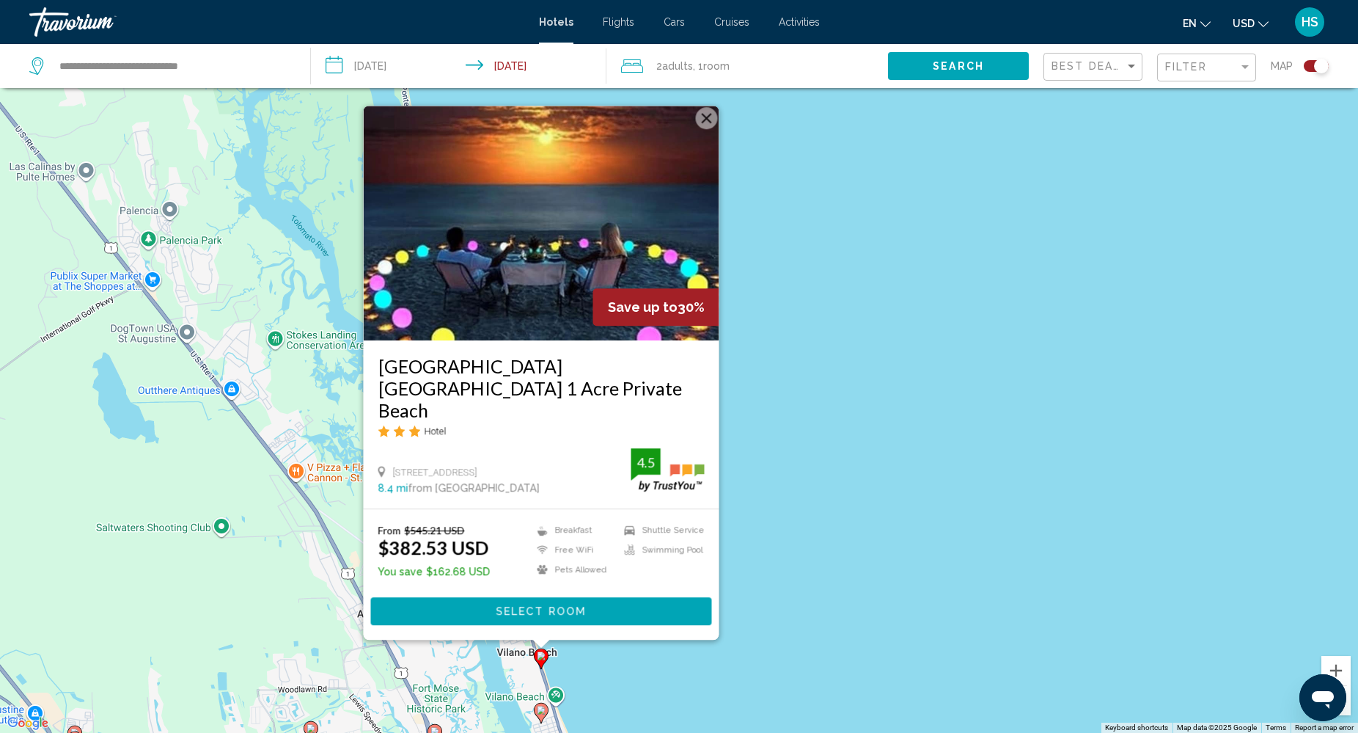
click at [793, 460] on div "To activate drag with keyboard, press Alt + Enter. Once in keyboard drag state,…" at bounding box center [679, 366] width 1358 height 733
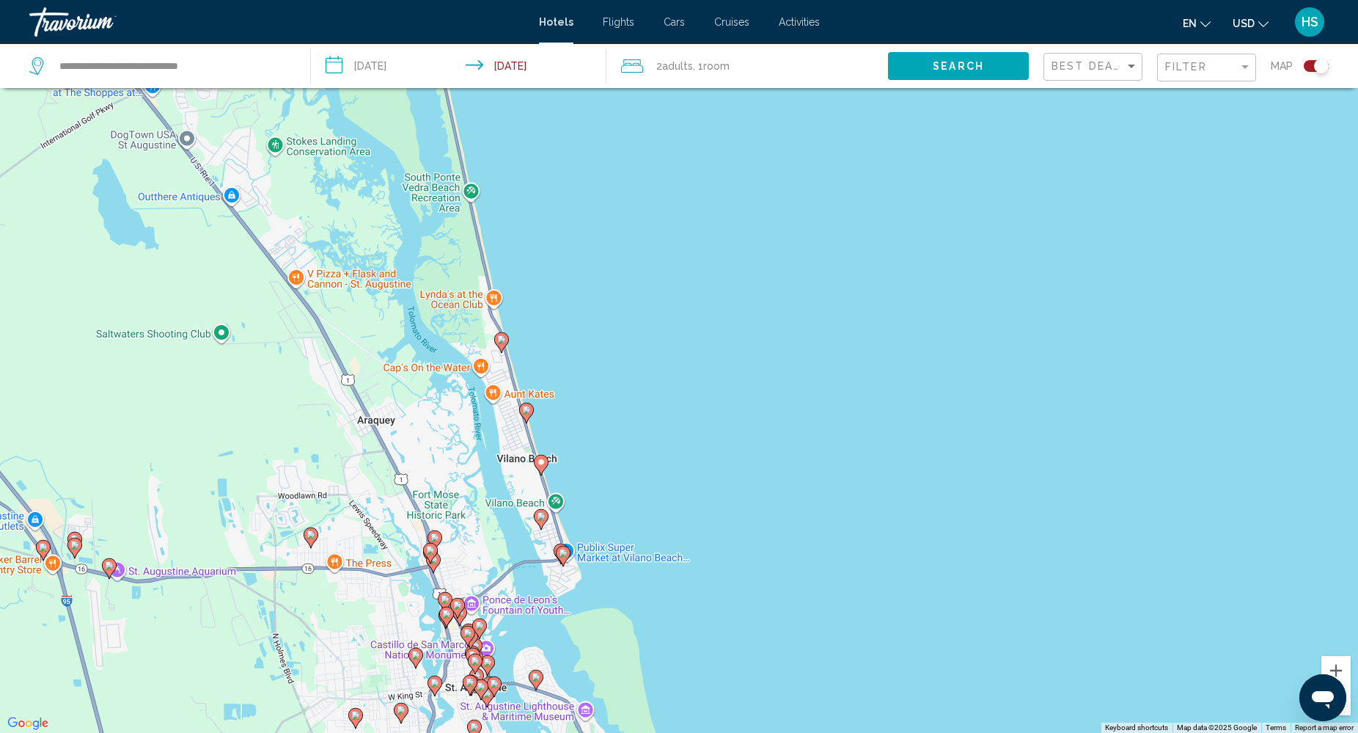
drag, startPoint x: 631, startPoint y: 614, endPoint x: 629, endPoint y: 378, distance: 236.1
click at [629, 378] on div "To activate drag with keyboard, press Alt + Enter. Once in keyboard drag state,…" at bounding box center [679, 366] width 1358 height 733
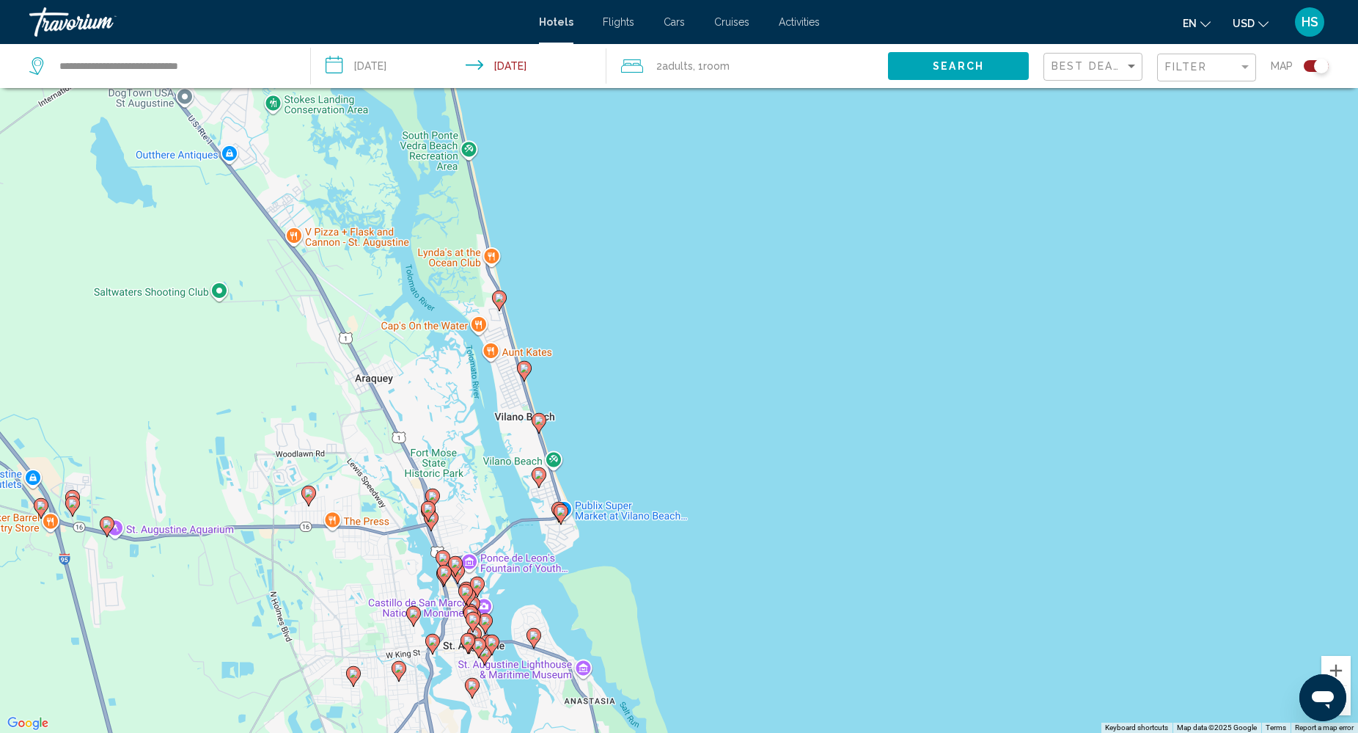
click at [539, 469] on icon "Main content" at bounding box center [538, 476] width 13 height 19
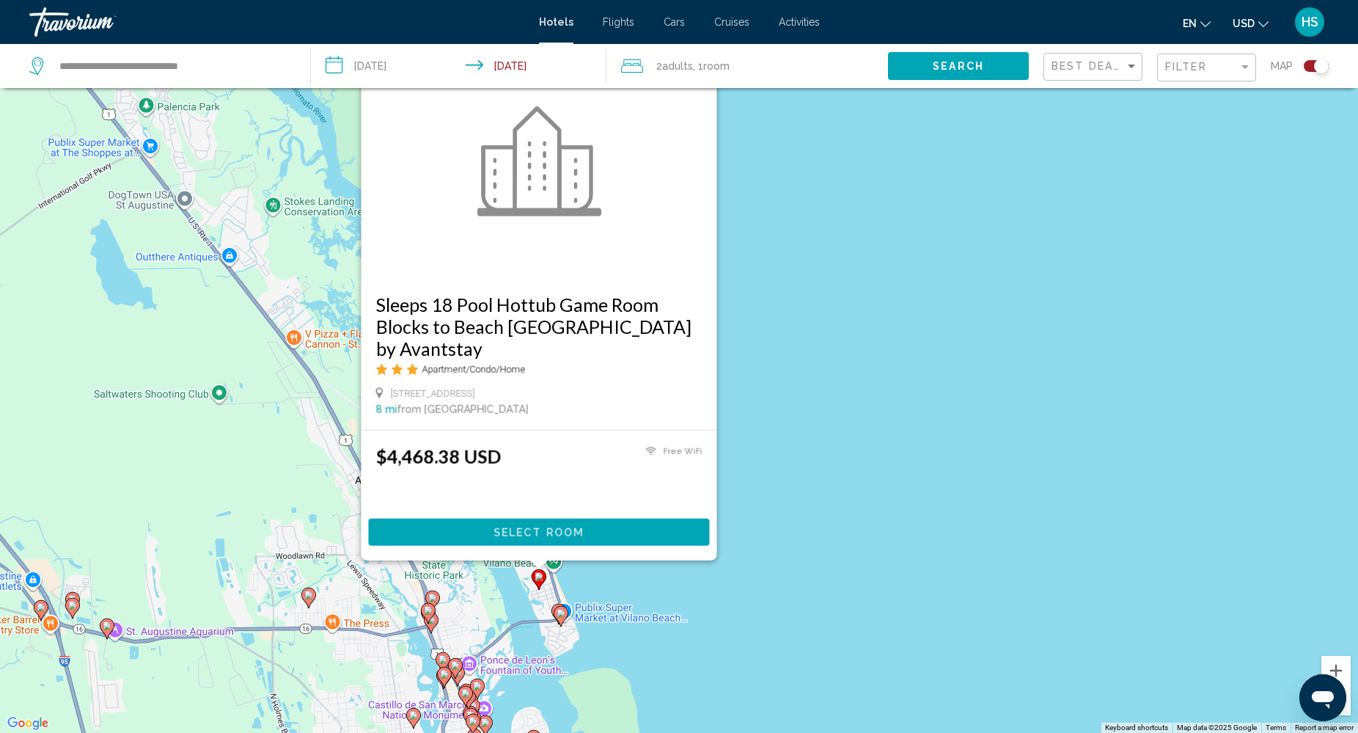
click at [559, 606] on icon "Main content" at bounding box center [560, 615] width 13 height 19
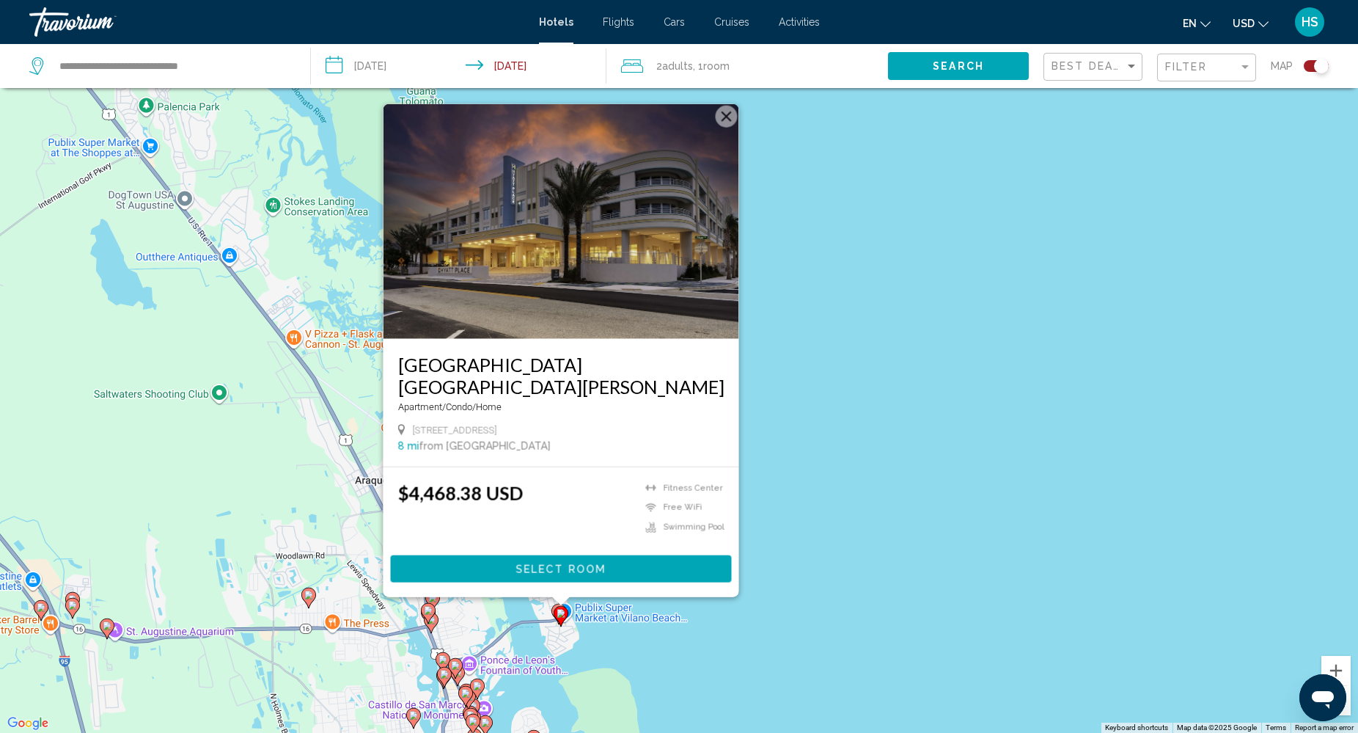
click at [859, 477] on div "To activate drag with keyboard, press Alt + Enter. Once in keyboard drag state,…" at bounding box center [679, 366] width 1358 height 733
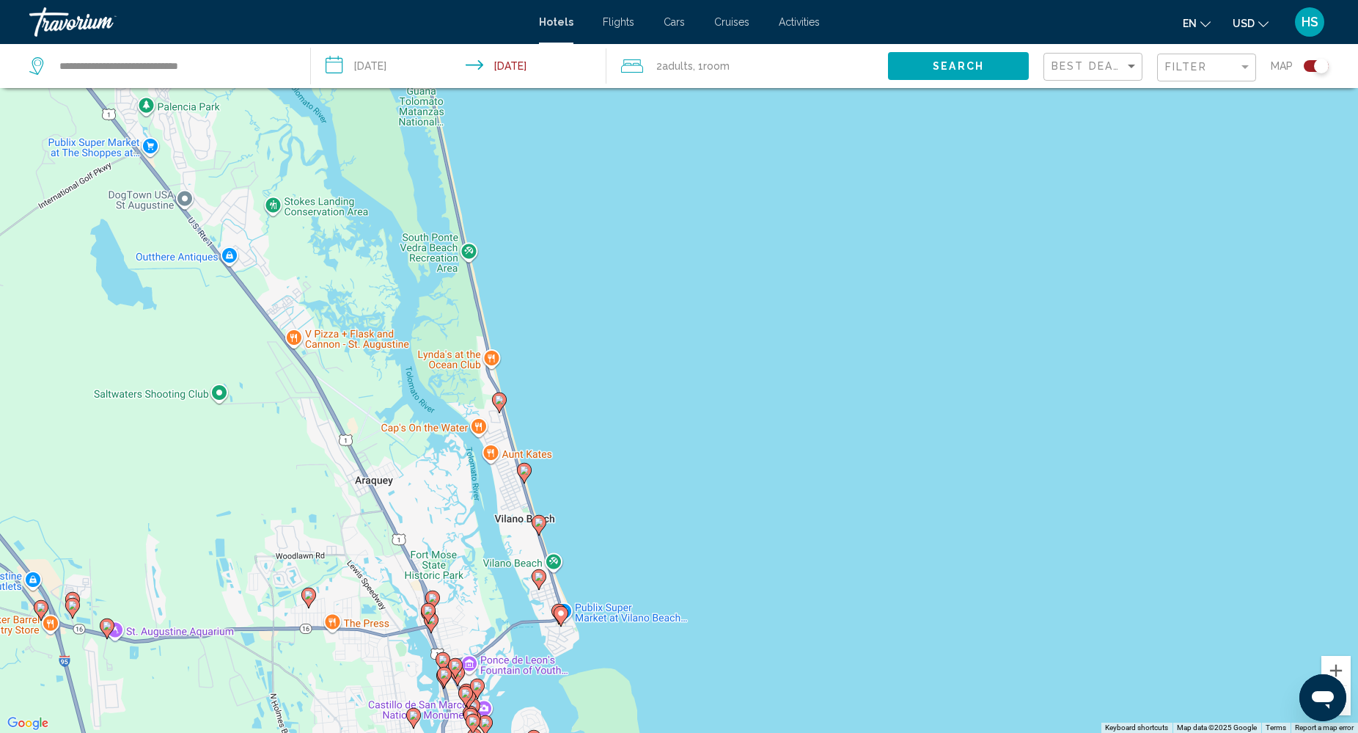
click at [428, 598] on image "Main content" at bounding box center [432, 597] width 9 height 9
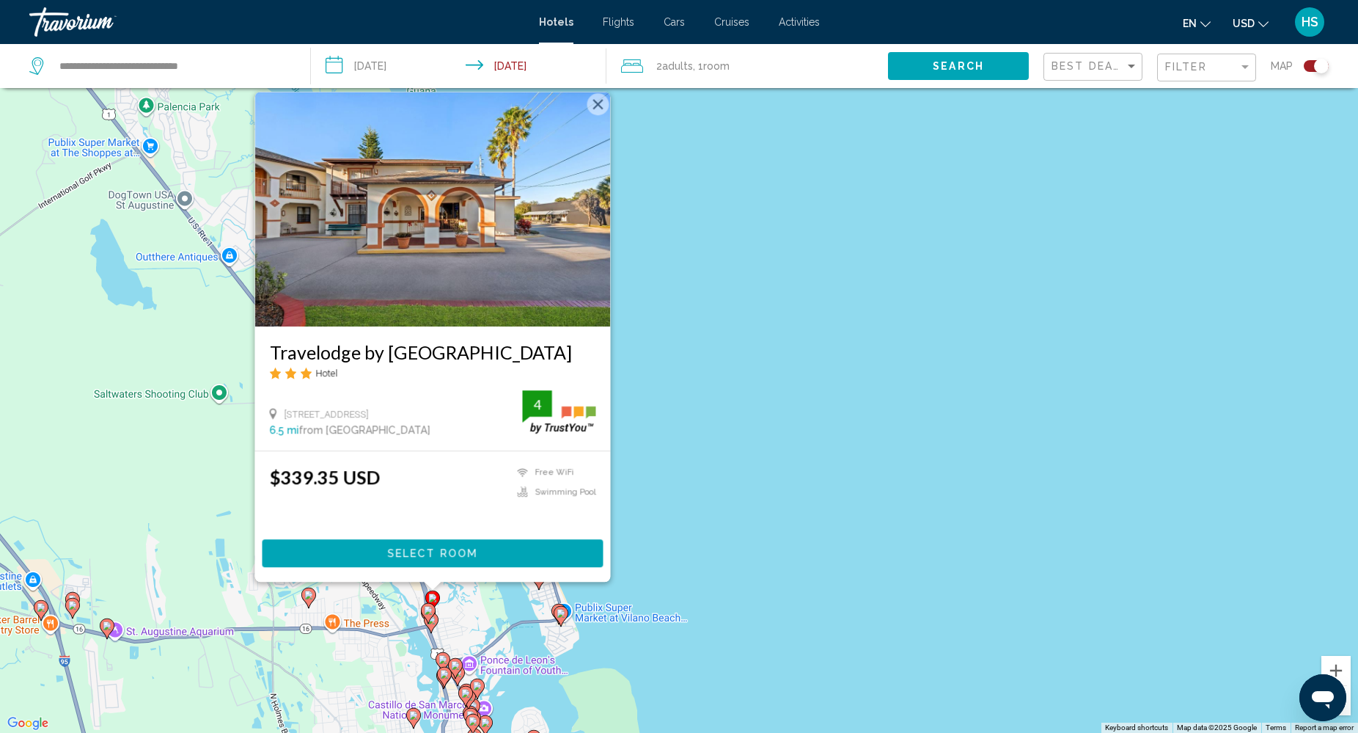
click at [430, 612] on image "Main content" at bounding box center [428, 610] width 9 height 9
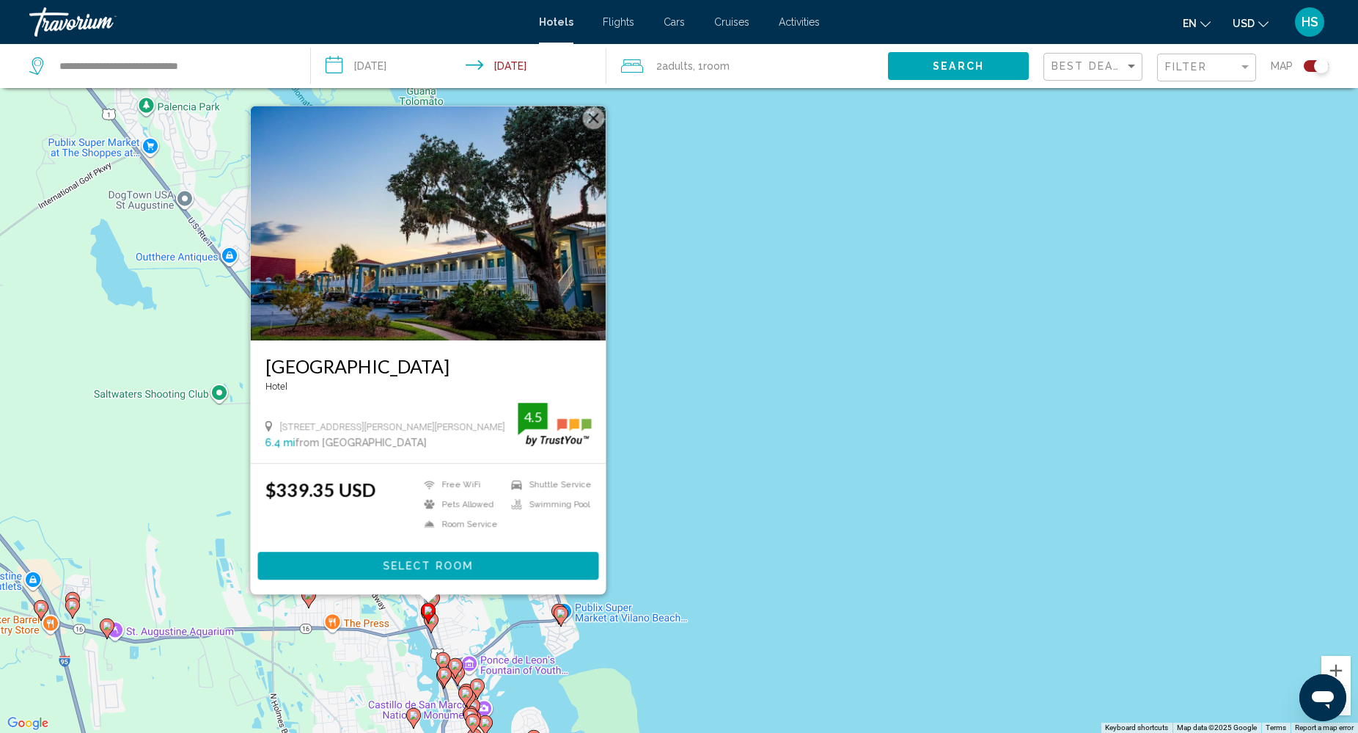
click at [433, 622] on gmp-advanced-marker "Main content" at bounding box center [428, 613] width 15 height 22
click at [435, 620] on gmp-advanced-marker "Main content" at bounding box center [428, 613] width 15 height 22
click at [672, 542] on div "To activate drag with keyboard, press Alt + Enter. Once in keyboard drag state,…" at bounding box center [679, 366] width 1358 height 733
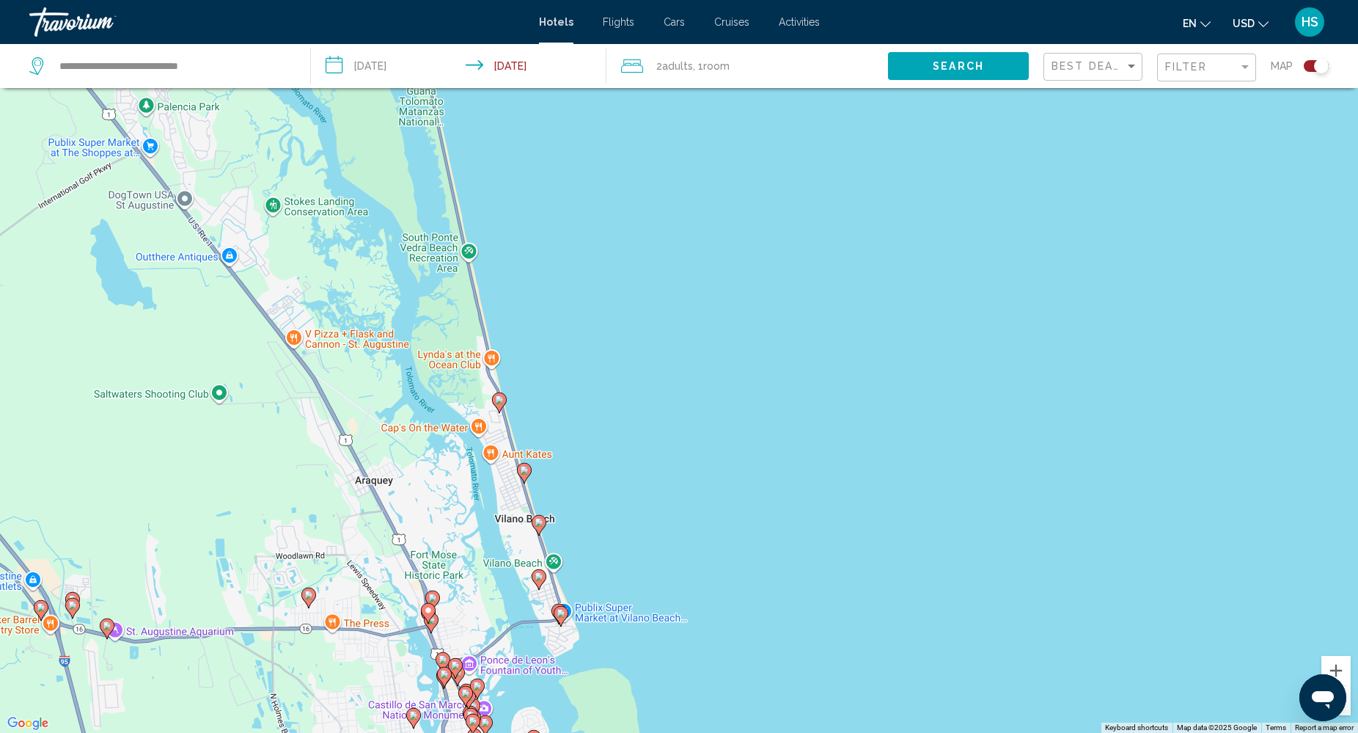
click at [444, 655] on image "Main content" at bounding box center [442, 659] width 9 height 9
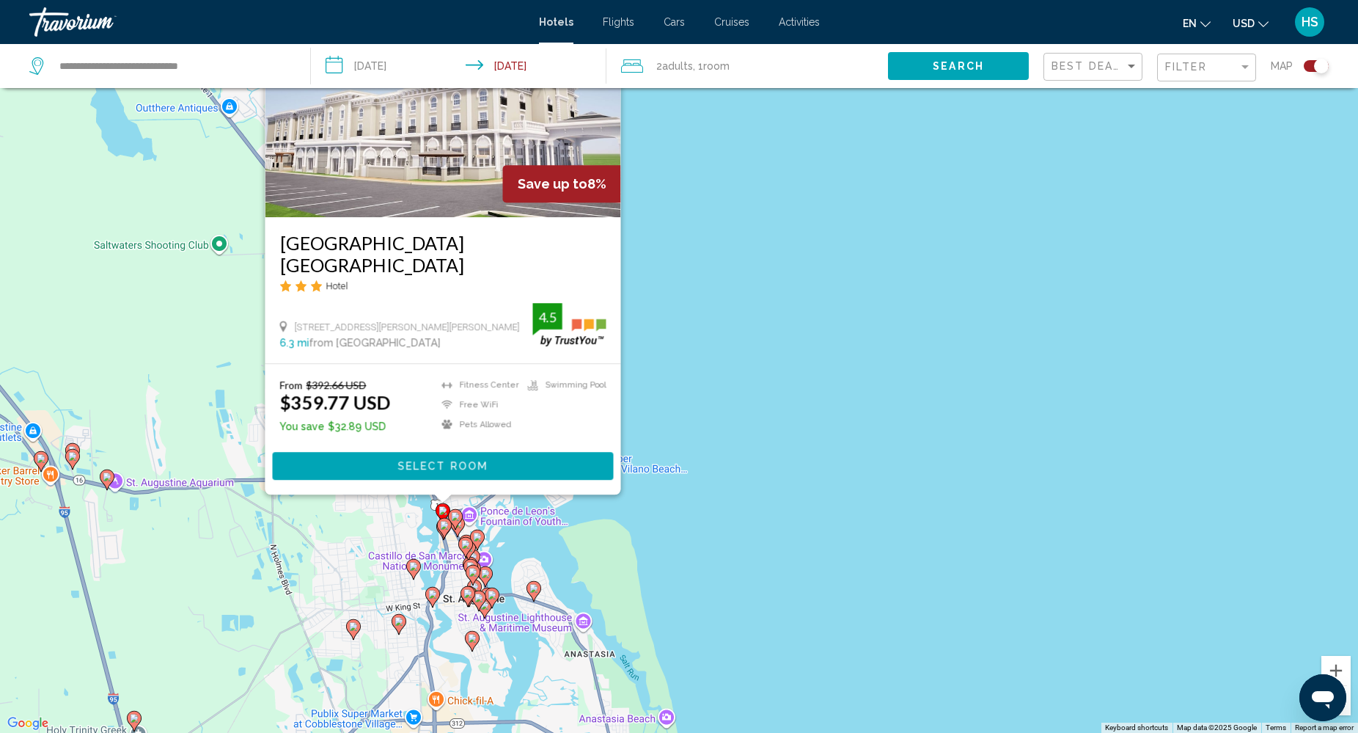
drag, startPoint x: 705, startPoint y: 481, endPoint x: 705, endPoint y: 329, distance: 151.8
click at [705, 329] on div "To activate drag with keyboard, press Alt + Enter. Once in keyboard drag state,…" at bounding box center [679, 366] width 1358 height 733
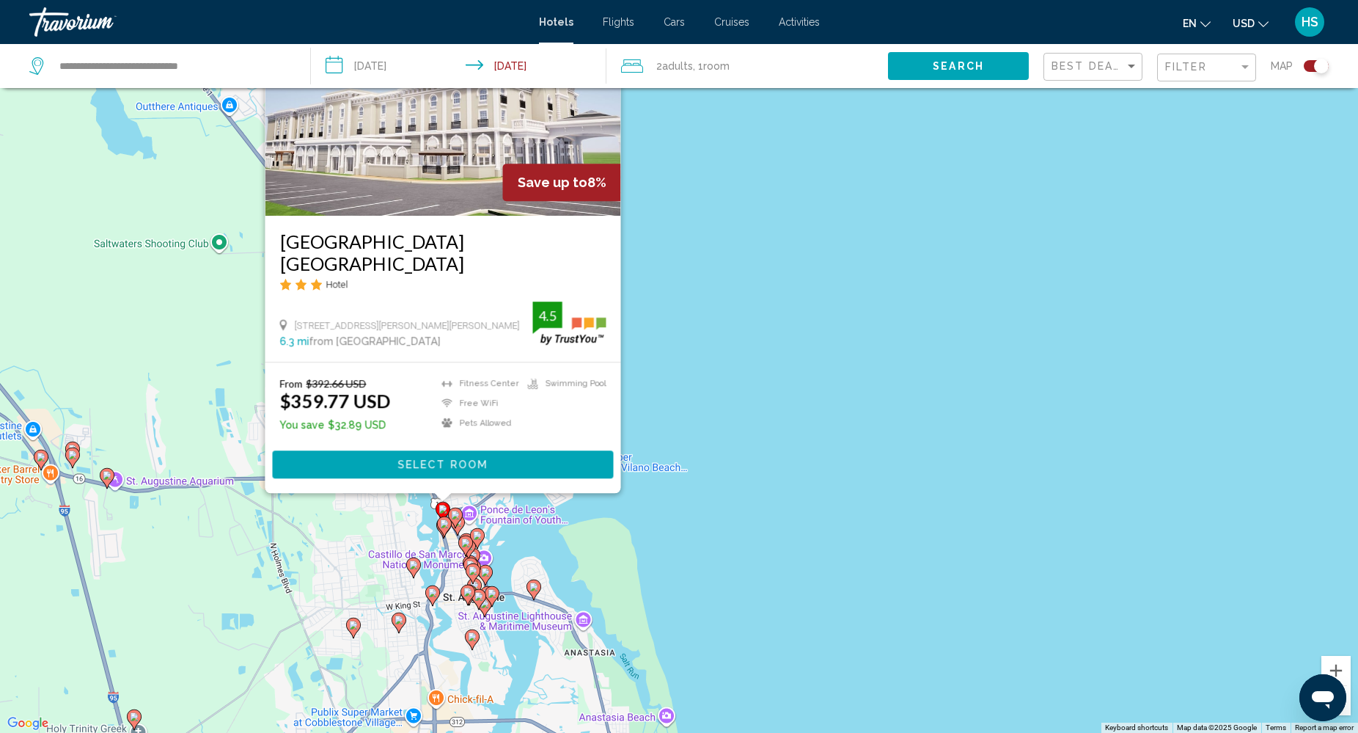
click at [691, 365] on div "To activate drag with keyboard, press Alt + Enter. Once in keyboard drag state,…" at bounding box center [679, 366] width 1358 height 733
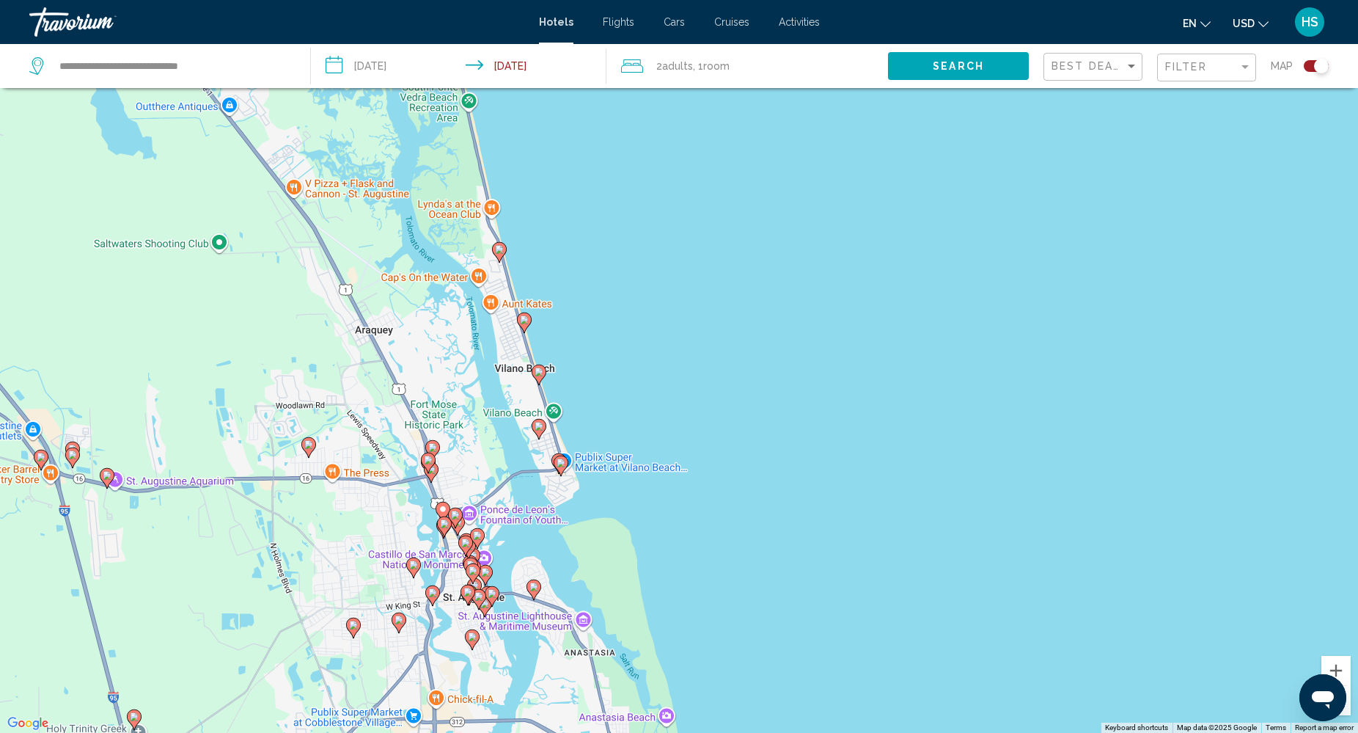
click at [446, 521] on image "Main content" at bounding box center [444, 523] width 9 height 9
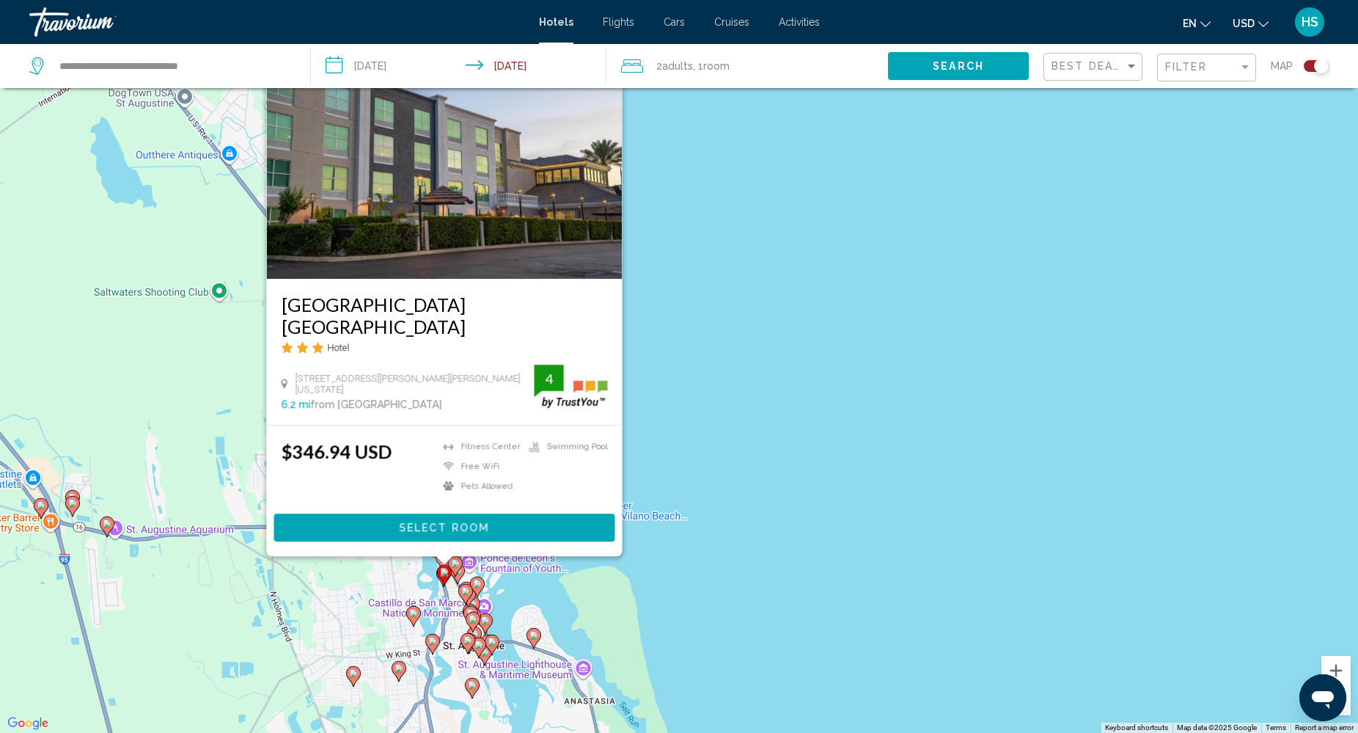
click at [743, 441] on div "To activate drag with keyboard, press Alt + Enter. Once in keyboard drag state,…" at bounding box center [679, 366] width 1358 height 733
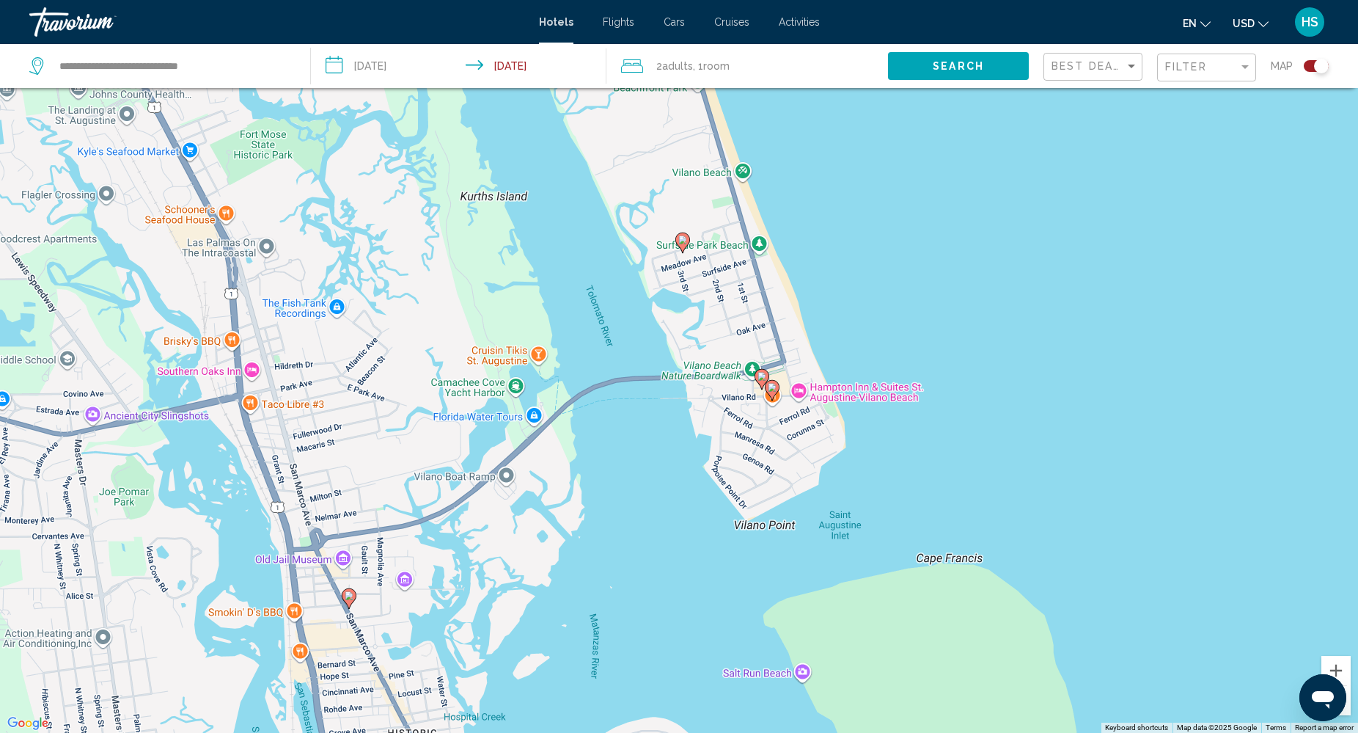
drag, startPoint x: 244, startPoint y: 556, endPoint x: 969, endPoint y: 227, distance: 795.5
click at [969, 227] on div "To activate drag with keyboard, press Alt + Enter. Once in keyboard drag state,…" at bounding box center [679, 366] width 1358 height 733
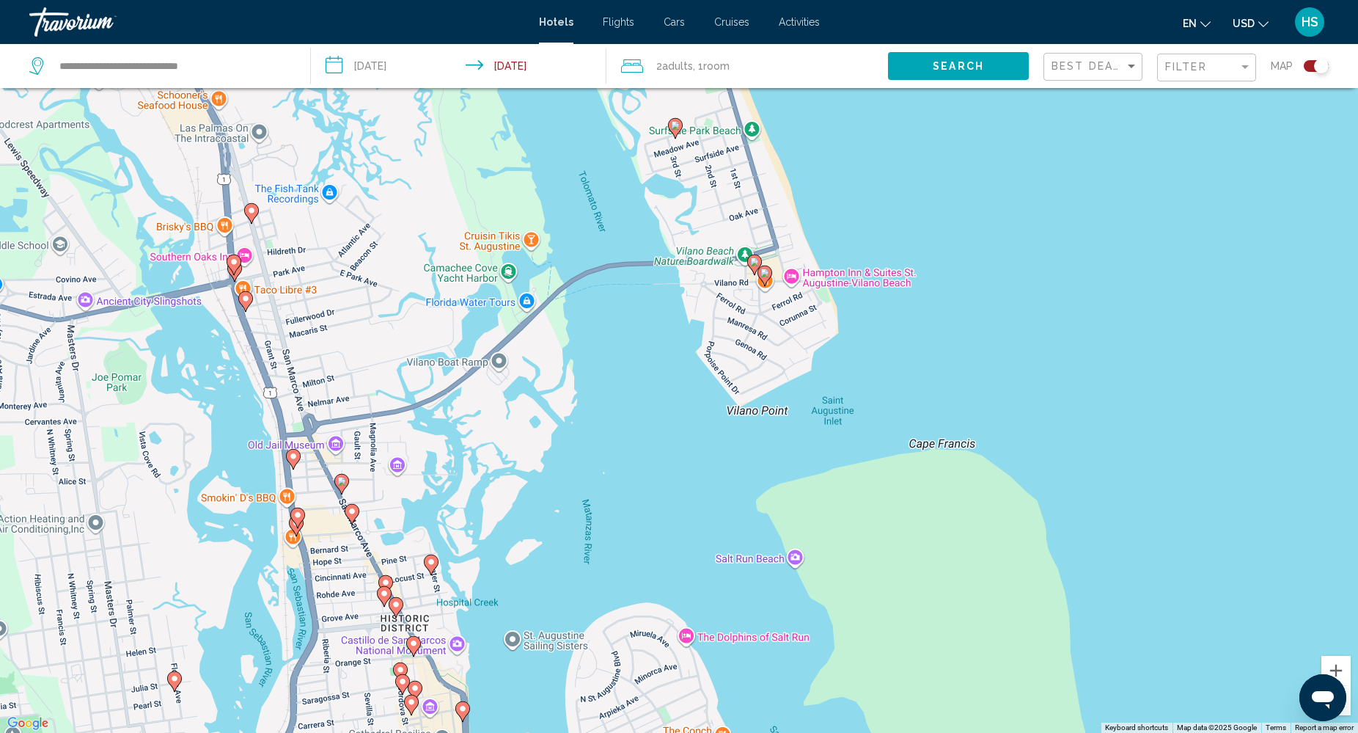
drag, startPoint x: 697, startPoint y: 579, endPoint x: 680, endPoint y: 466, distance: 114.1
click at [682, 465] on div "To activate drag with keyboard, press Alt + Enter. Once in keyboard drag state,…" at bounding box center [679, 366] width 1358 height 733
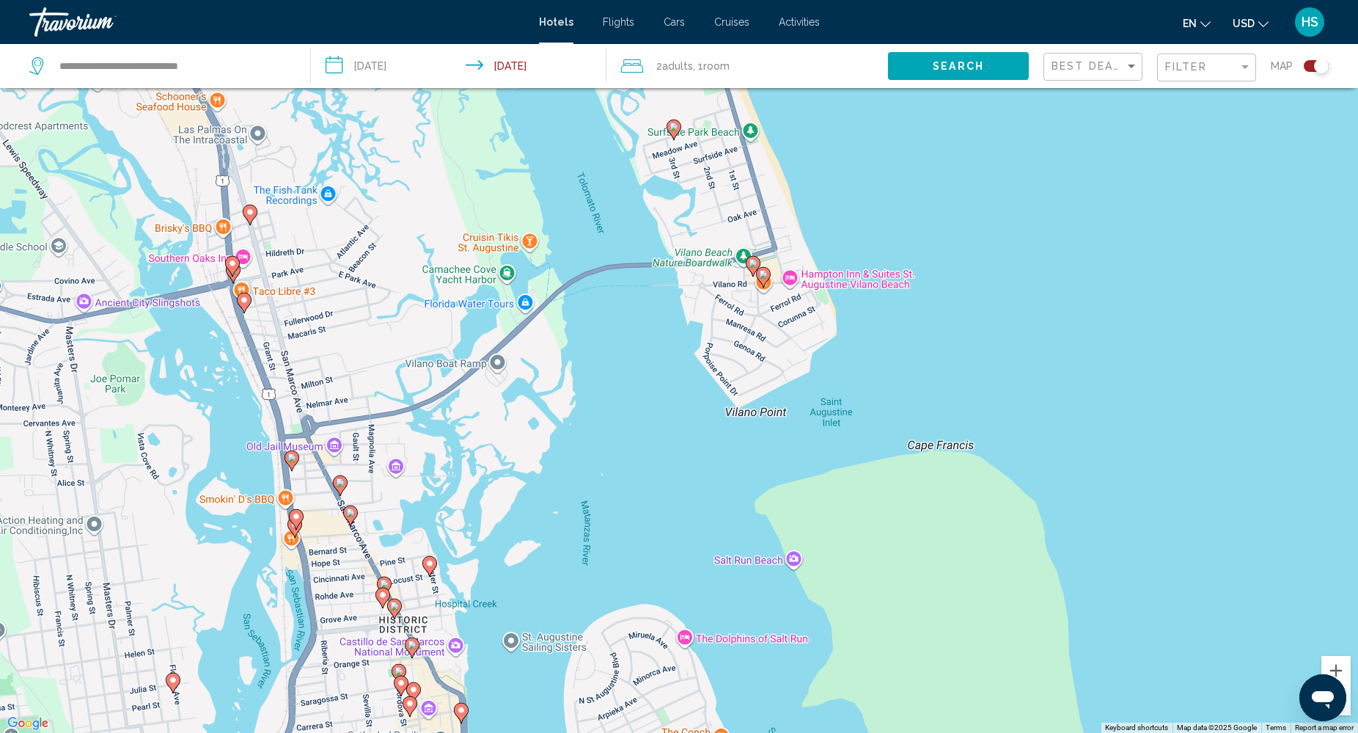
click at [768, 277] on icon "Main content" at bounding box center [763, 276] width 13 height 19
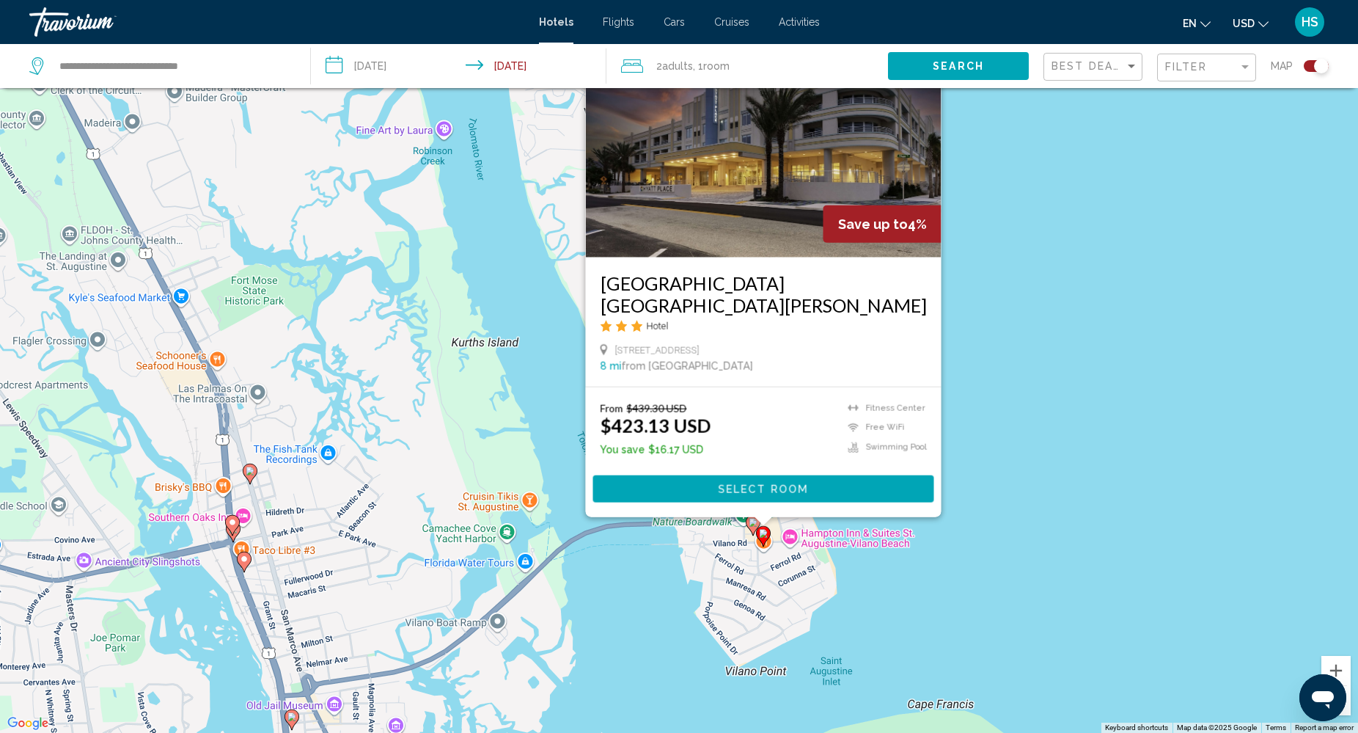
click at [1056, 427] on div "To activate drag with keyboard, press Alt + Enter. Once in keyboard drag state,…" at bounding box center [679, 366] width 1358 height 733
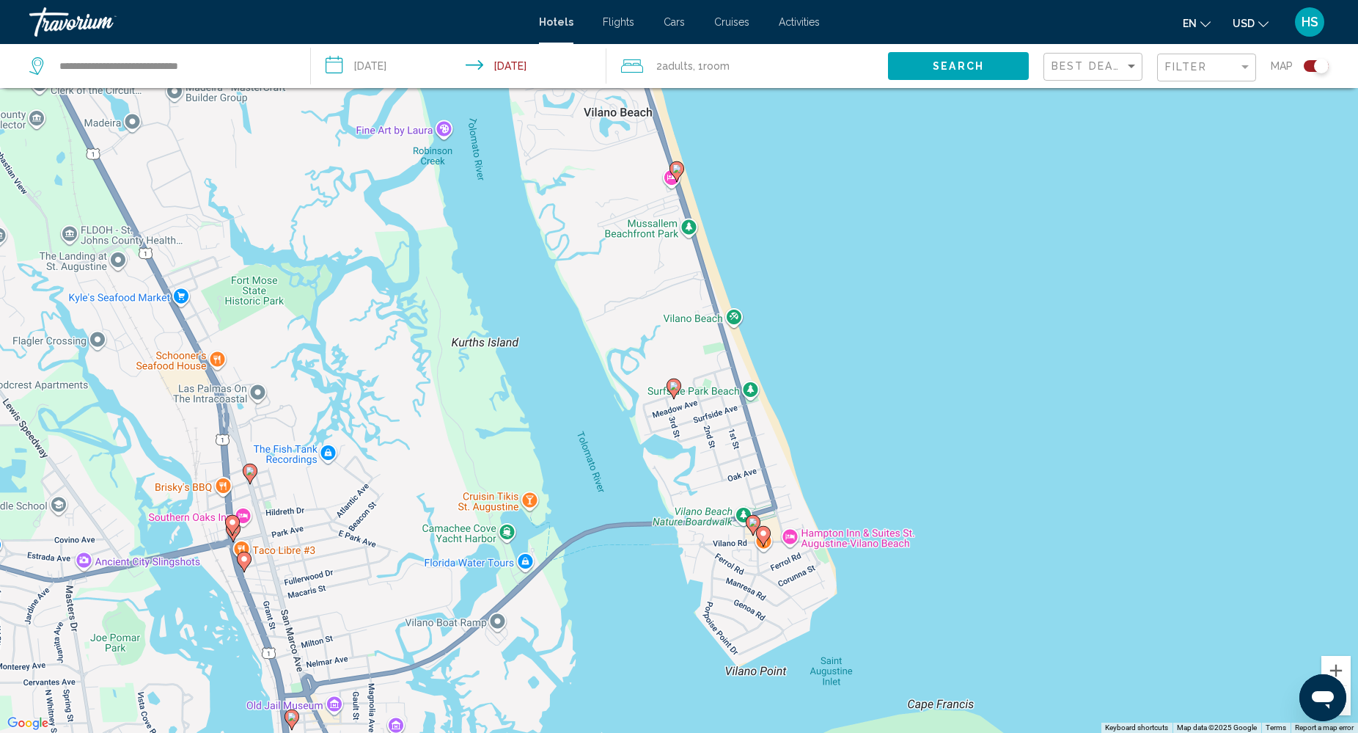
click at [755, 521] on image "Main content" at bounding box center [753, 522] width 9 height 9
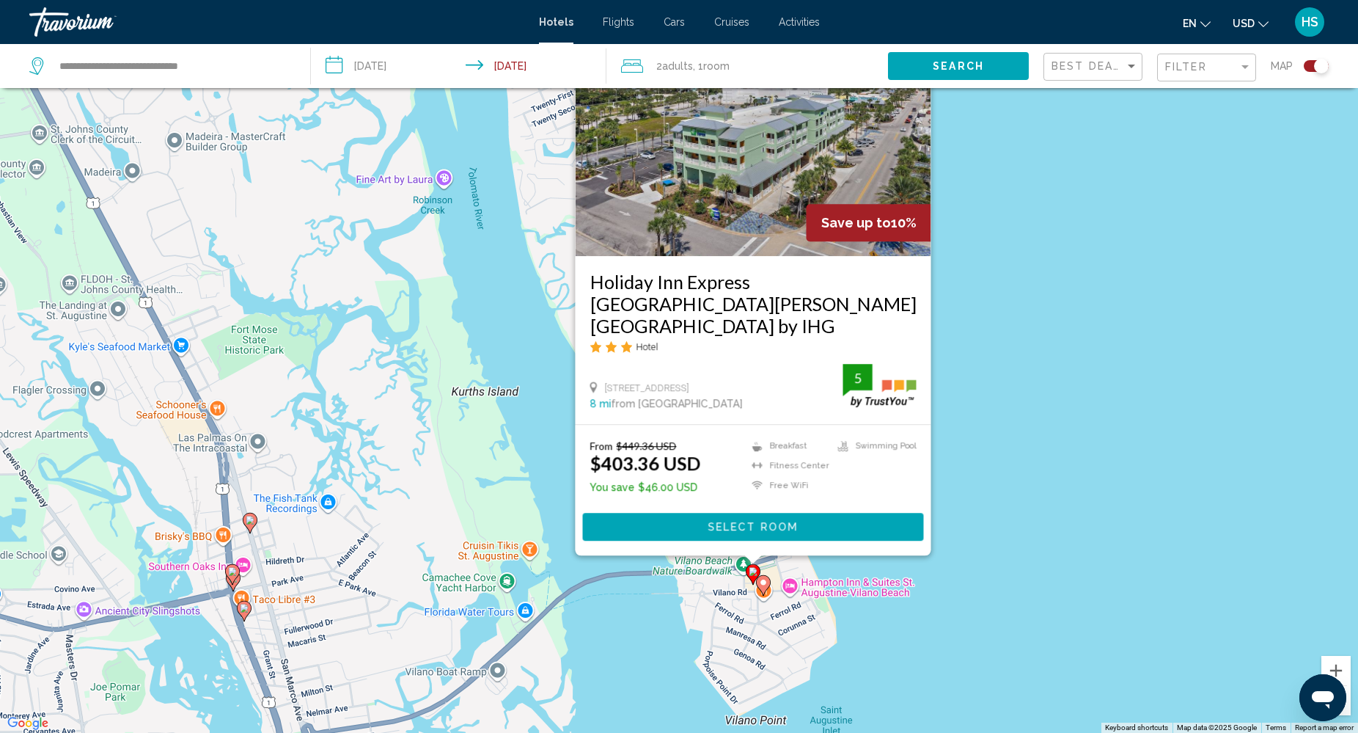
click at [1009, 401] on div "To activate drag with keyboard, press Alt + Enter. Once in keyboard drag state,…" at bounding box center [679, 366] width 1358 height 733
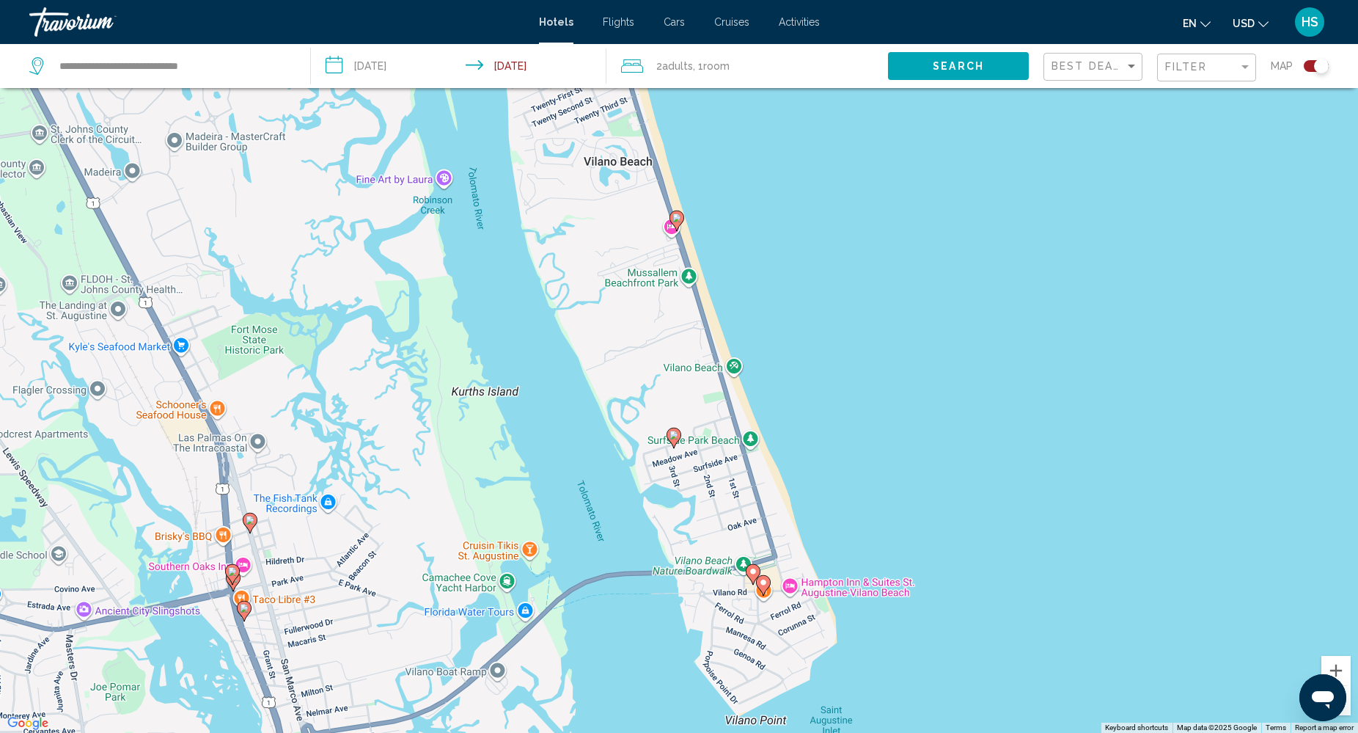
click at [676, 436] on image "Main content" at bounding box center [673, 434] width 9 height 9
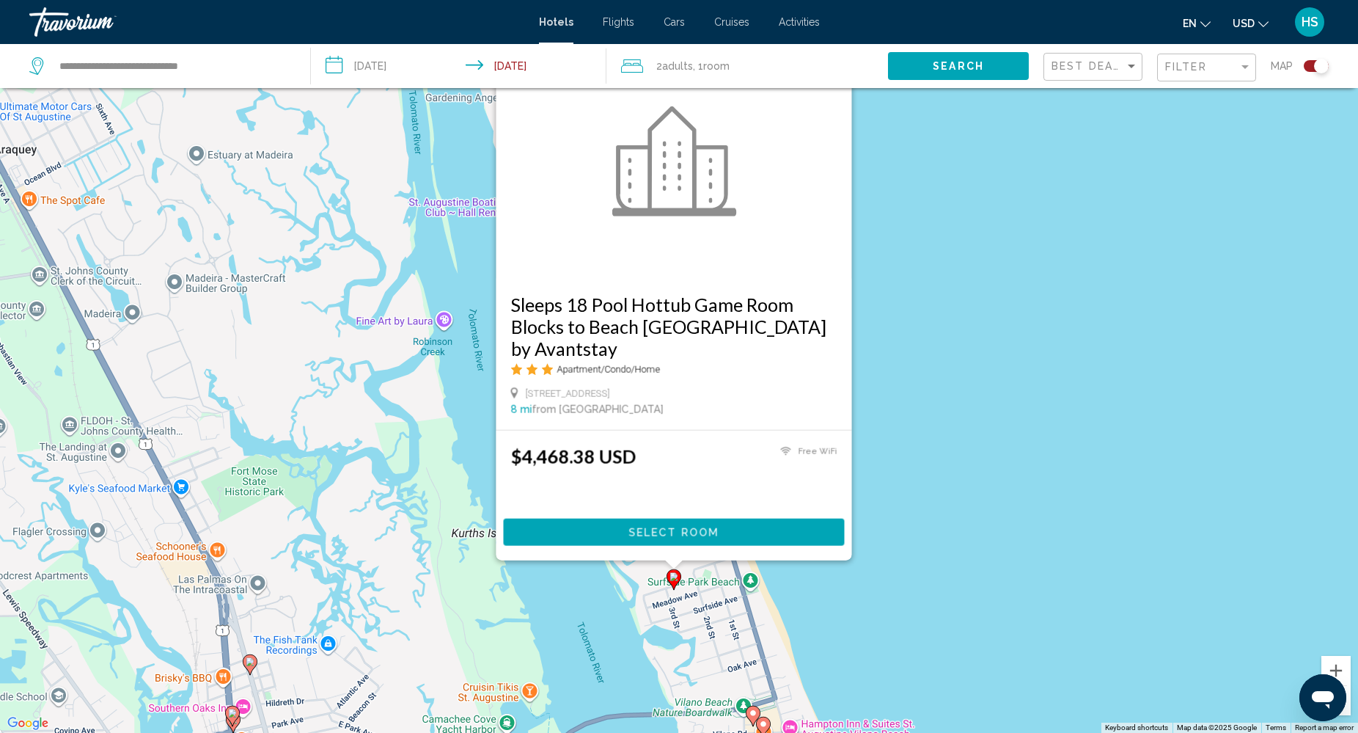
click at [936, 390] on div "To activate drag with keyboard, press Alt + Enter. Once in keyboard drag state,…" at bounding box center [679, 366] width 1358 height 733
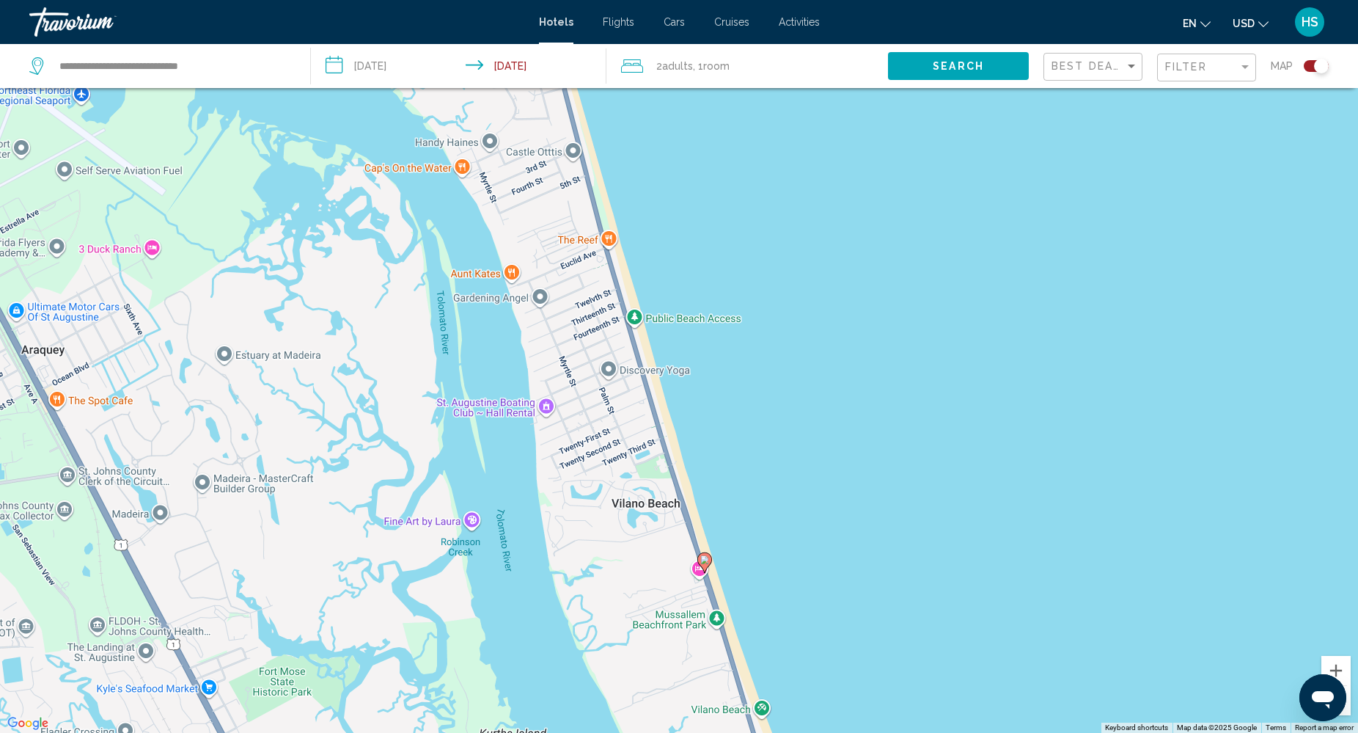
drag, startPoint x: 788, startPoint y: 307, endPoint x: 815, endPoint y: 455, distance: 150.7
click at [815, 455] on div "To activate drag with keyboard, press Alt + Enter. Once in keyboard drag state,…" at bounding box center [679, 366] width 1358 height 733
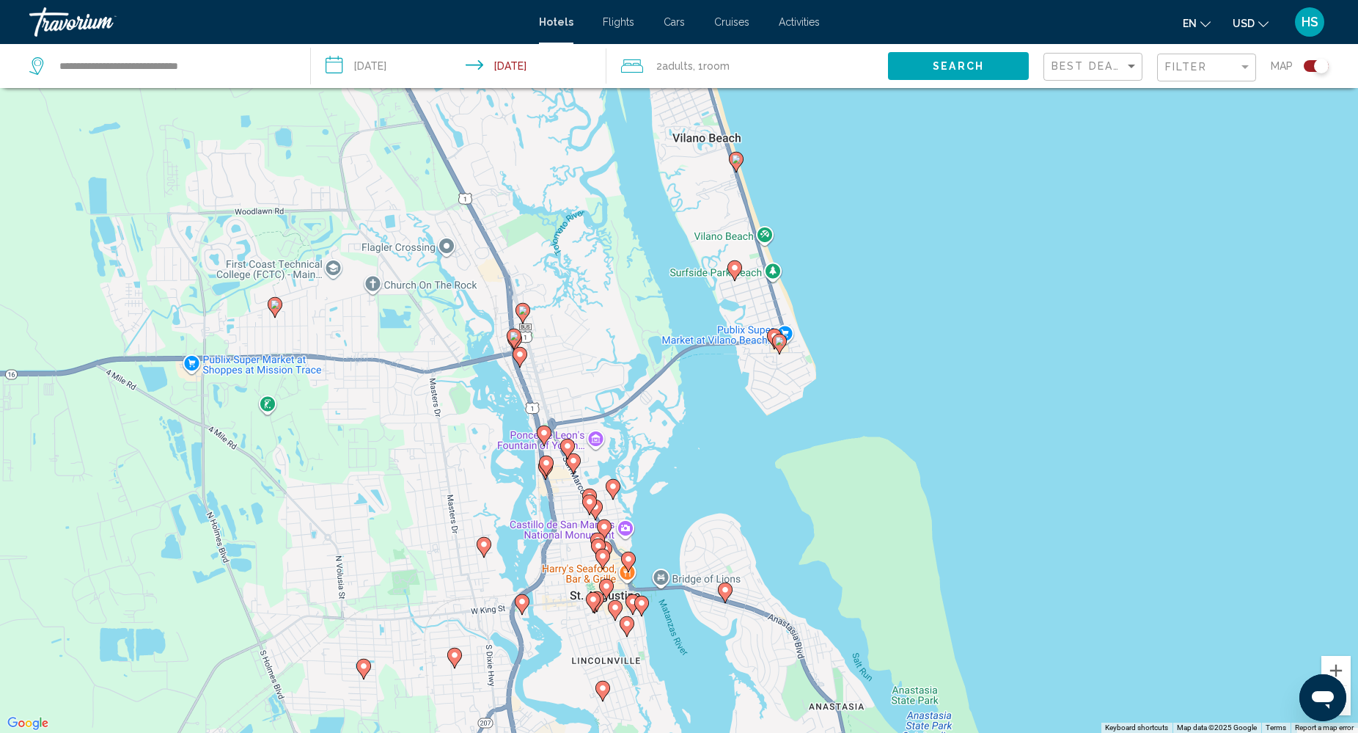
drag, startPoint x: 911, startPoint y: 565, endPoint x: 877, endPoint y: 312, distance: 255.2
click at [877, 312] on div "To activate drag with keyboard, press Alt + Enter. Once in keyboard drag state,…" at bounding box center [679, 366] width 1358 height 733
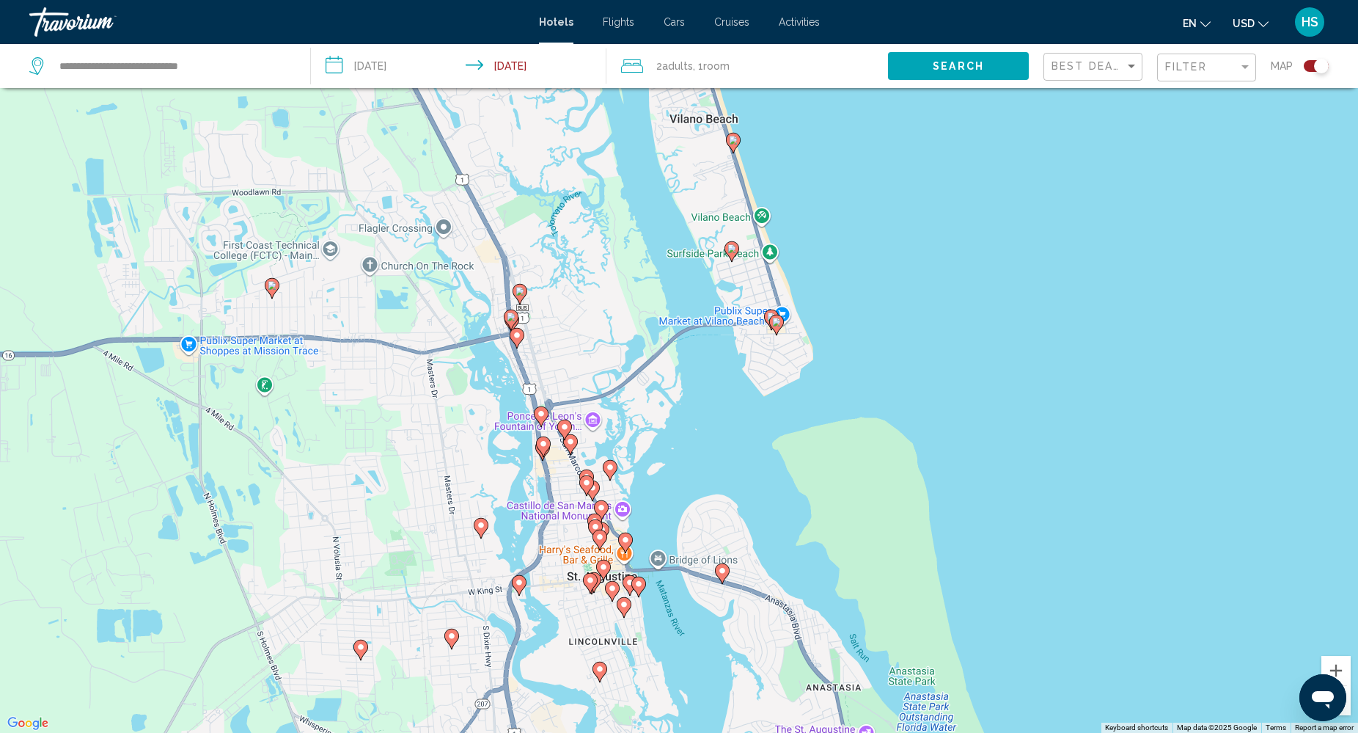
click at [518, 338] on image "Main content" at bounding box center [517, 335] width 9 height 9
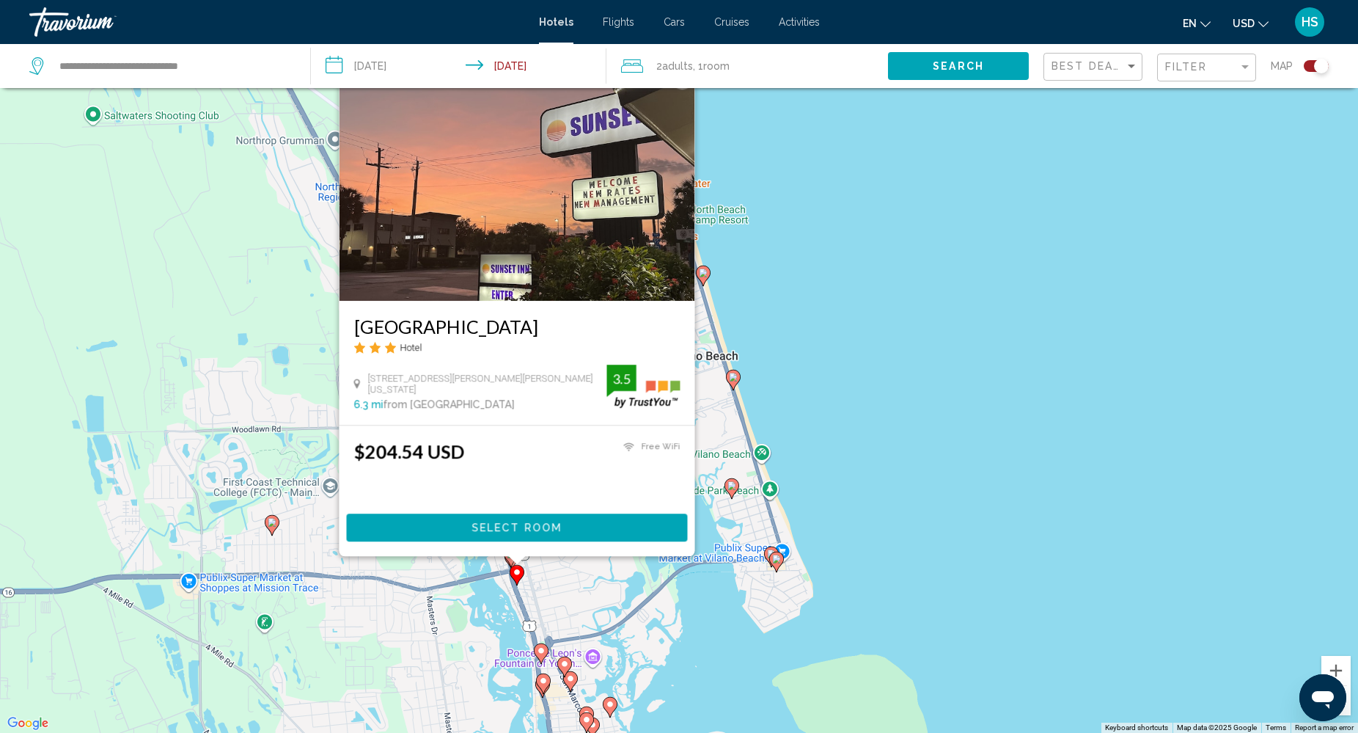
click at [882, 299] on div "To activate drag with keyboard, press Alt + Enter. Once in keyboard drag state,…" at bounding box center [679, 366] width 1358 height 733
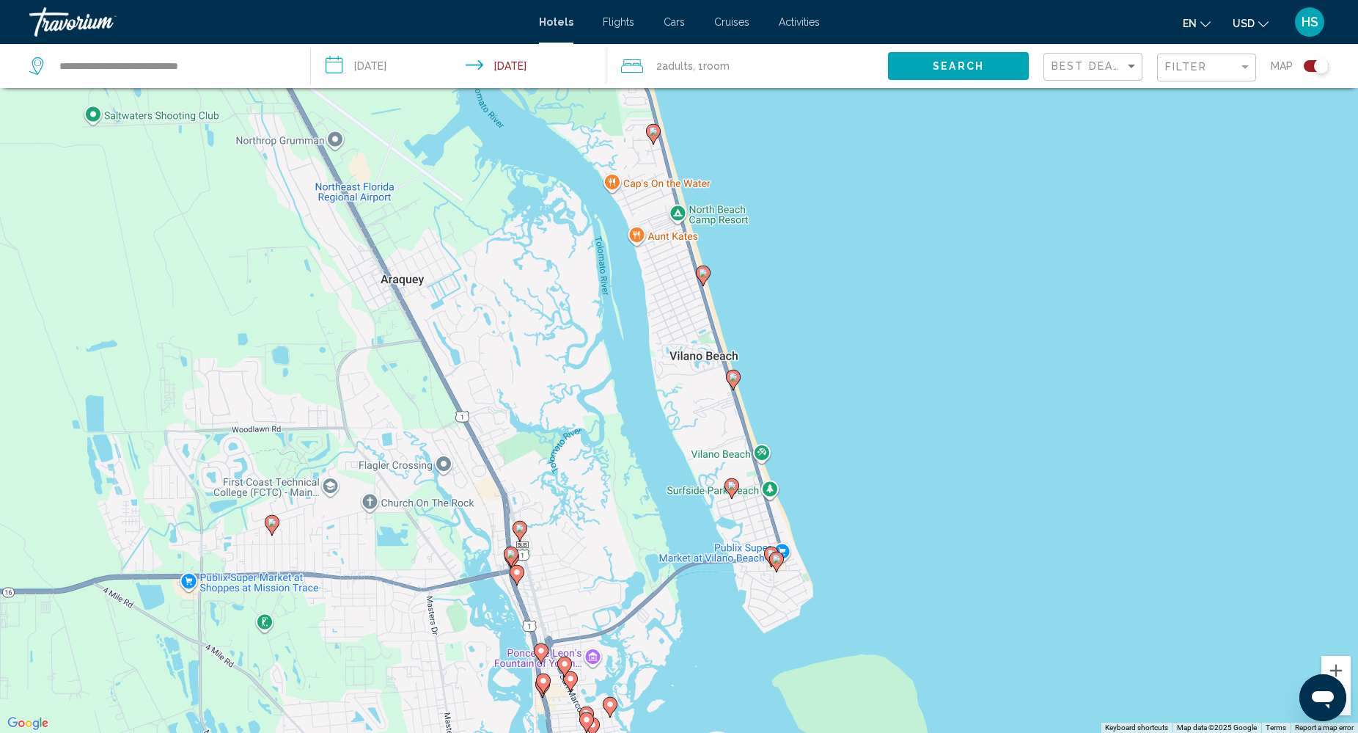
click at [510, 553] on image "Main content" at bounding box center [511, 553] width 9 height 9
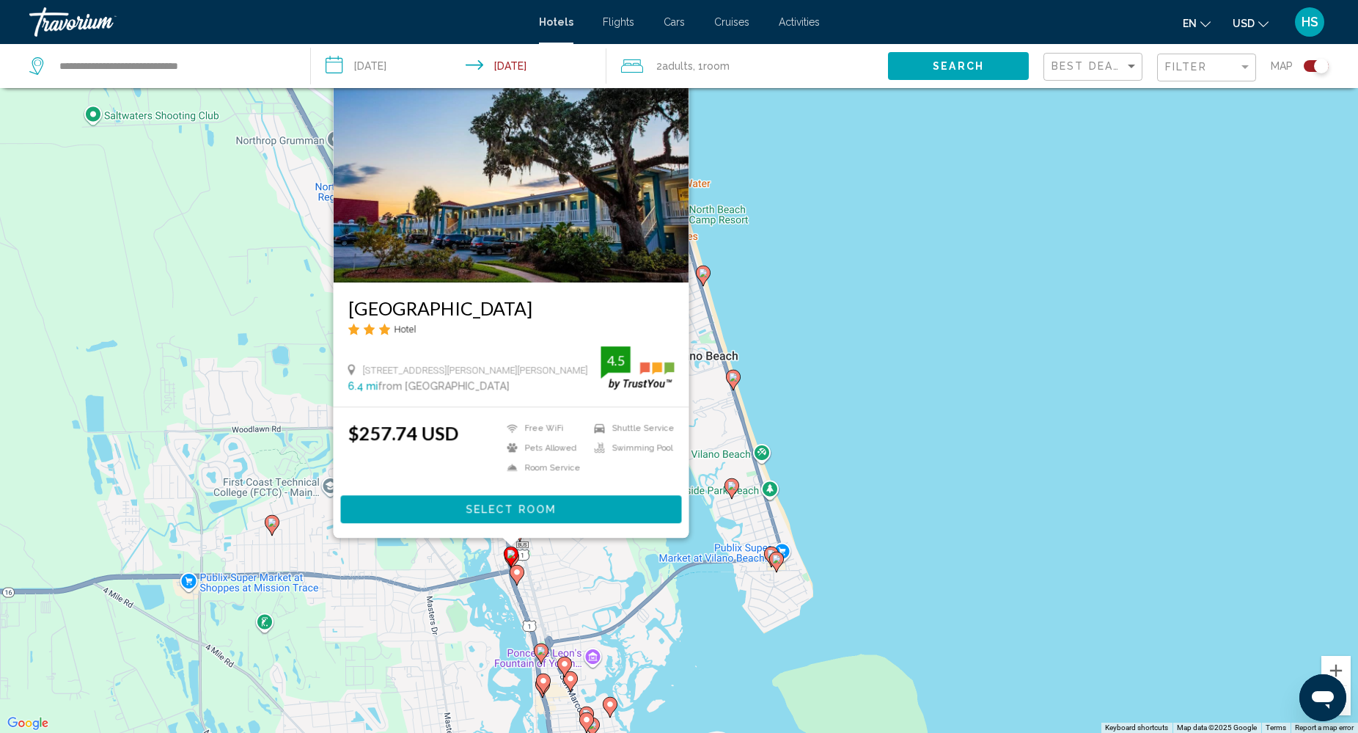
click at [979, 422] on div "To activate drag with keyboard, press Alt + Enter. Once in keyboard drag state,…" at bounding box center [679, 366] width 1358 height 733
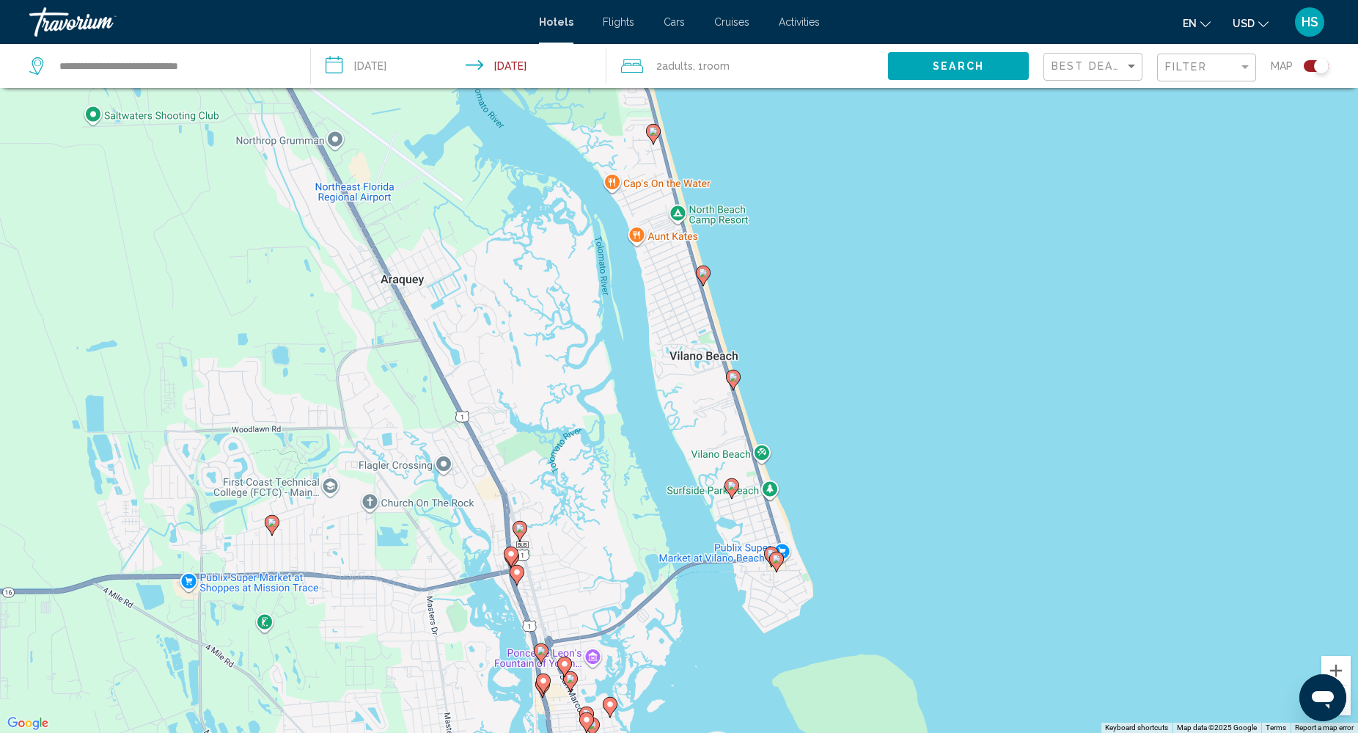
click at [540, 648] on image "Main content" at bounding box center [541, 650] width 9 height 9
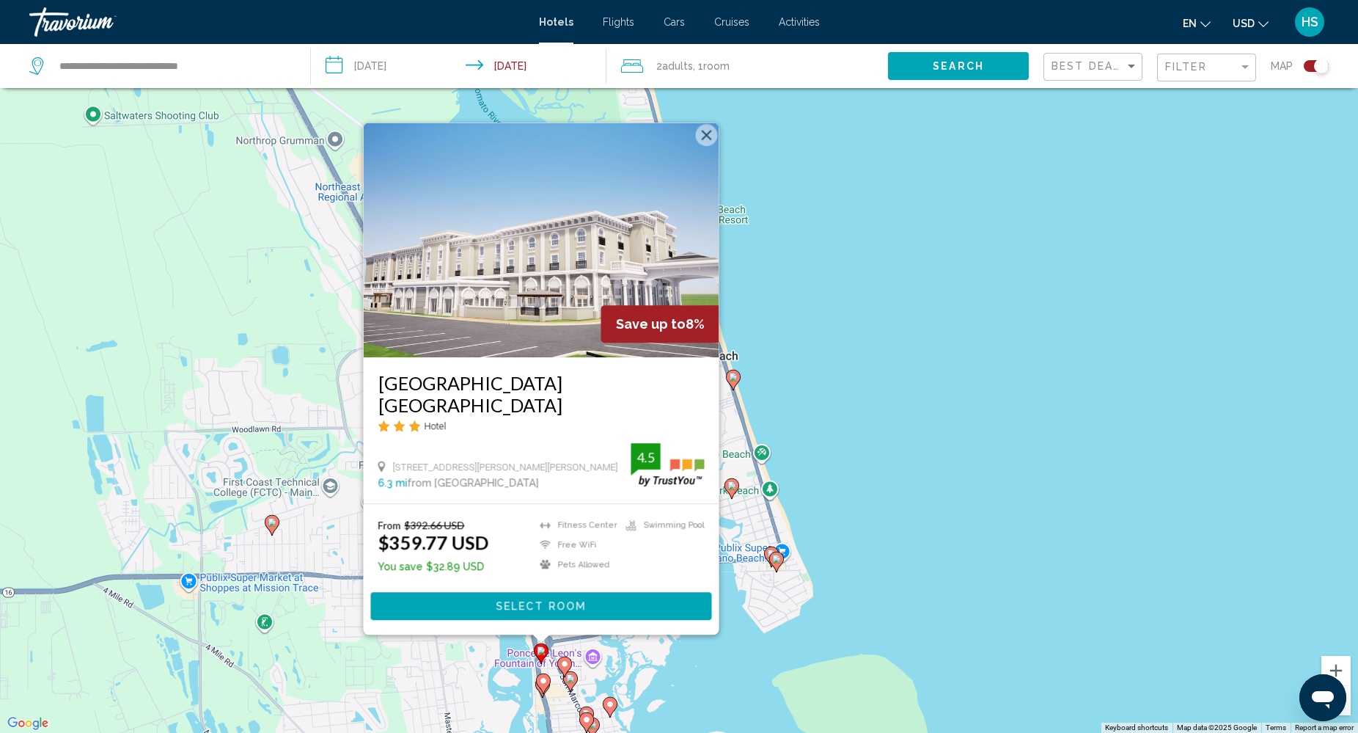
click at [933, 319] on div "To activate drag with keyboard, press Alt + Enter. Once in keyboard drag state,…" at bounding box center [679, 366] width 1358 height 733
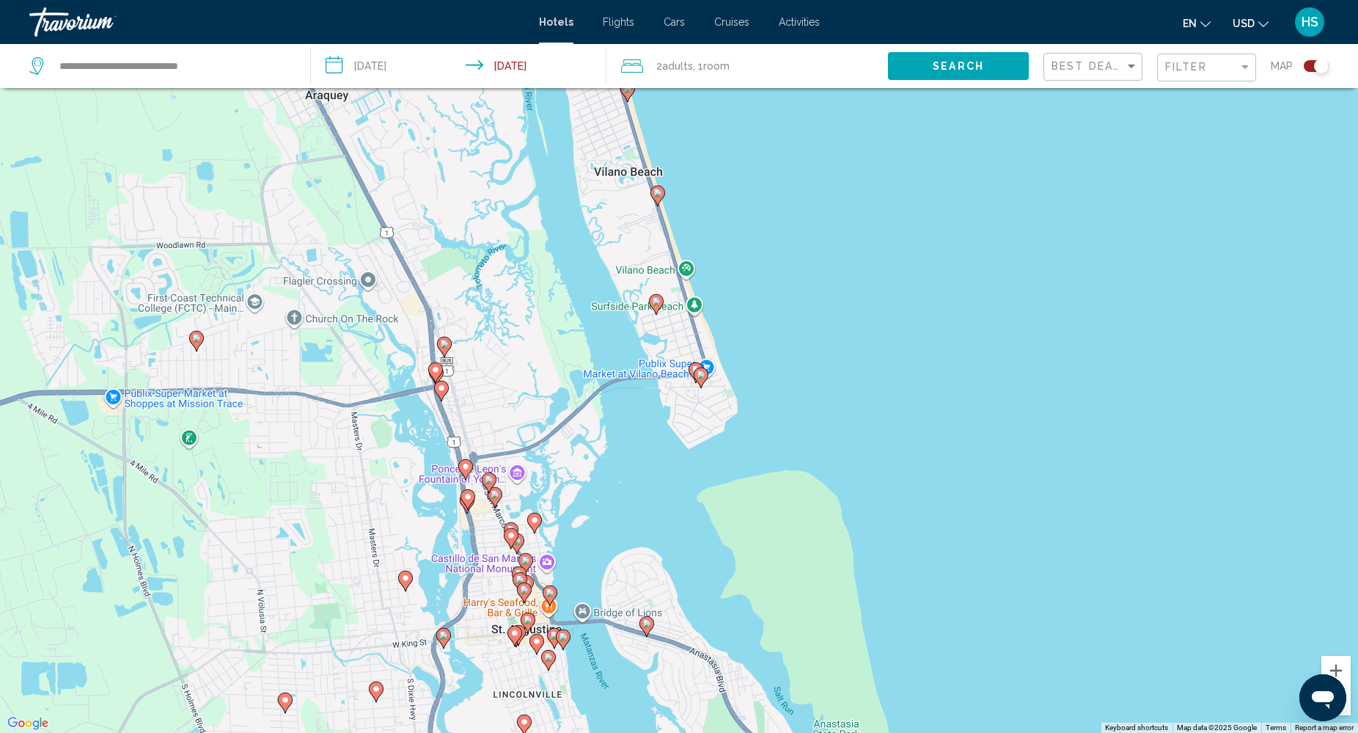
drag, startPoint x: 930, startPoint y: 458, endPoint x: 843, endPoint y: 259, distance: 217.4
click at [843, 259] on div "To activate drag with keyboard, press Alt + Enter. Once in keyboard drag state,…" at bounding box center [679, 366] width 1358 height 733
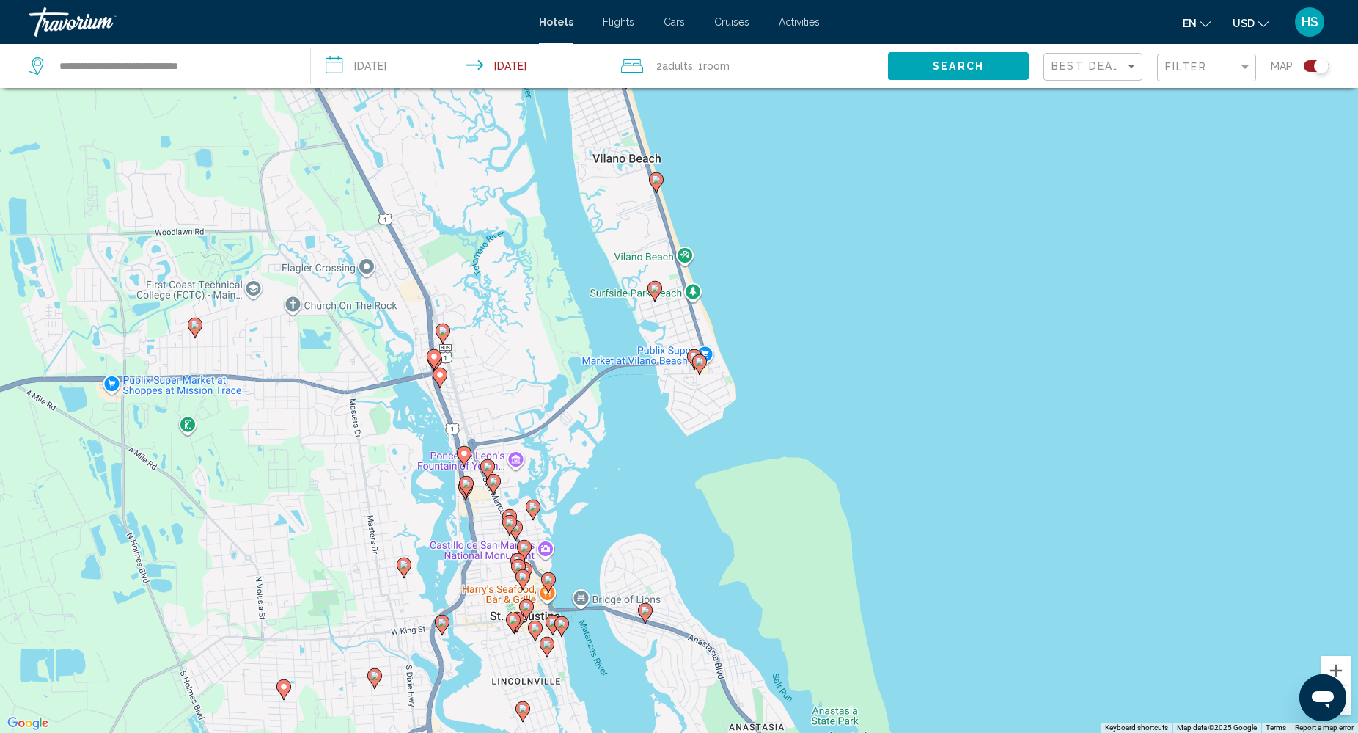
click at [490, 464] on image "Main content" at bounding box center [487, 466] width 9 height 9
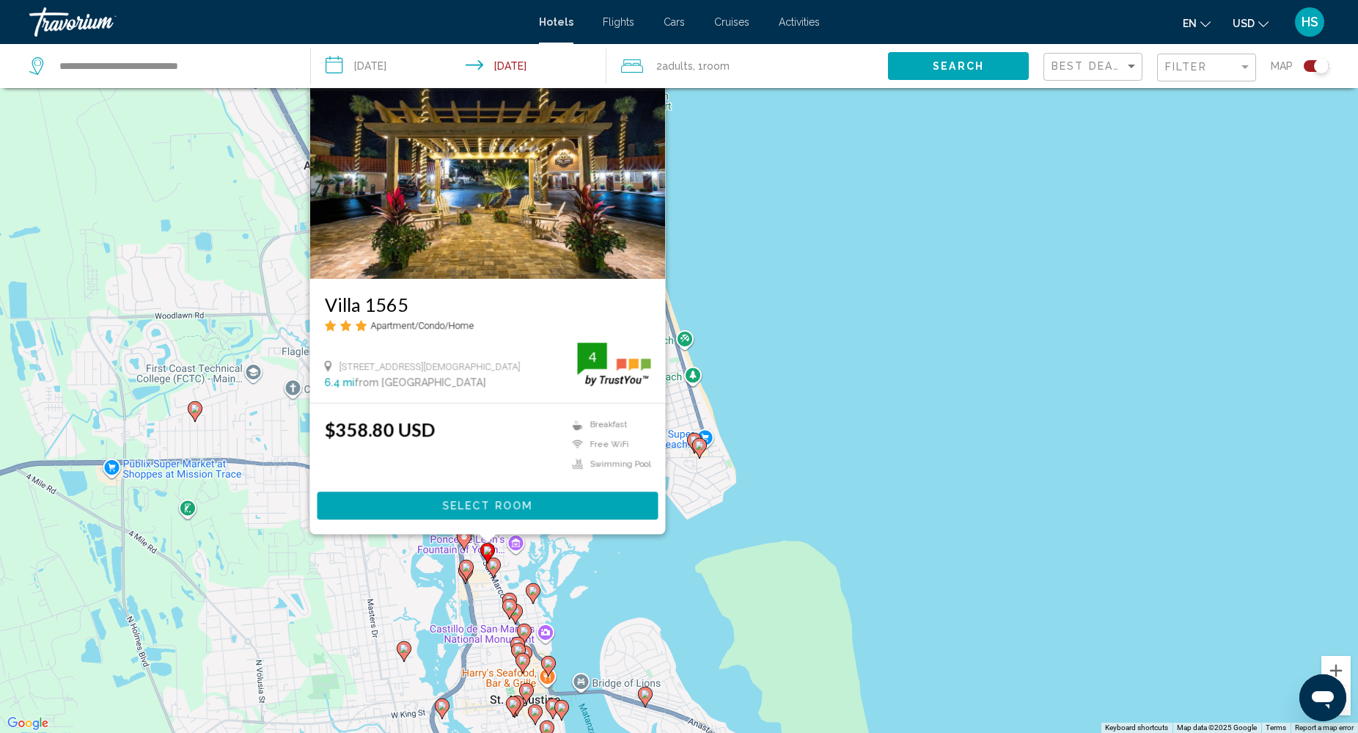
click at [492, 565] on image "Main content" at bounding box center [493, 564] width 9 height 9
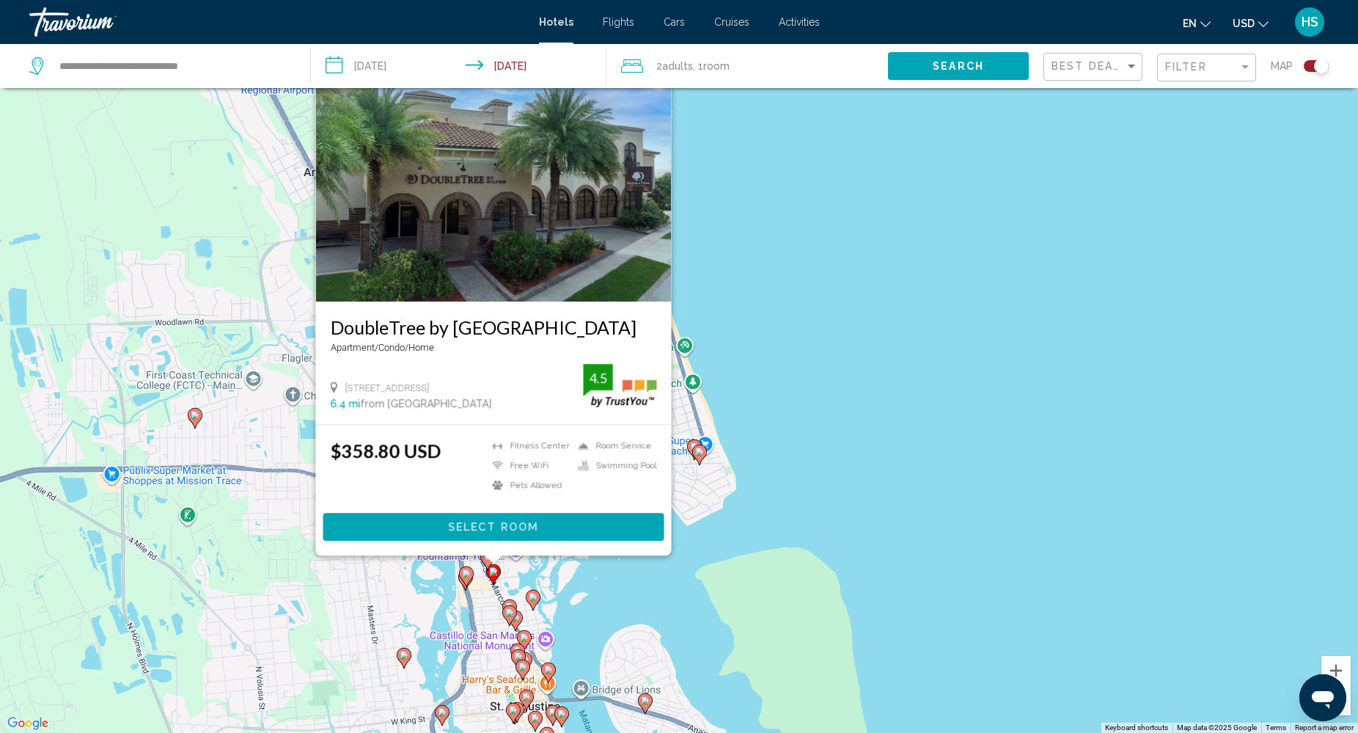
click at [467, 574] on image "Main content" at bounding box center [466, 573] width 9 height 9
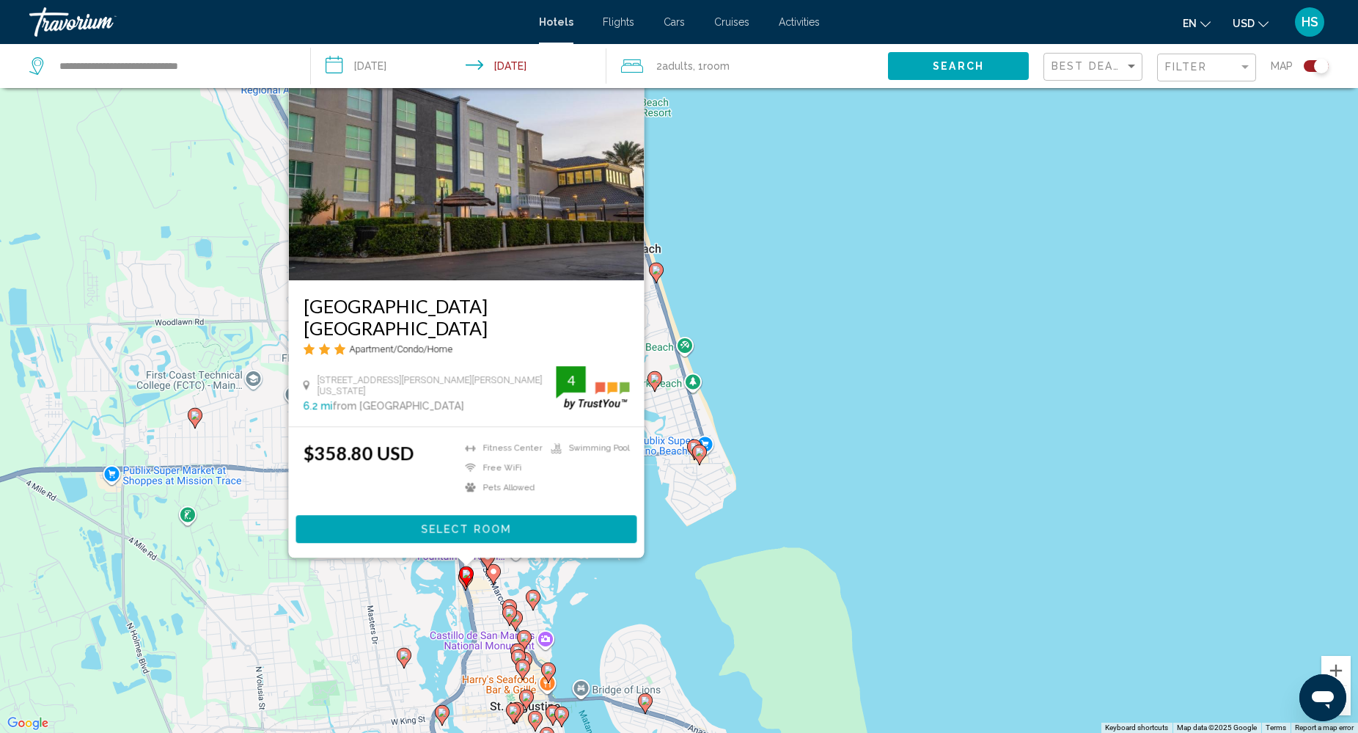
click at [536, 593] on image "Main content" at bounding box center [533, 596] width 9 height 9
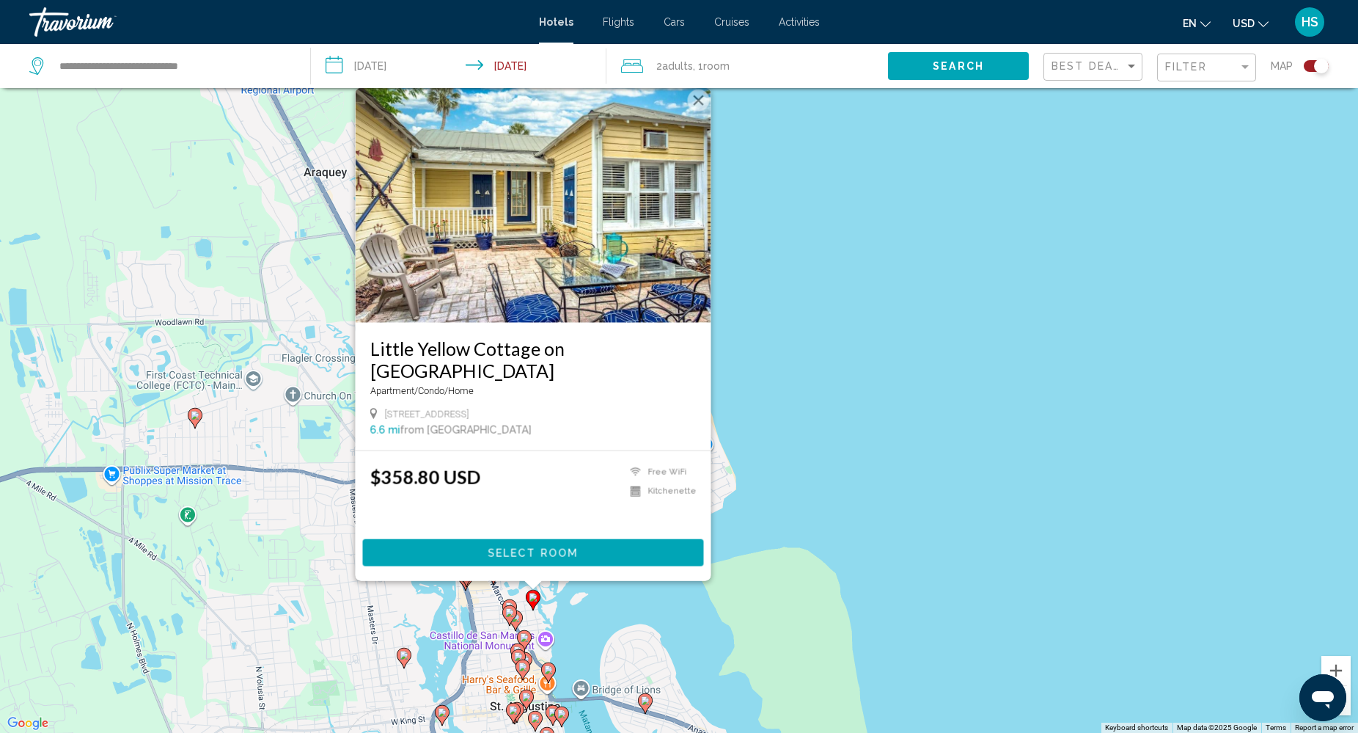
click at [510, 612] on image "Main content" at bounding box center [509, 612] width 9 height 9
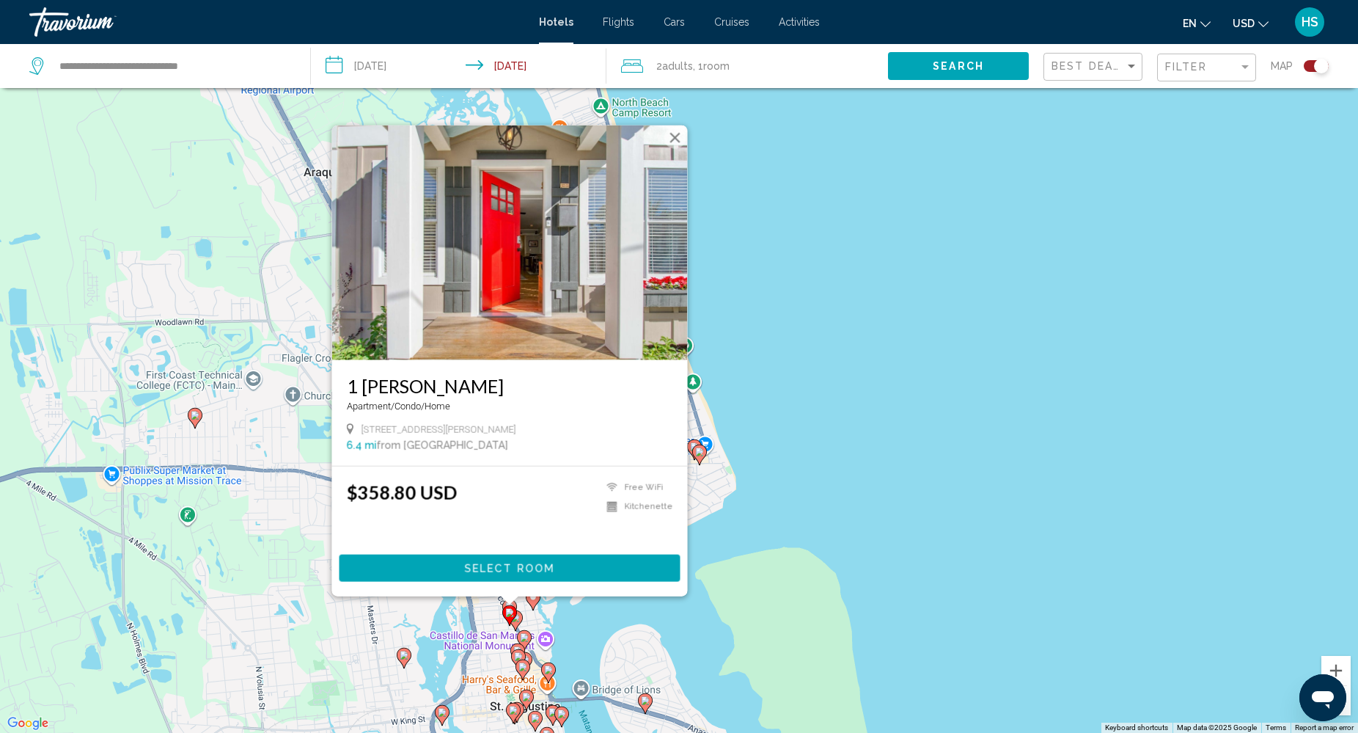
click at [523, 639] on image "Main content" at bounding box center [524, 637] width 9 height 9
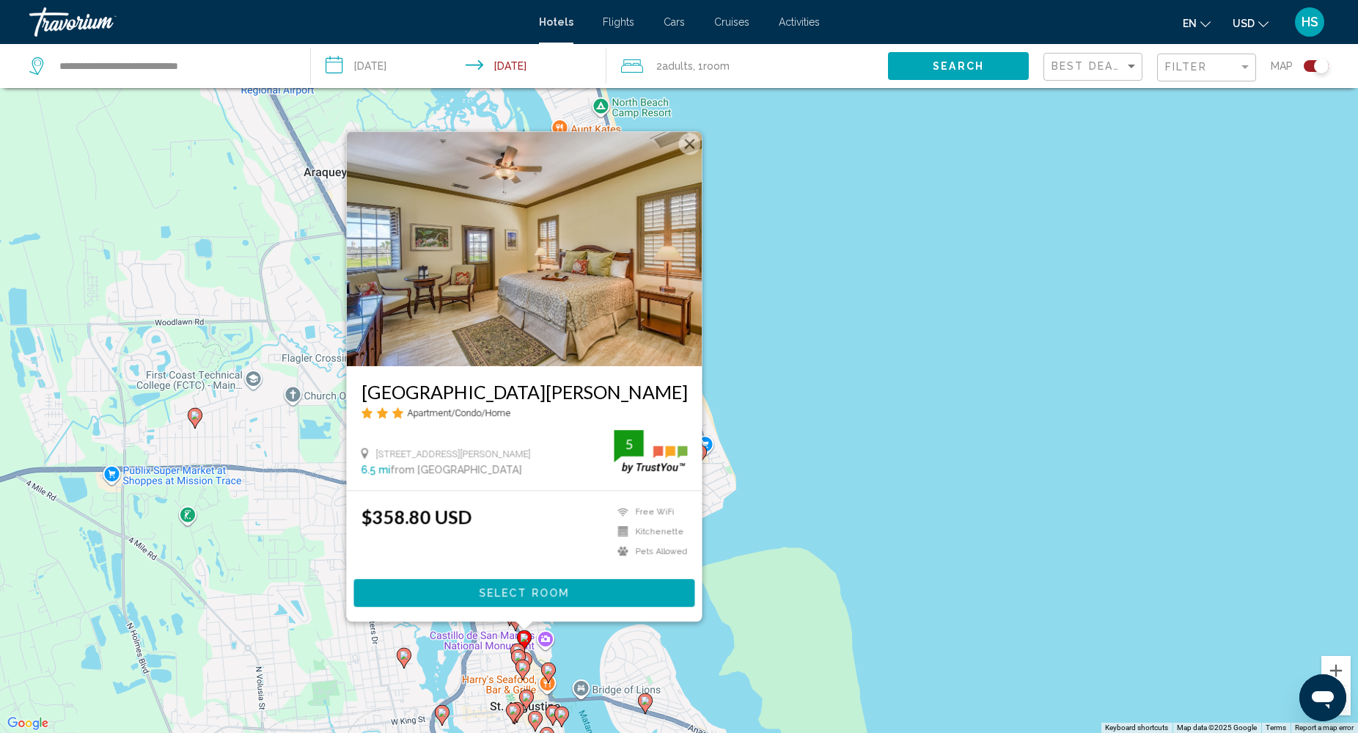
click at [521, 648] on gmp-advanced-marker "Main content" at bounding box center [518, 659] width 15 height 22
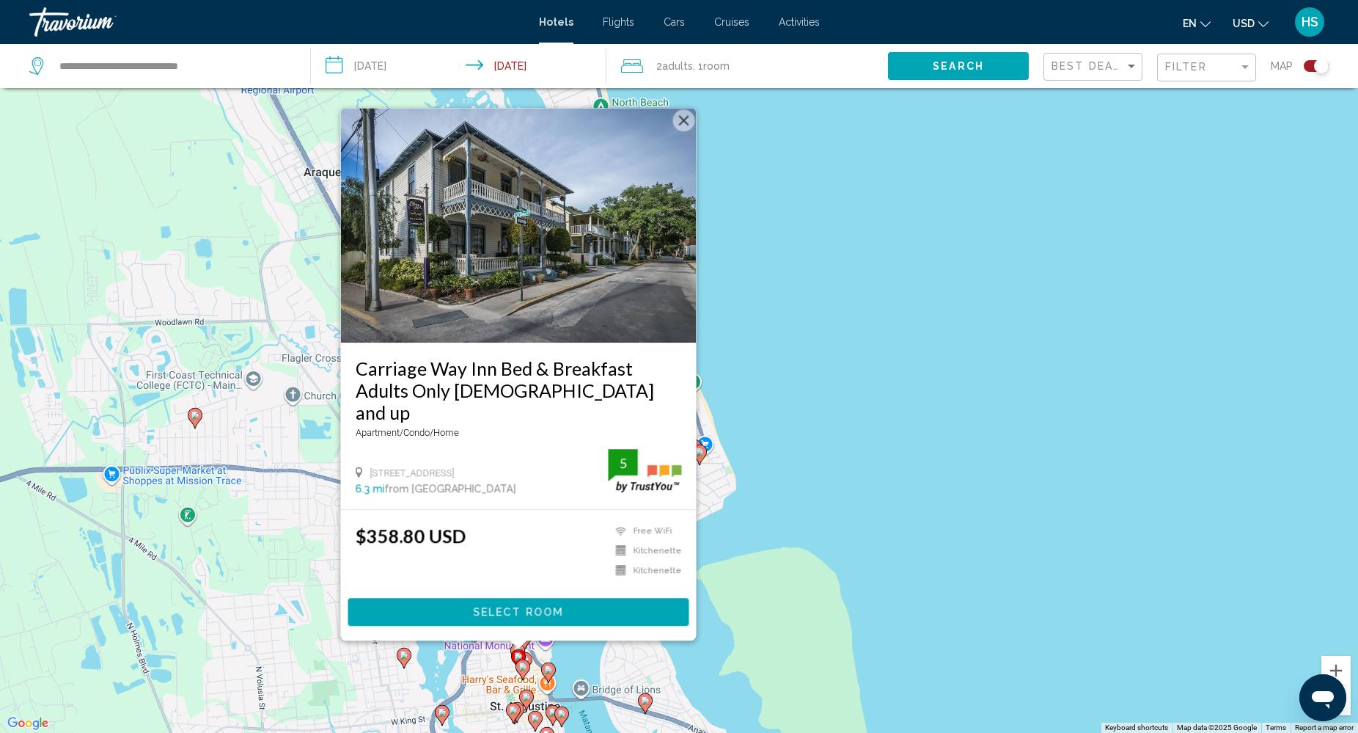
click at [406, 658] on icon "Main content" at bounding box center [403, 656] width 13 height 19
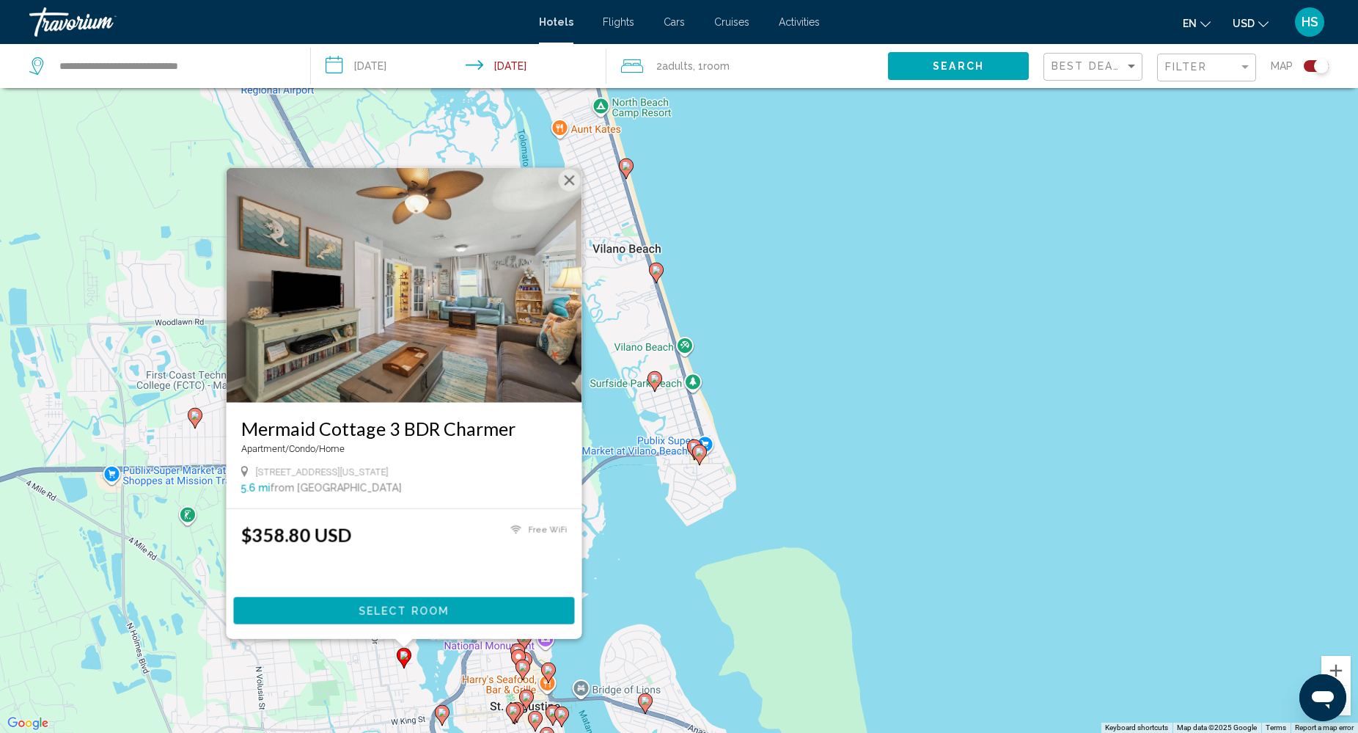
click at [526, 664] on image "Main content" at bounding box center [522, 666] width 9 height 9
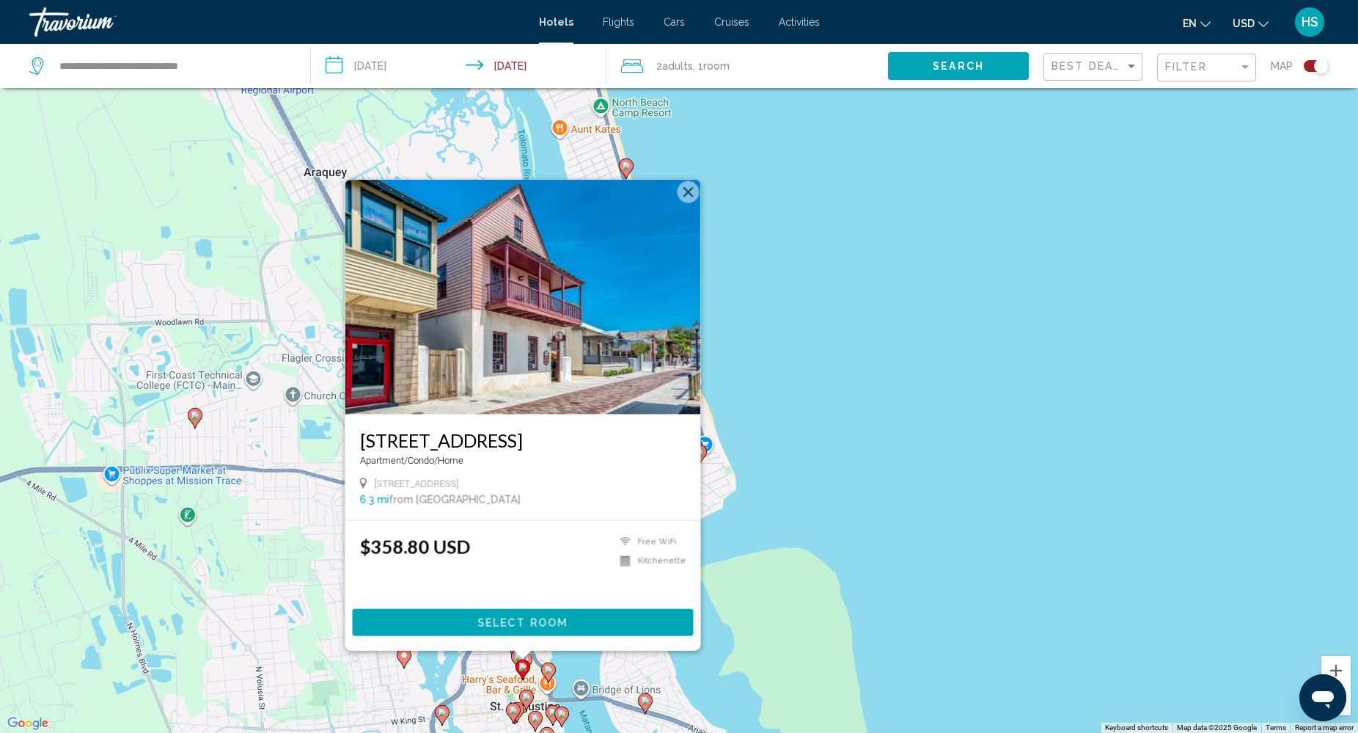
click at [548, 670] on image "Main content" at bounding box center [548, 669] width 9 height 9
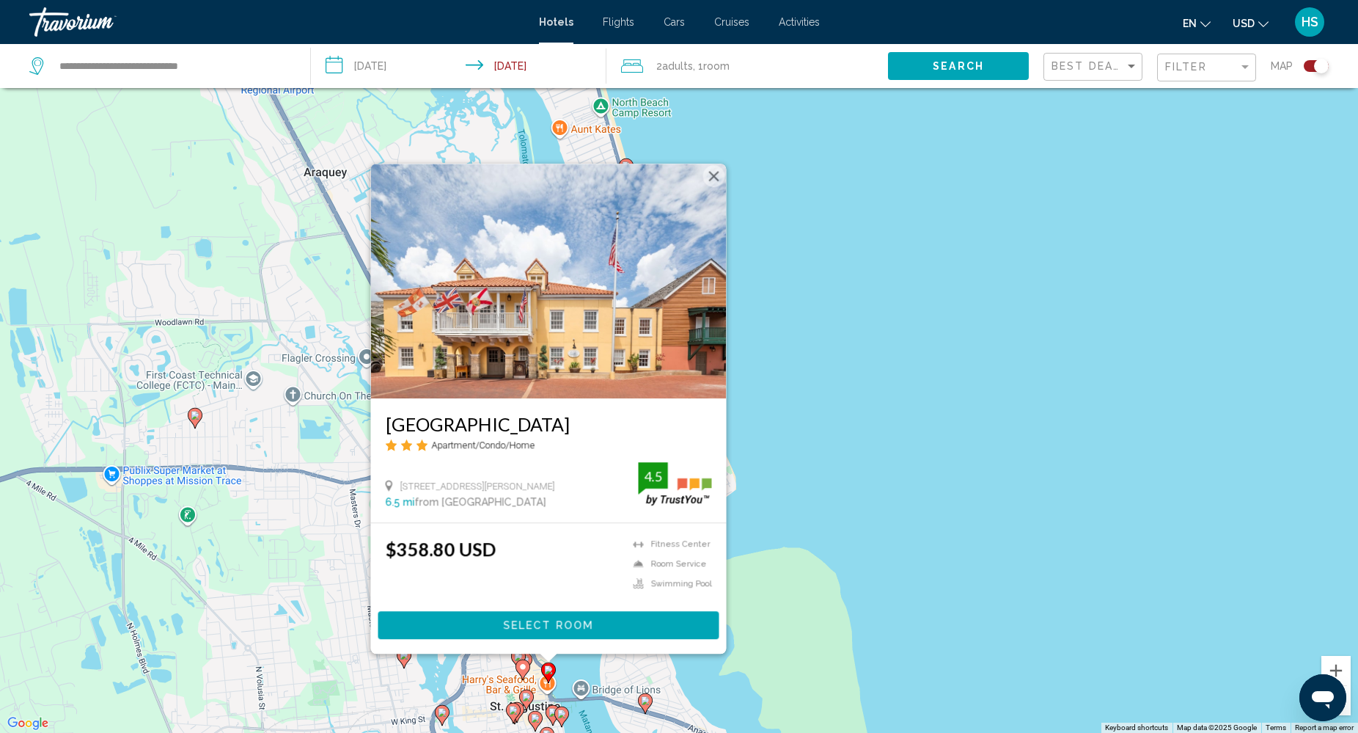
click at [889, 477] on div "To activate drag with keyboard, press Alt + Enter. Once in keyboard drag state,…" at bounding box center [679, 366] width 1358 height 733
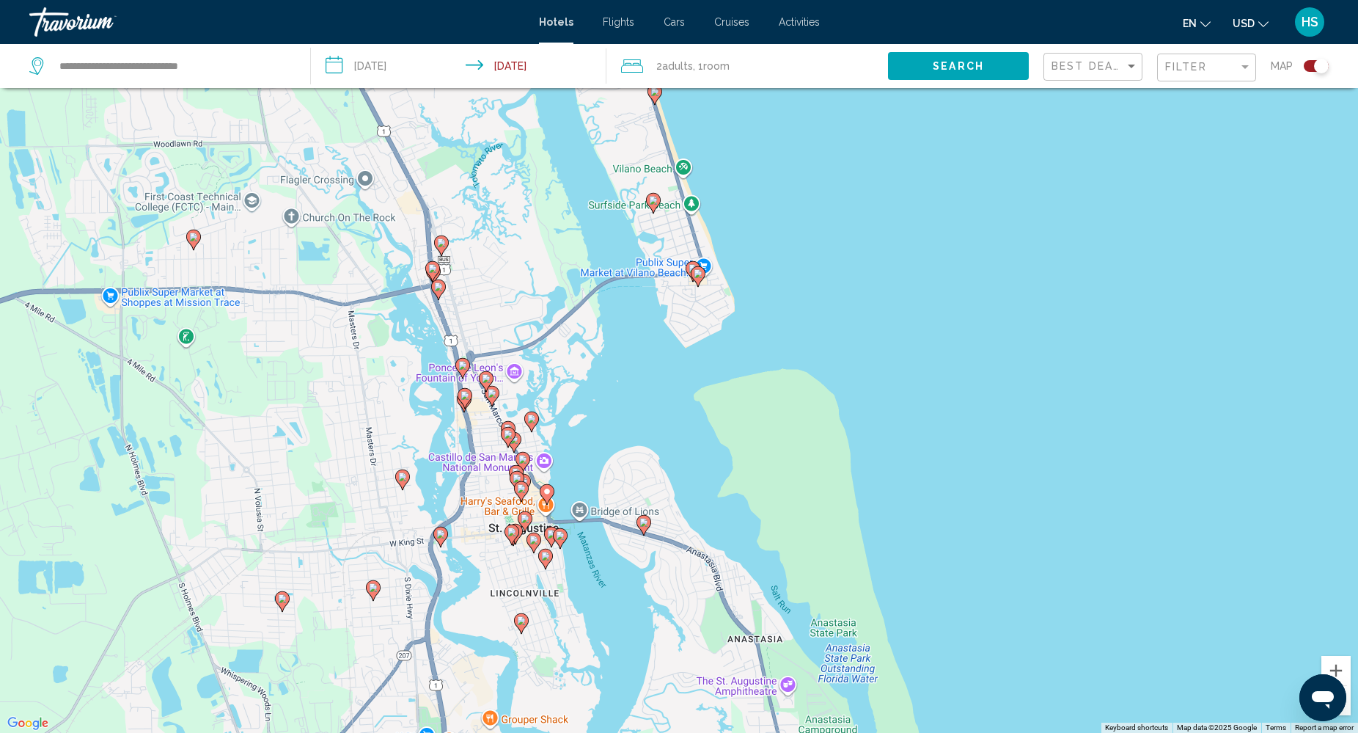
drag, startPoint x: 920, startPoint y: 555, endPoint x: 914, endPoint y: 345, distance: 210.6
click at [914, 345] on div "To activate drag with keyboard, press Alt + Enter. Once in keyboard drag state,…" at bounding box center [679, 366] width 1358 height 733
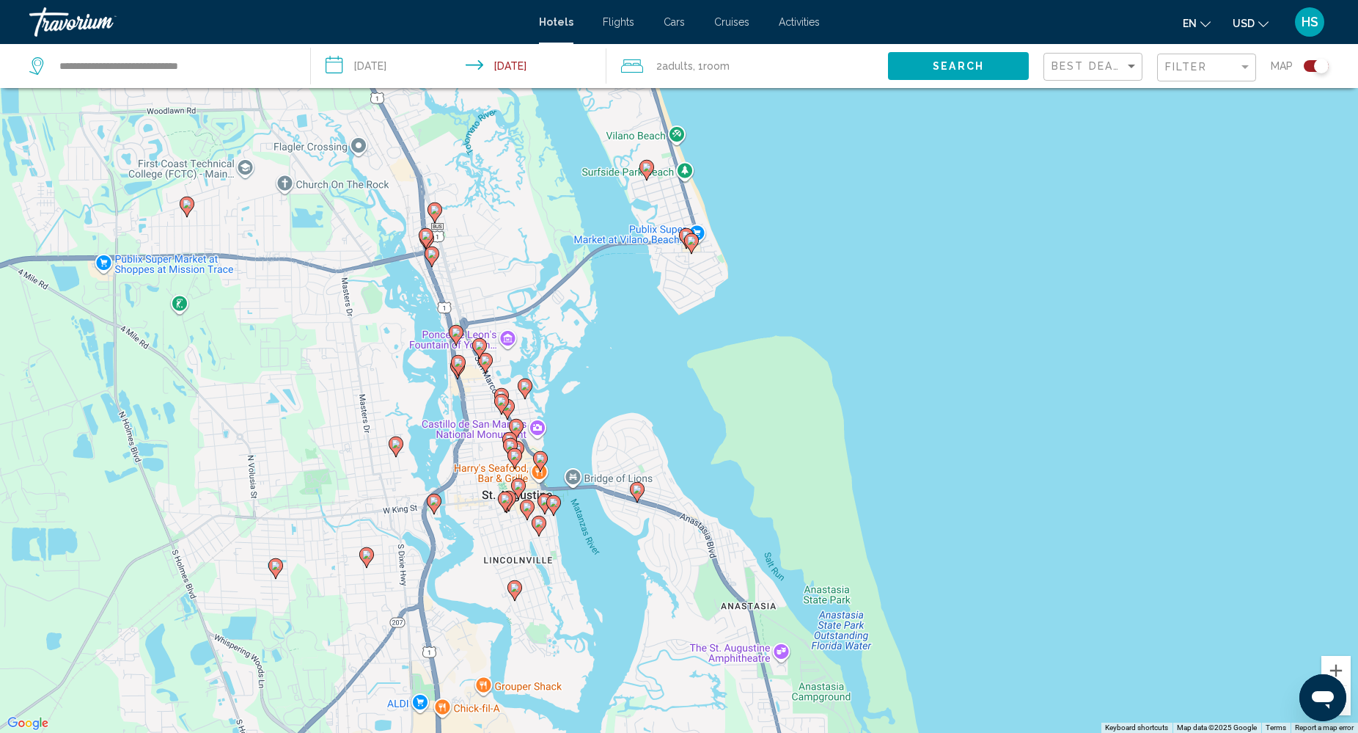
click at [634, 491] on image "Main content" at bounding box center [637, 489] width 9 height 9
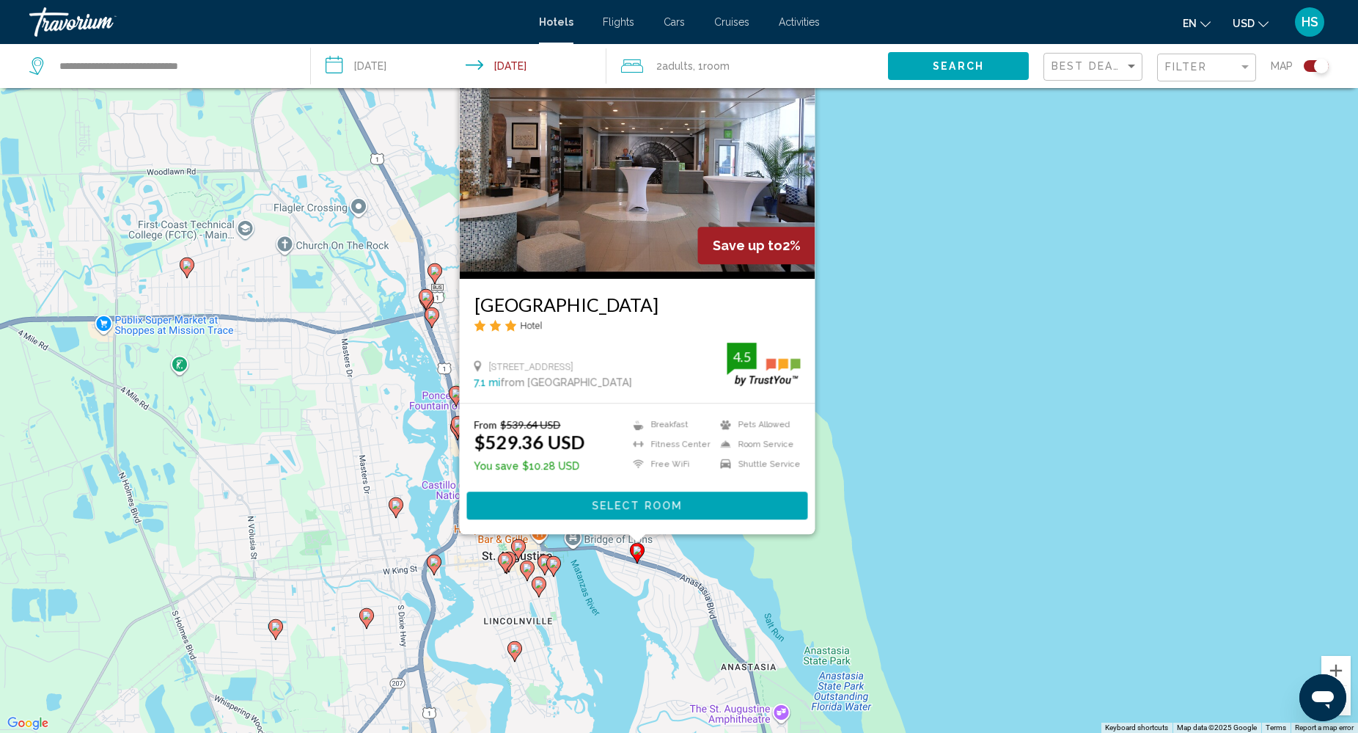
click at [518, 543] on image "Main content" at bounding box center [518, 546] width 9 height 9
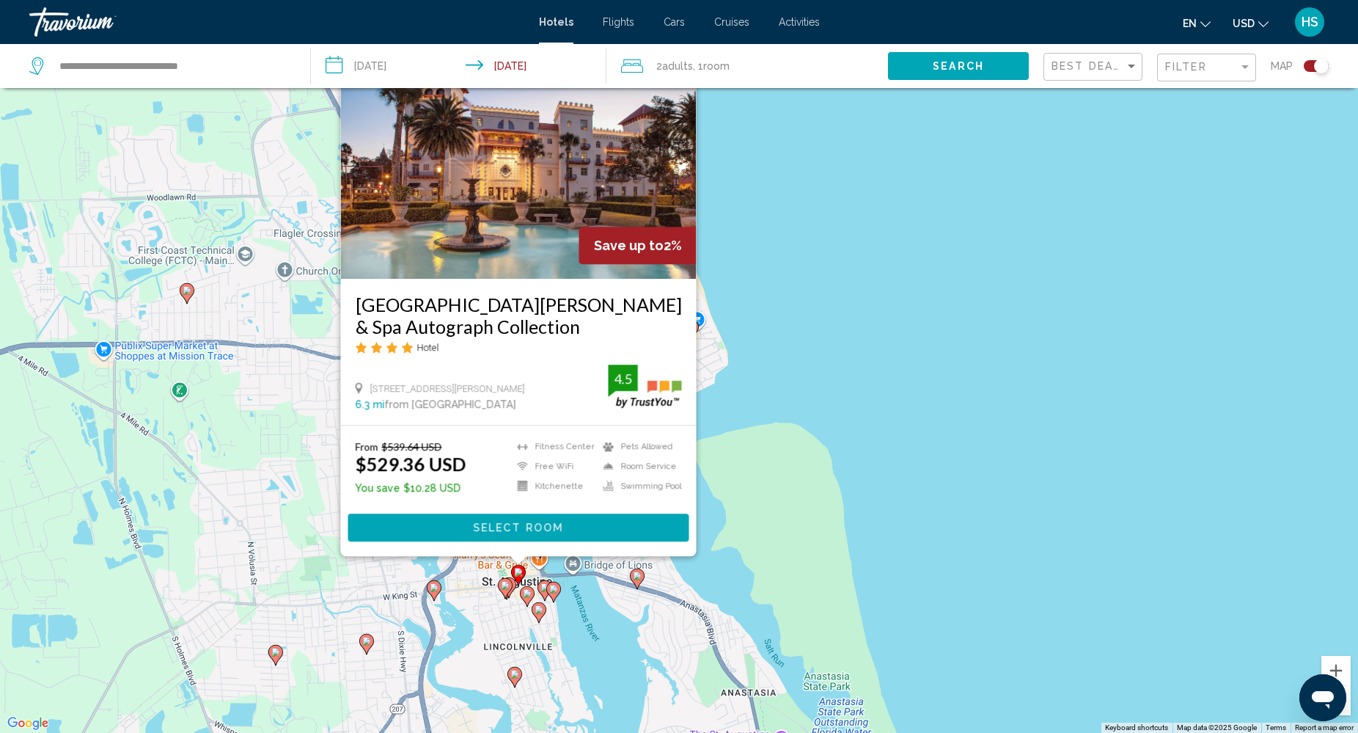
click at [508, 581] on image "Main content" at bounding box center [505, 585] width 9 height 9
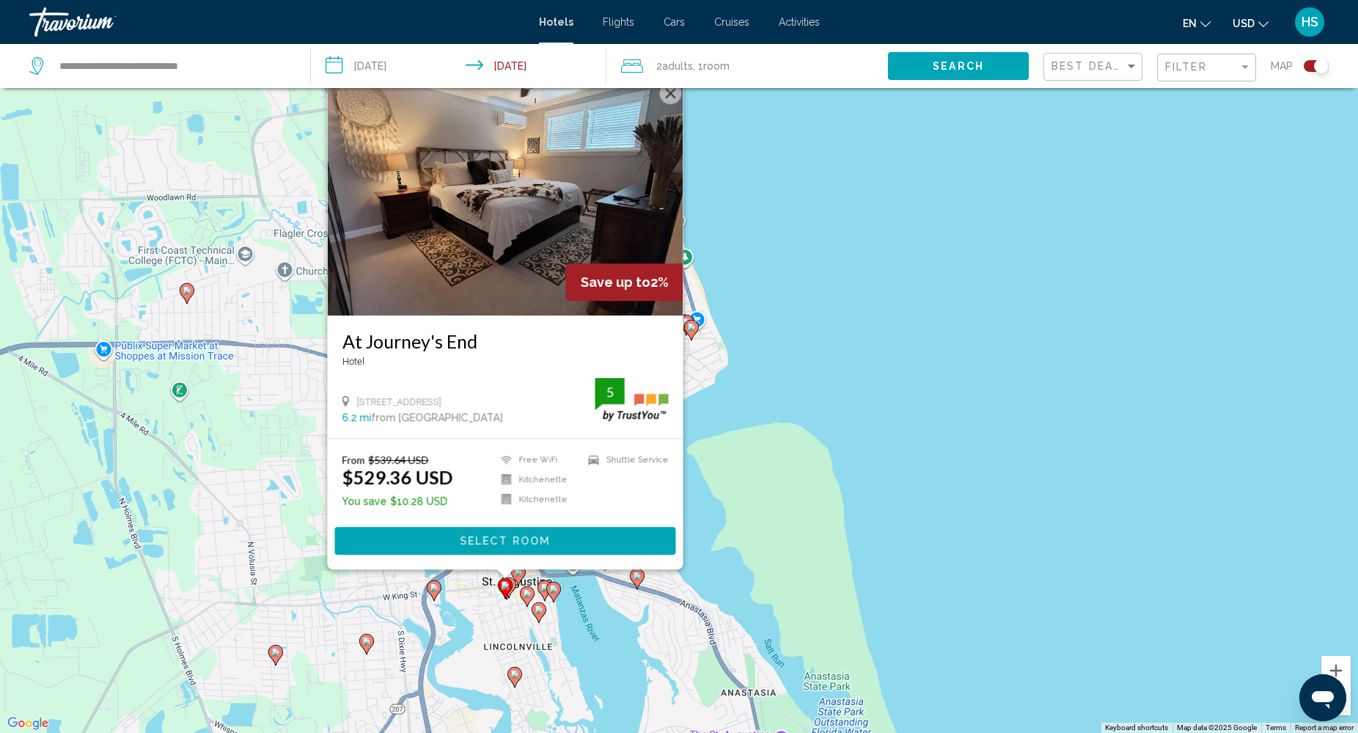
click at [530, 595] on image "Main content" at bounding box center [527, 593] width 9 height 9
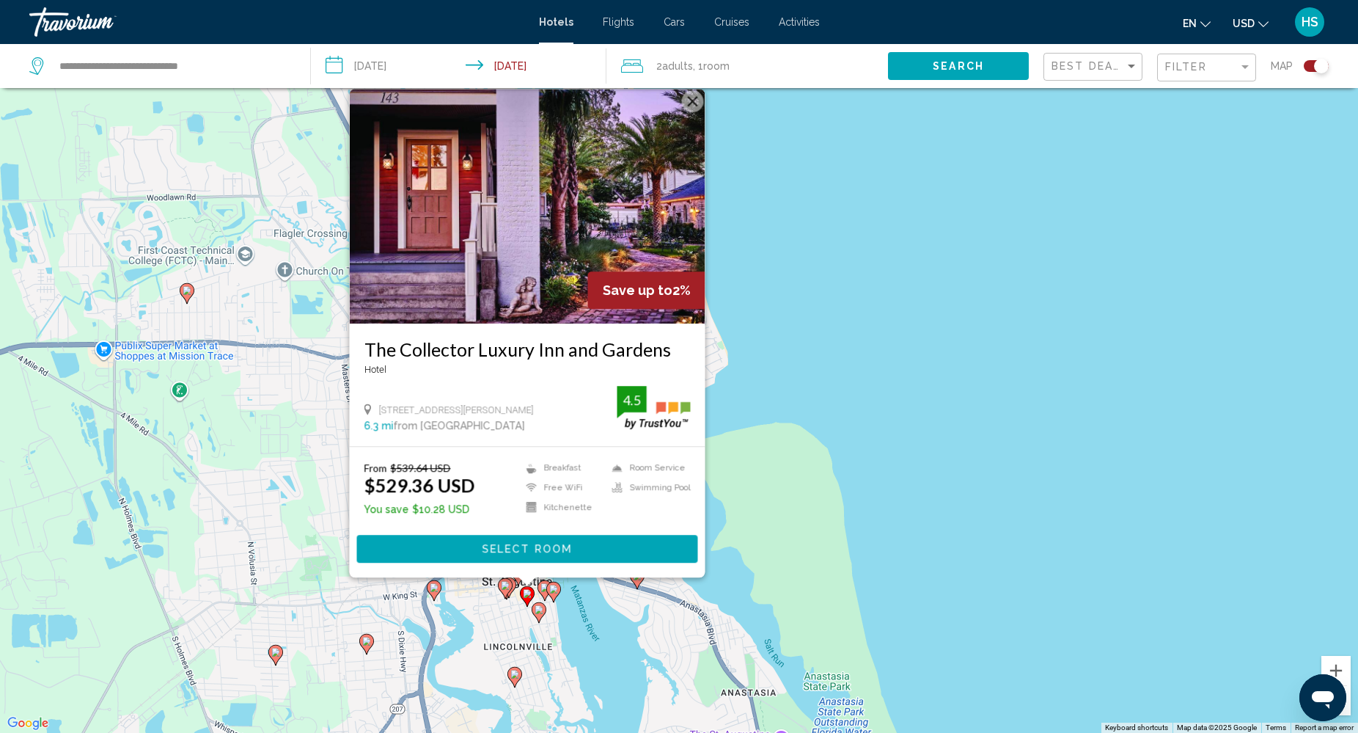
click at [543, 587] on image "Main content" at bounding box center [544, 587] width 9 height 9
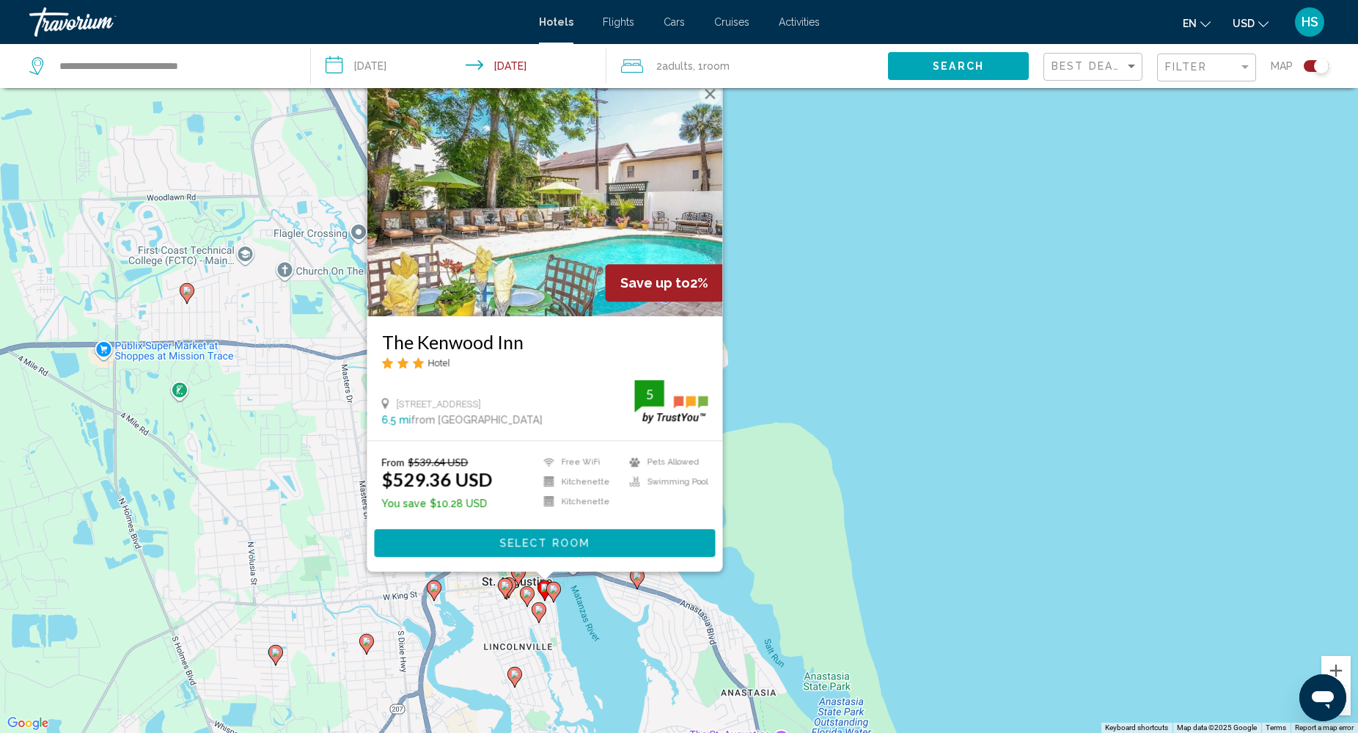
click at [553, 588] on image "Main content" at bounding box center [553, 588] width 9 height 9
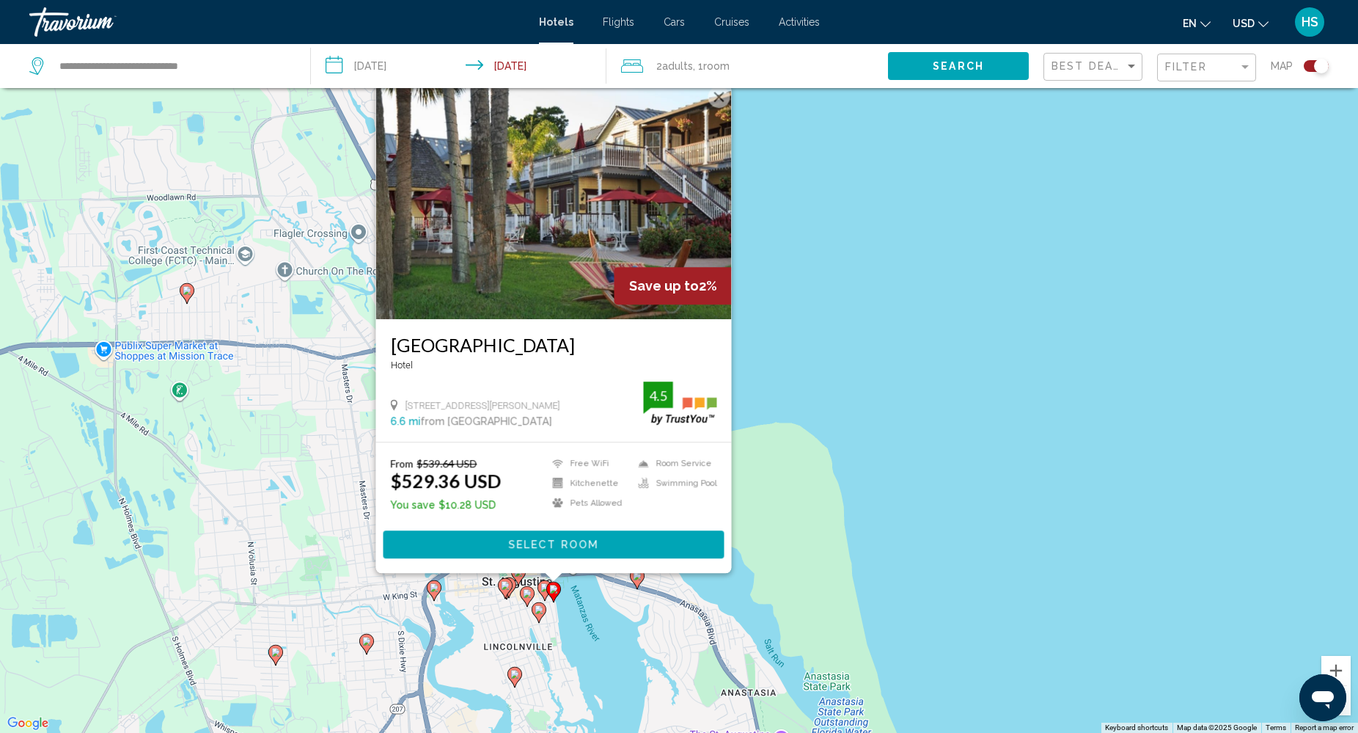
click at [536, 609] on image "Main content" at bounding box center [539, 609] width 9 height 9
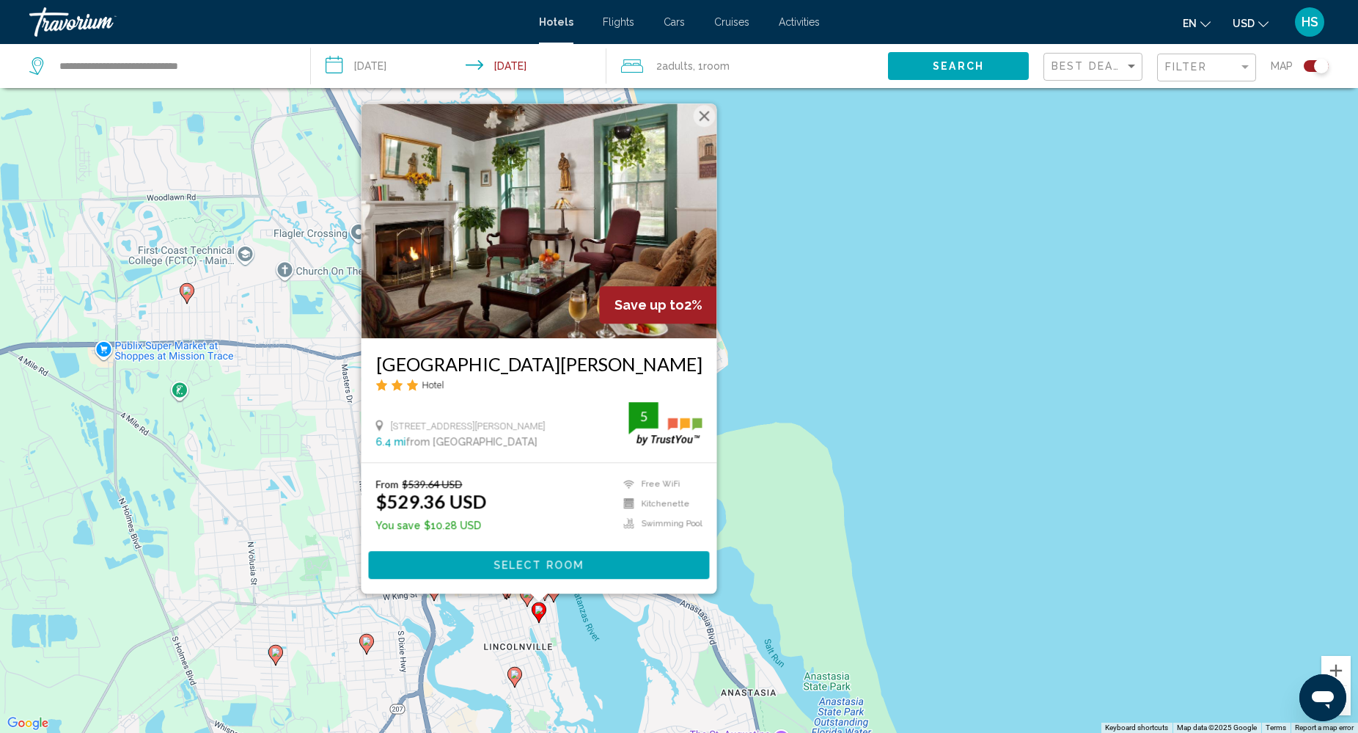
click at [515, 677] on image "Main content" at bounding box center [514, 673] width 9 height 9
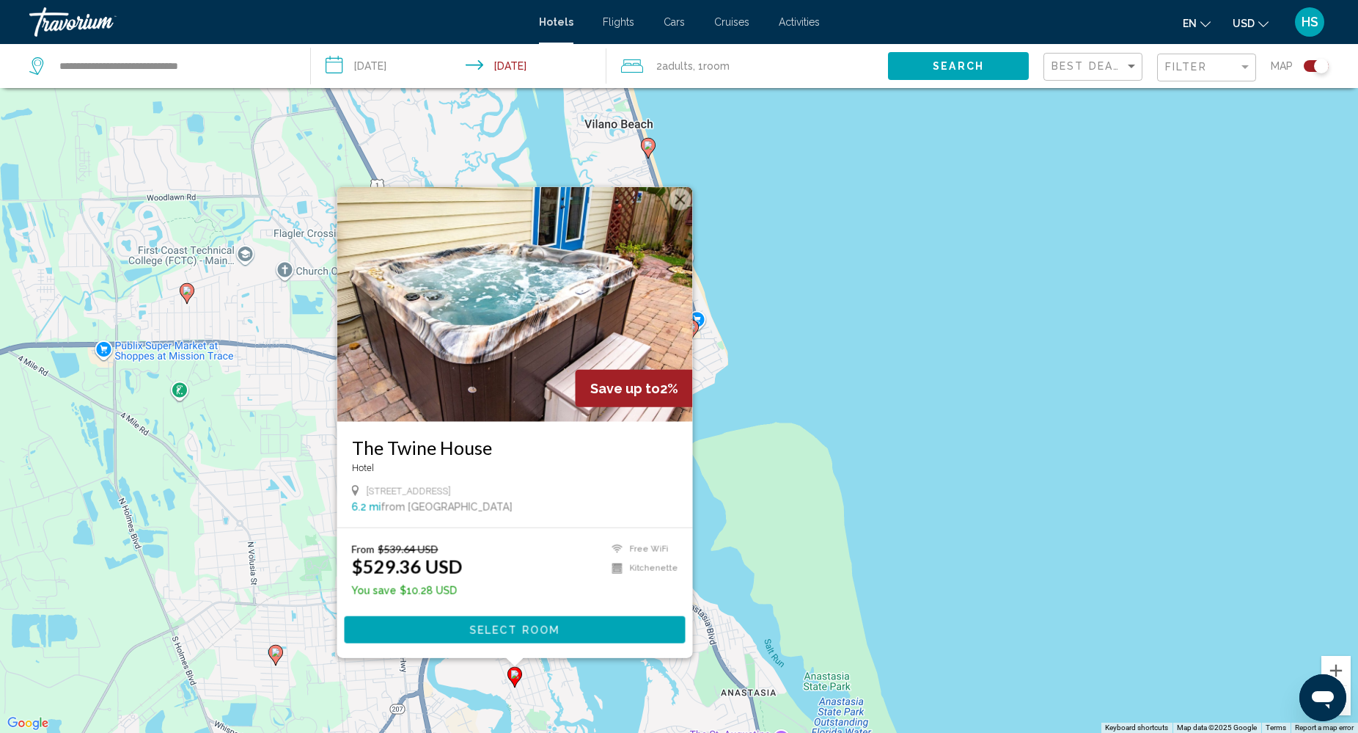
click at [920, 430] on div "To activate drag with keyboard, press Alt + Enter. Once in keyboard drag state,…" at bounding box center [679, 366] width 1358 height 733
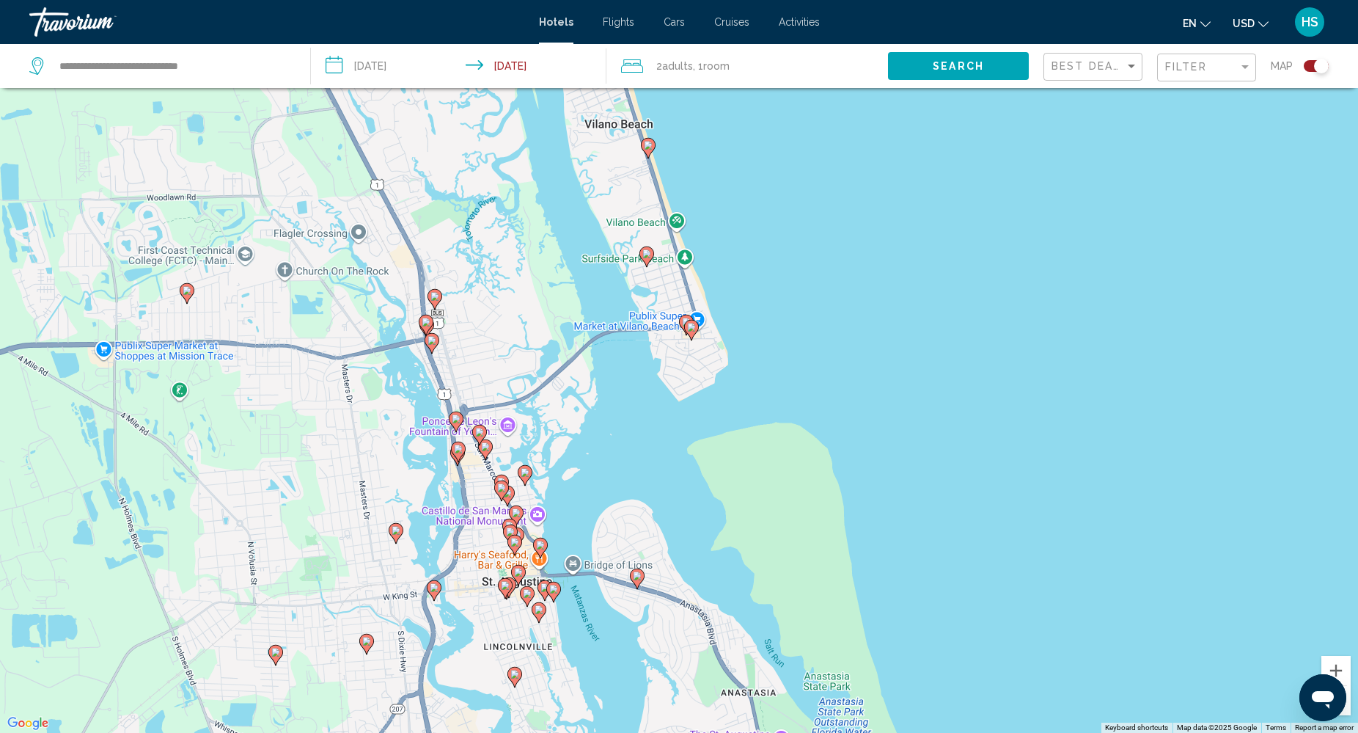
click at [369, 642] on image "Main content" at bounding box center [366, 640] width 9 height 9
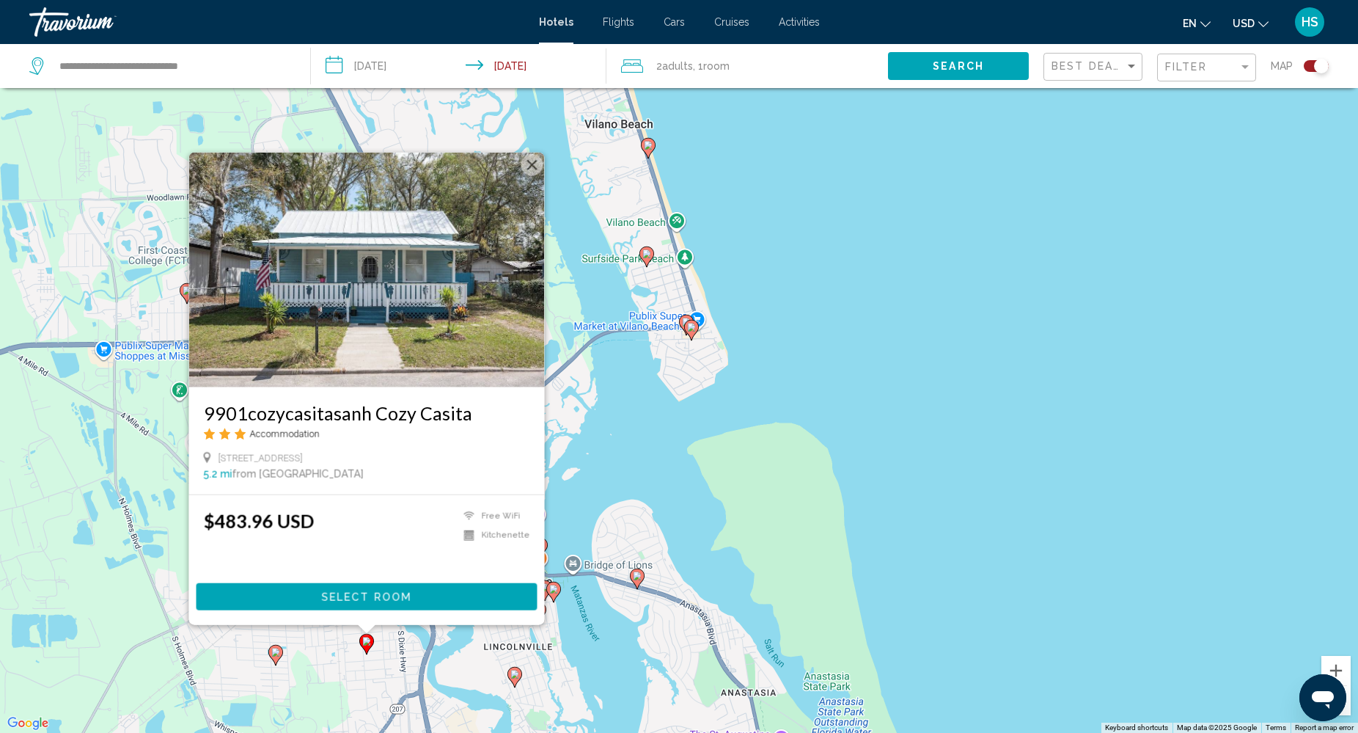
click at [280, 653] on icon "Main content" at bounding box center [275, 654] width 13 height 19
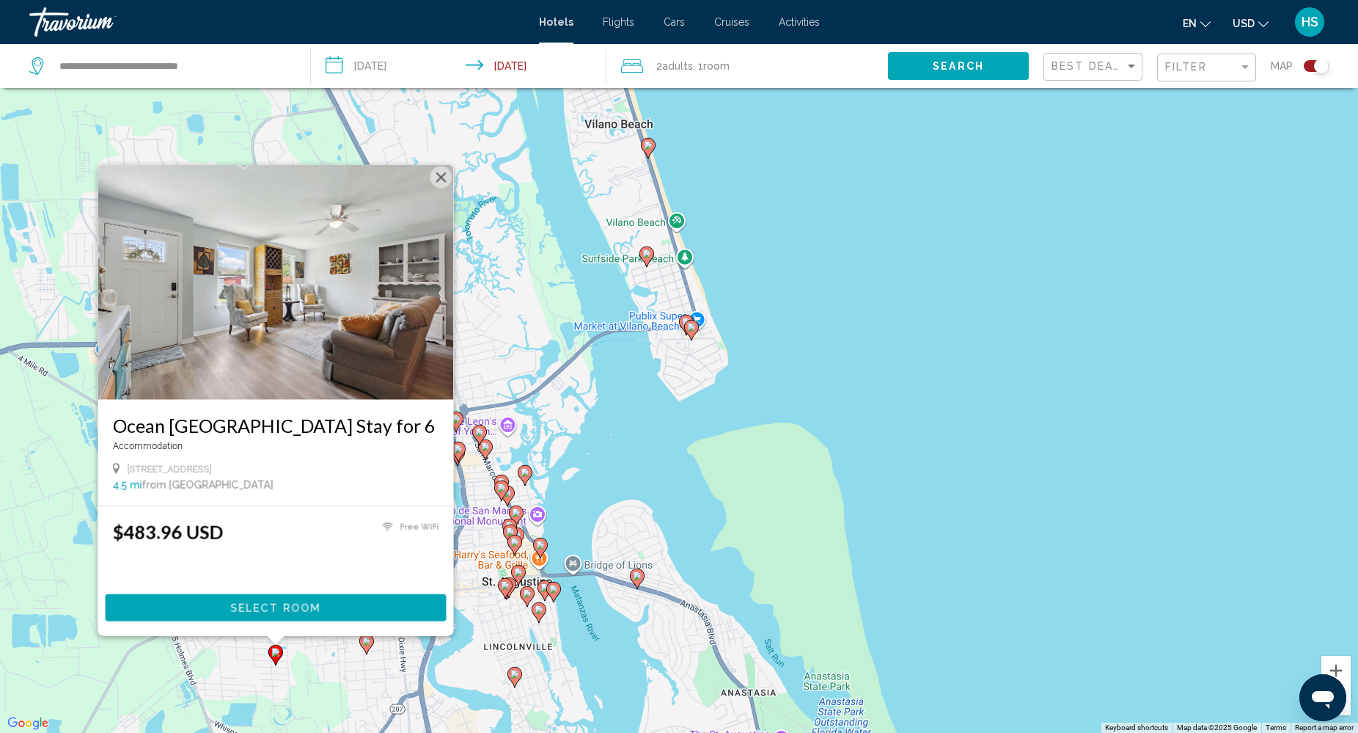
click at [499, 605] on div "To activate drag with keyboard, press Alt + Enter. Once in keyboard drag state,…" at bounding box center [679, 366] width 1358 height 733
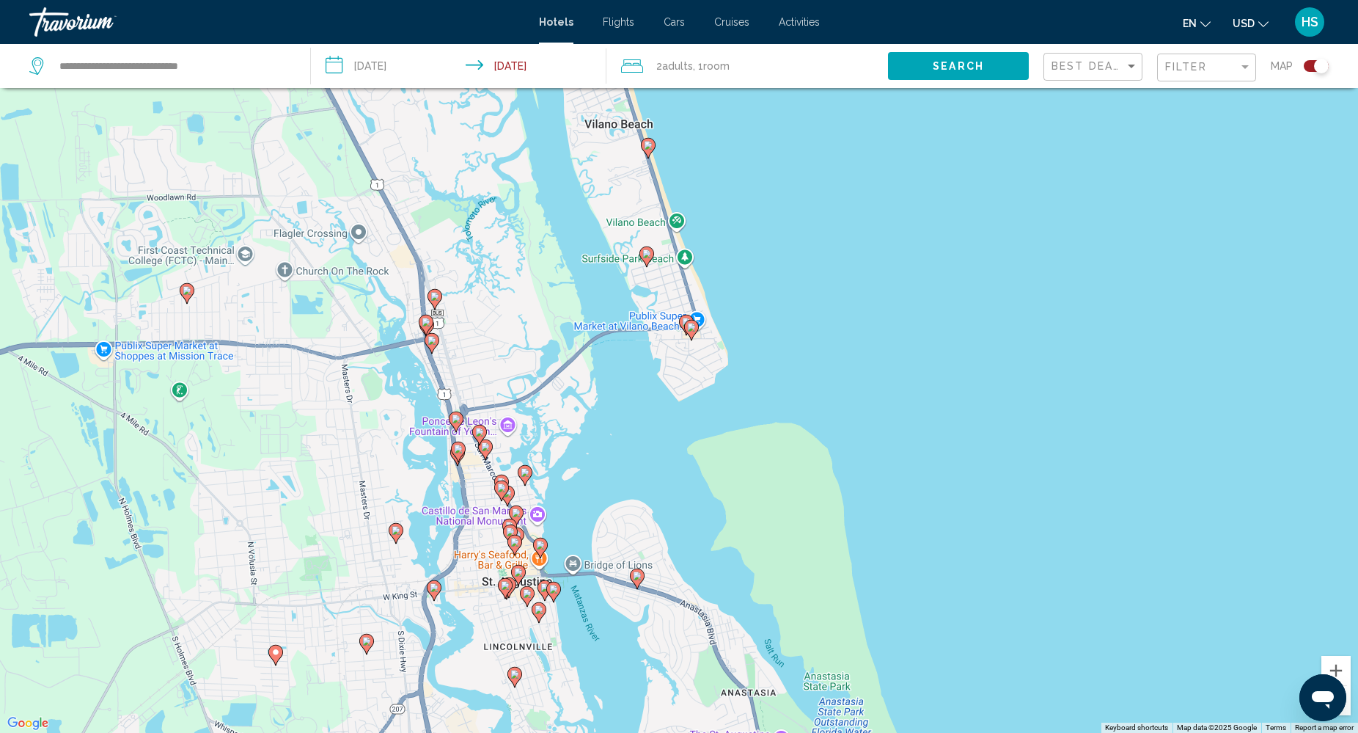
click at [395, 529] on image "Main content" at bounding box center [396, 530] width 9 height 9
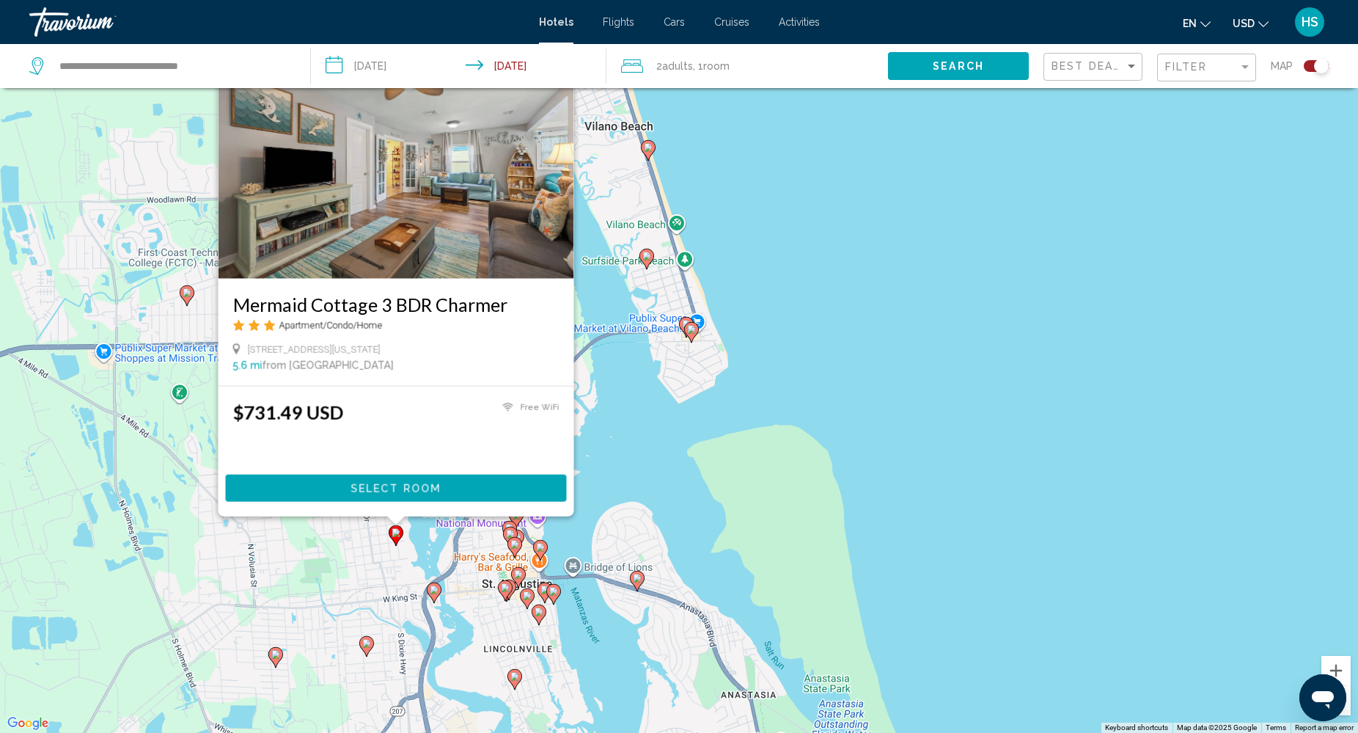
click at [437, 593] on icon "Main content" at bounding box center [433, 591] width 13 height 19
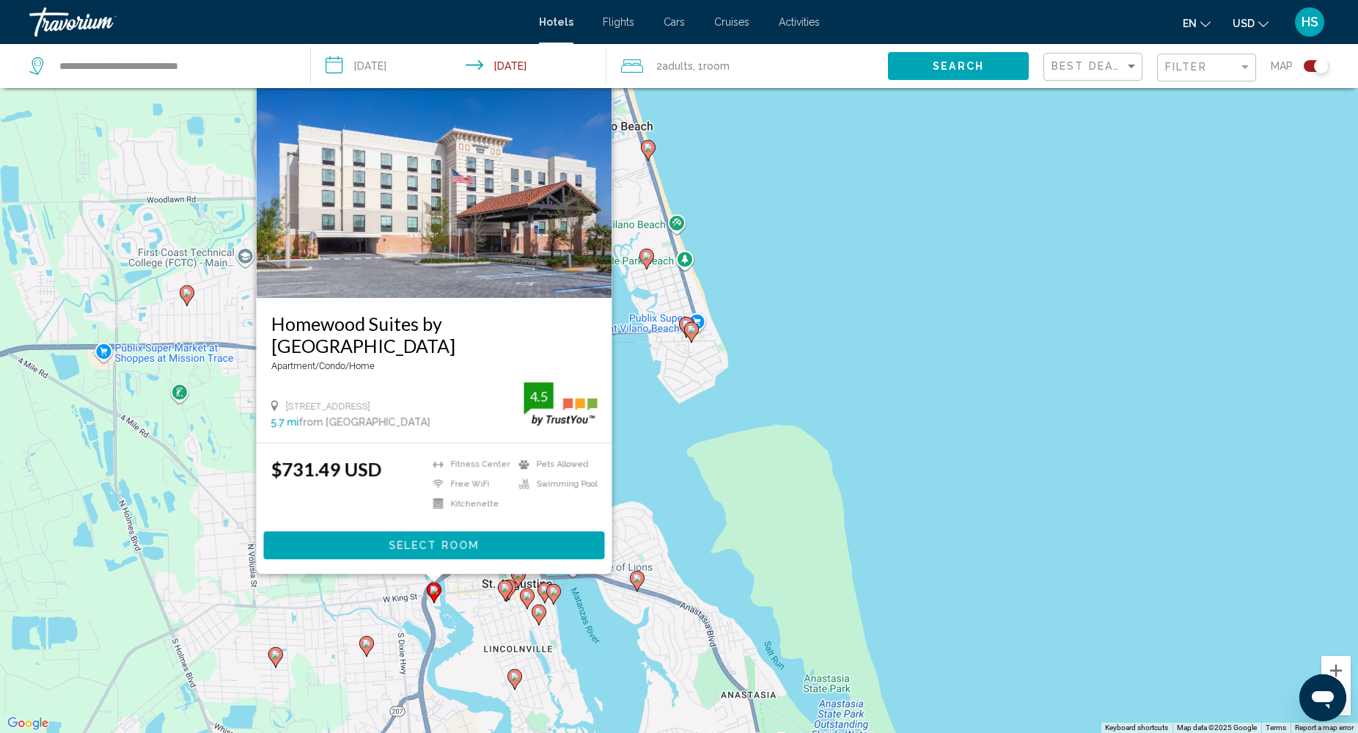
click at [877, 378] on div "To activate drag with keyboard, press Alt + Enter. Once in keyboard drag state,…" at bounding box center [679, 366] width 1358 height 733
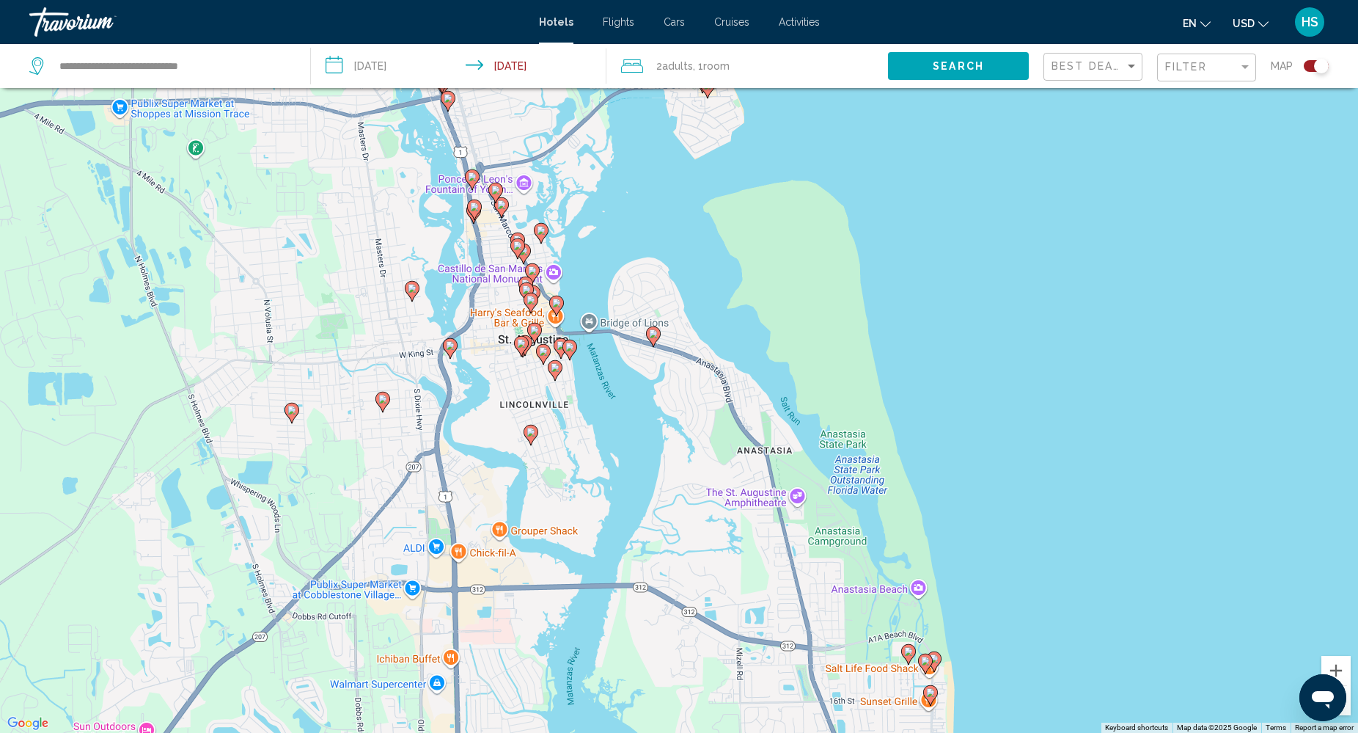
drag, startPoint x: 744, startPoint y: 540, endPoint x: 760, endPoint y: 293, distance: 248.4
click at [760, 293] on div "To activate drag with keyboard, press Alt + Enter. Once in keyboard drag state,…" at bounding box center [679, 366] width 1358 height 733
click at [908, 650] on image "Main content" at bounding box center [908, 651] width 9 height 9
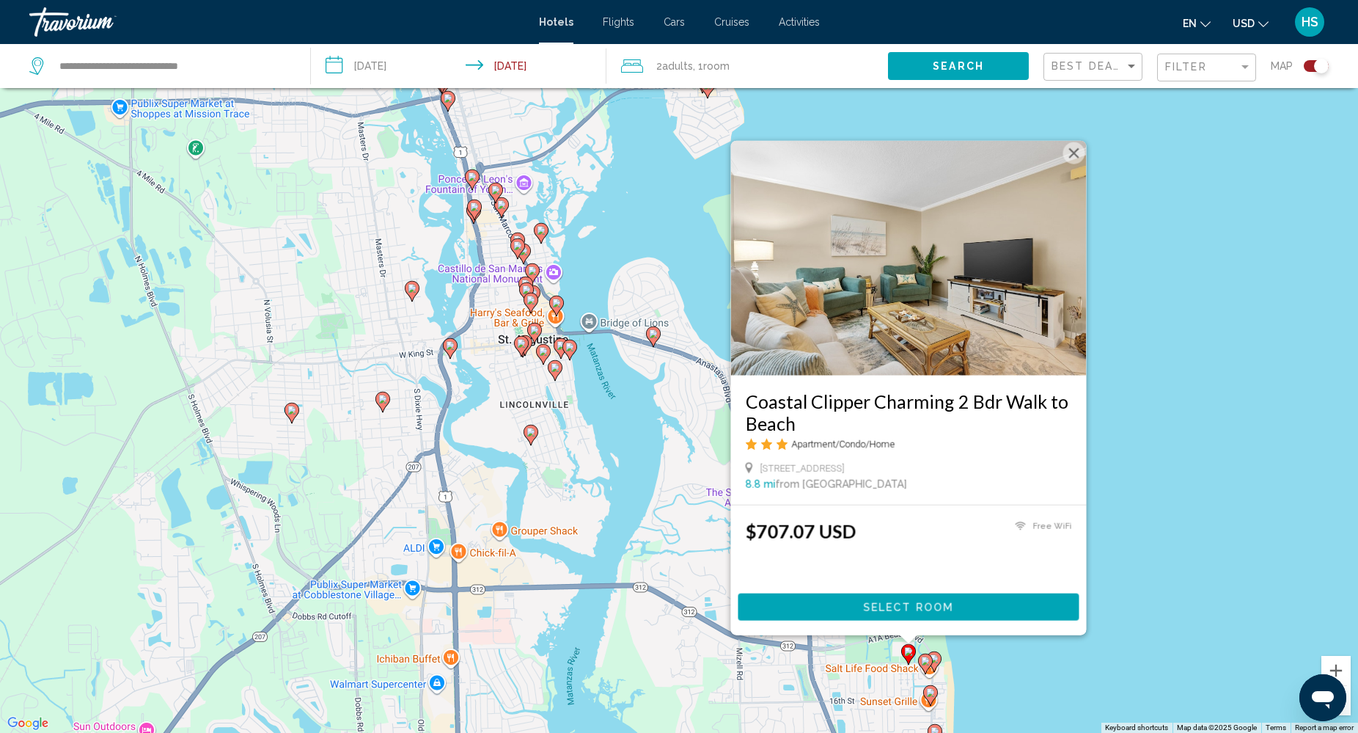
click at [930, 658] on icon "Main content" at bounding box center [925, 662] width 13 height 19
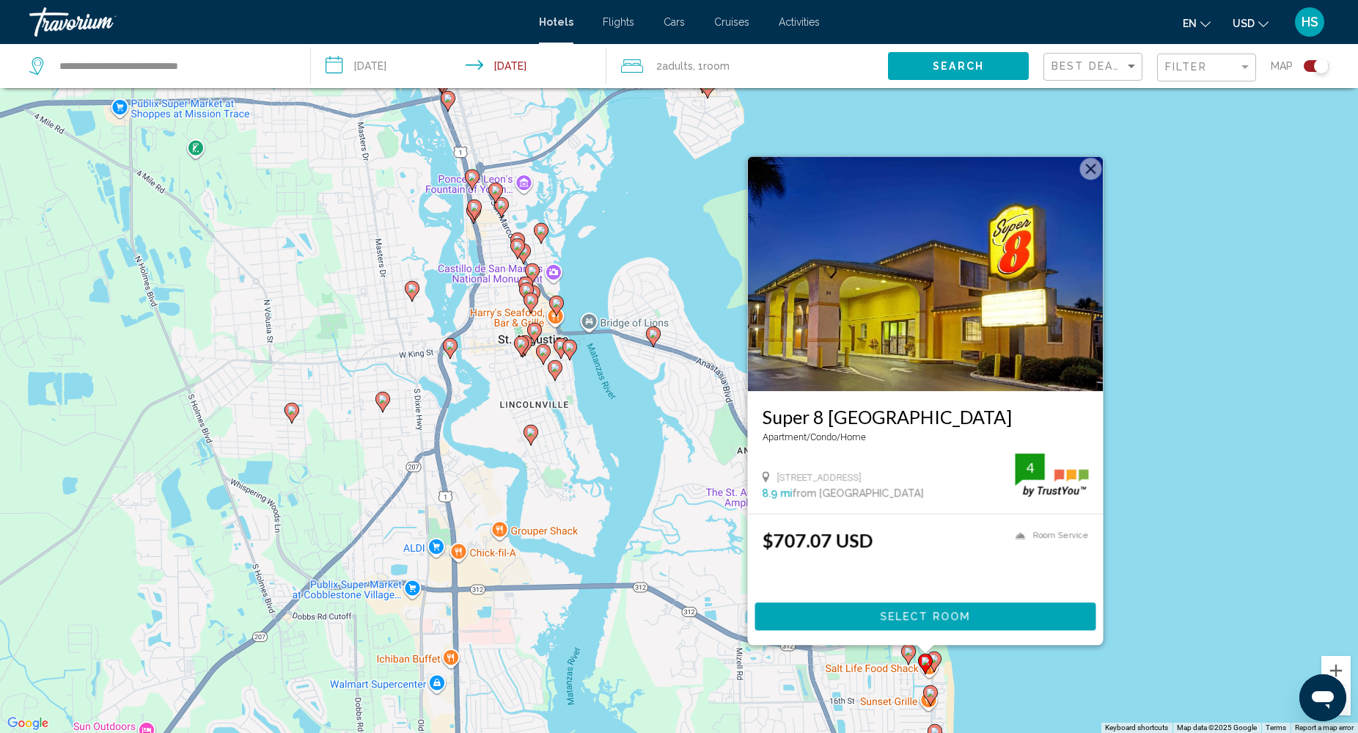
click at [937, 658] on image "Main content" at bounding box center [934, 658] width 9 height 9
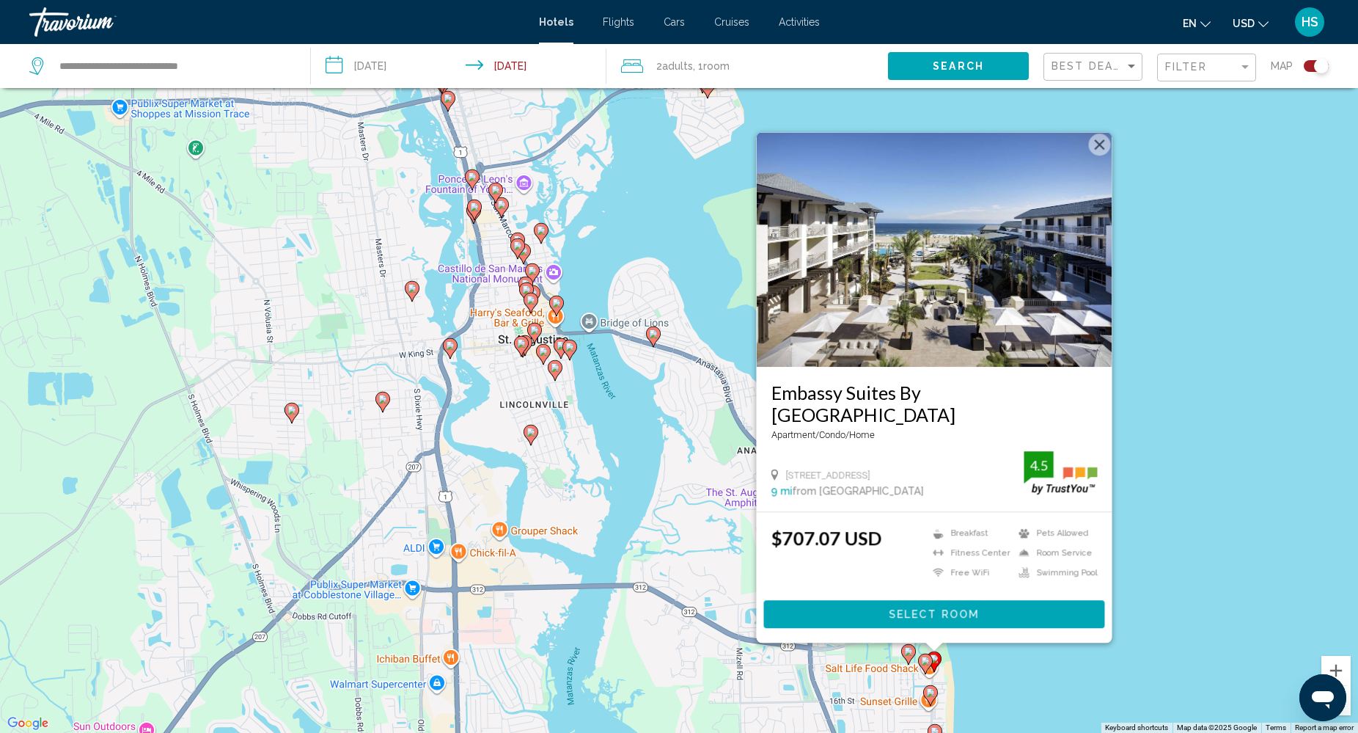
click at [930, 689] on image "Main content" at bounding box center [930, 692] width 9 height 9
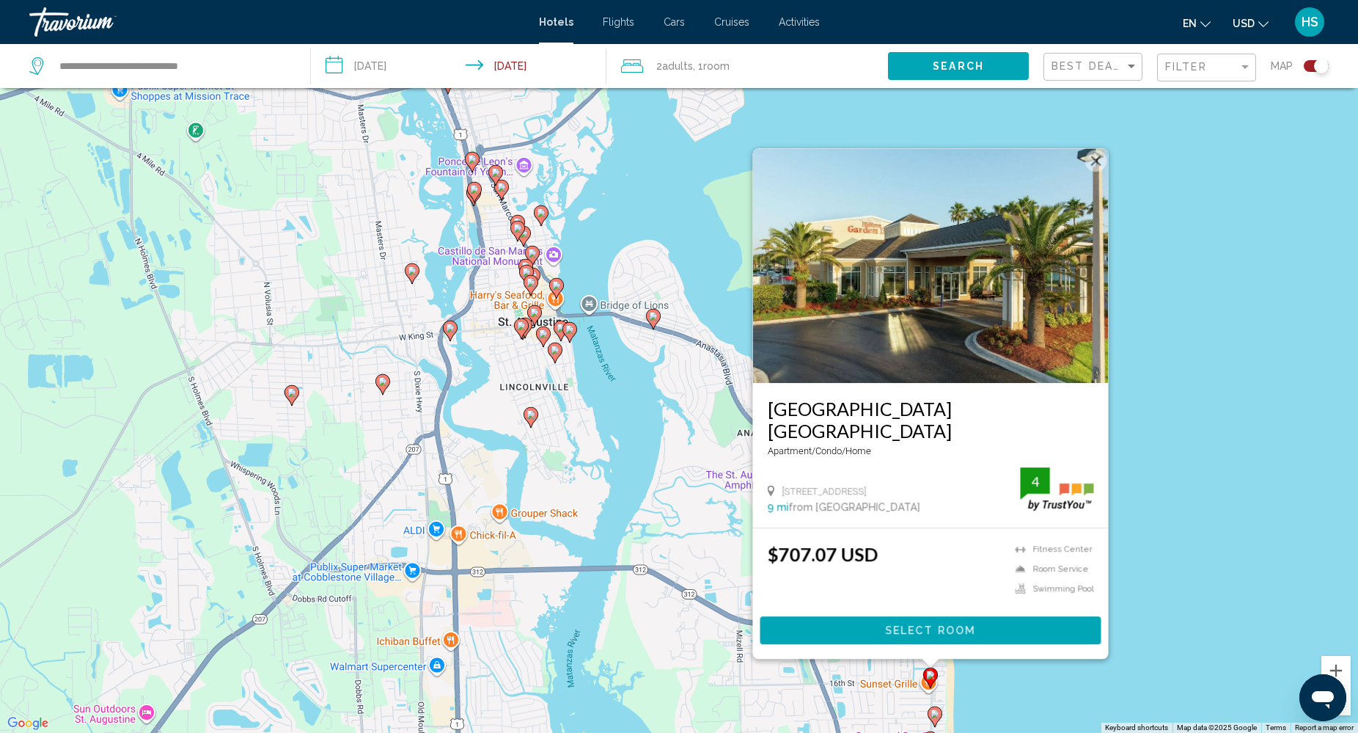
click at [1010, 685] on div "To activate drag with keyboard, press Alt + Enter. Once in keyboard drag state,…" at bounding box center [679, 366] width 1358 height 733
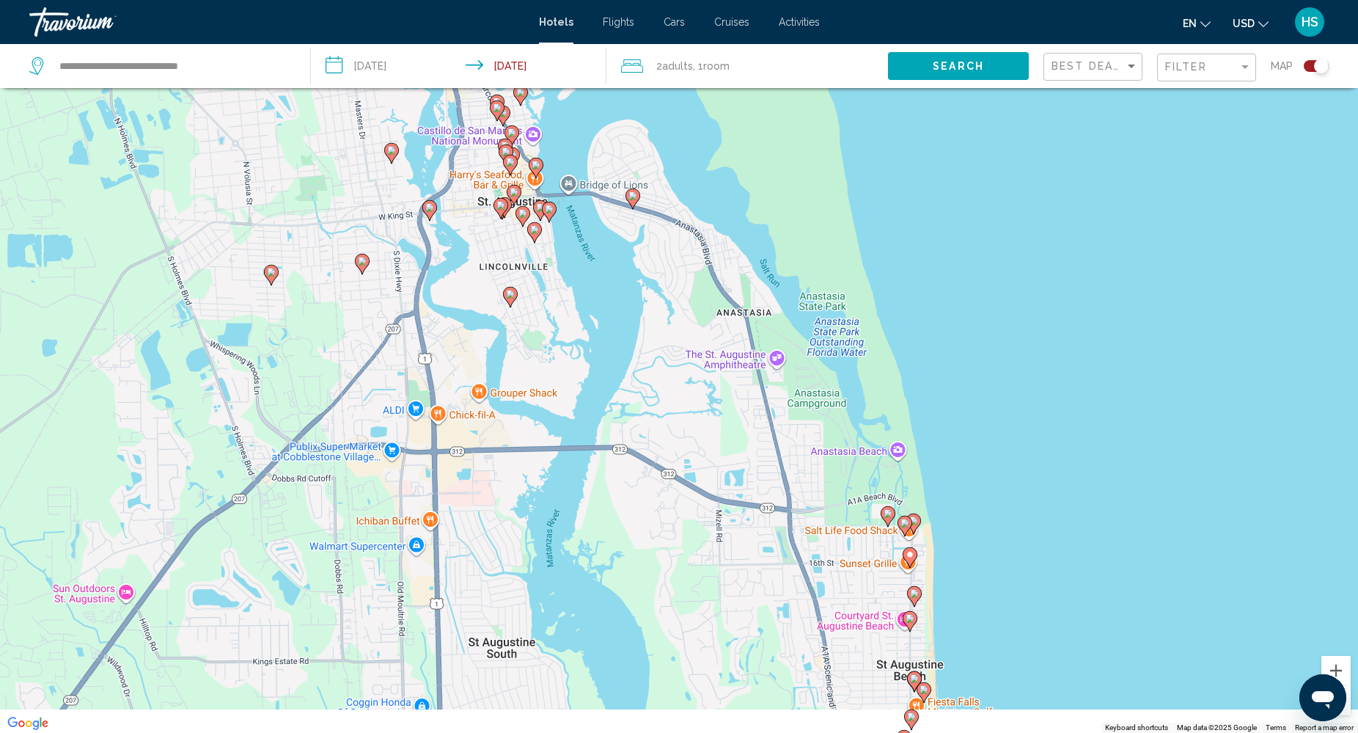
drag, startPoint x: 1010, startPoint y: 685, endPoint x: 983, endPoint y: 538, distance: 149.1
click at [983, 538] on div "To activate drag with keyboard, press Alt + Enter. Once in keyboard drag state,…" at bounding box center [679, 366] width 1358 height 733
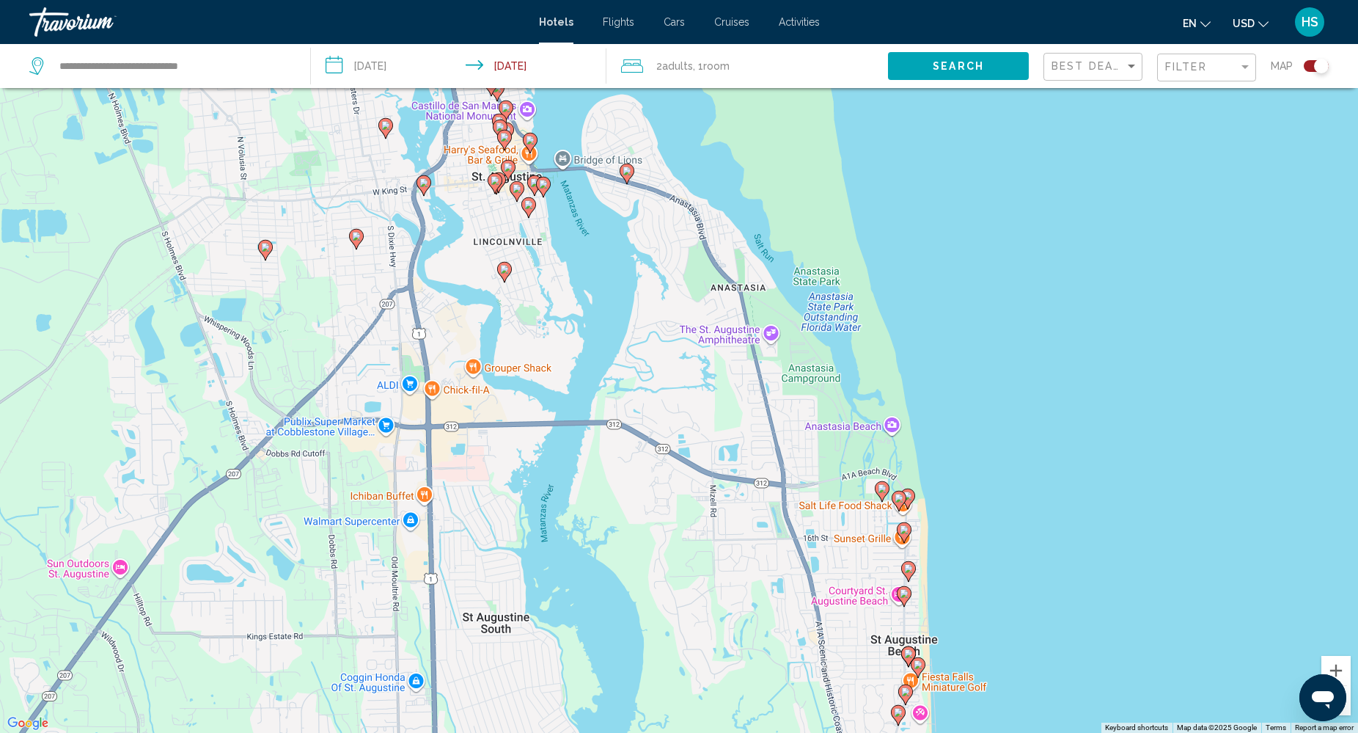
click at [910, 567] on image "Main content" at bounding box center [908, 568] width 9 height 9
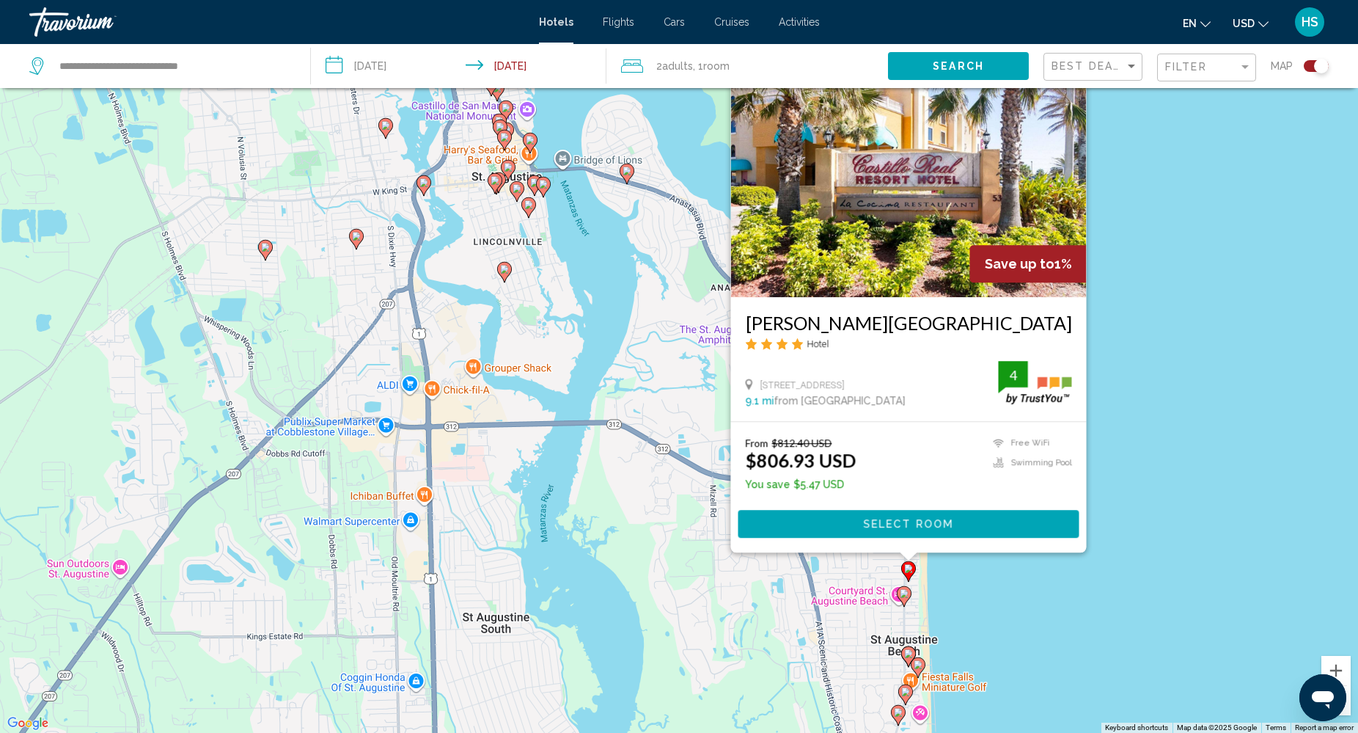
click at [909, 651] on image "Main content" at bounding box center [908, 653] width 9 height 9
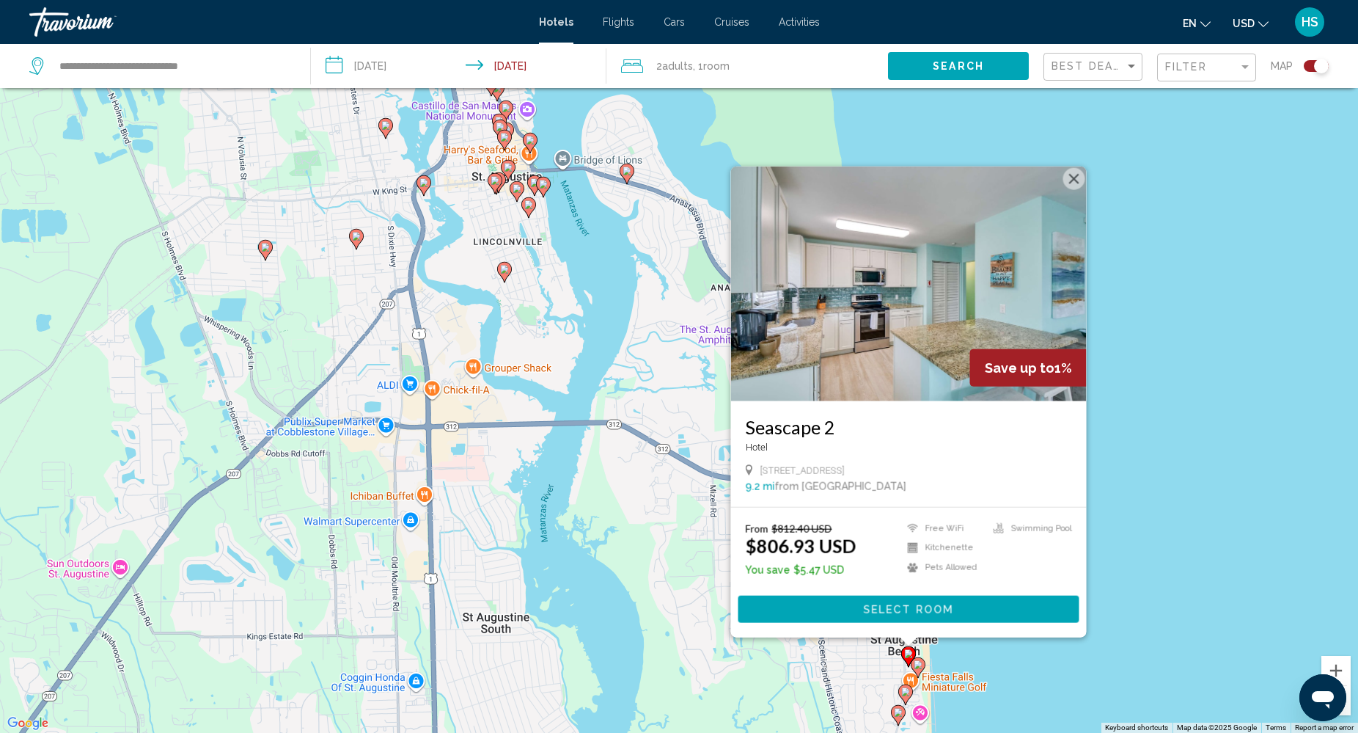
click at [918, 662] on image "Main content" at bounding box center [918, 664] width 9 height 9
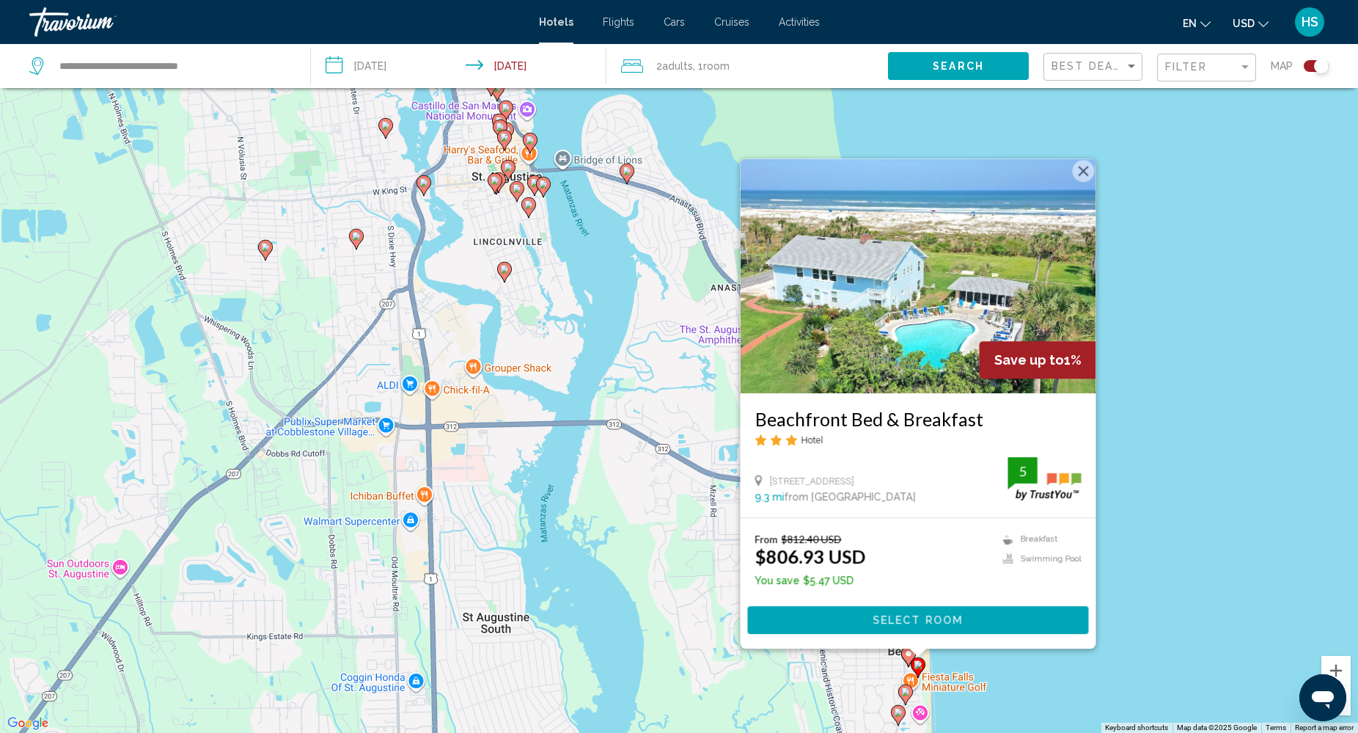
click at [910, 678] on div "To activate drag with keyboard, press Alt + Enter. Once in keyboard drag state,…" at bounding box center [679, 366] width 1358 height 733
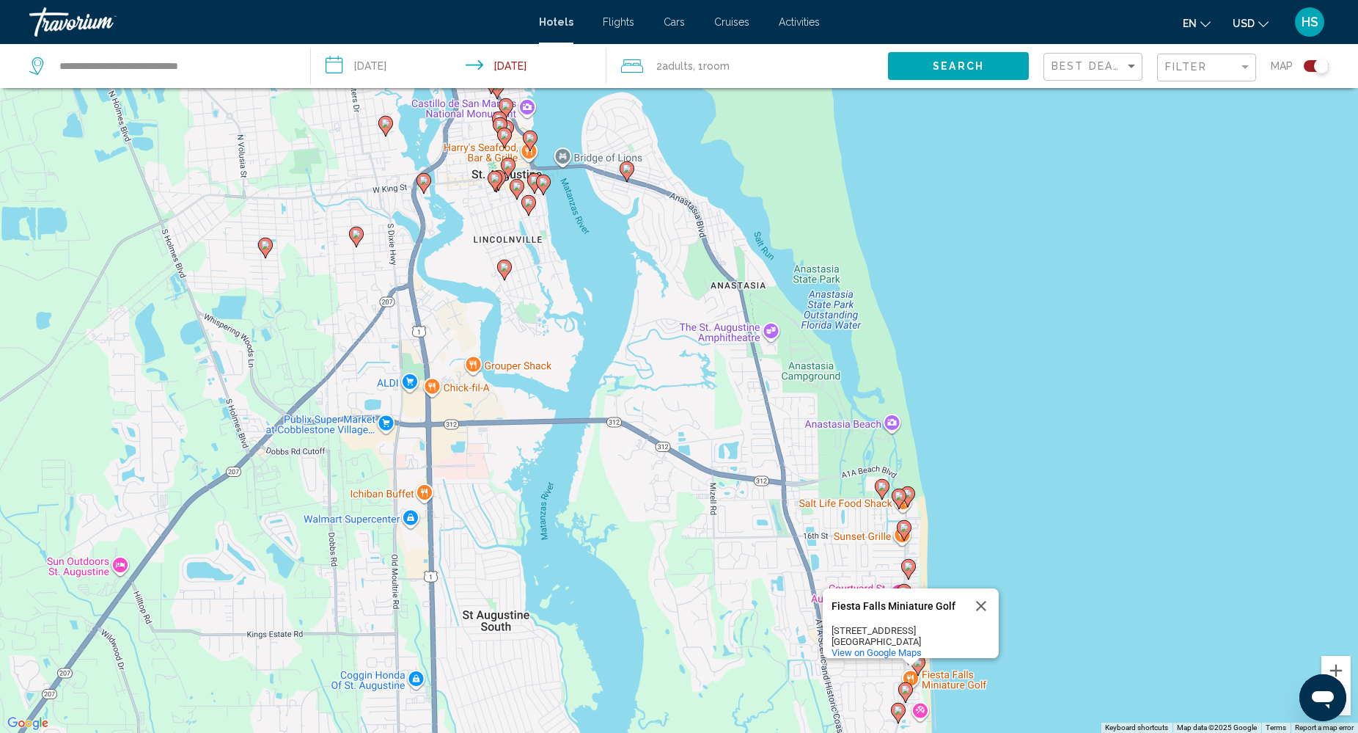
click at [908, 688] on image "Main content" at bounding box center [905, 689] width 9 height 9
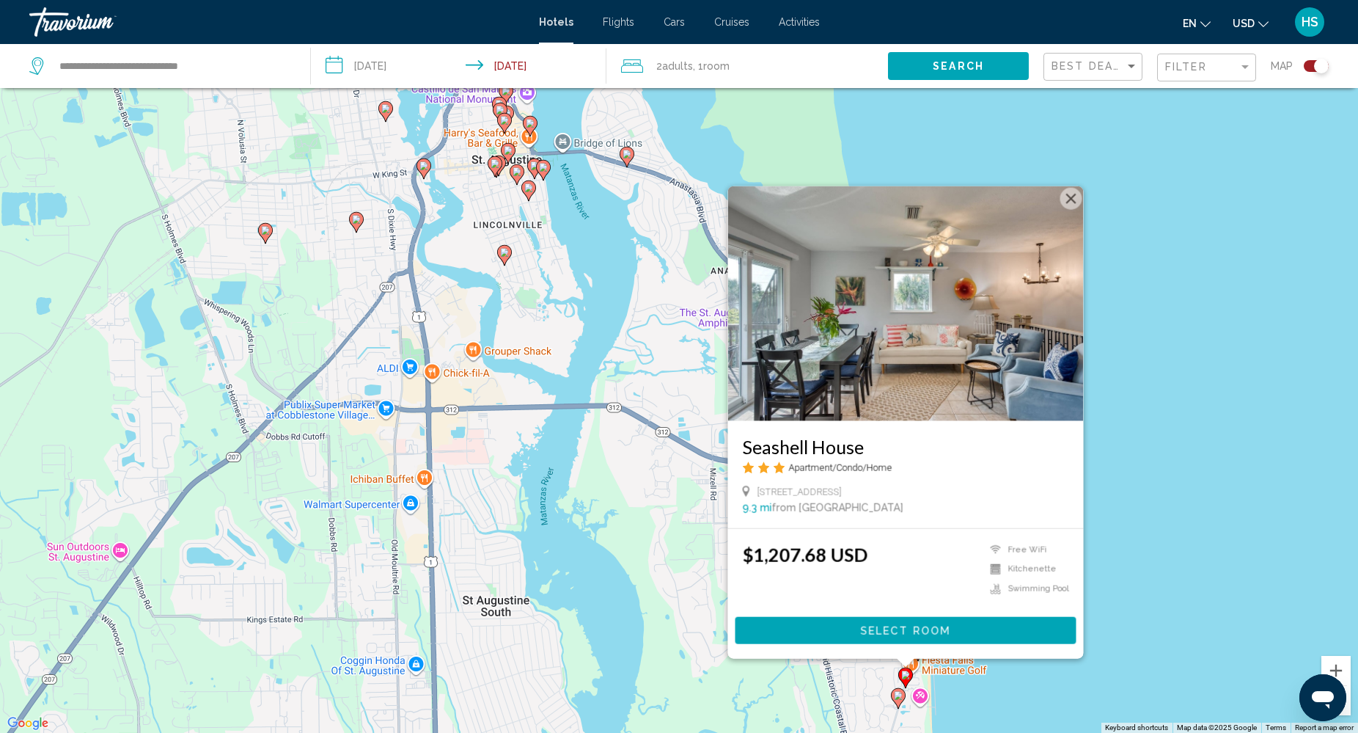
click at [901, 695] on image "Main content" at bounding box center [898, 695] width 9 height 9
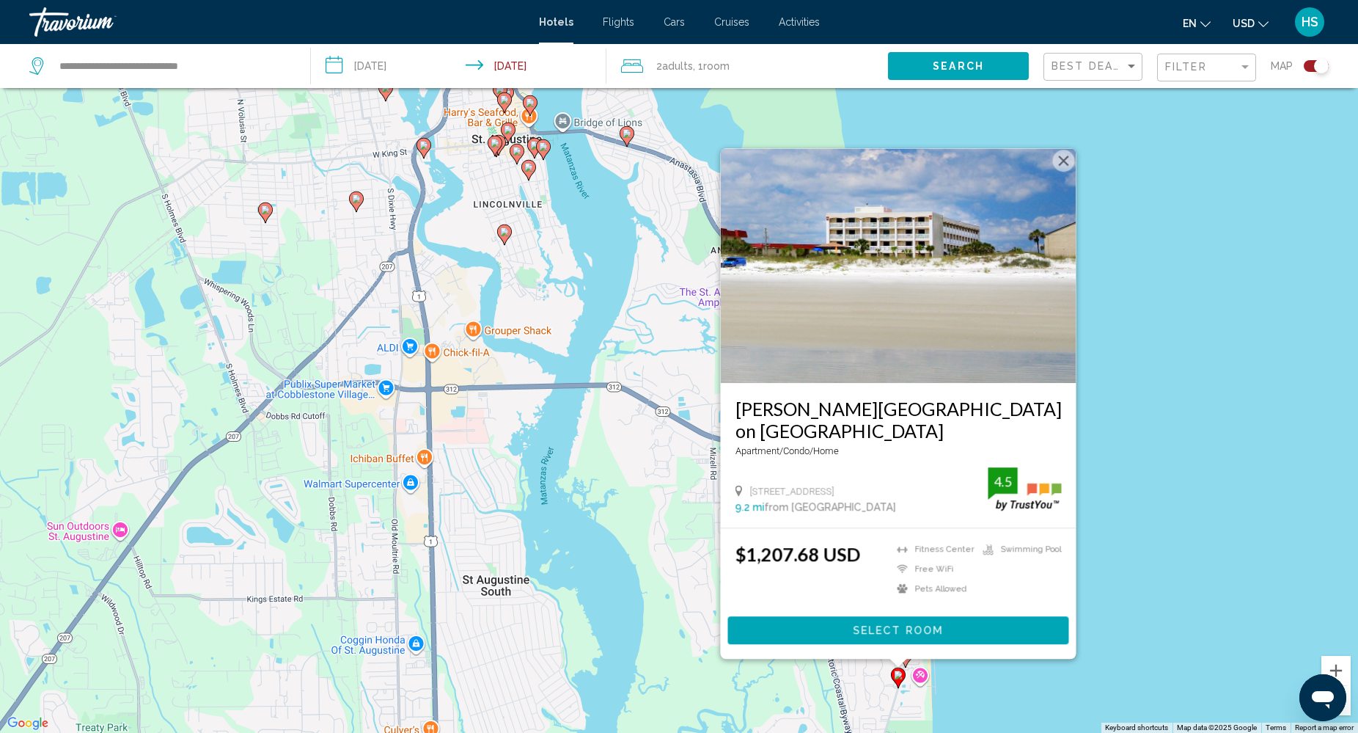
click at [1155, 464] on div "To activate drag with keyboard, press Alt + Enter. Once in keyboard drag state,…" at bounding box center [679, 366] width 1358 height 733
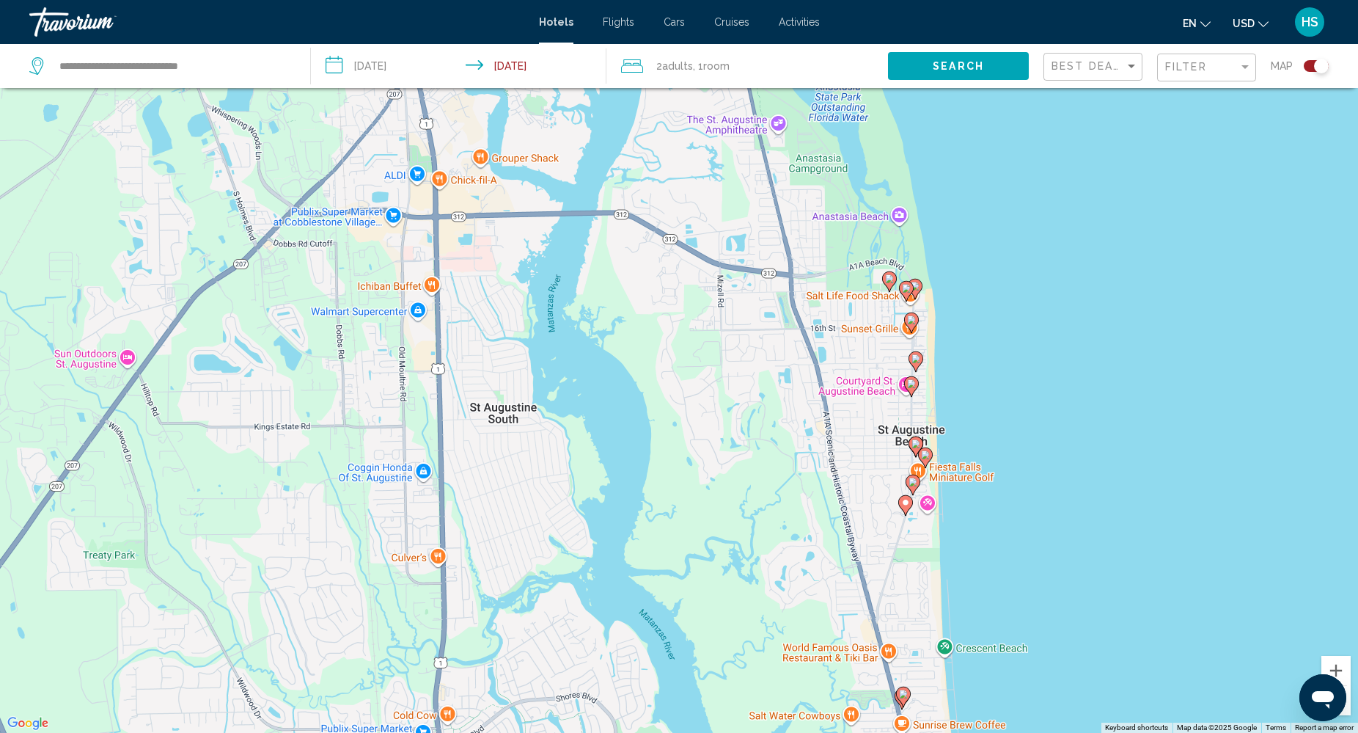
drag, startPoint x: 1052, startPoint y: 569, endPoint x: 1059, endPoint y: 393, distance: 176.1
click at [1059, 393] on div "To activate drag with keyboard, press Alt + Enter. Once in keyboard drag state,…" at bounding box center [679, 366] width 1358 height 733
click at [901, 695] on image "Main content" at bounding box center [903, 693] width 9 height 9
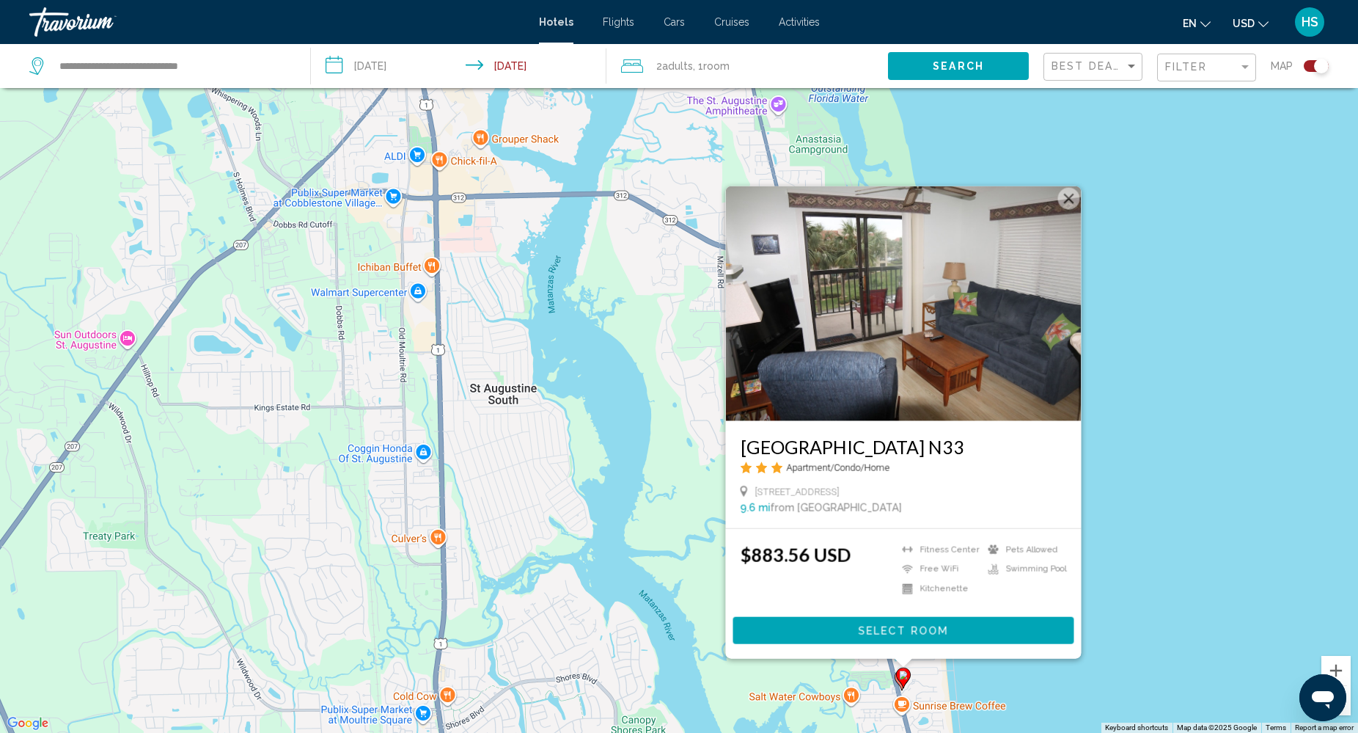
click at [1154, 539] on div "To activate drag with keyboard, press Alt + Enter. Once in keyboard drag state,…" at bounding box center [679, 366] width 1358 height 733
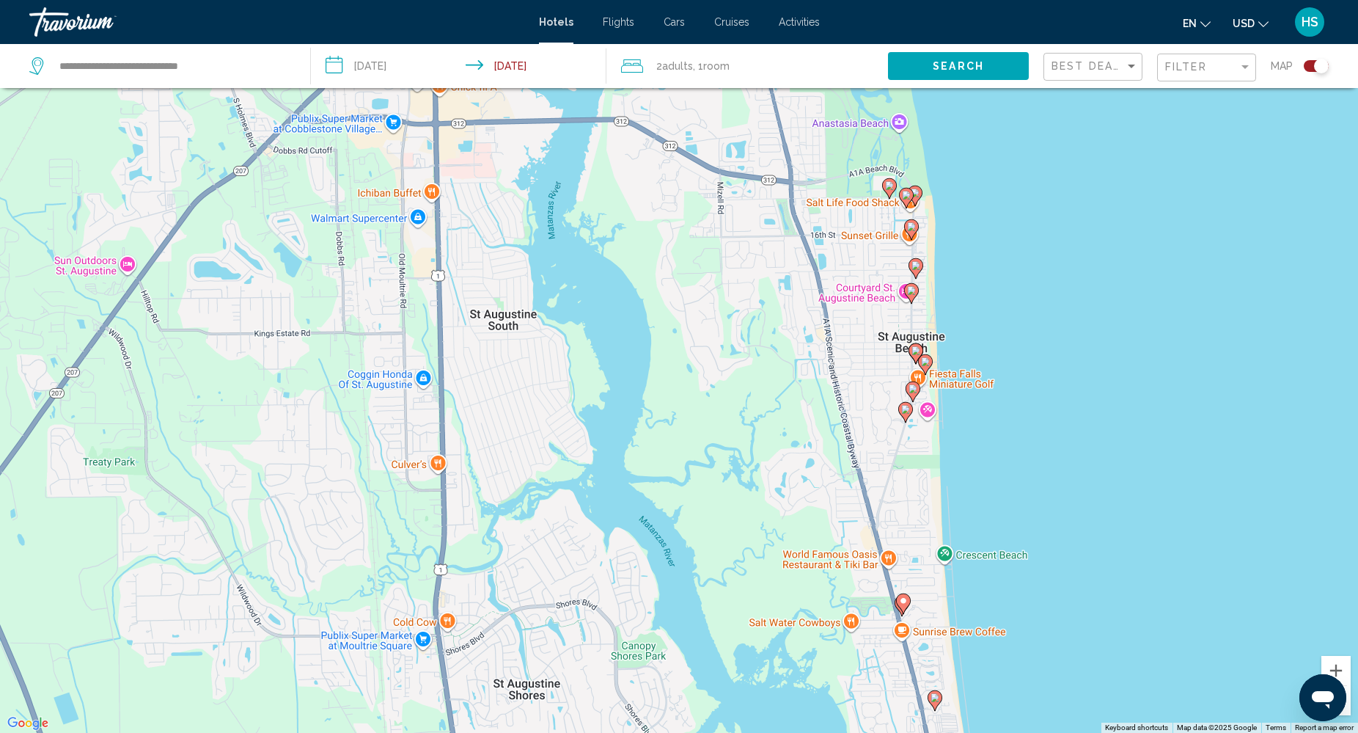
drag, startPoint x: 1033, startPoint y: 640, endPoint x: 1046, endPoint y: 440, distance: 200.6
click at [1046, 440] on div "To activate drag with keyboard, press Alt + Enter. Once in keyboard drag state,…" at bounding box center [679, 366] width 1358 height 733
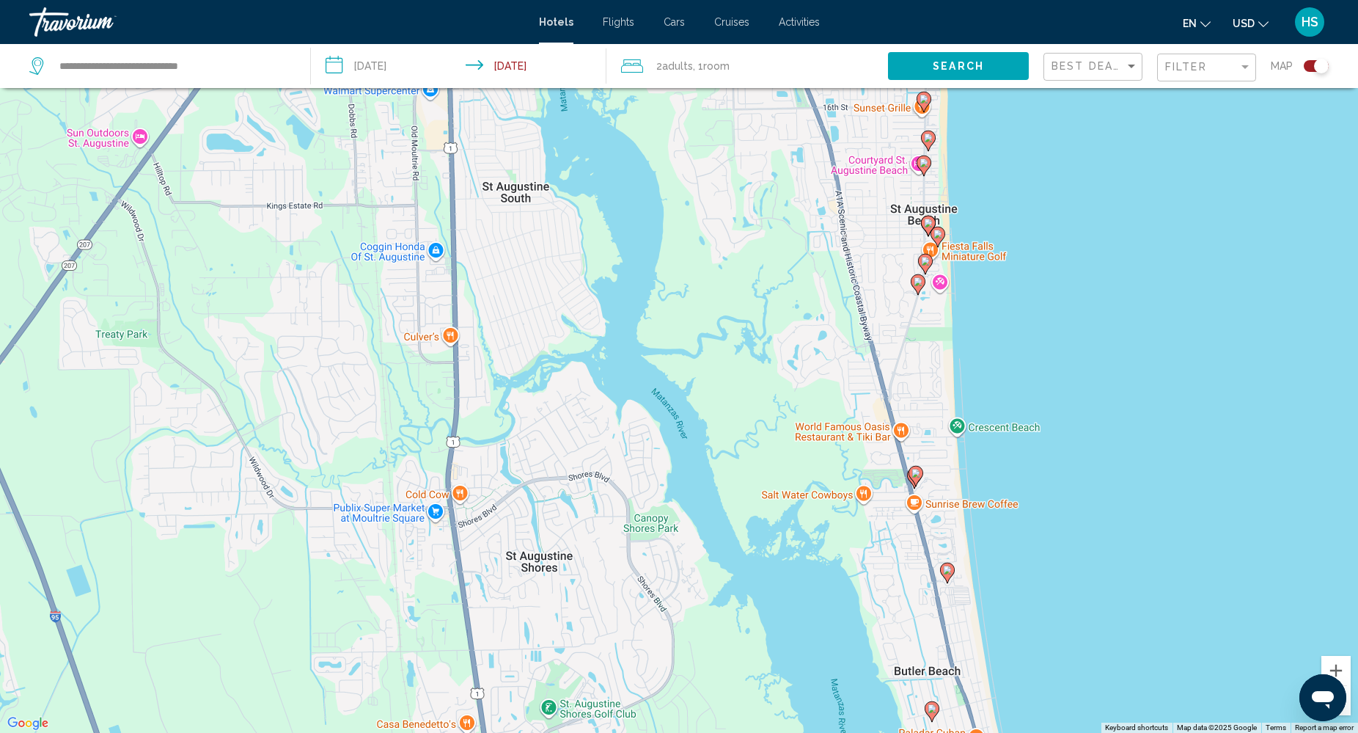
click at [952, 568] on icon "Main content" at bounding box center [947, 571] width 13 height 19
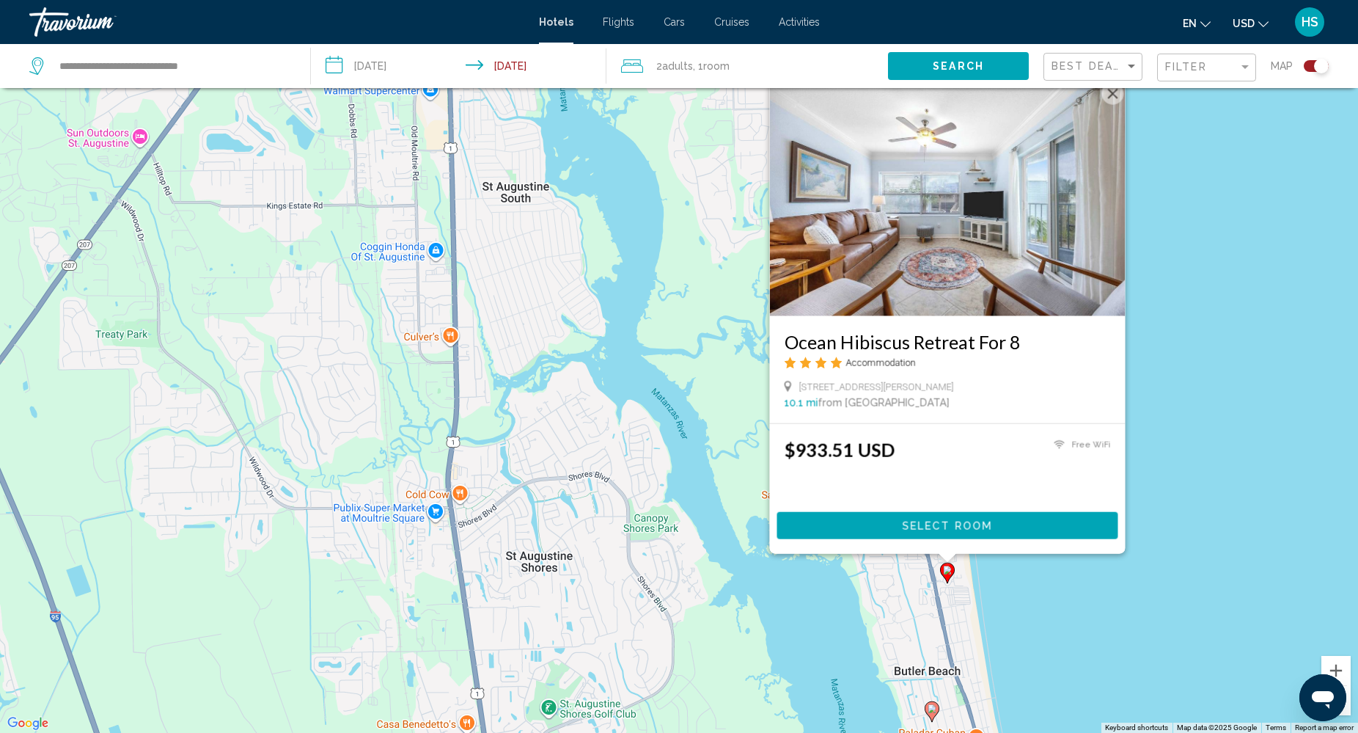
click at [931, 706] on image "Main content" at bounding box center [932, 708] width 9 height 9
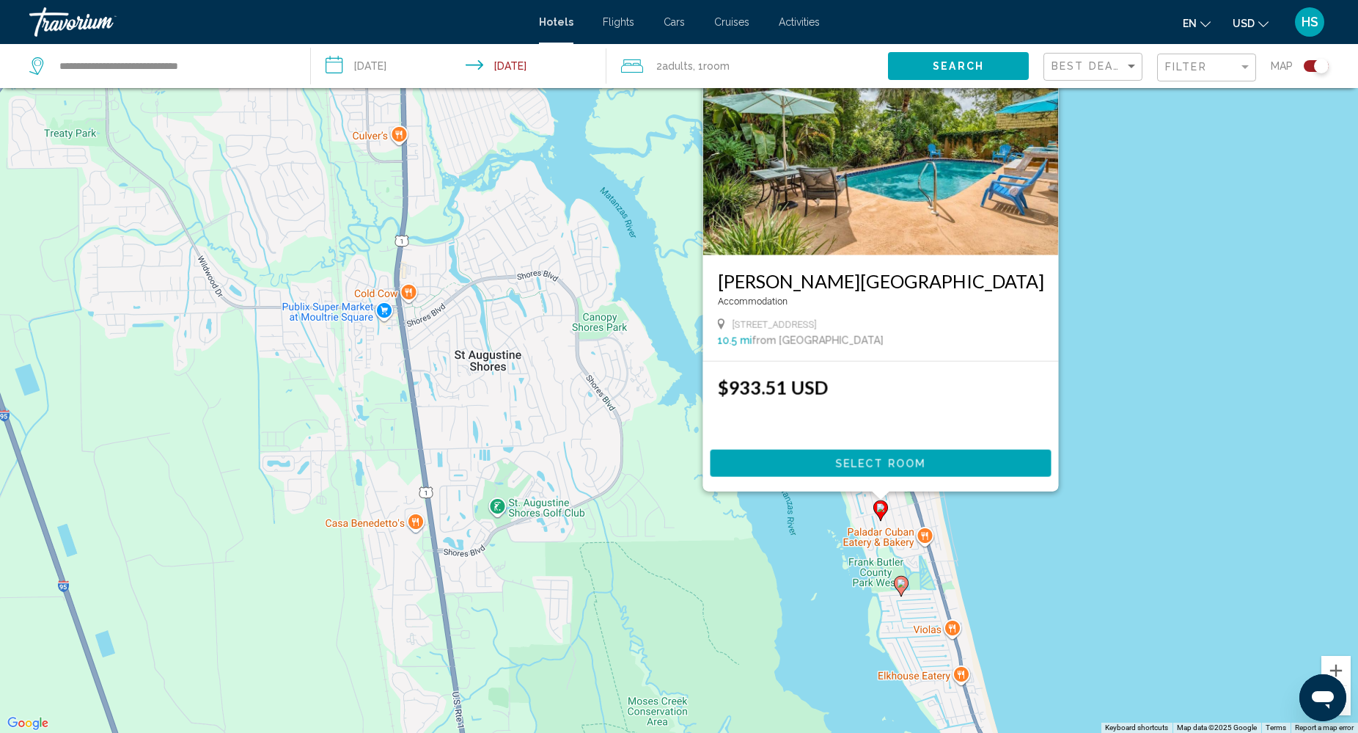
drag, startPoint x: 1145, startPoint y: 526, endPoint x: 1092, endPoint y: 353, distance: 180.4
click at [1092, 353] on div "To activate drag with keyboard, press Alt + Enter. Once in keyboard drag state,…" at bounding box center [679, 366] width 1358 height 733
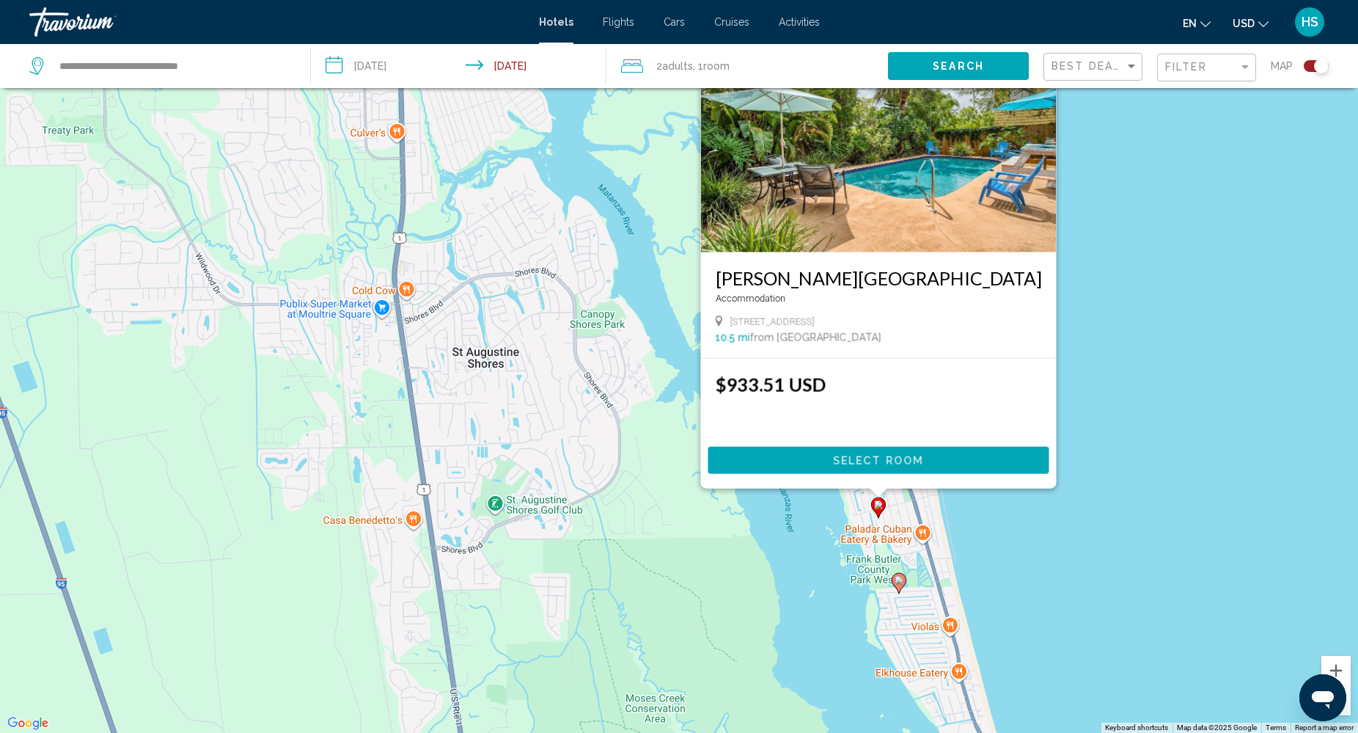
click at [902, 582] on image "Main content" at bounding box center [899, 580] width 9 height 9
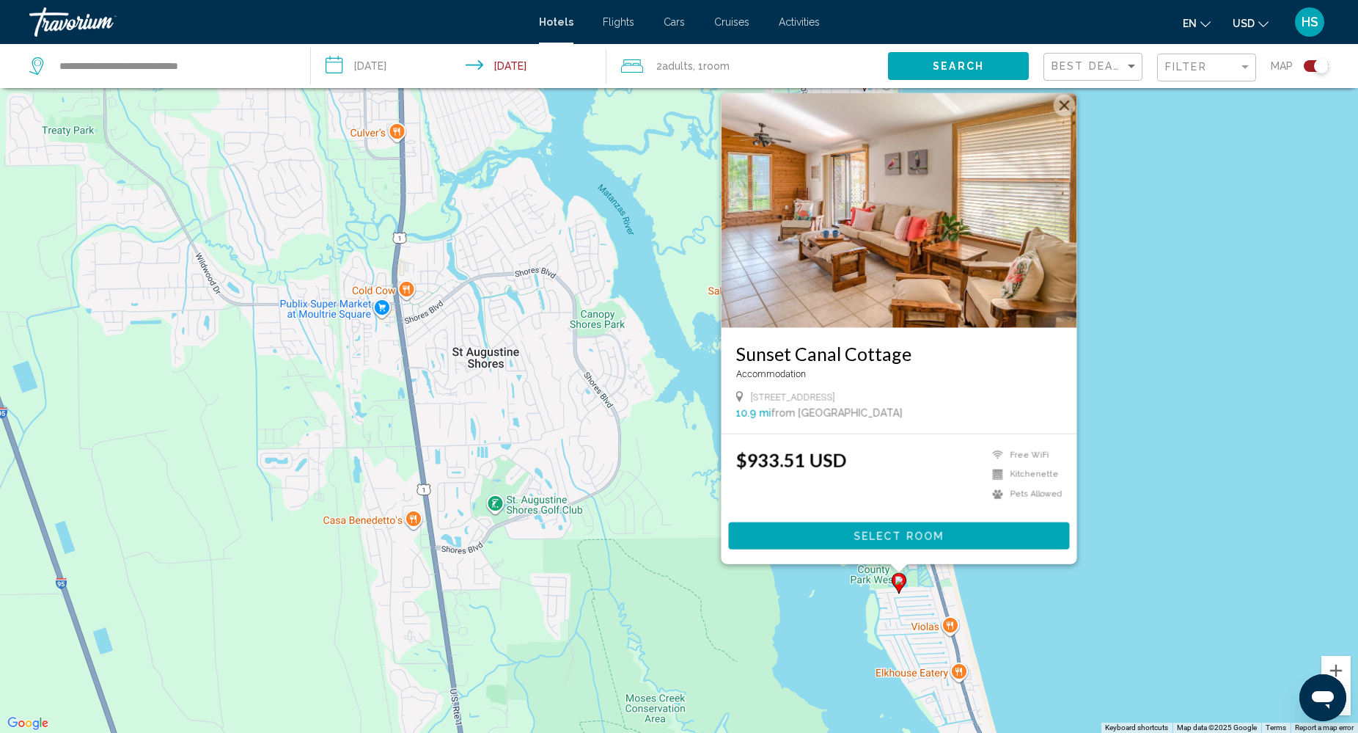
click at [1027, 598] on div "To activate drag with keyboard, press Alt + Enter. Once in keyboard drag state,…" at bounding box center [679, 366] width 1358 height 733
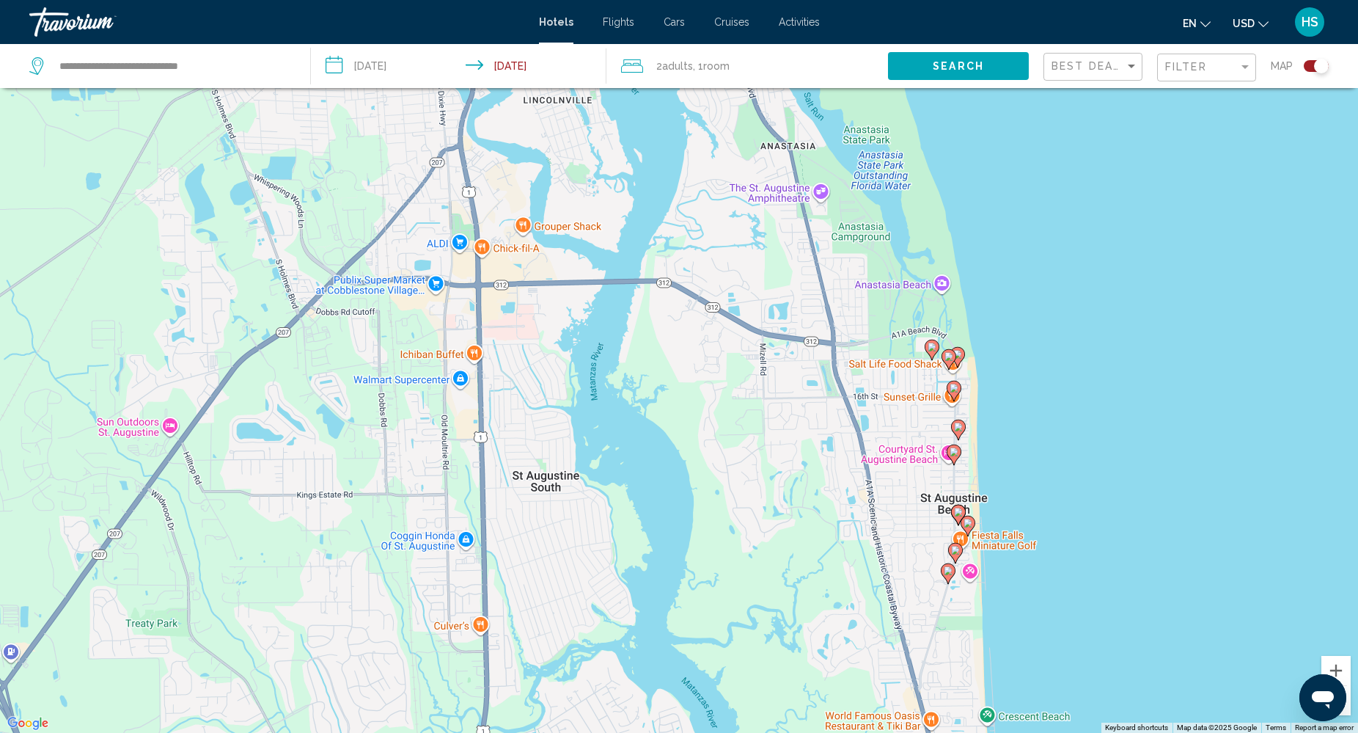
drag, startPoint x: 1057, startPoint y: 279, endPoint x: 1149, endPoint y: 797, distance: 526.6
click at [1149, 645] on html "**********" at bounding box center [679, 278] width 1358 height 733
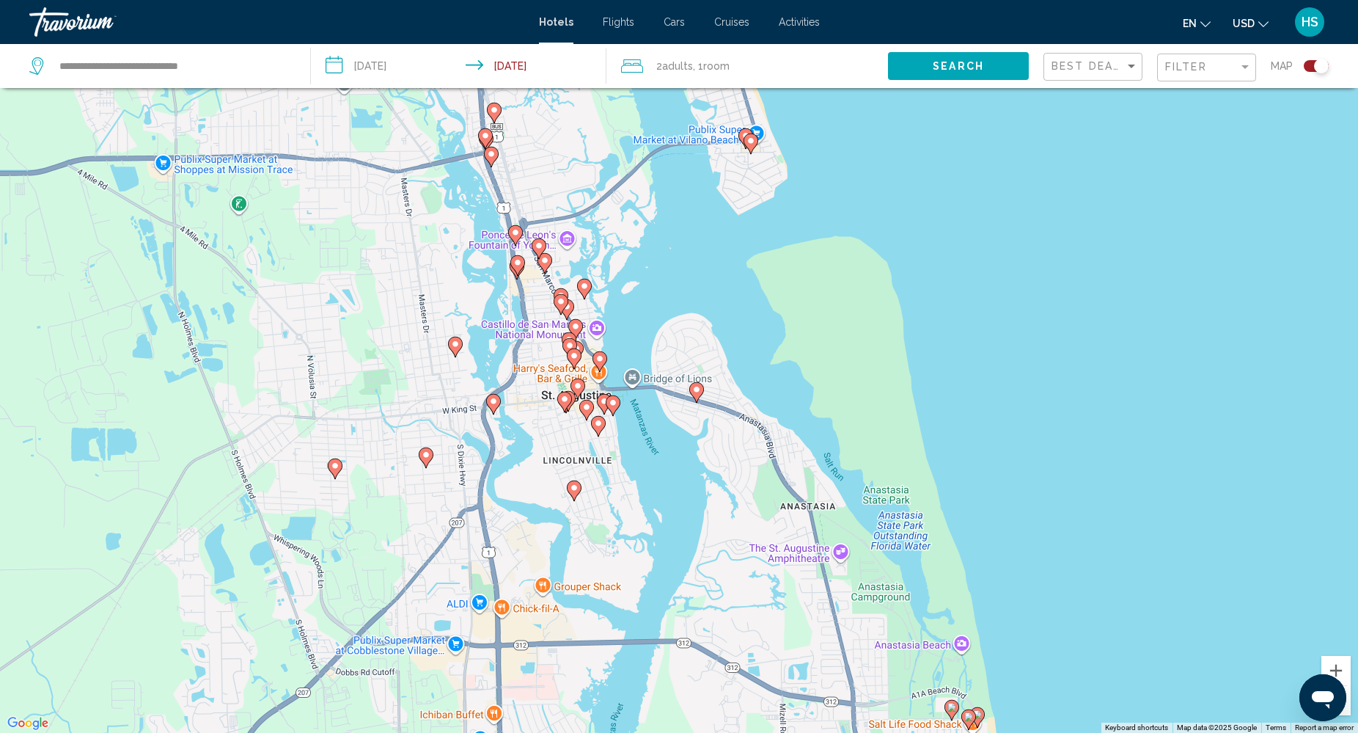
drag, startPoint x: 1090, startPoint y: 356, endPoint x: 1101, endPoint y: 705, distance: 348.5
click at [1101, 705] on div "To activate drag with keyboard, press Alt + Enter. Once in keyboard drag state,…" at bounding box center [679, 366] width 1358 height 733
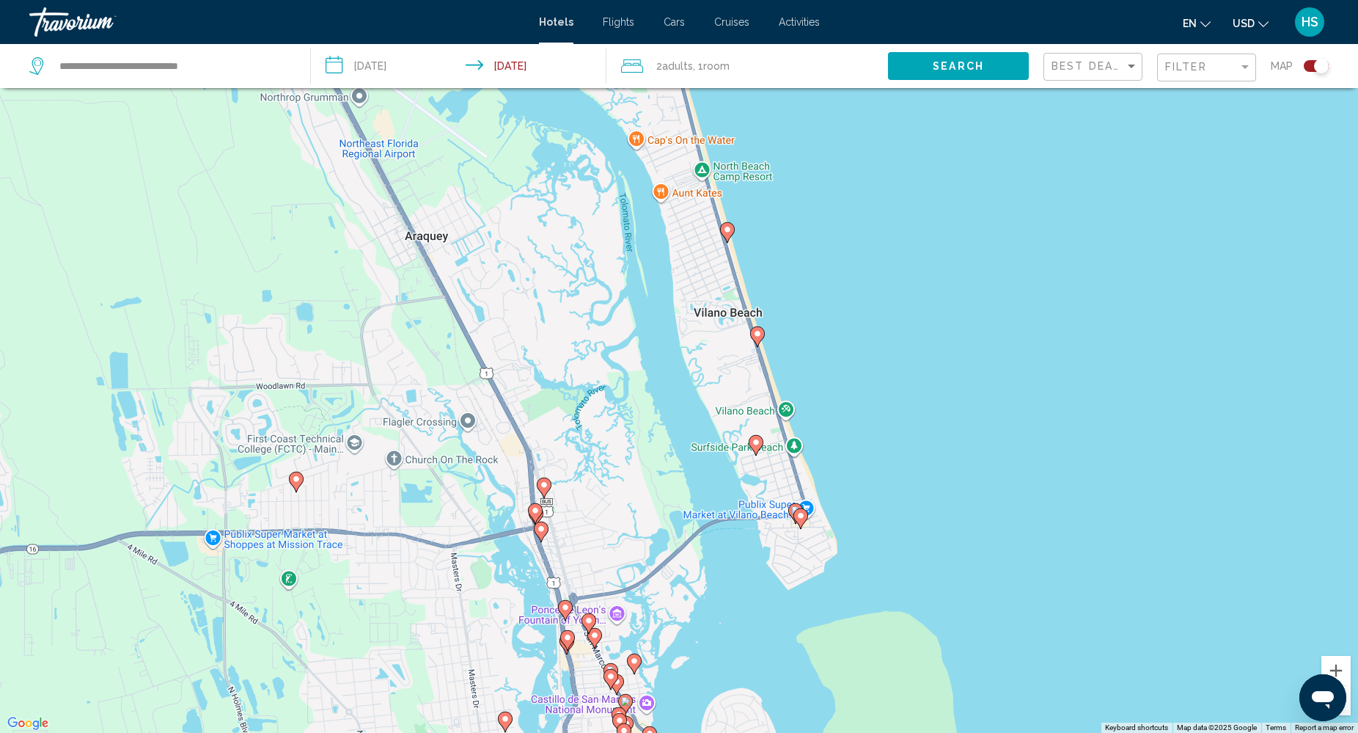
drag, startPoint x: 964, startPoint y: 264, endPoint x: 1013, endPoint y: 639, distance: 377.9
click at [1013, 639] on div "To activate drag with keyboard, press Alt + Enter. Once in keyboard drag state,…" at bounding box center [679, 366] width 1358 height 733
click at [760, 335] on image "Main content" at bounding box center [759, 334] width 9 height 9
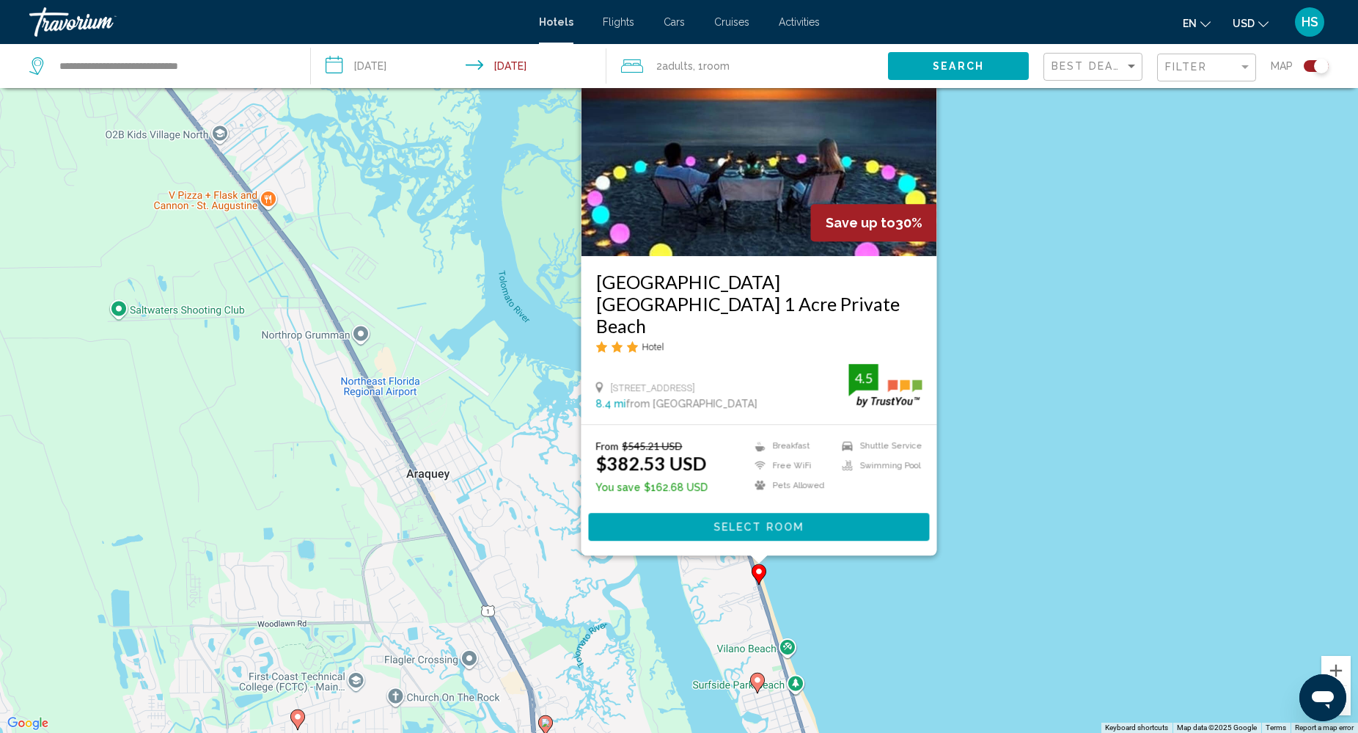
click at [760, 228] on img "Main content" at bounding box center [759, 138] width 356 height 235
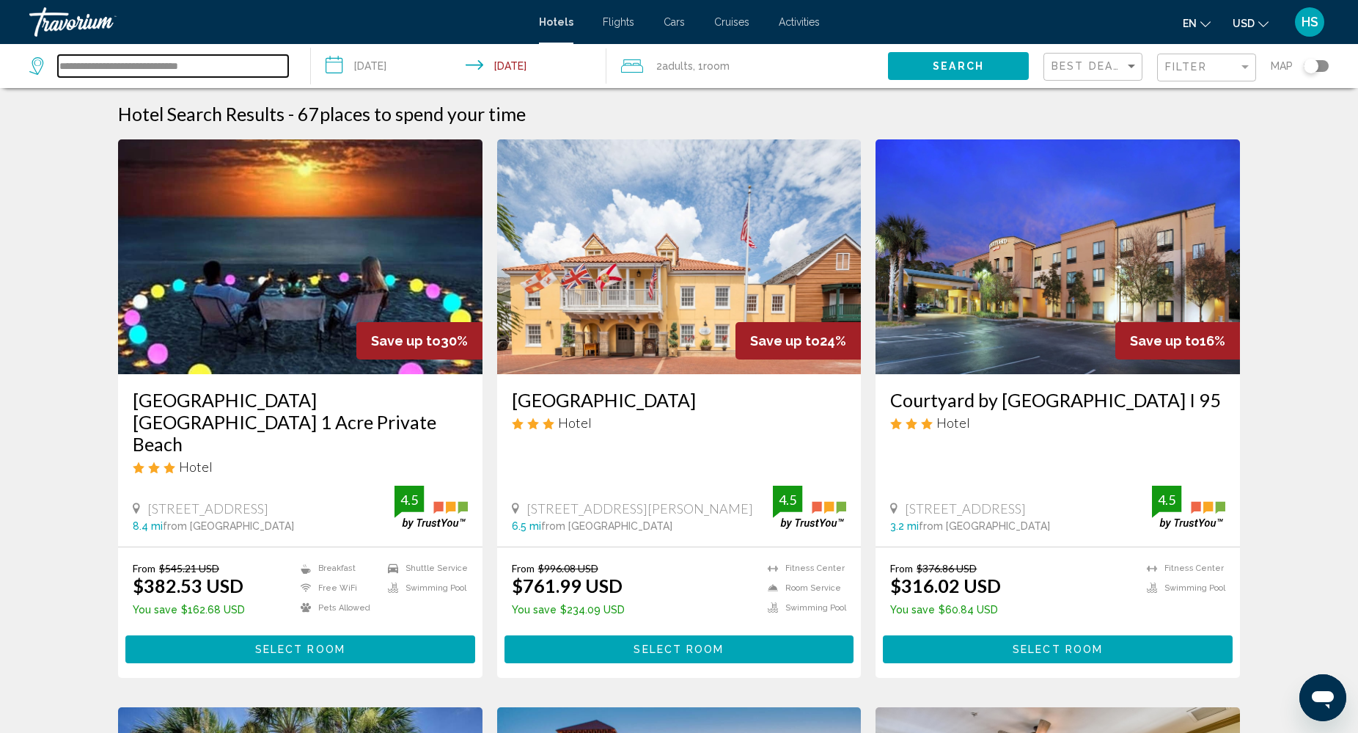
click at [225, 59] on input "**********" at bounding box center [173, 66] width 230 height 22
type input "*"
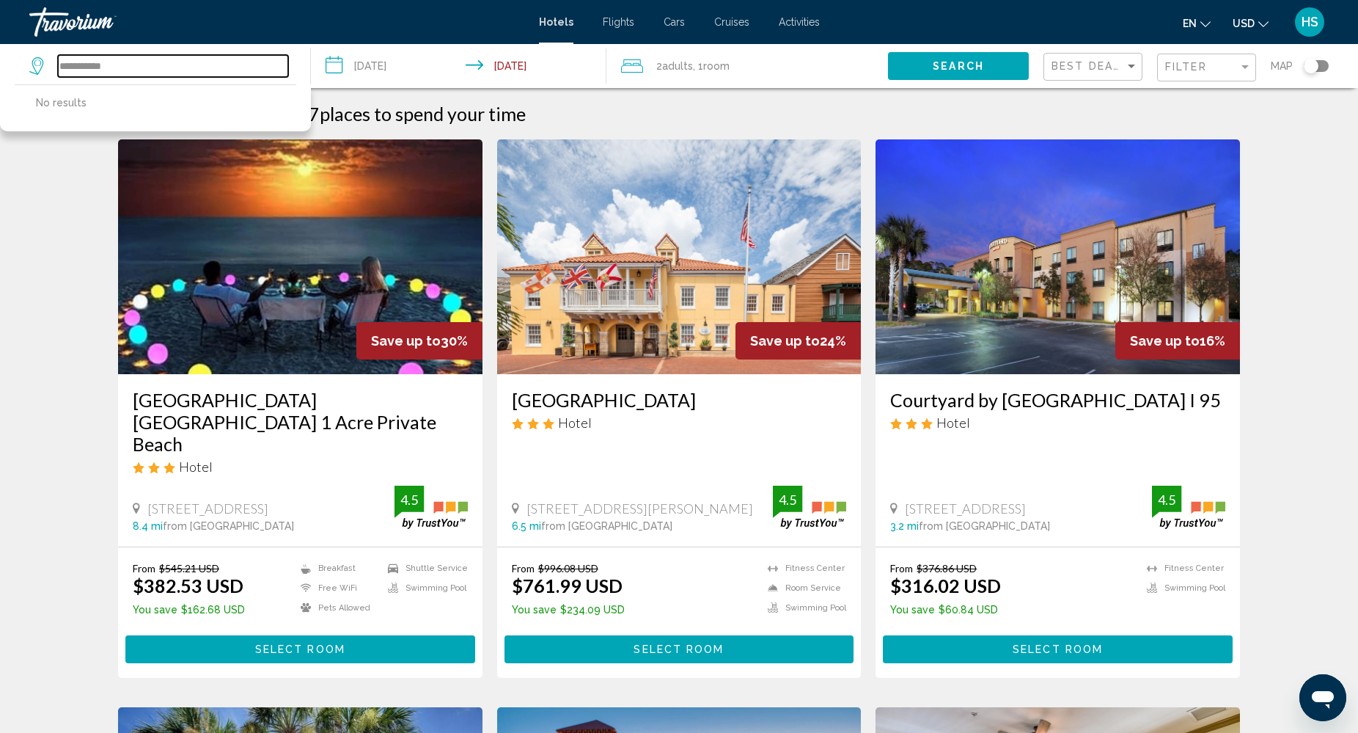
click at [98, 69] on input "**********" at bounding box center [173, 66] width 230 height 22
click at [126, 60] on input "**********" at bounding box center [173, 66] width 230 height 22
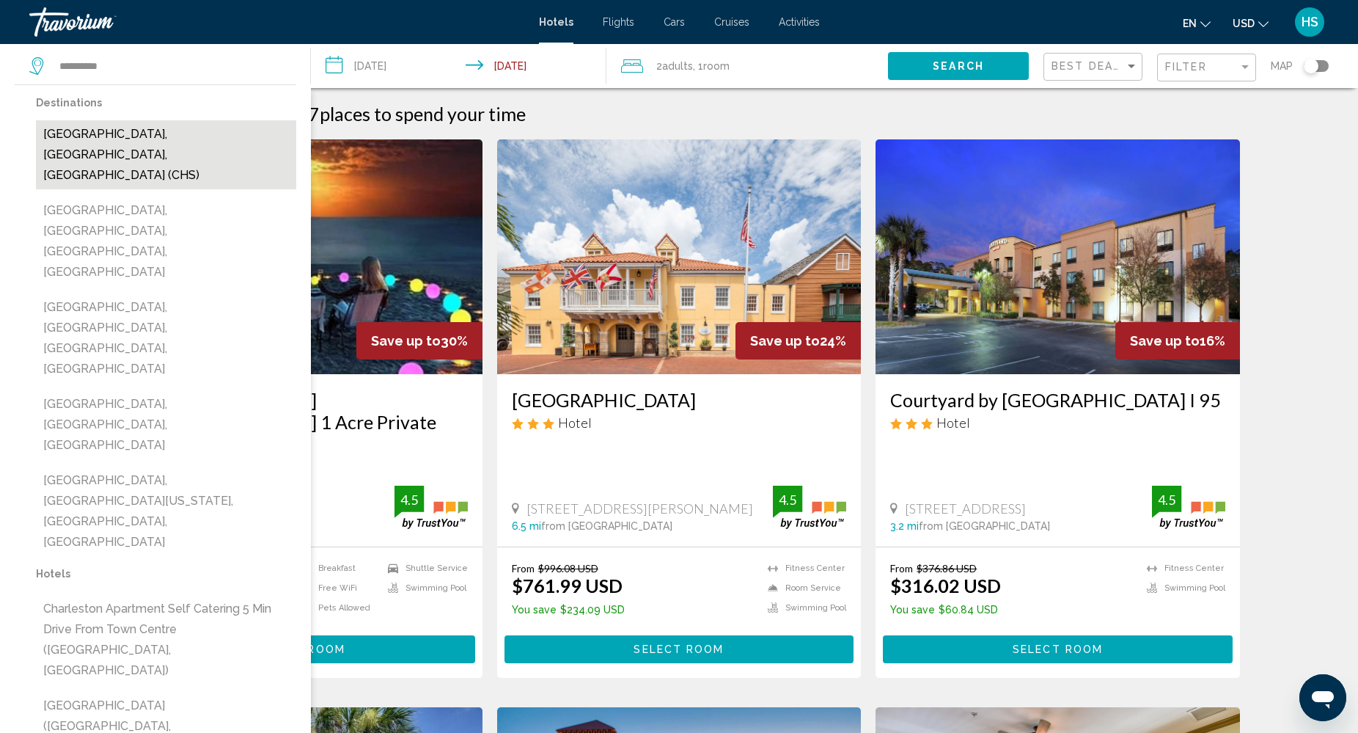
click at [70, 125] on button "[GEOGRAPHIC_DATA], [GEOGRAPHIC_DATA], [GEOGRAPHIC_DATA] (CHS)" at bounding box center [166, 154] width 260 height 69
type input "**********"
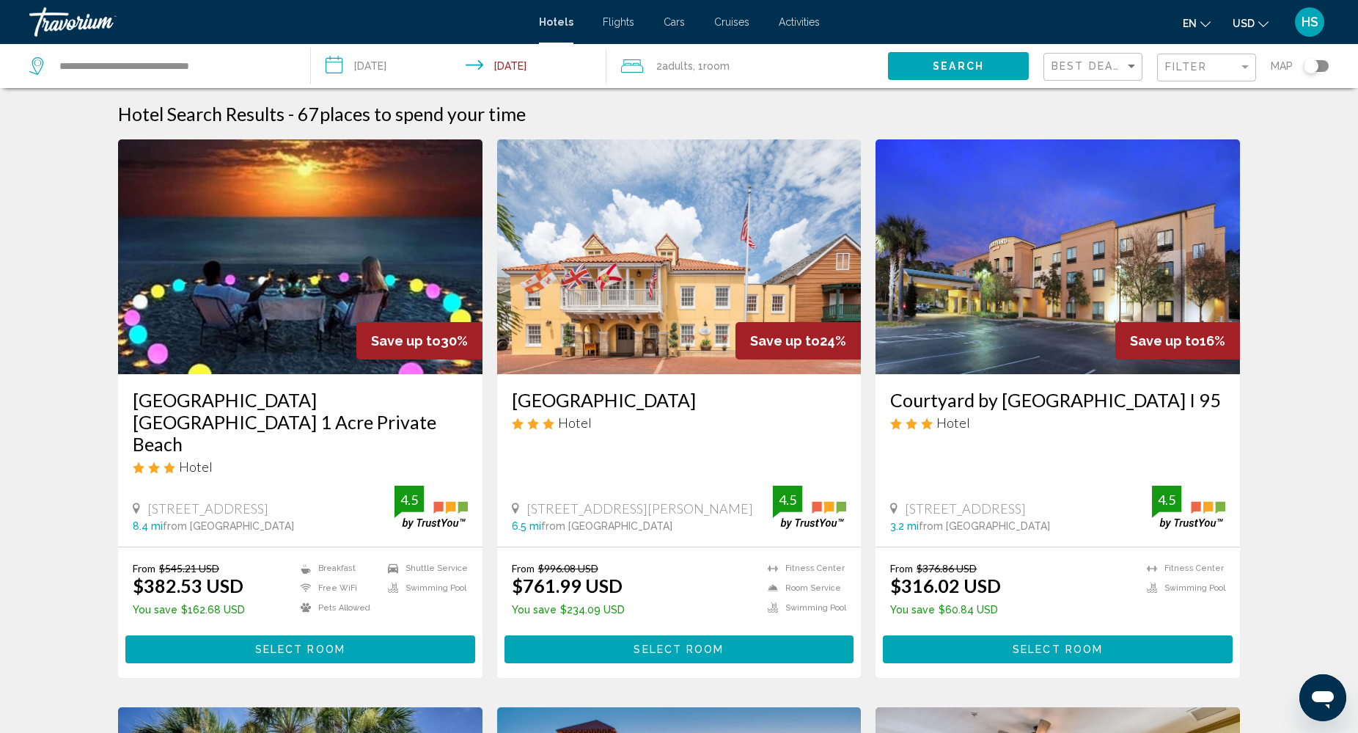
click at [403, 69] on input "**********" at bounding box center [462, 68] width 302 height 48
